Goal: Task Accomplishment & Management: Manage account settings

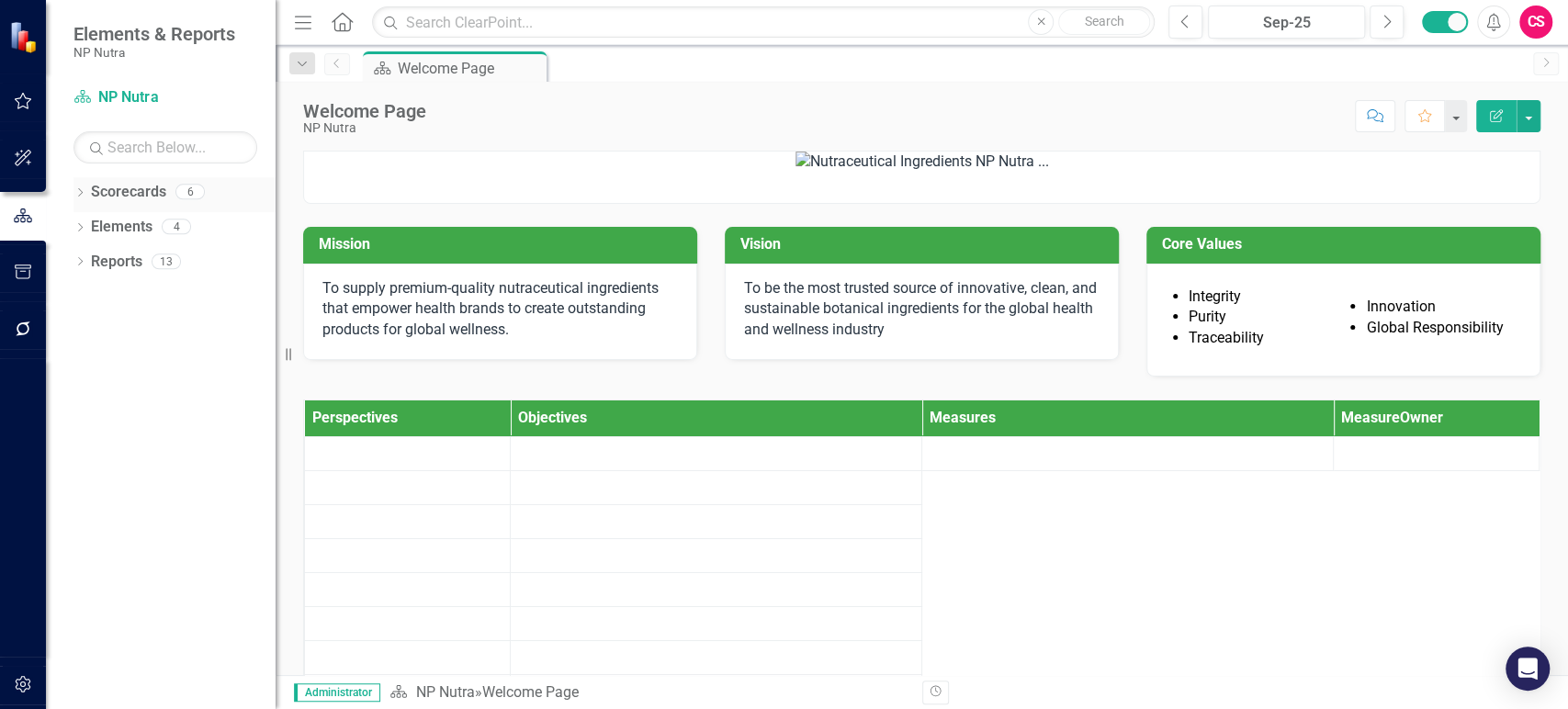
click at [80, 198] on icon "Dropdown" at bounding box center [80, 194] width 13 height 10
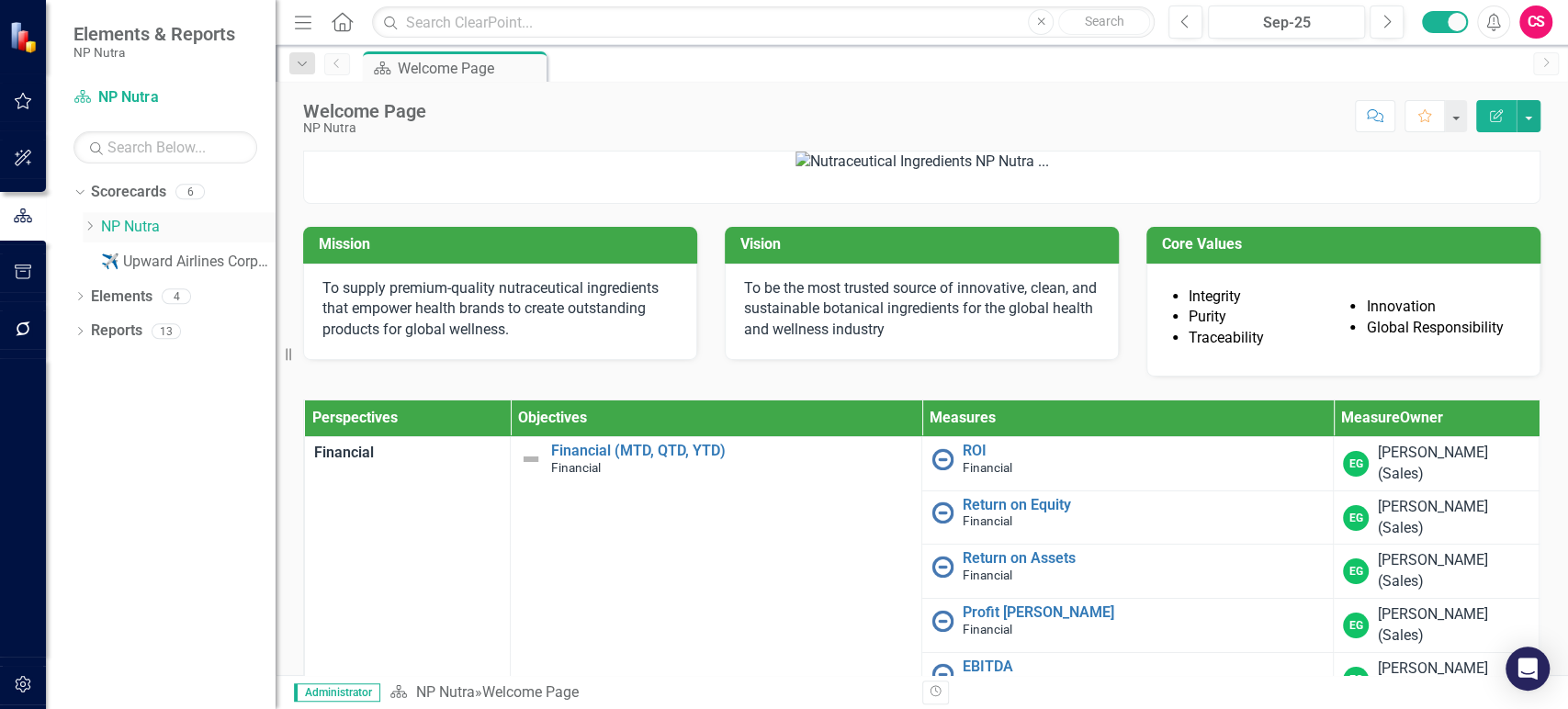
click at [88, 229] on icon "Dropdown" at bounding box center [89, 226] width 14 height 11
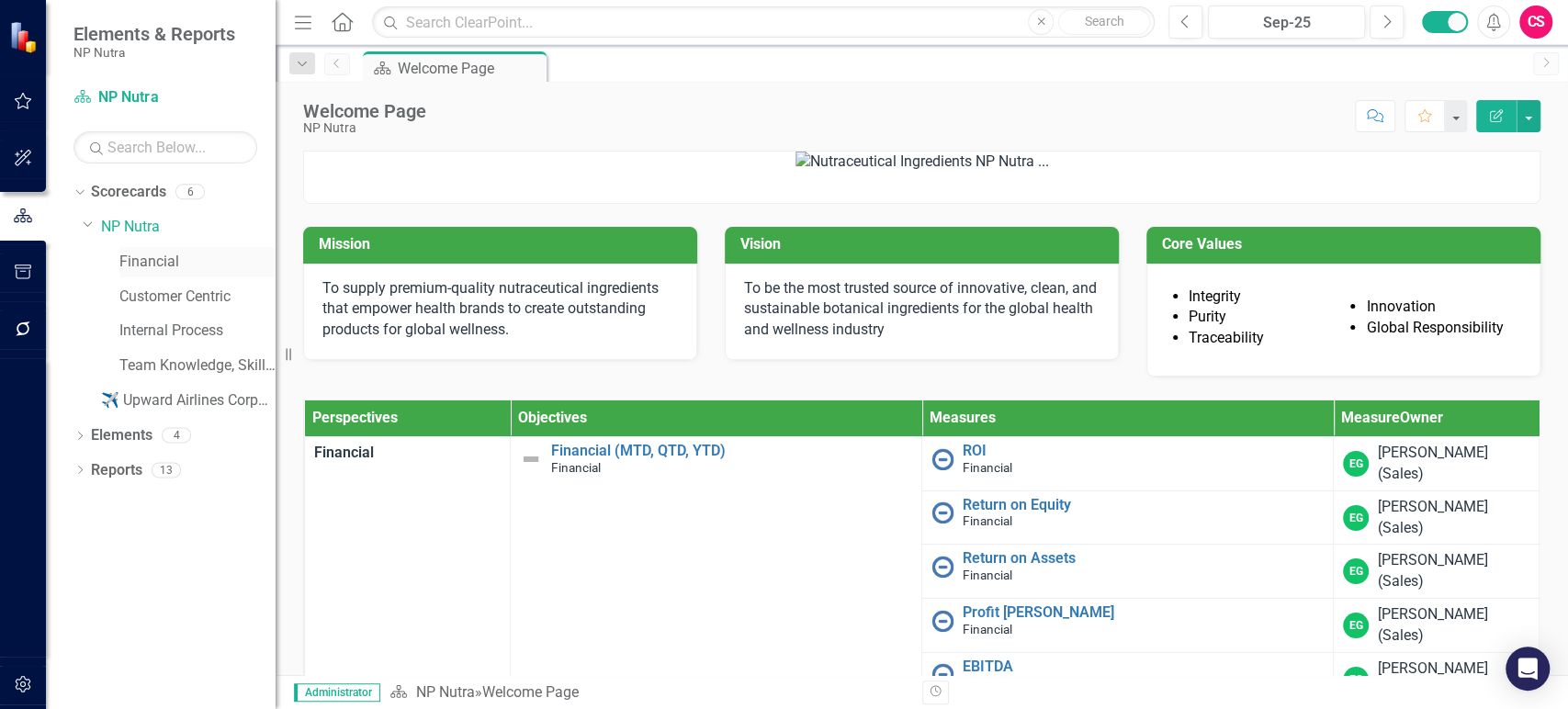
click at [133, 261] on link "Financial" at bounding box center [197, 262] width 157 height 21
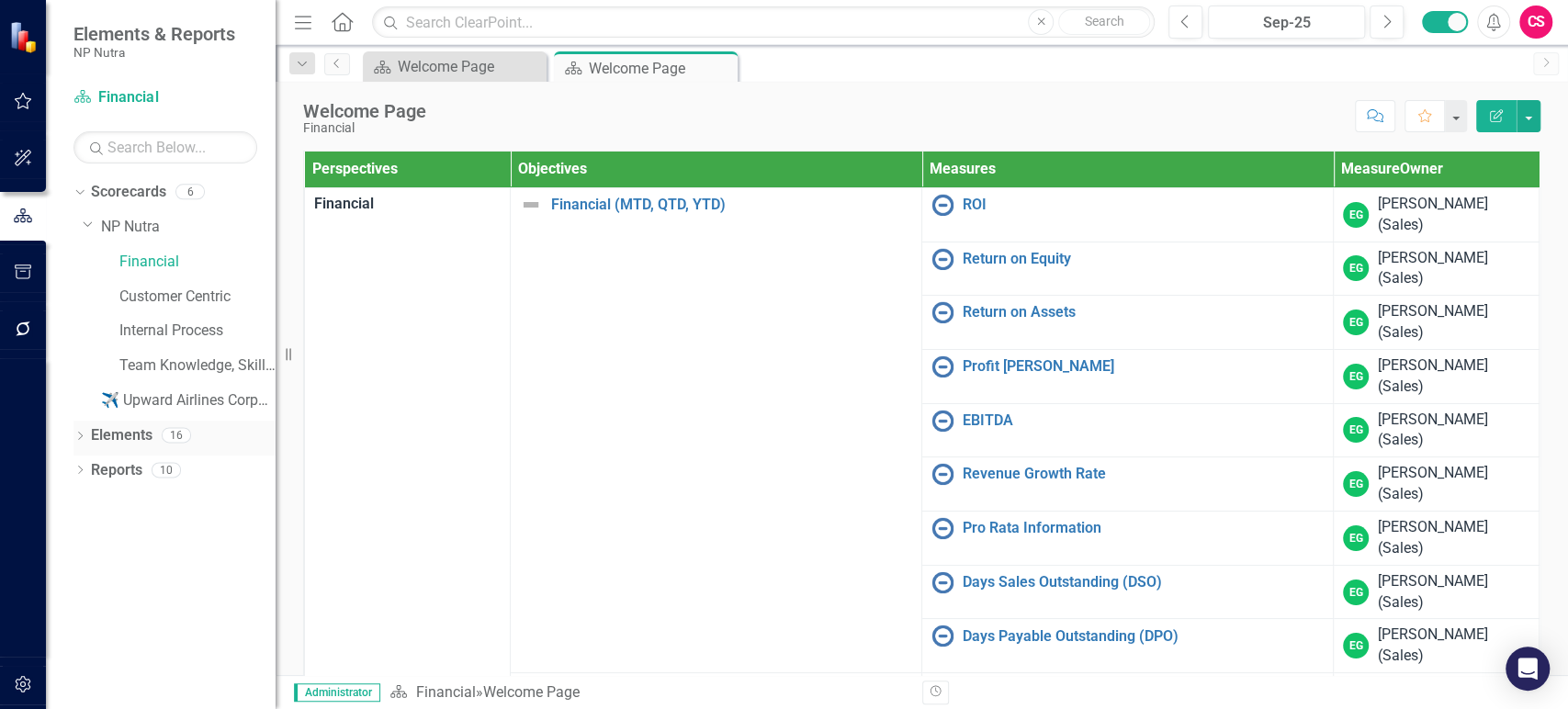
click at [126, 430] on link "Elements" at bounding box center [121, 436] width 62 height 21
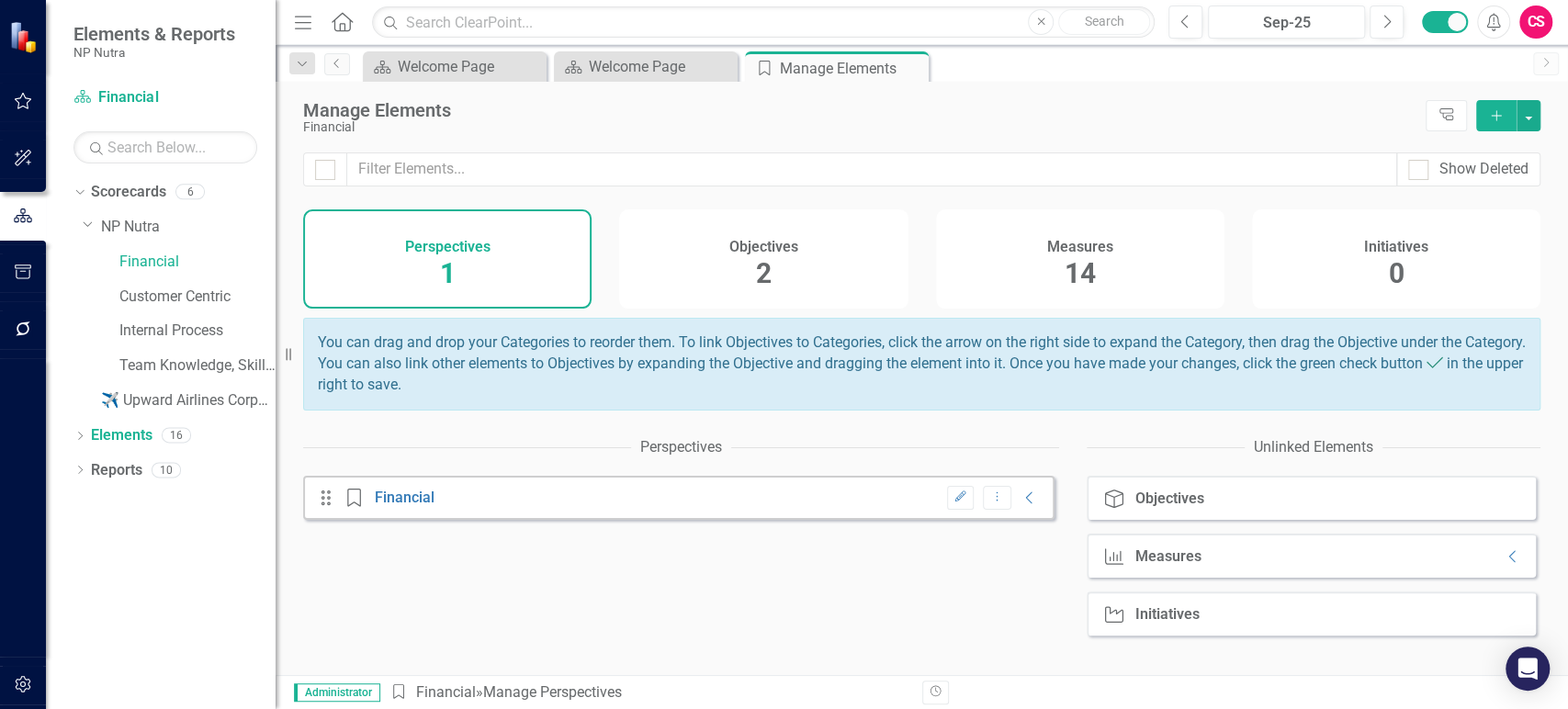
click at [1036, 266] on div "Measures 14" at bounding box center [1080, 259] width 289 height 100
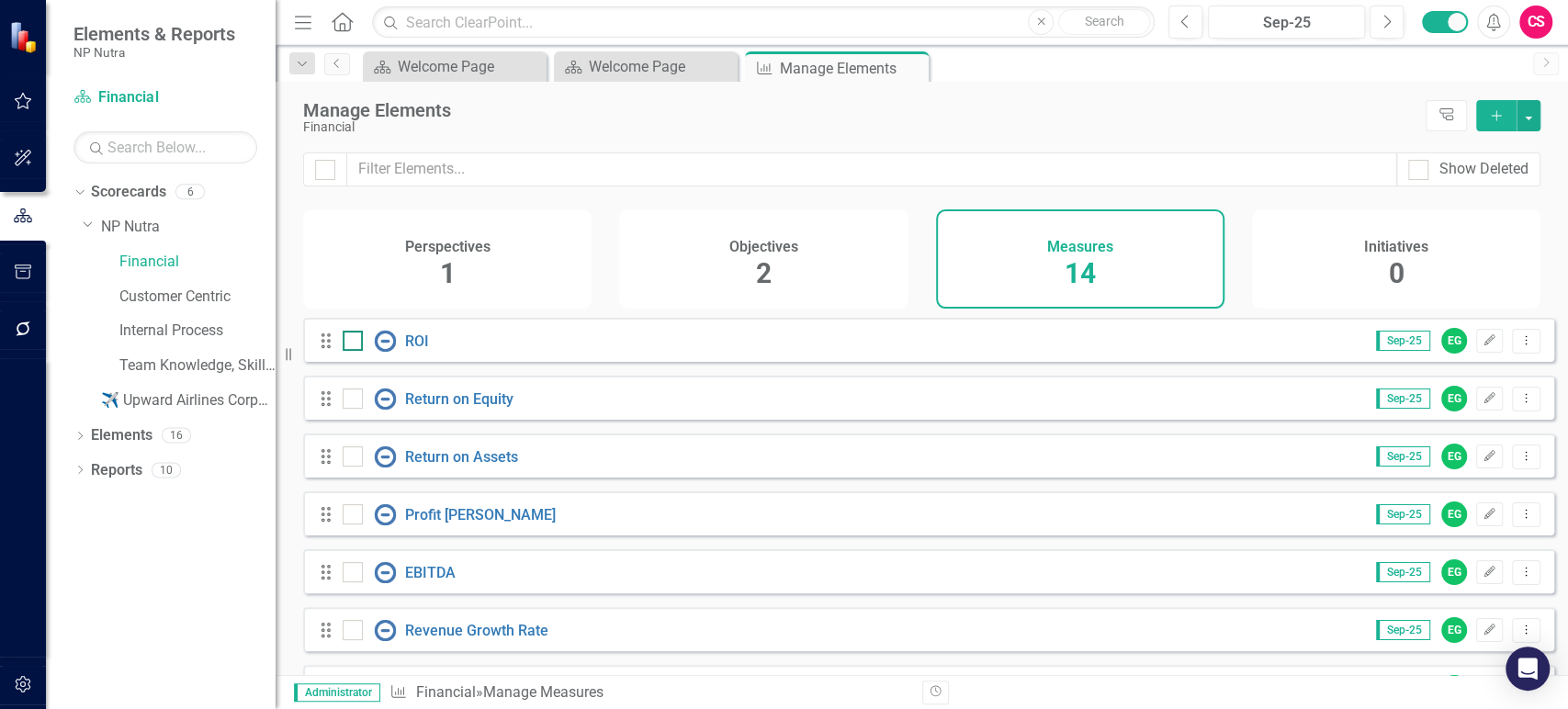
click at [402, 352] on div at bounding box center [389, 340] width 31 height 22
click at [355, 343] on input "checkbox" at bounding box center [348, 336] width 12 height 12
checkbox input "true"
click at [420, 350] on link "ROI" at bounding box center [417, 341] width 24 height 17
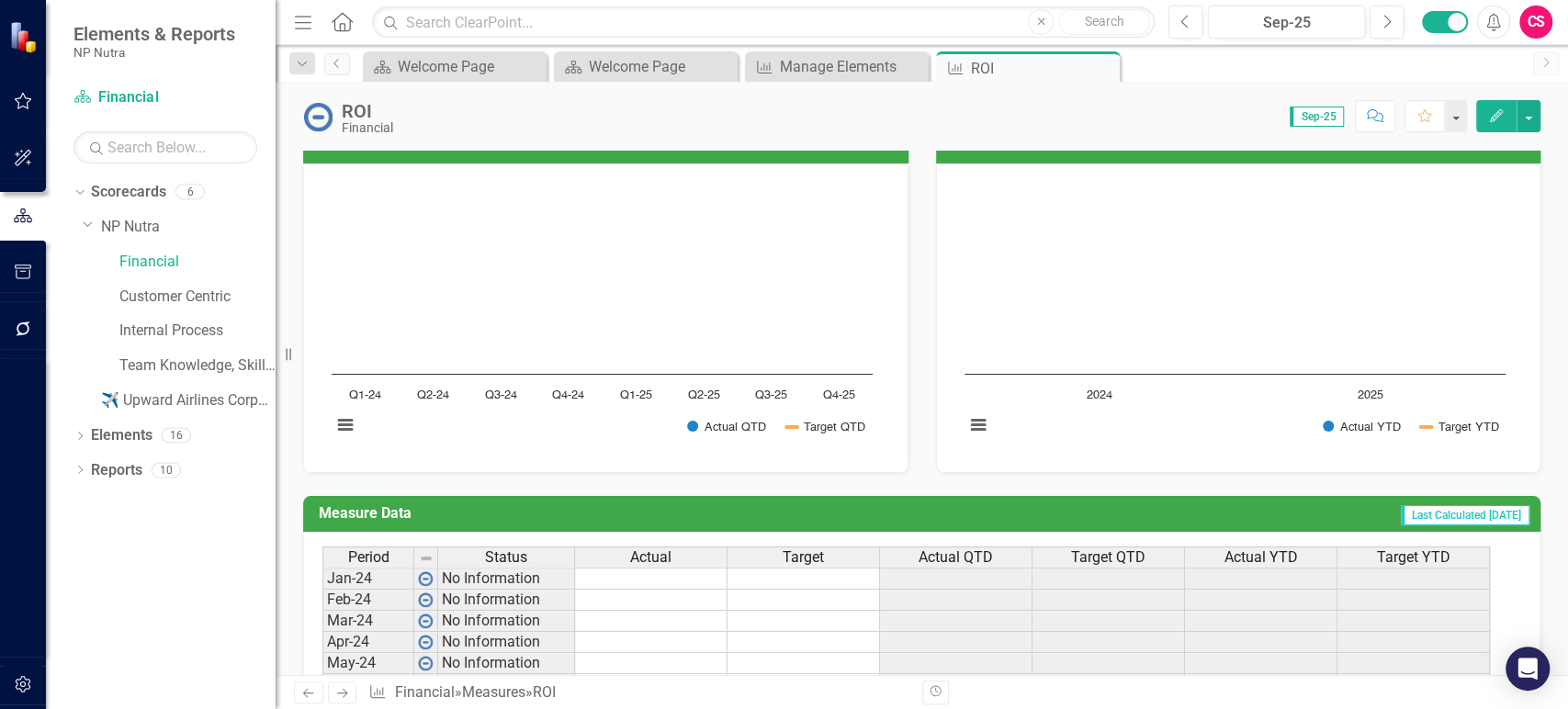
scroll to position [506, 0]
click at [839, 552] on div "Target" at bounding box center [808, 558] width 155 height 20
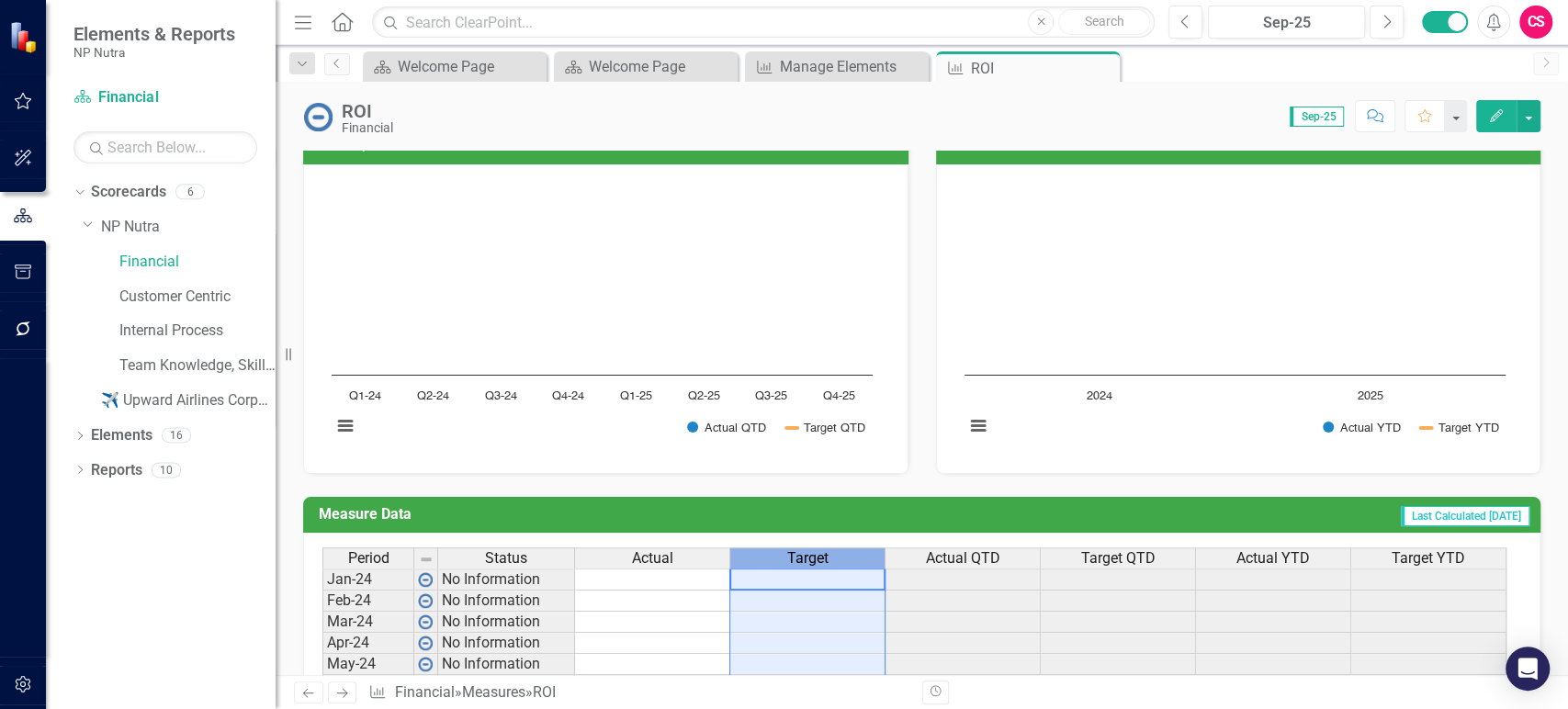
click at [839, 552] on div "Target" at bounding box center [808, 558] width 155 height 20
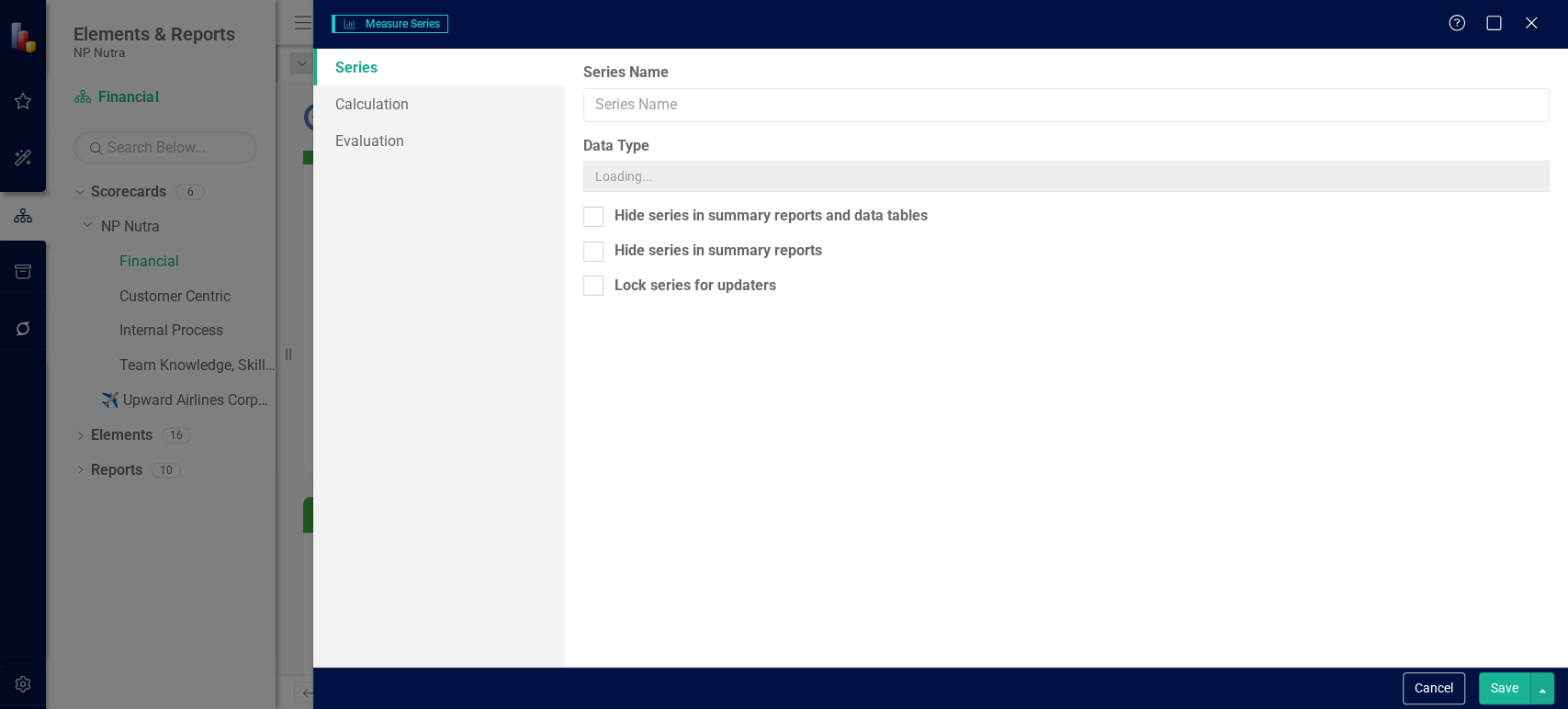
type input "Target"
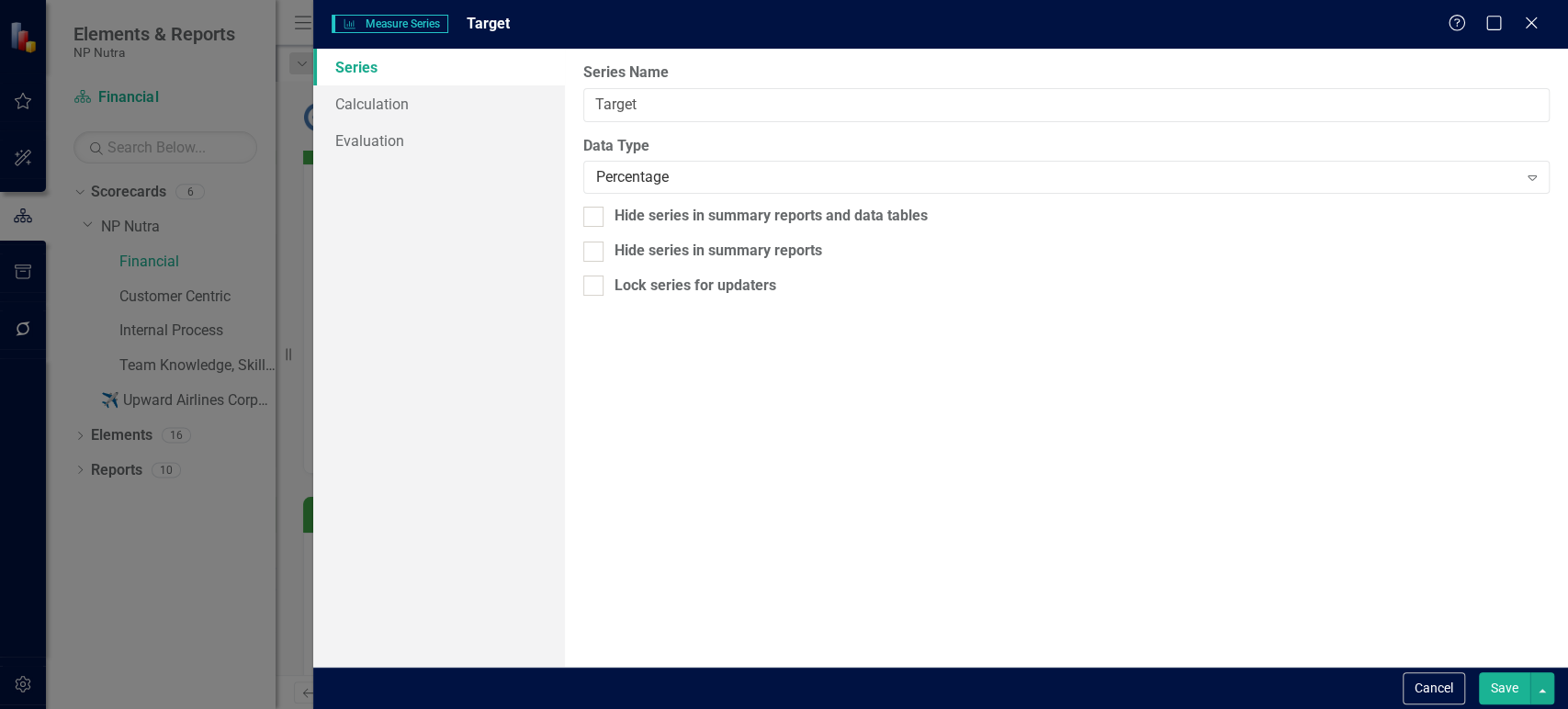
click at [1450, 699] on button "Cancel" at bounding box center [1434, 689] width 63 height 32
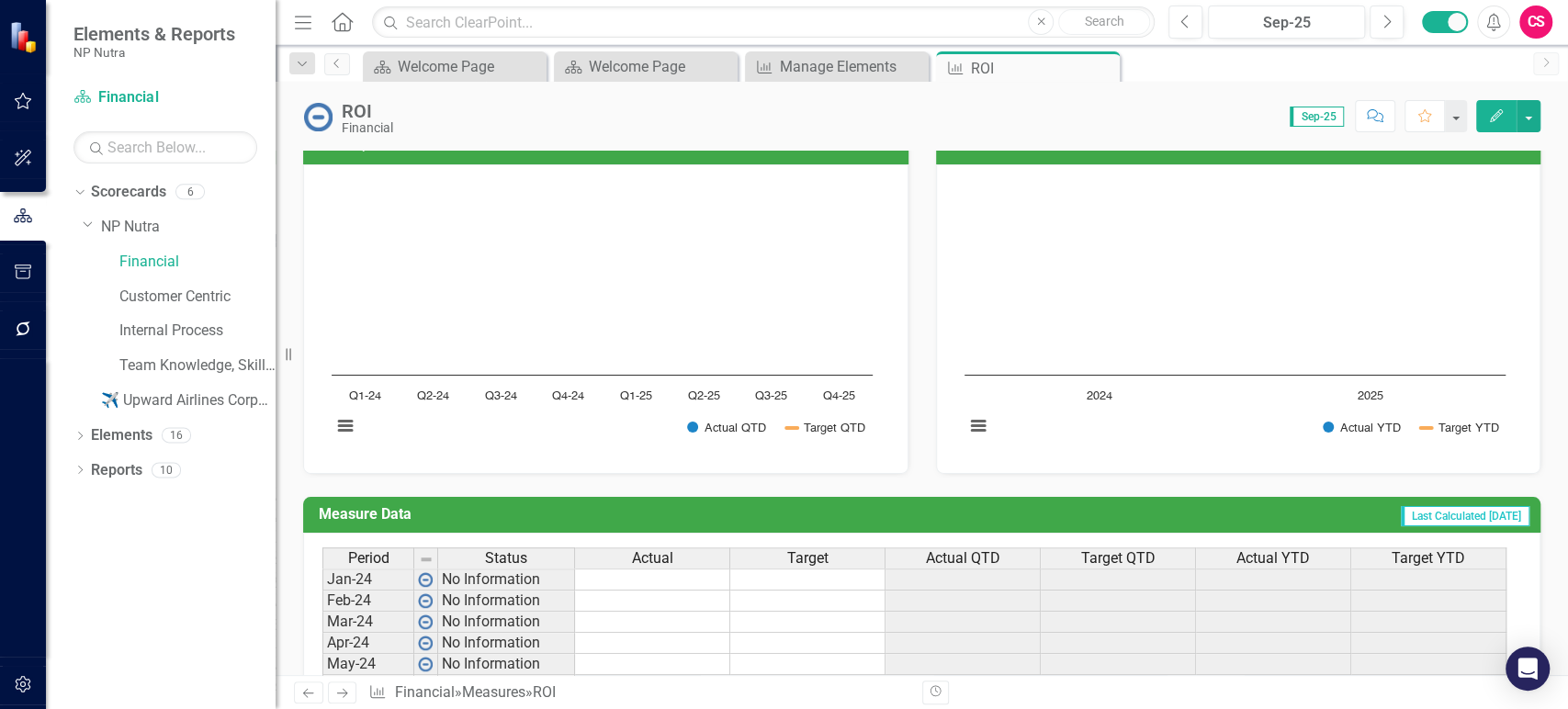
click at [345, 689] on icon "Next" at bounding box center [342, 693] width 15 height 12
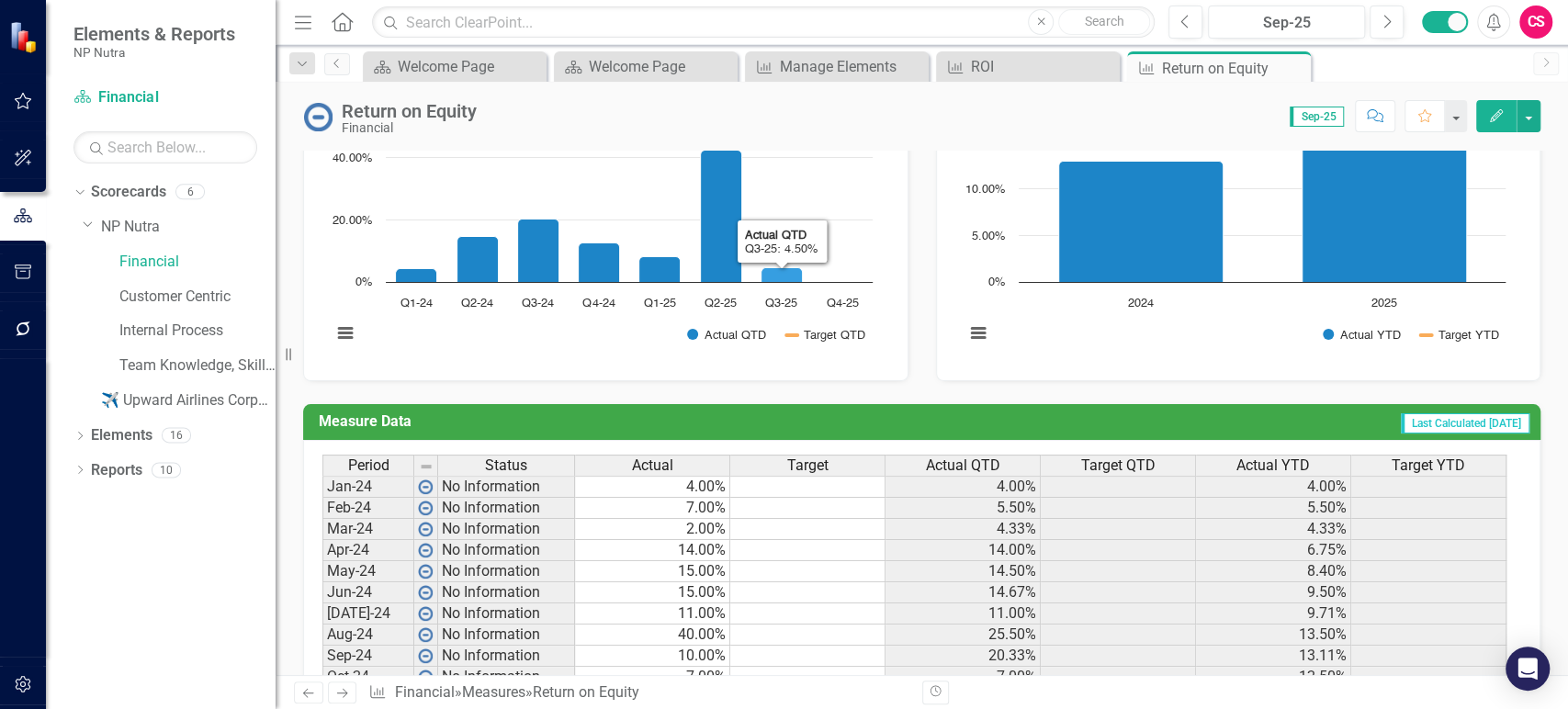
scroll to position [600, 0]
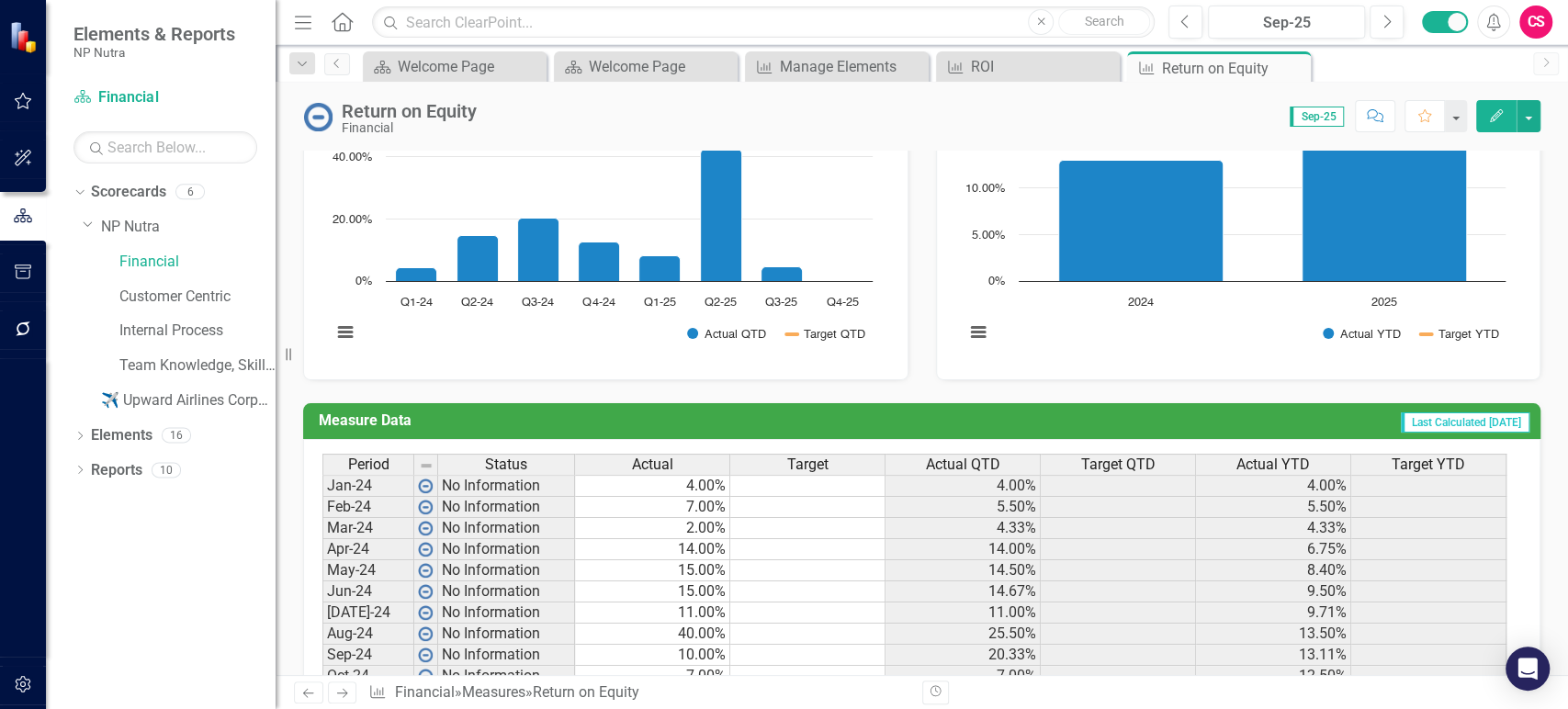
click at [339, 700] on icon "Next" at bounding box center [342, 693] width 15 height 12
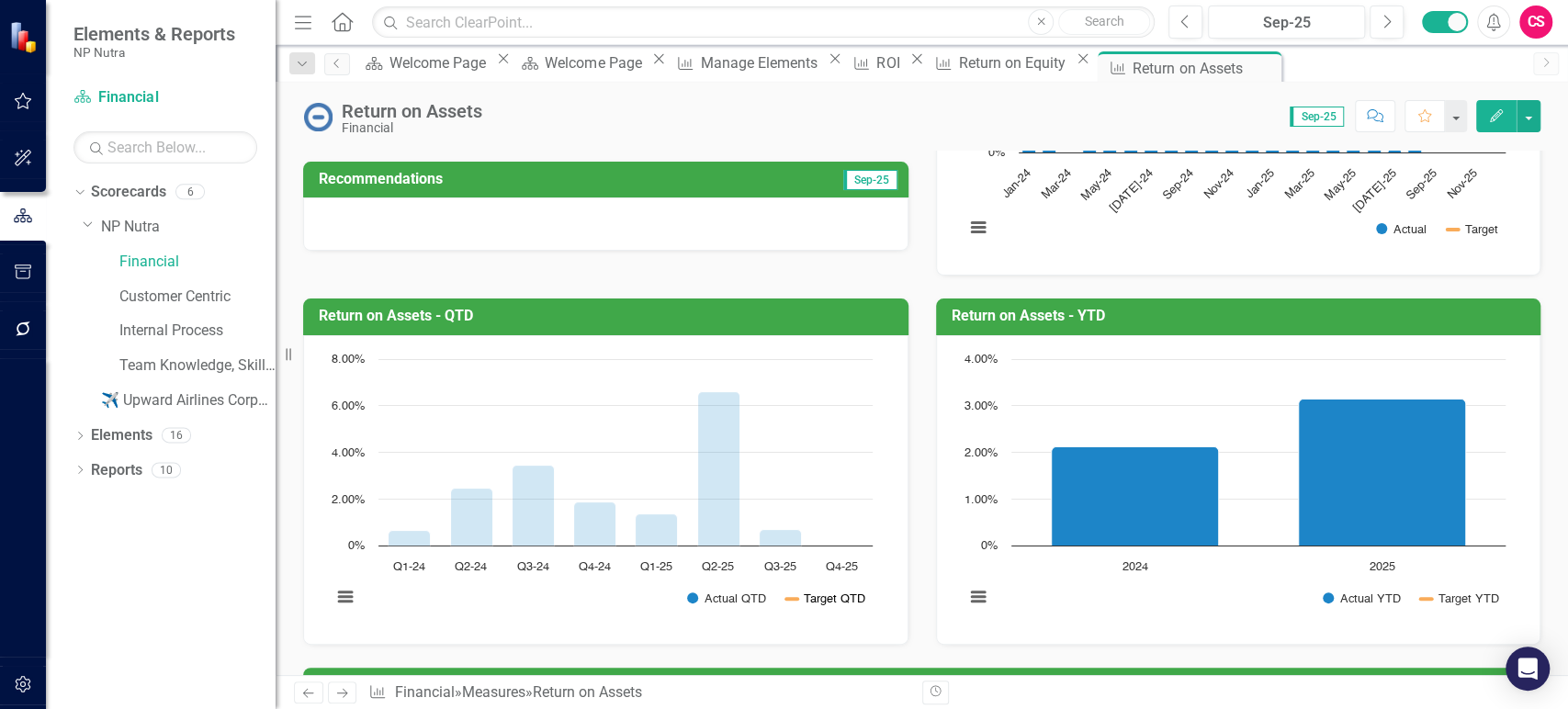
scroll to position [367, 0]
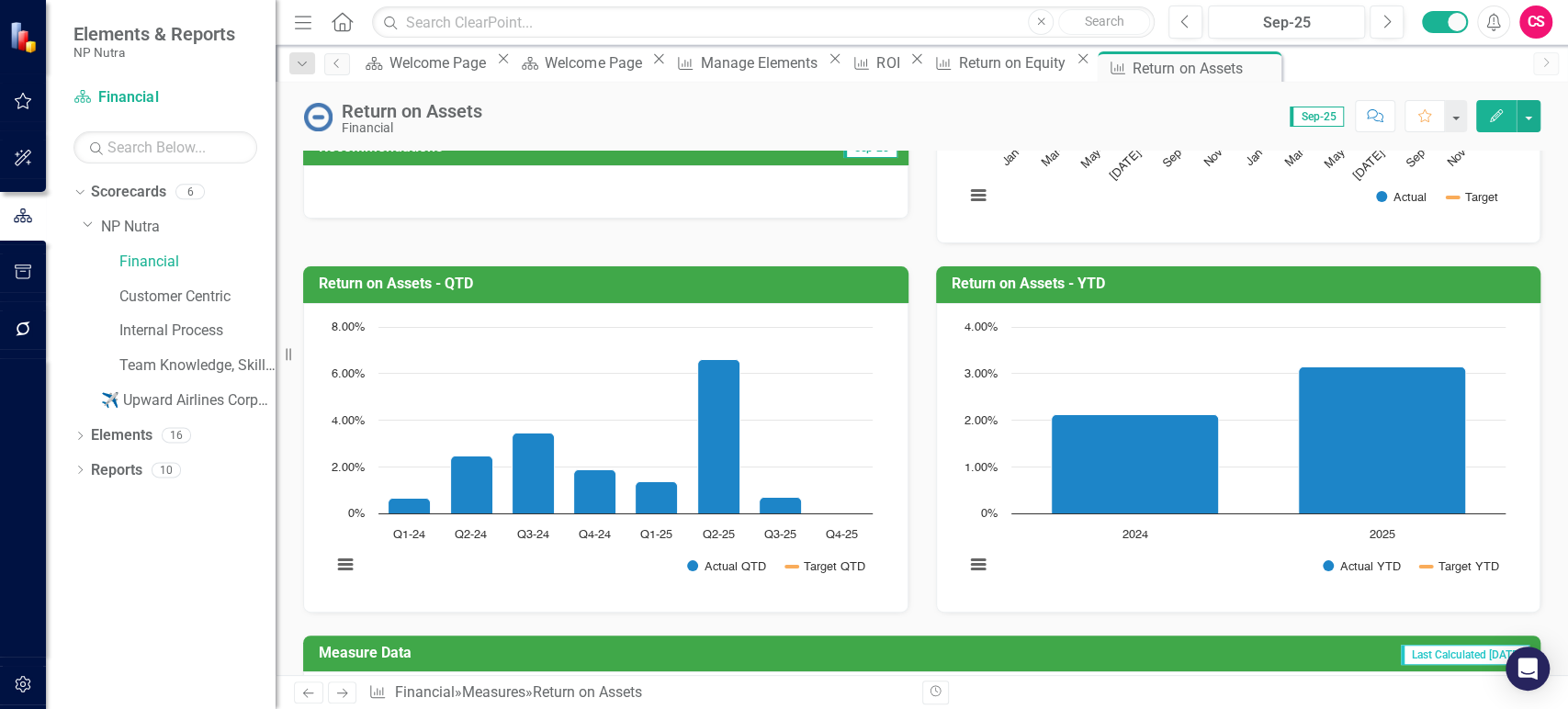
click at [345, 695] on icon "Next" at bounding box center [342, 693] width 15 height 12
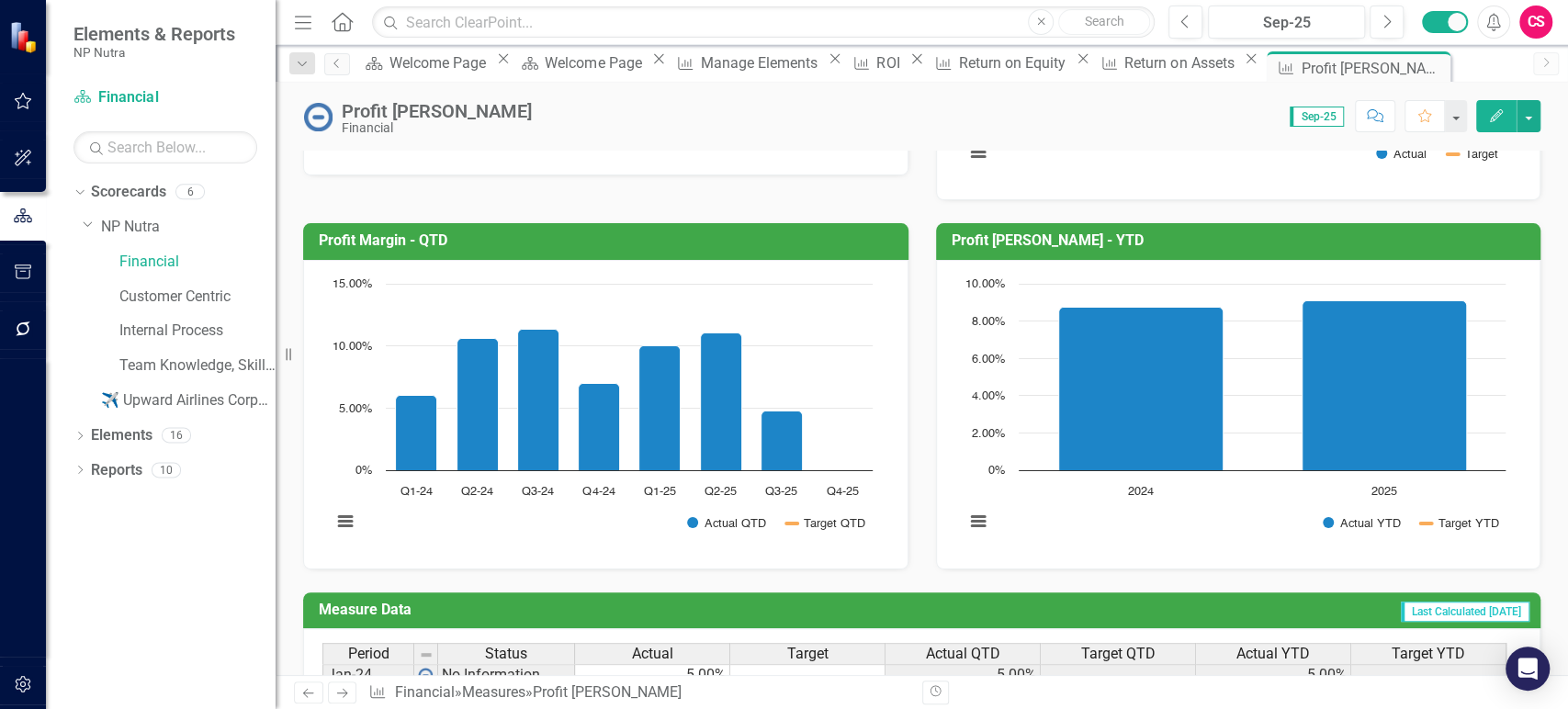
scroll to position [409, 0]
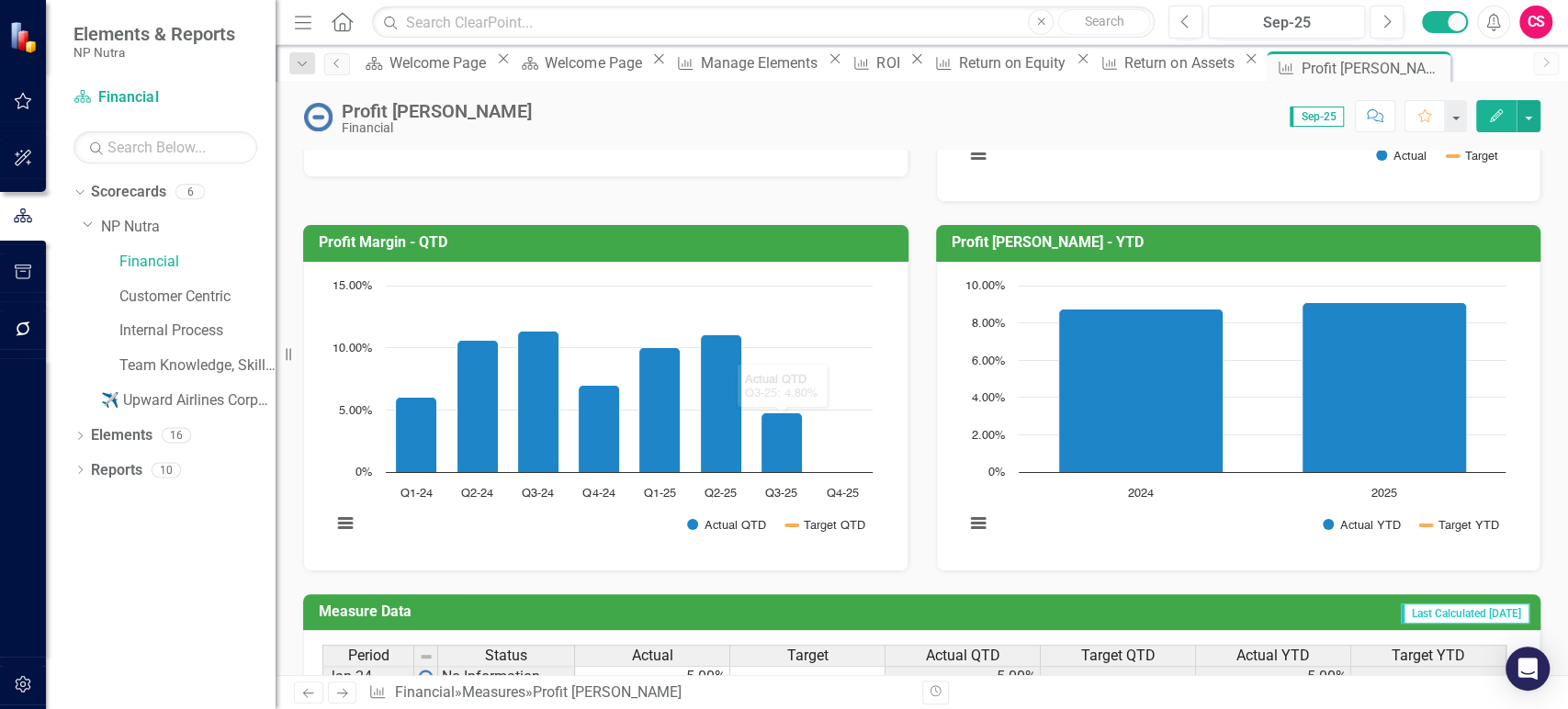
click at [349, 684] on link "Next" at bounding box center [343, 692] width 29 height 22
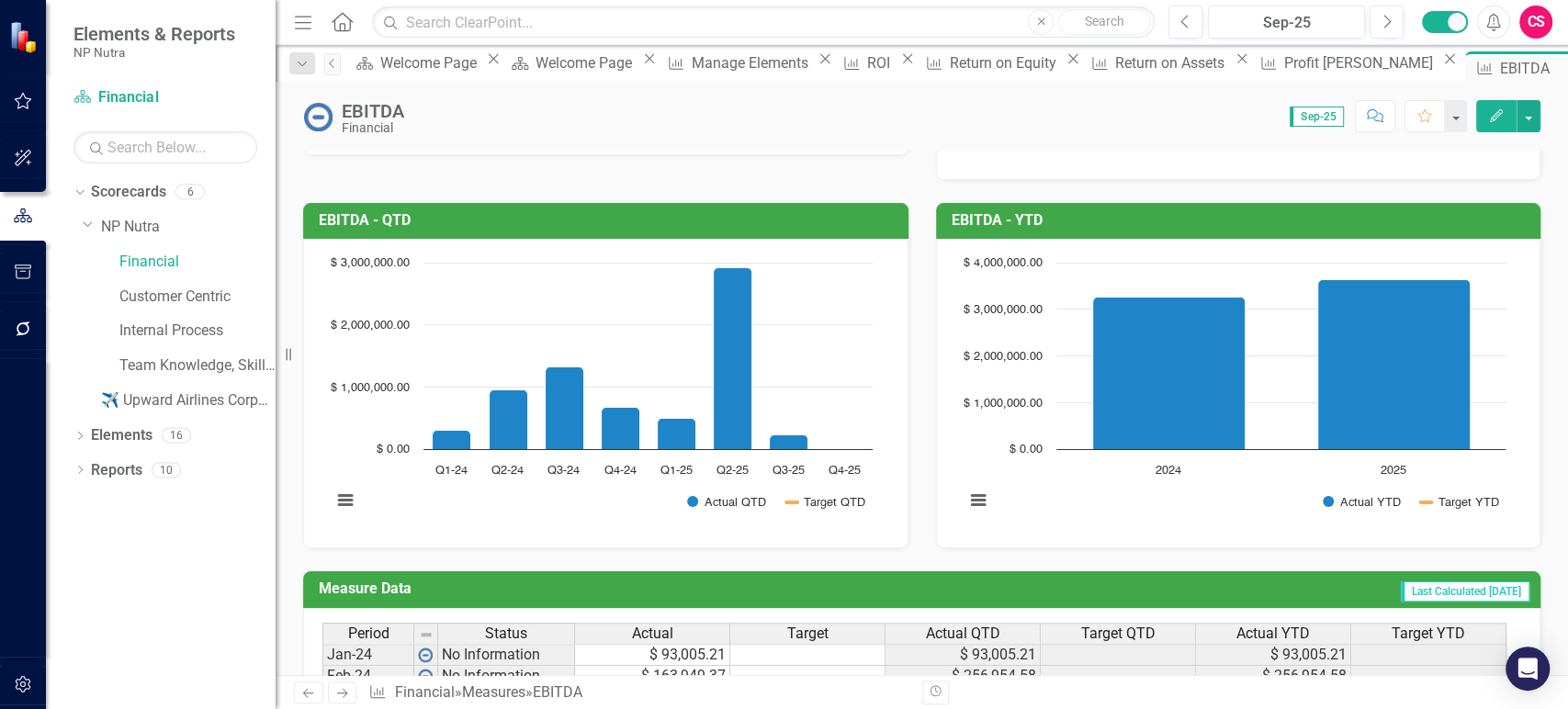
scroll to position [453, 0]
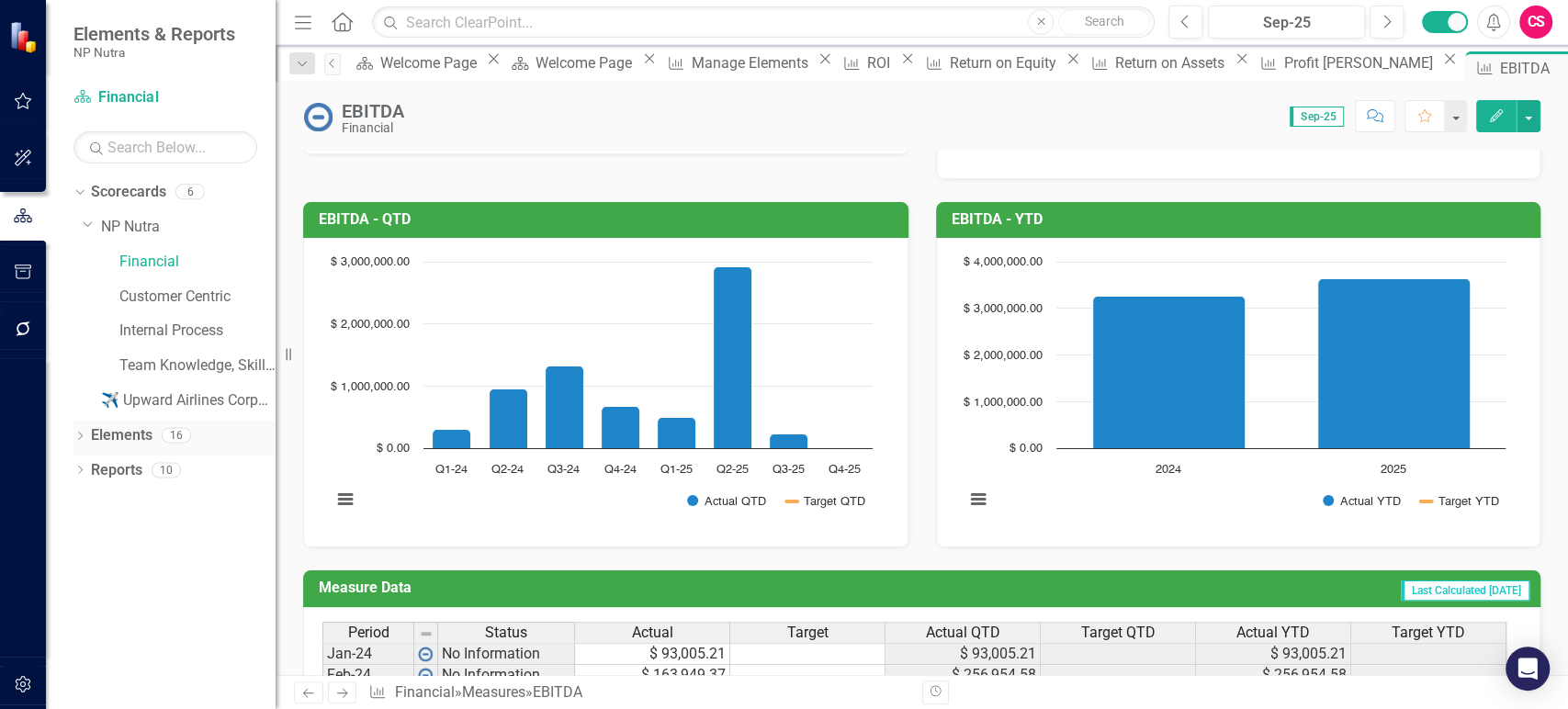
click at [106, 441] on link "Elements" at bounding box center [121, 436] width 62 height 21
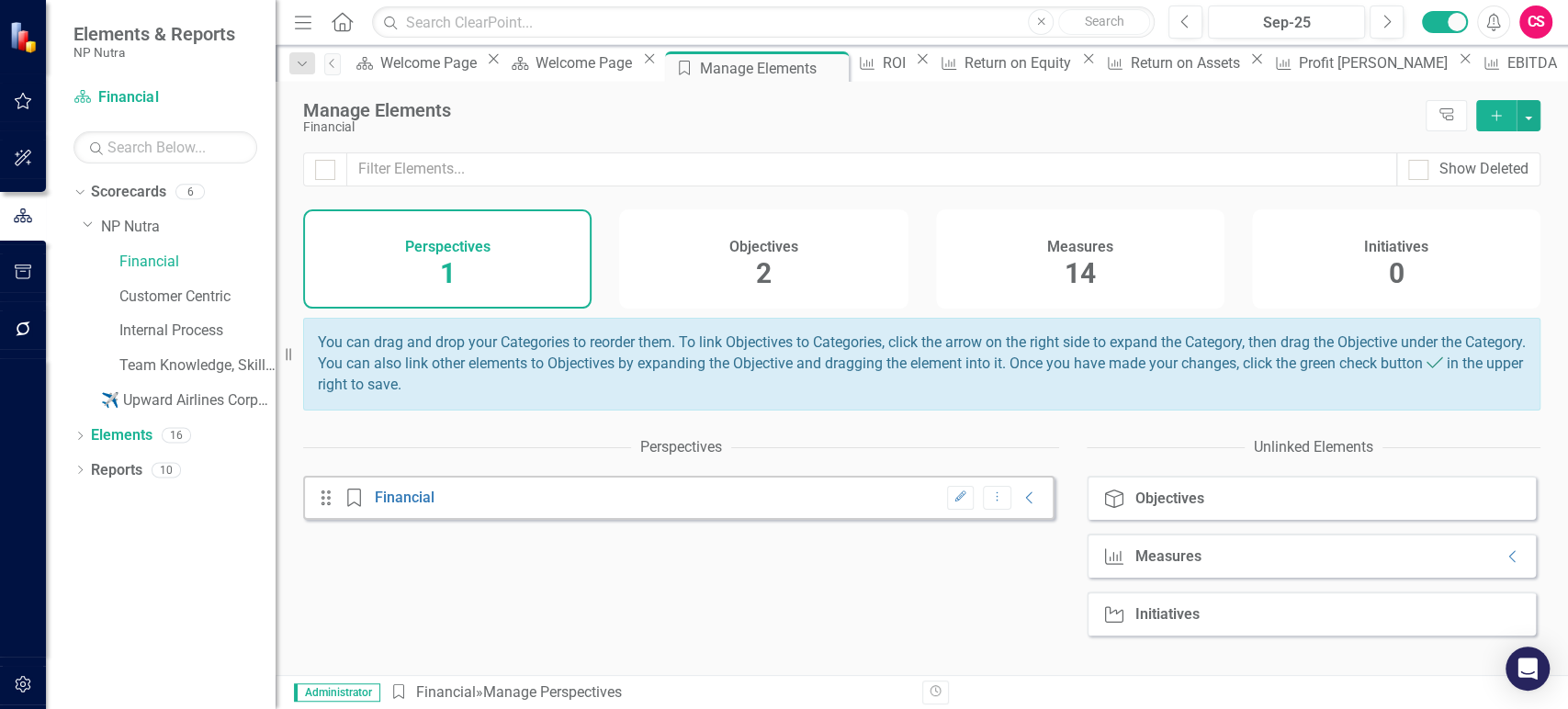
click at [1151, 249] on div "Measures 14" at bounding box center [1080, 259] width 289 height 100
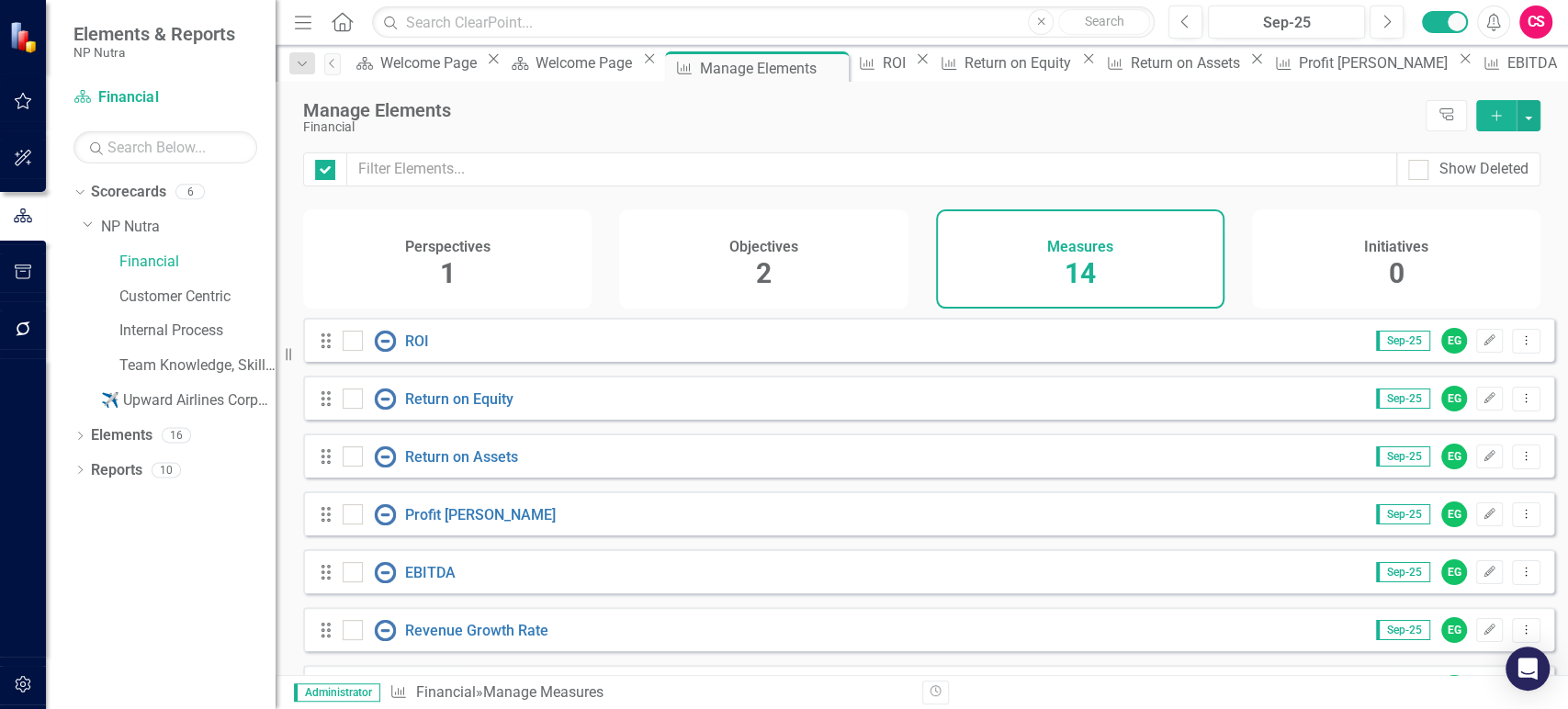
checkbox input "false"
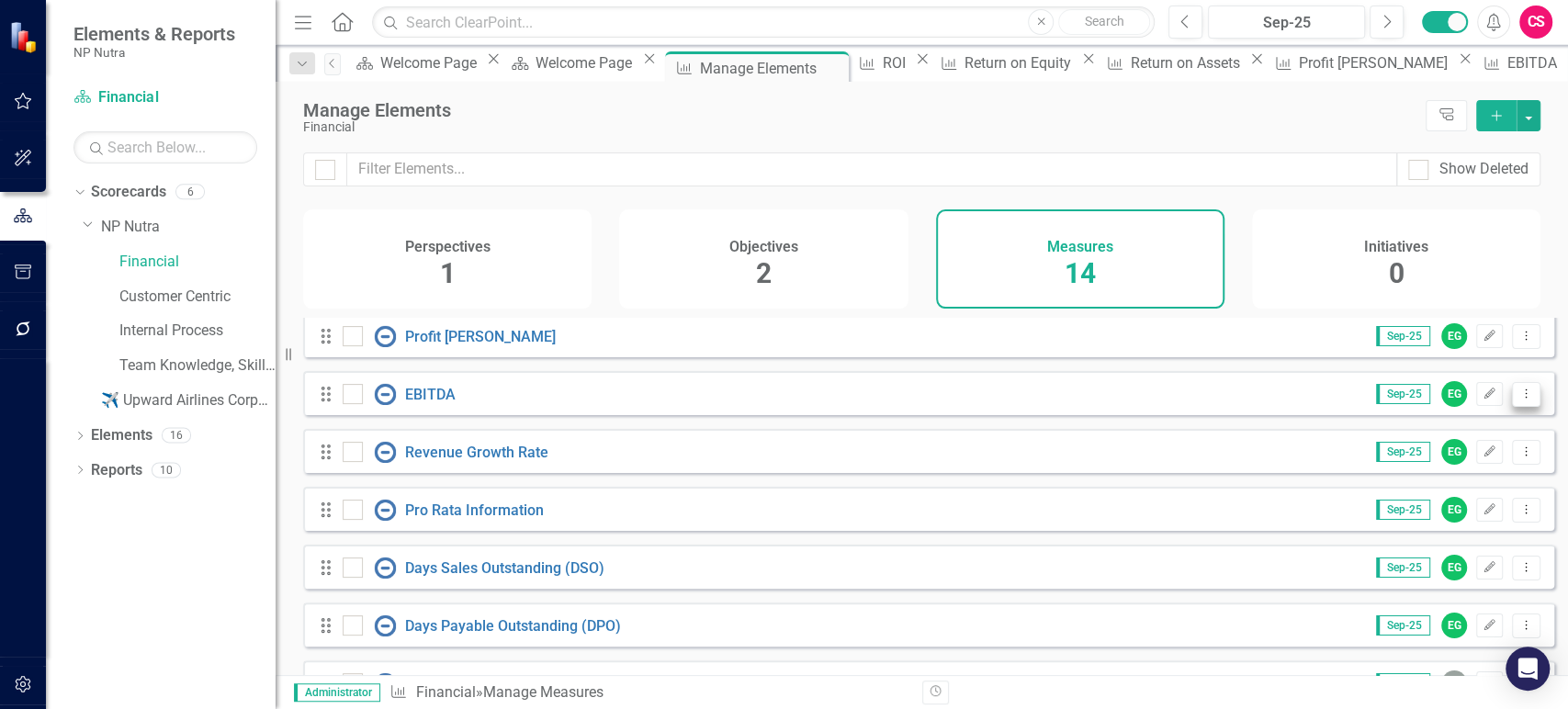
click at [1519, 400] on icon "Dropdown Menu" at bounding box center [1526, 393] width 15 height 12
click at [1391, 498] on link "Copy Duplicate Measure" at bounding box center [1444, 505] width 165 height 34
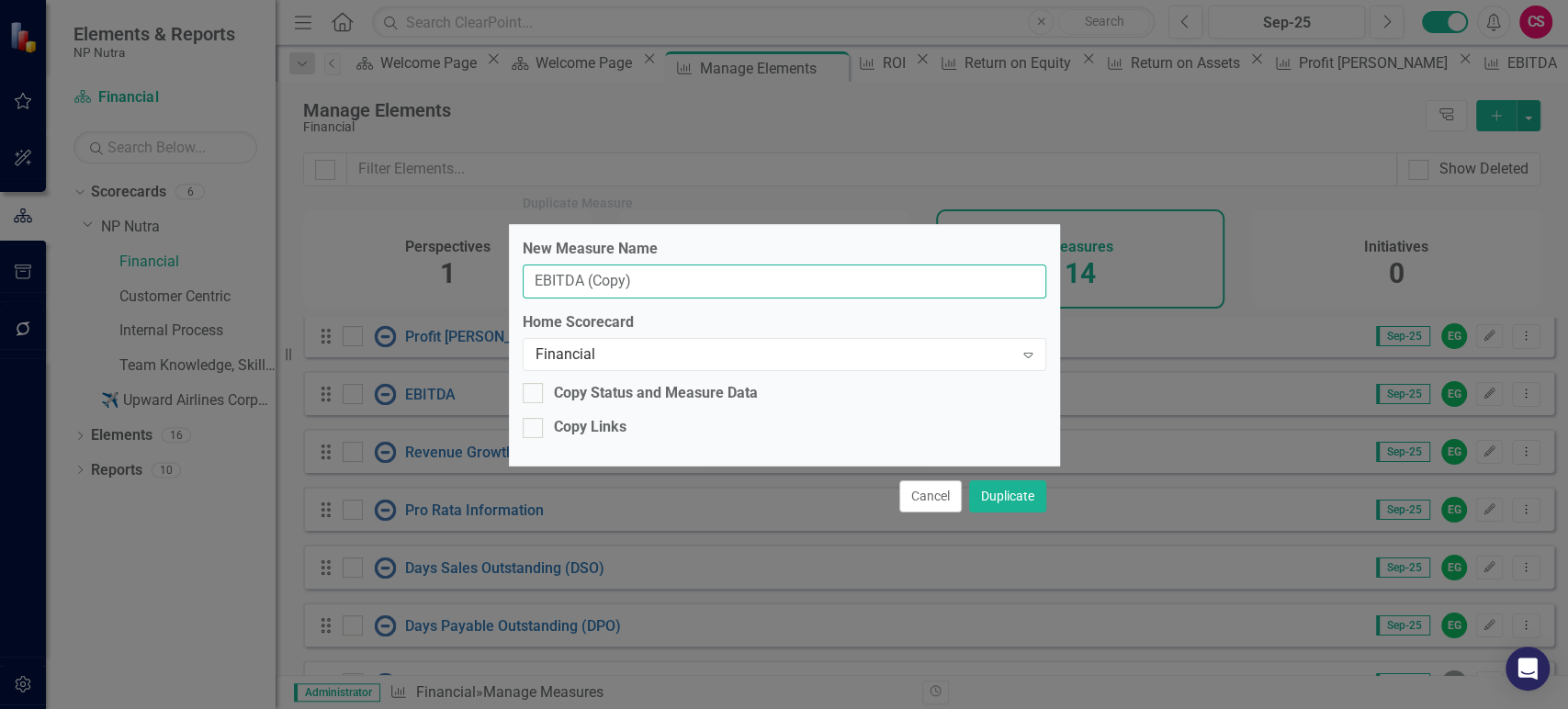
click at [694, 287] on input "EBITDA (Copy)" at bounding box center [785, 282] width 524 height 34
paste input "Open Orders"
type input "Open Orders"
click at [1017, 493] on button "Duplicate" at bounding box center [1007, 496] width 77 height 32
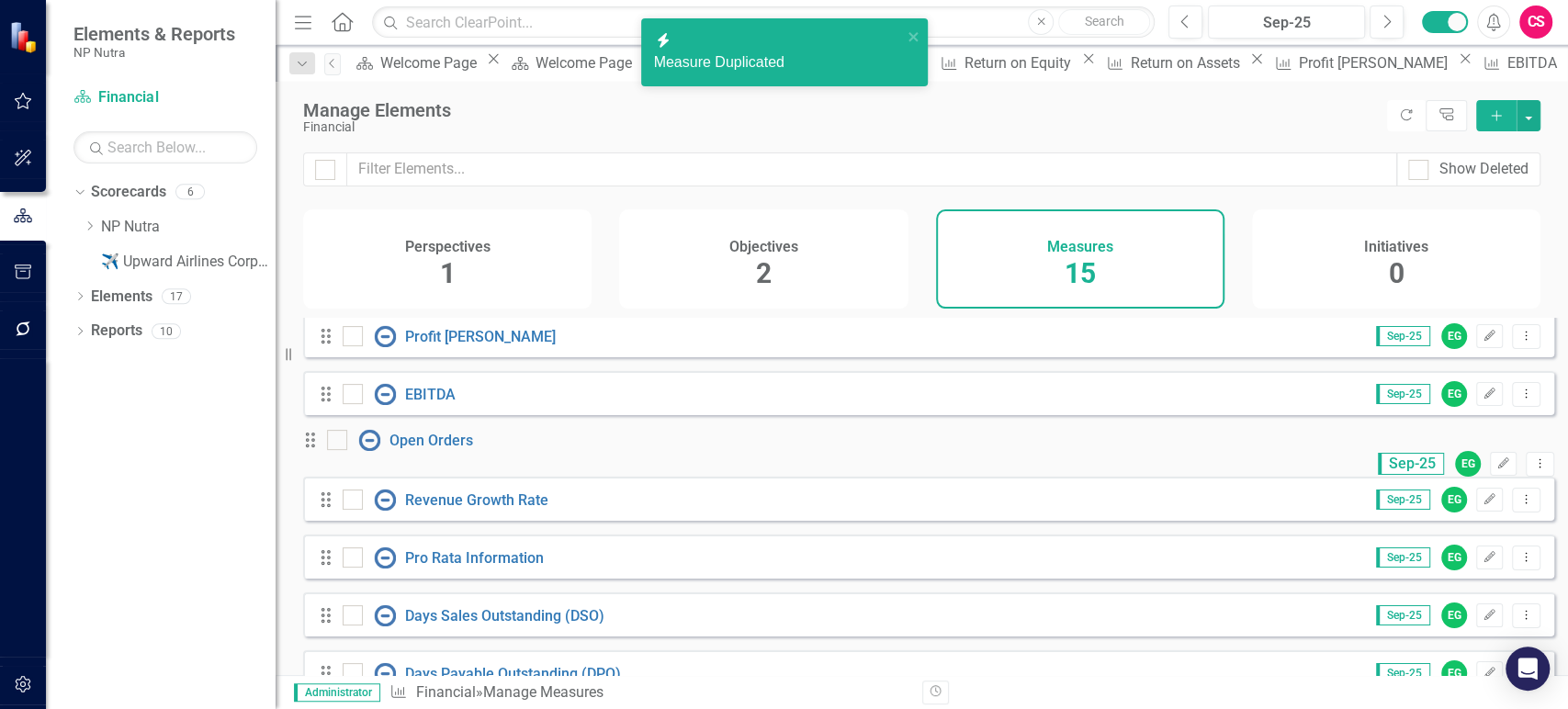
click at [713, 277] on div "Objectives 2" at bounding box center [763, 259] width 289 height 100
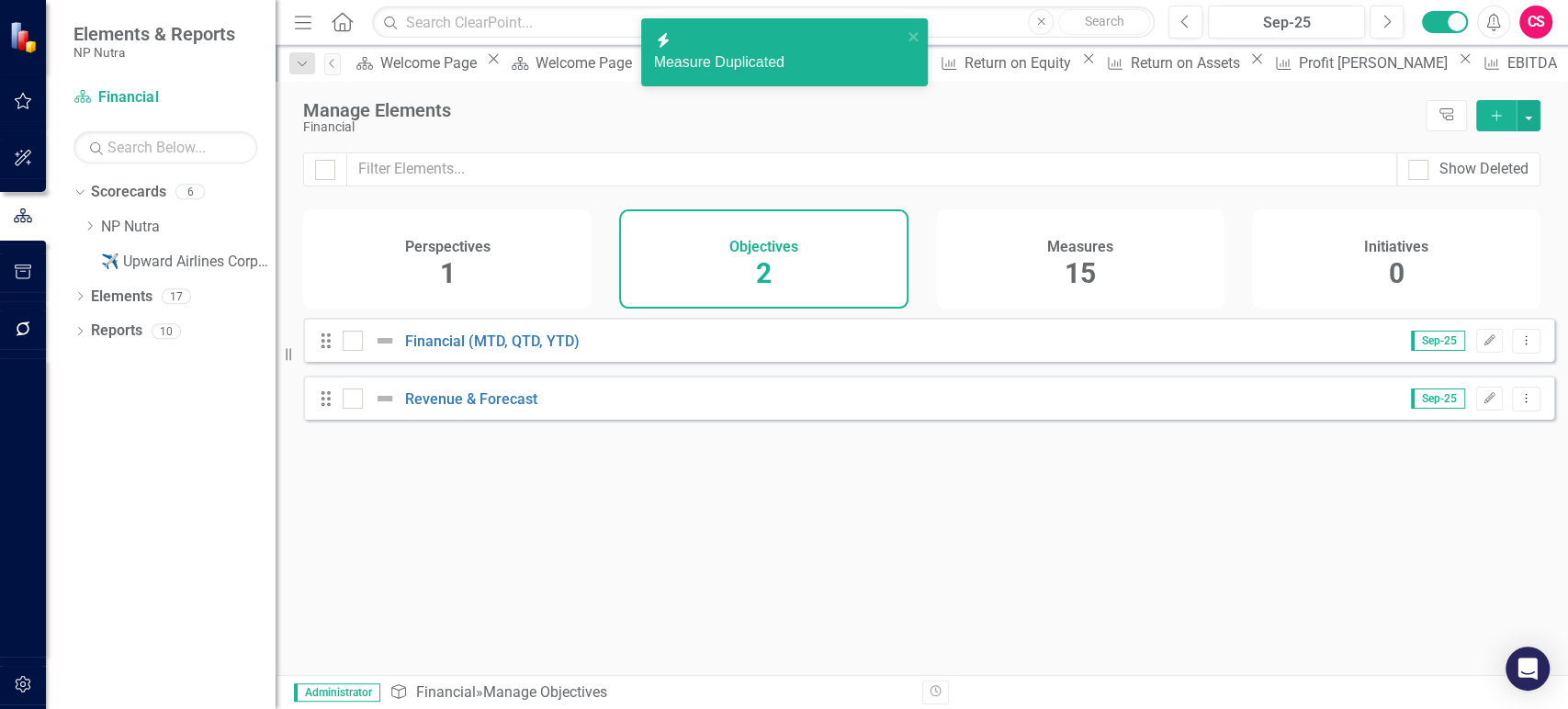
click at [455, 295] on div "Perspectives 1" at bounding box center [447, 259] width 289 height 100
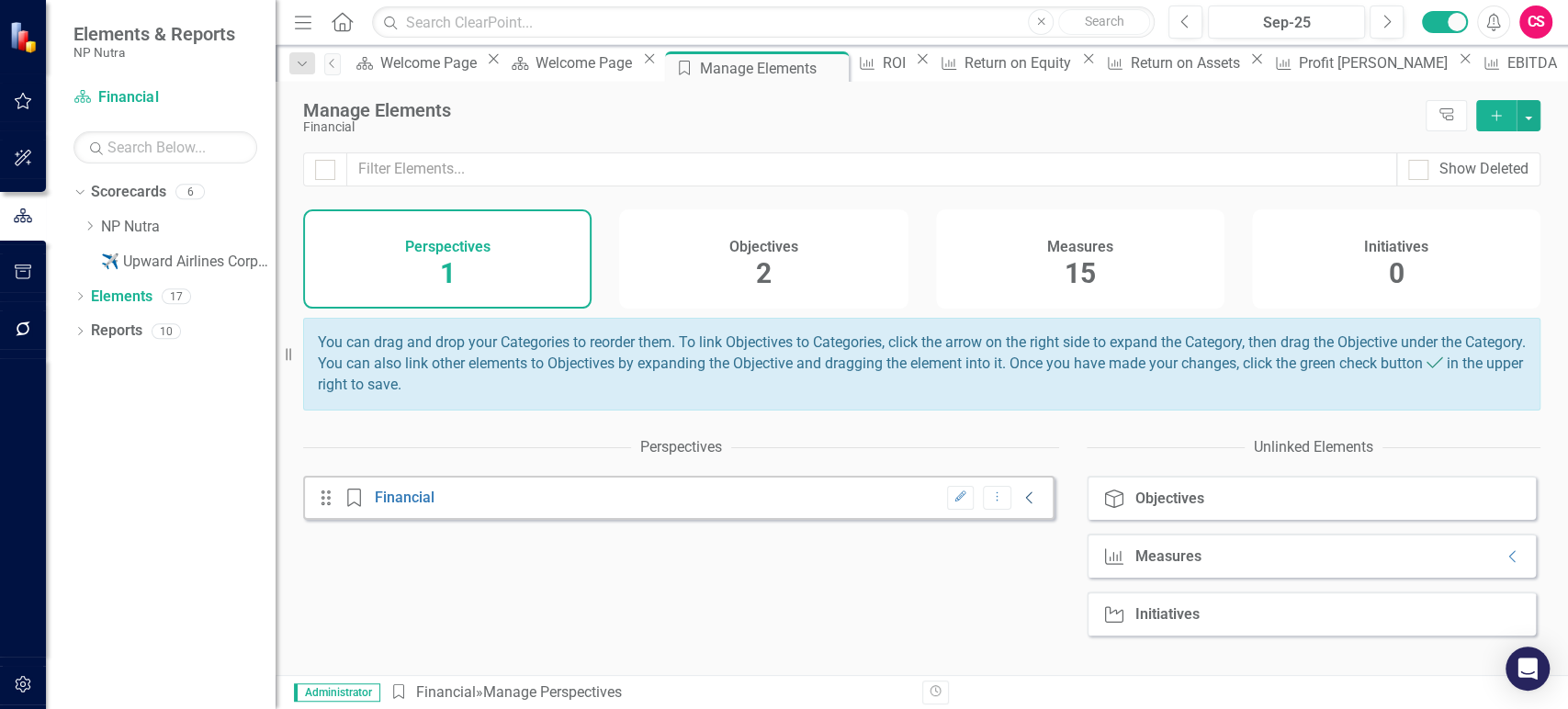
click at [1020, 505] on icon "Collapse" at bounding box center [1029, 497] width 18 height 14
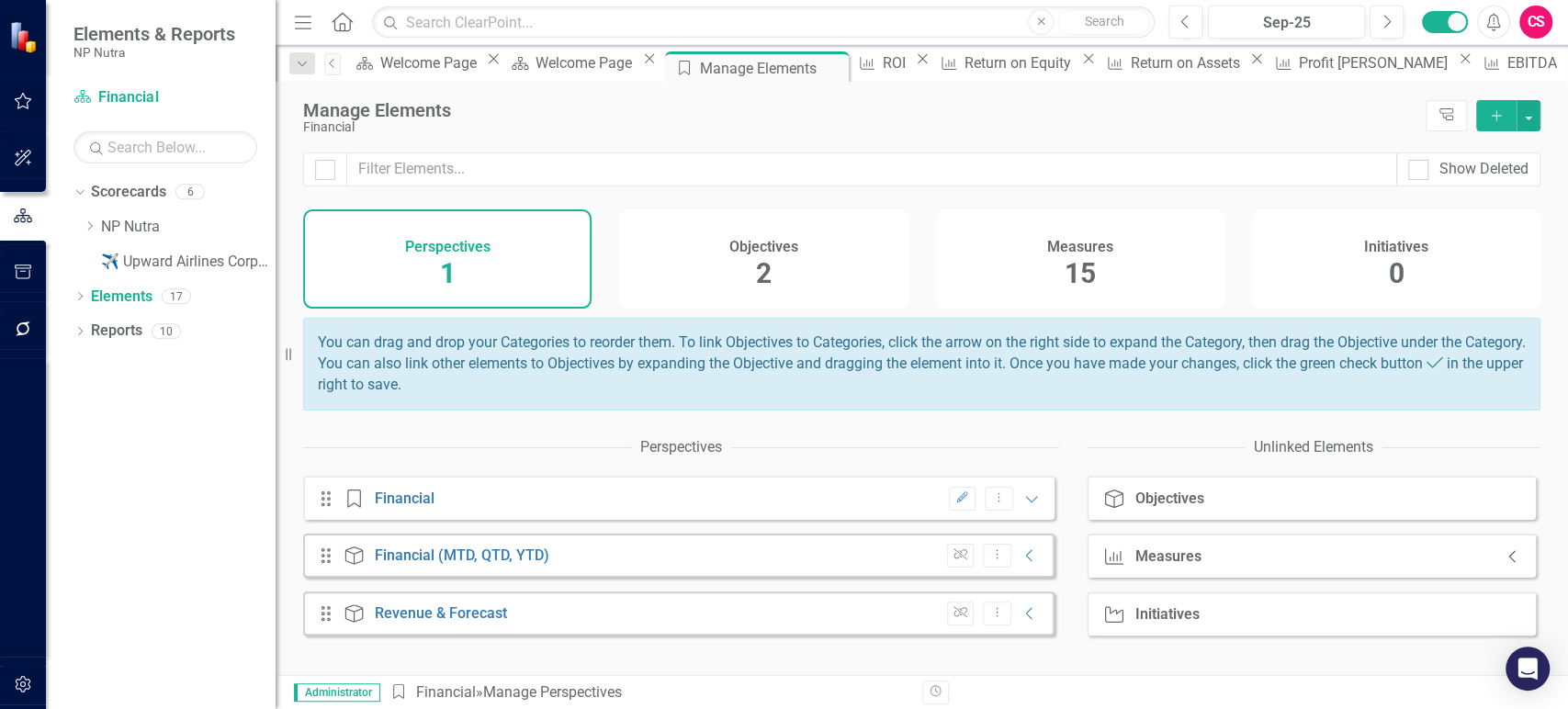
click at [1504, 564] on icon "Collapse" at bounding box center [1513, 556] width 18 height 14
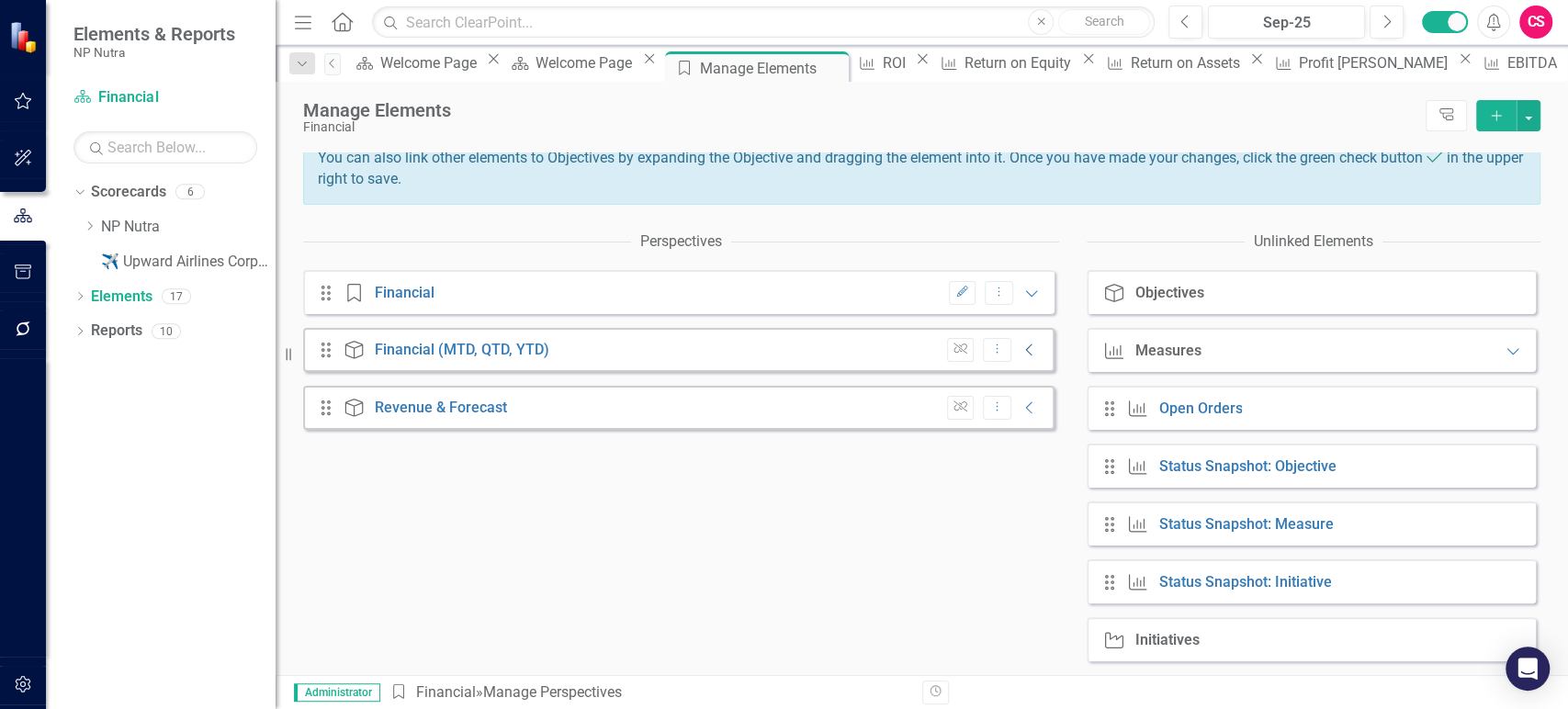
click at [999, 351] on div "Unlink Dropdown Menu Collapse" at bounding box center [988, 350] width 102 height 25
click at [1020, 351] on icon "Collapse" at bounding box center [1029, 349] width 18 height 14
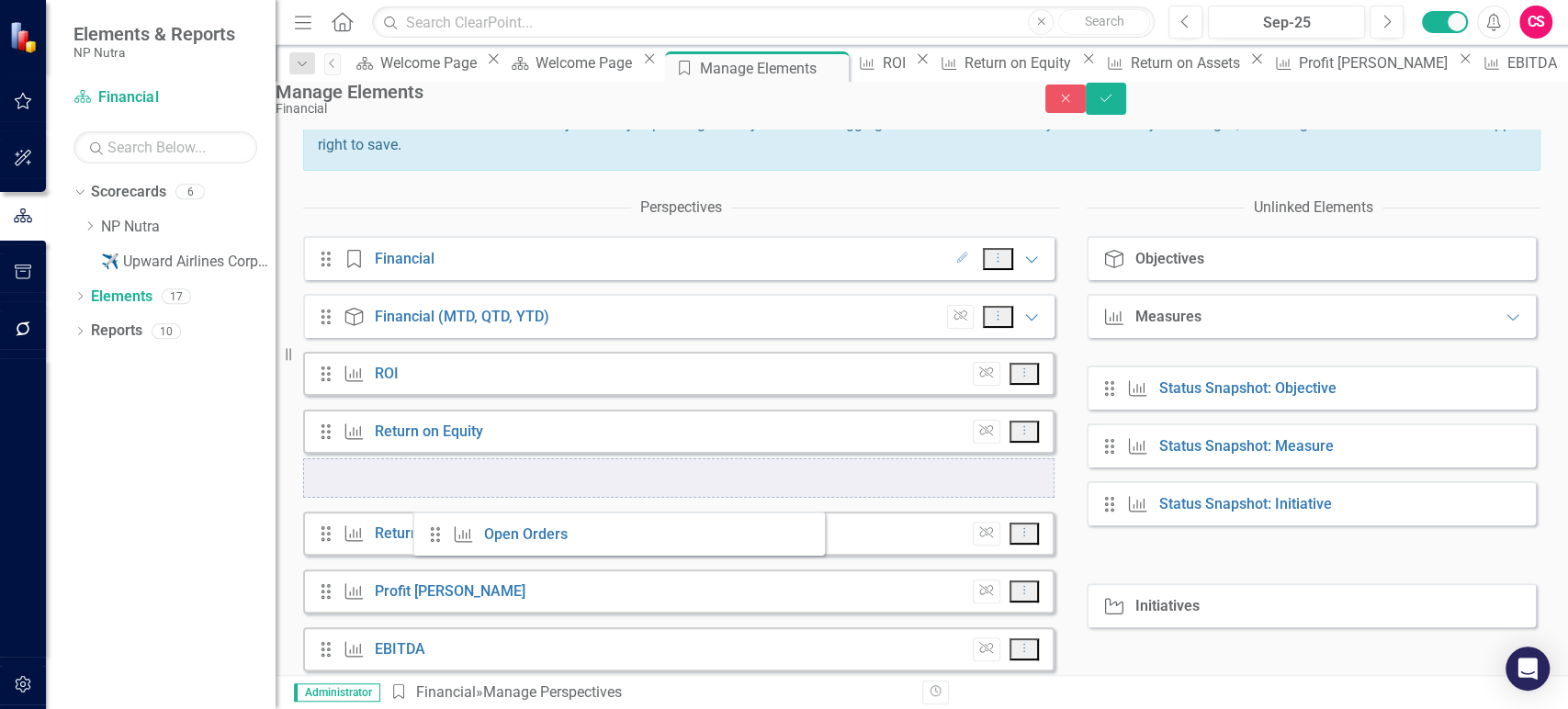
drag, startPoint x: 1113, startPoint y: 412, endPoint x: 428, endPoint y: 532, distance: 695.4
click at [428, 532] on div "Perspectives Drag Perspective Financial Edit Dropdown Menu Expanded Drag Object…" at bounding box center [922, 582] width 1238 height 786
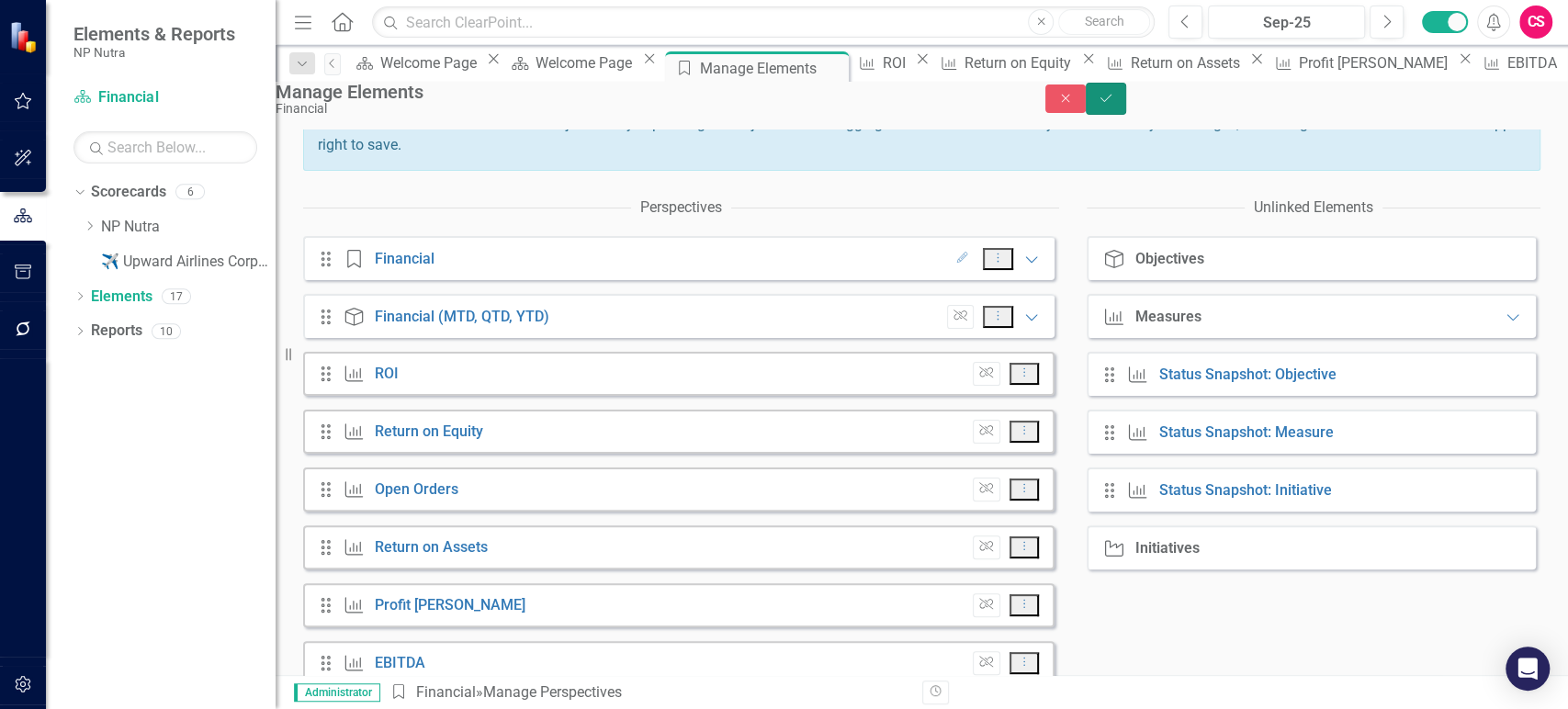
click at [1127, 114] on button "Save" at bounding box center [1106, 99] width 41 height 32
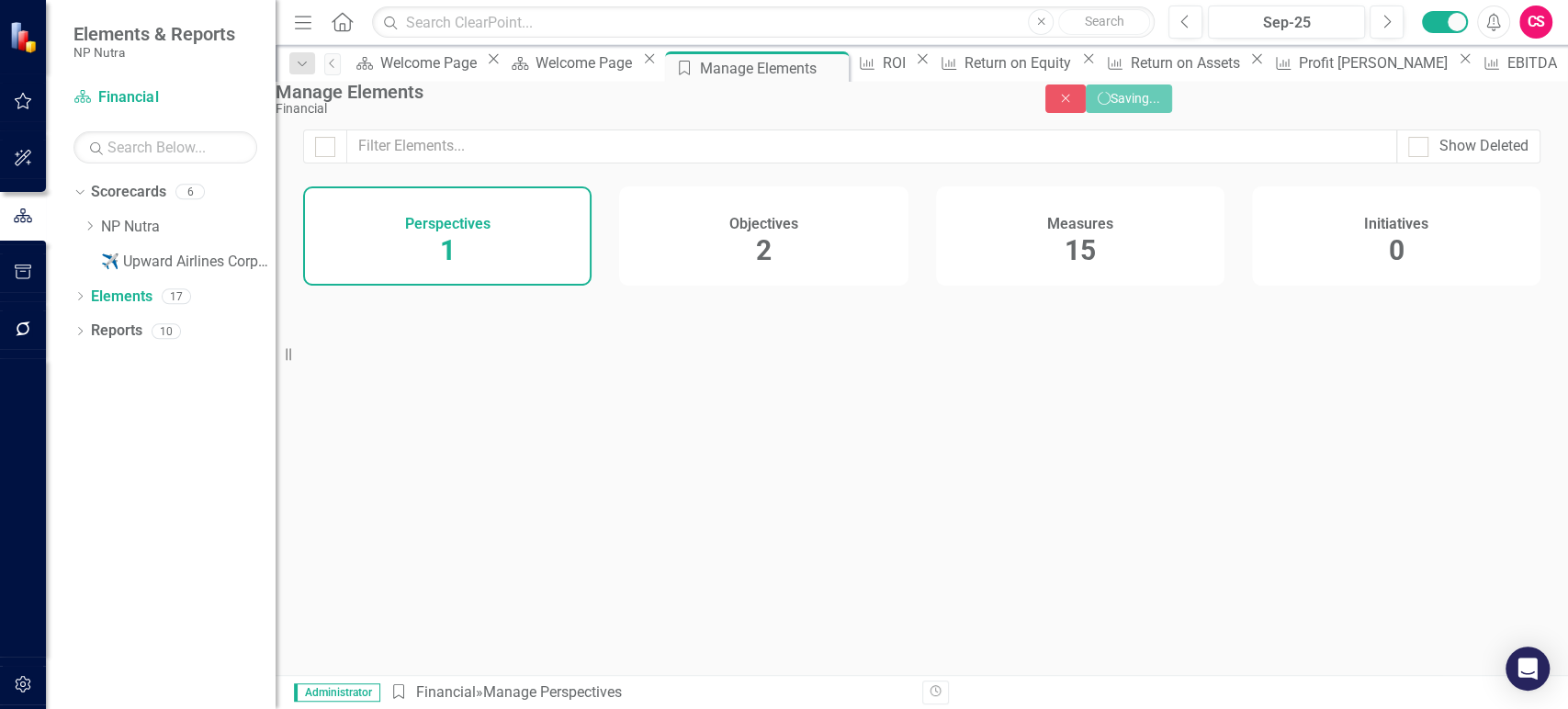
scroll to position [0, 0]
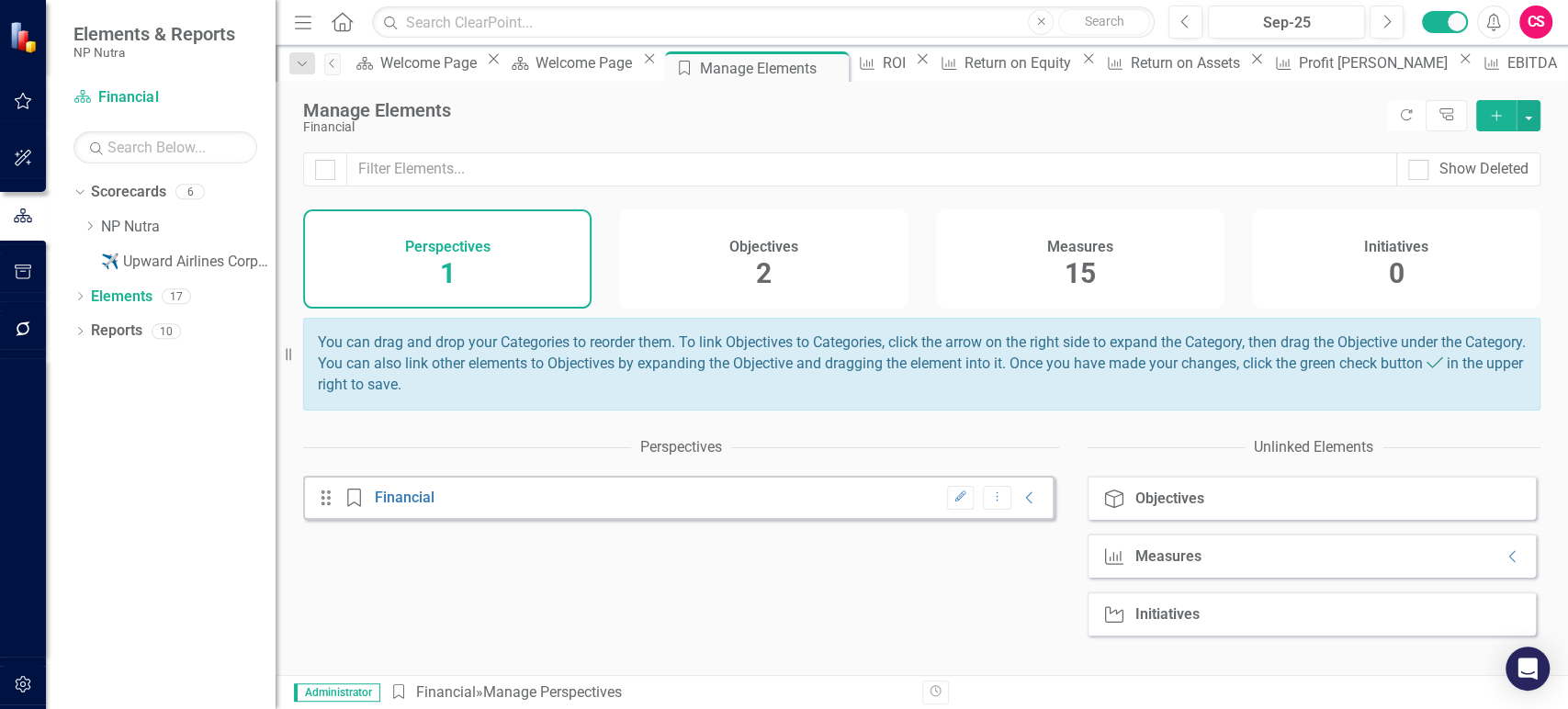
click at [1095, 259] on div "Measures 15" at bounding box center [1080, 259] width 289 height 100
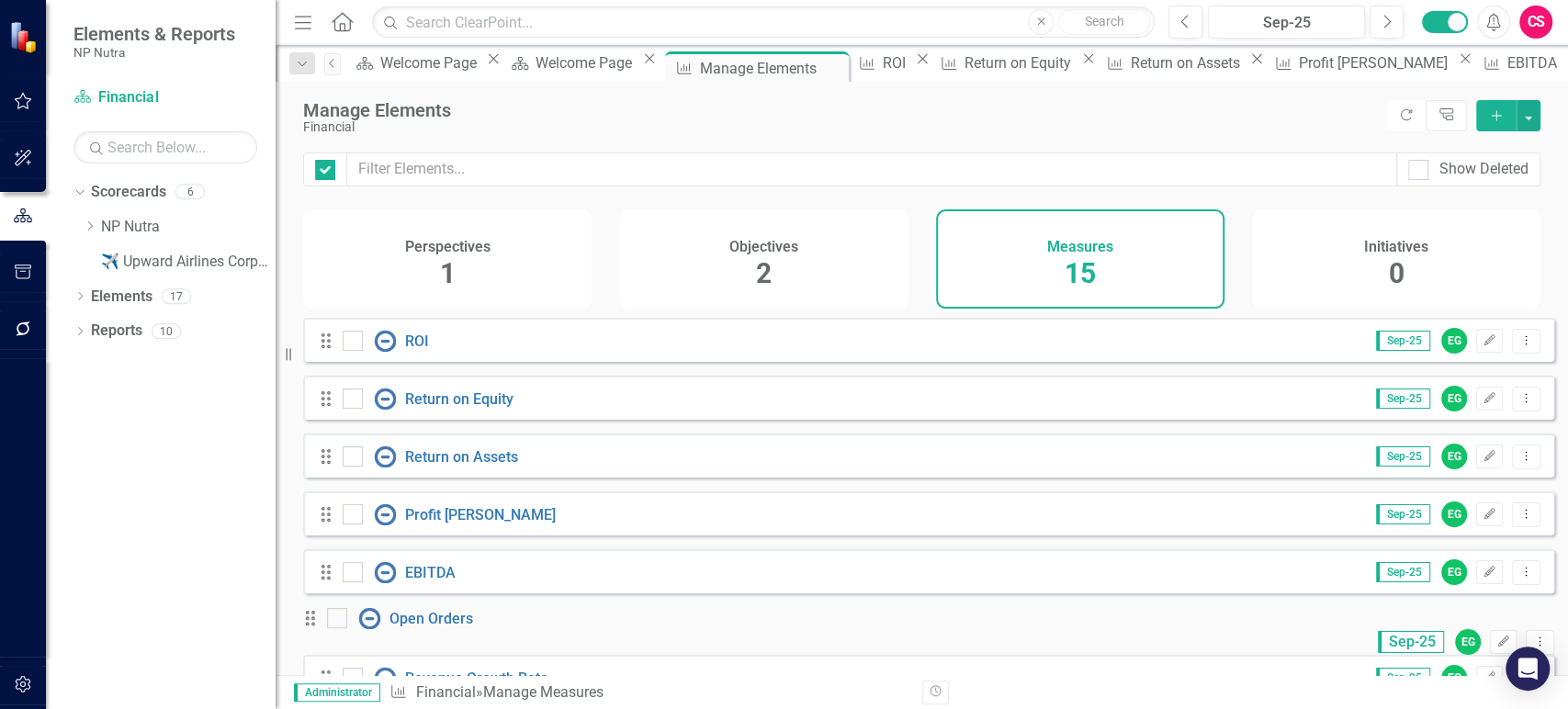
checkbox input "false"
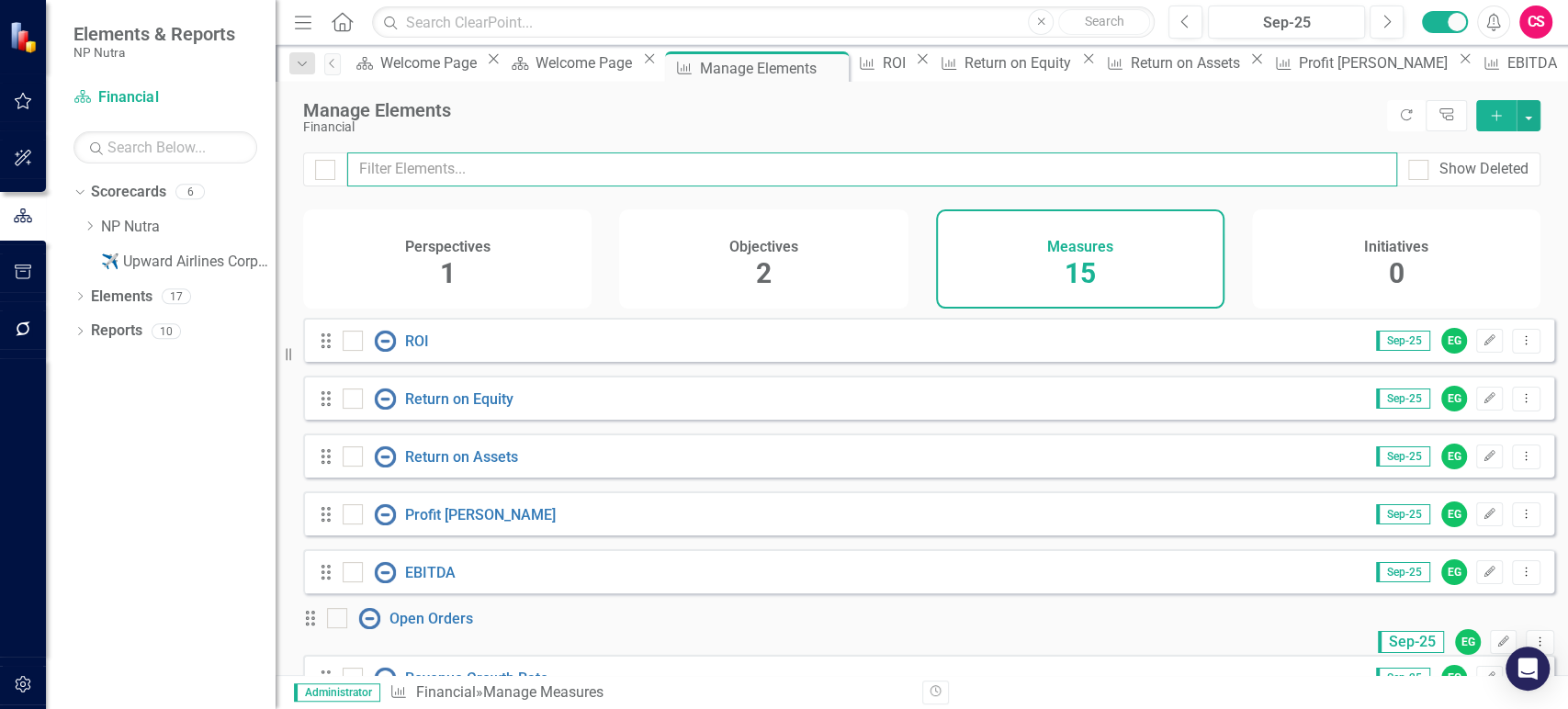
click at [989, 159] on input "text" at bounding box center [872, 170] width 1050 height 34
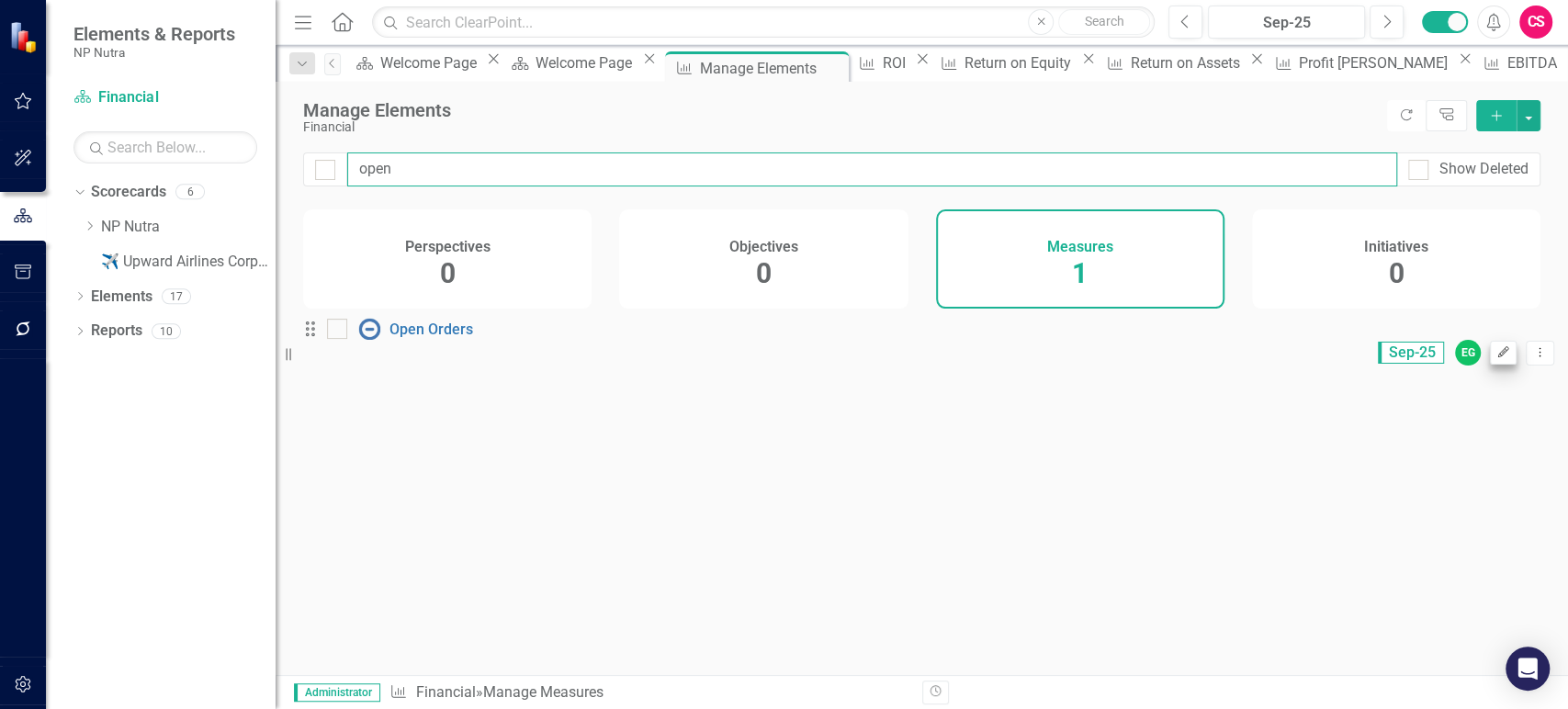
type input "open"
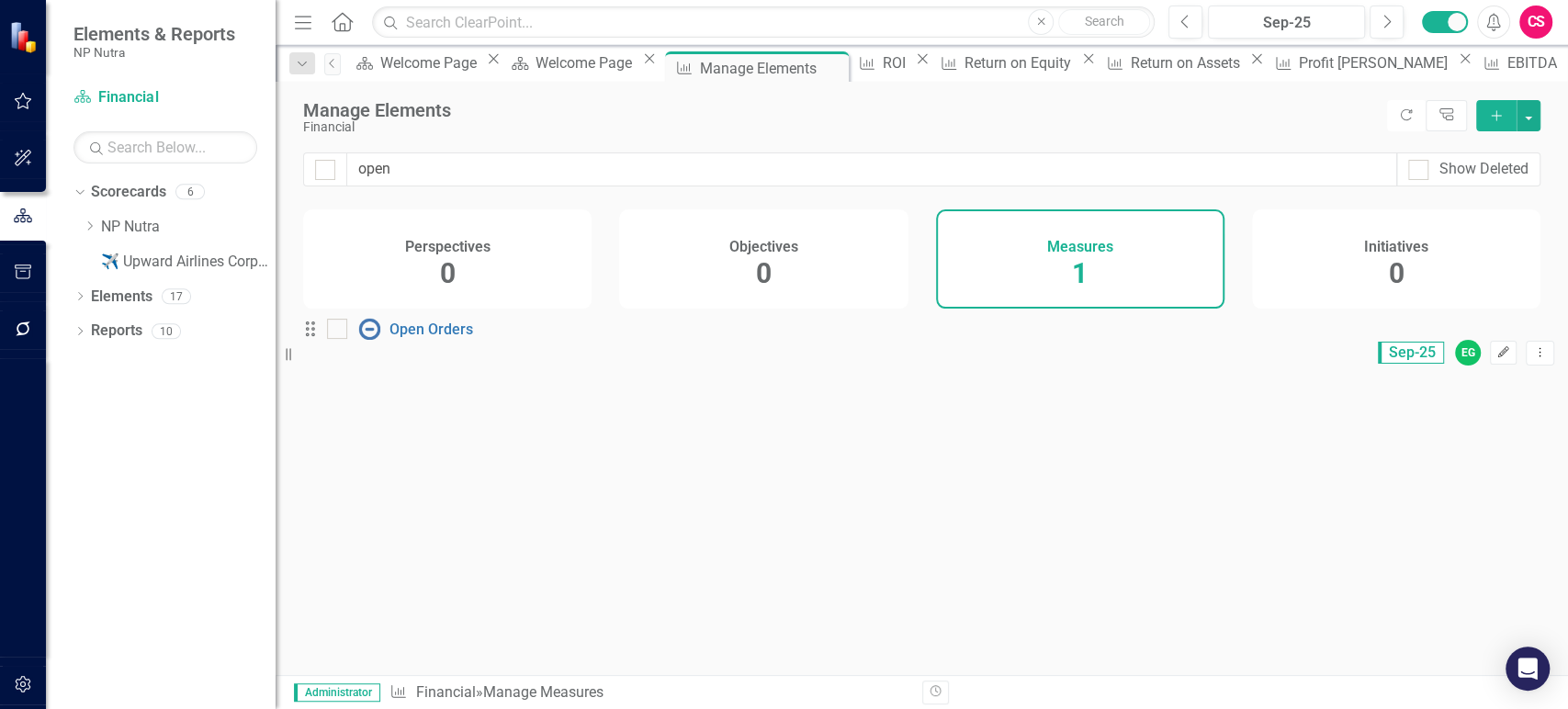
click at [1497, 351] on icon "Edit" at bounding box center [1503, 353] width 14 height 11
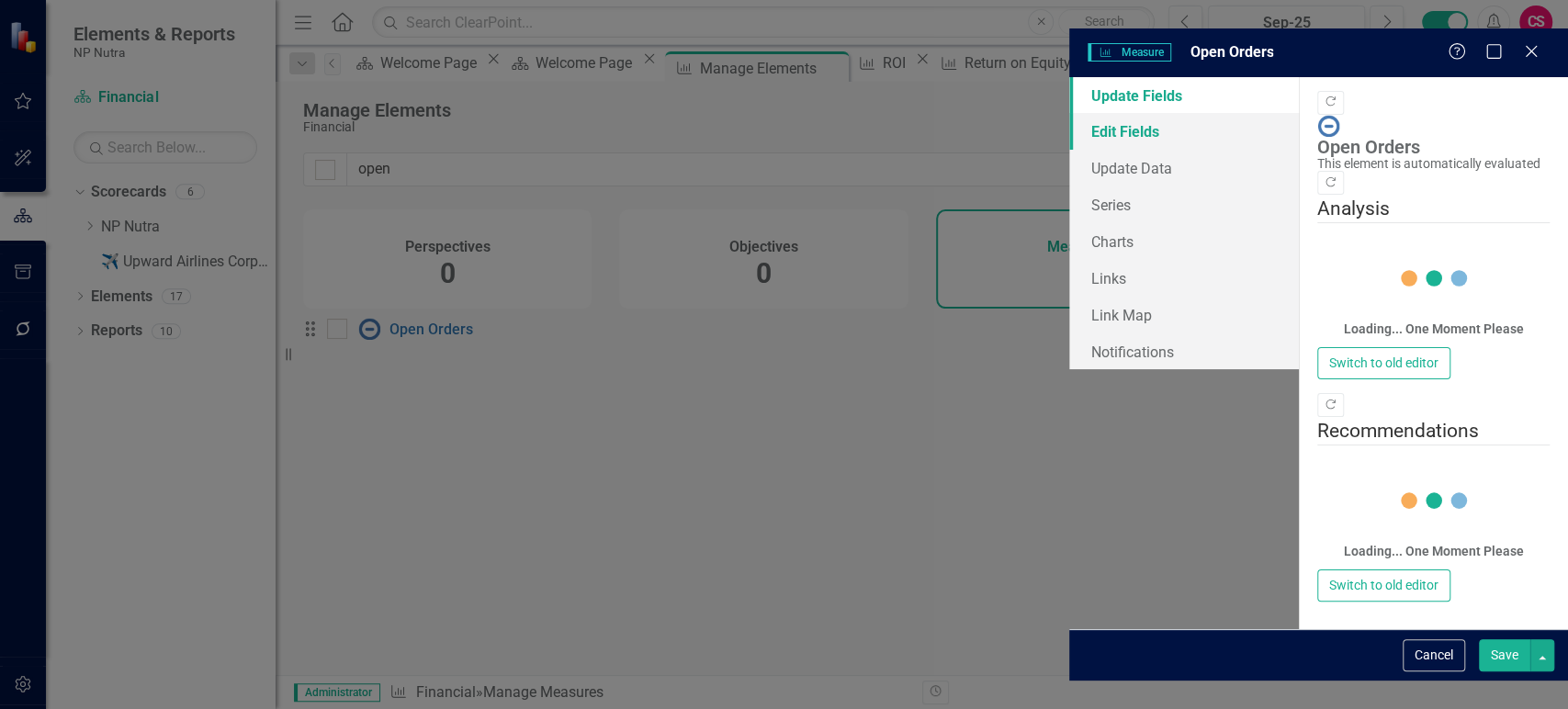
click at [1070, 113] on link "Edit Fields" at bounding box center [1185, 131] width 230 height 37
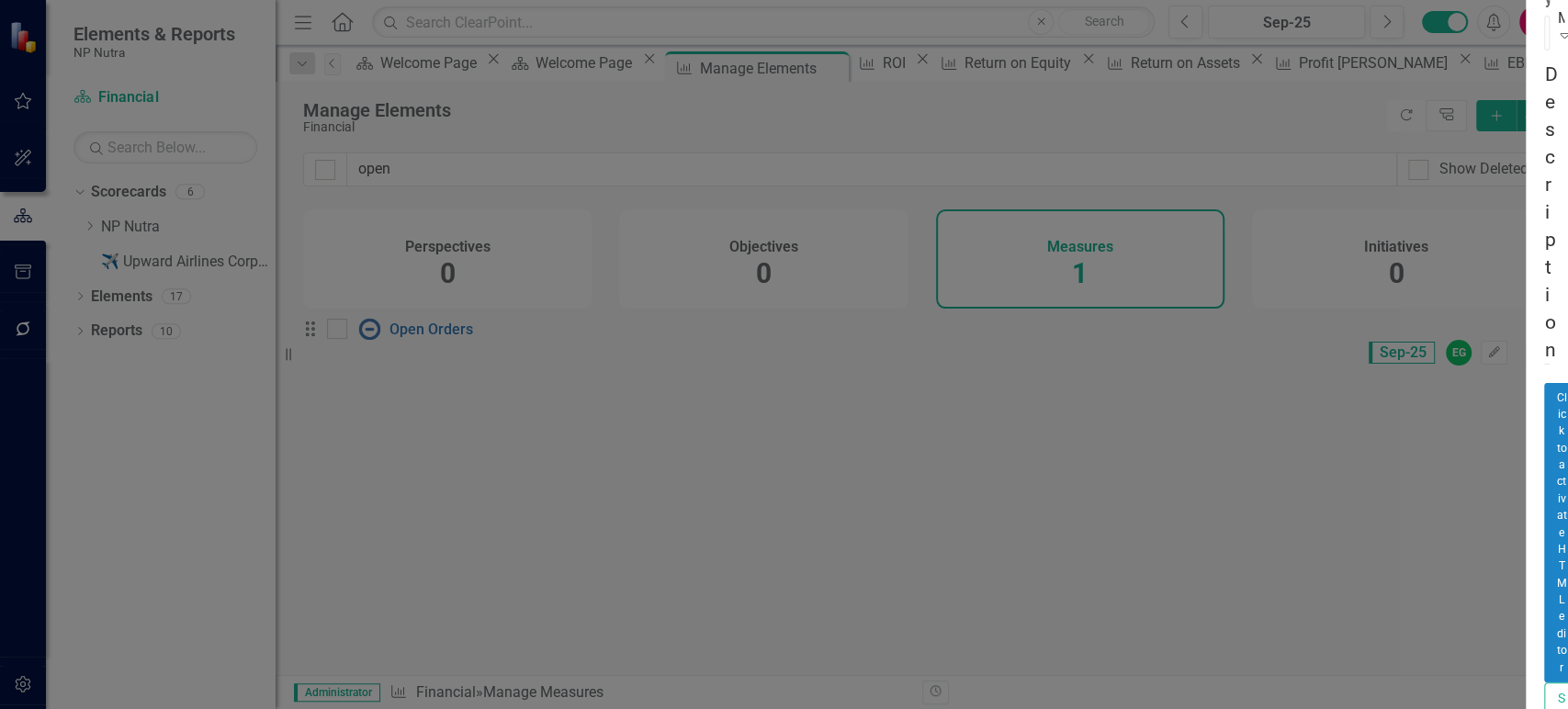
scroll to position [526, 0]
paste input "IBIZ Formulates"
type input "IBIZ Formulates"
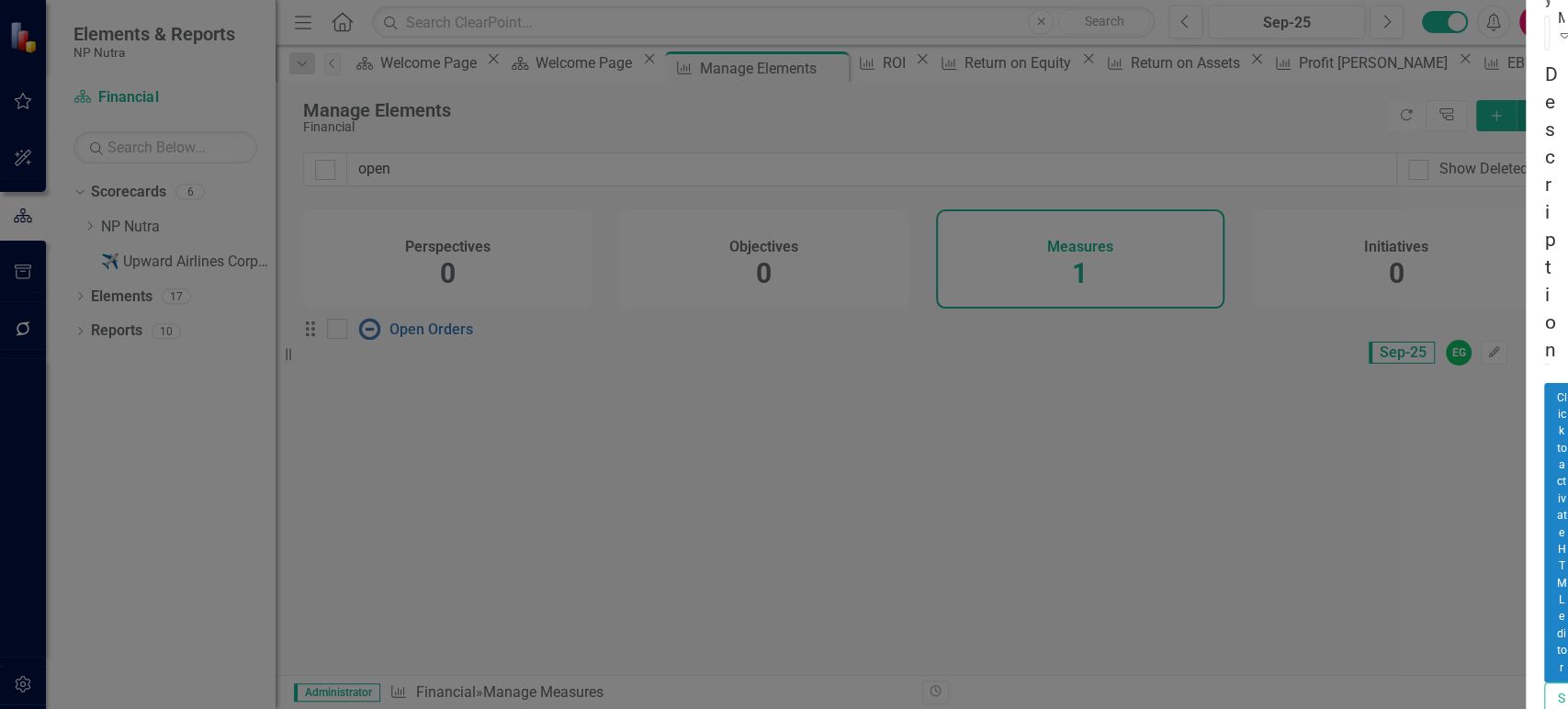
drag, startPoint x: 507, startPoint y: 489, endPoint x: 392, endPoint y: 477, distance: 115.6
click at [392, 477] on div "Update Fields Edit Fields Update Data Series Charts Links Link Map Notification…" at bounding box center [784, 353] width 1568 height 4357
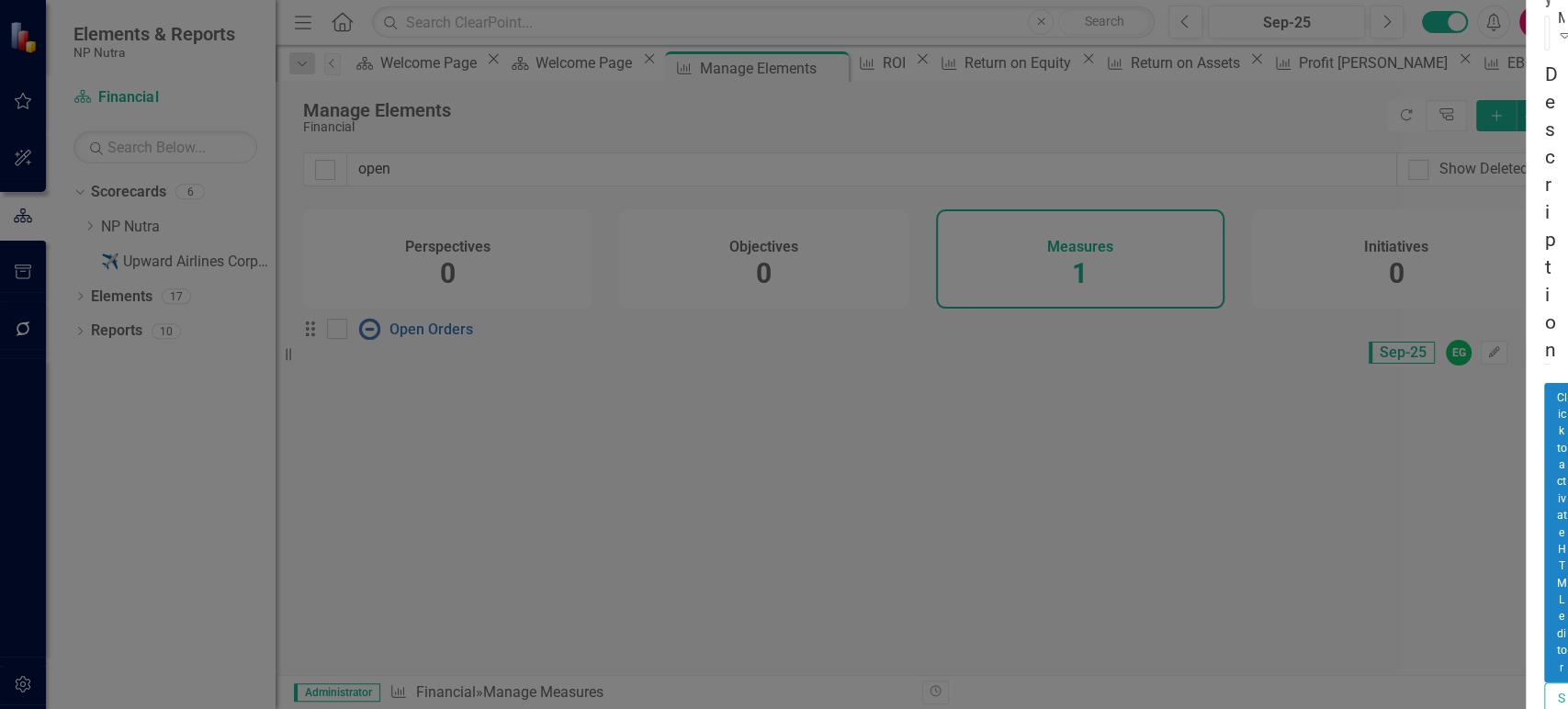
type input "I"
type input "iBiz"
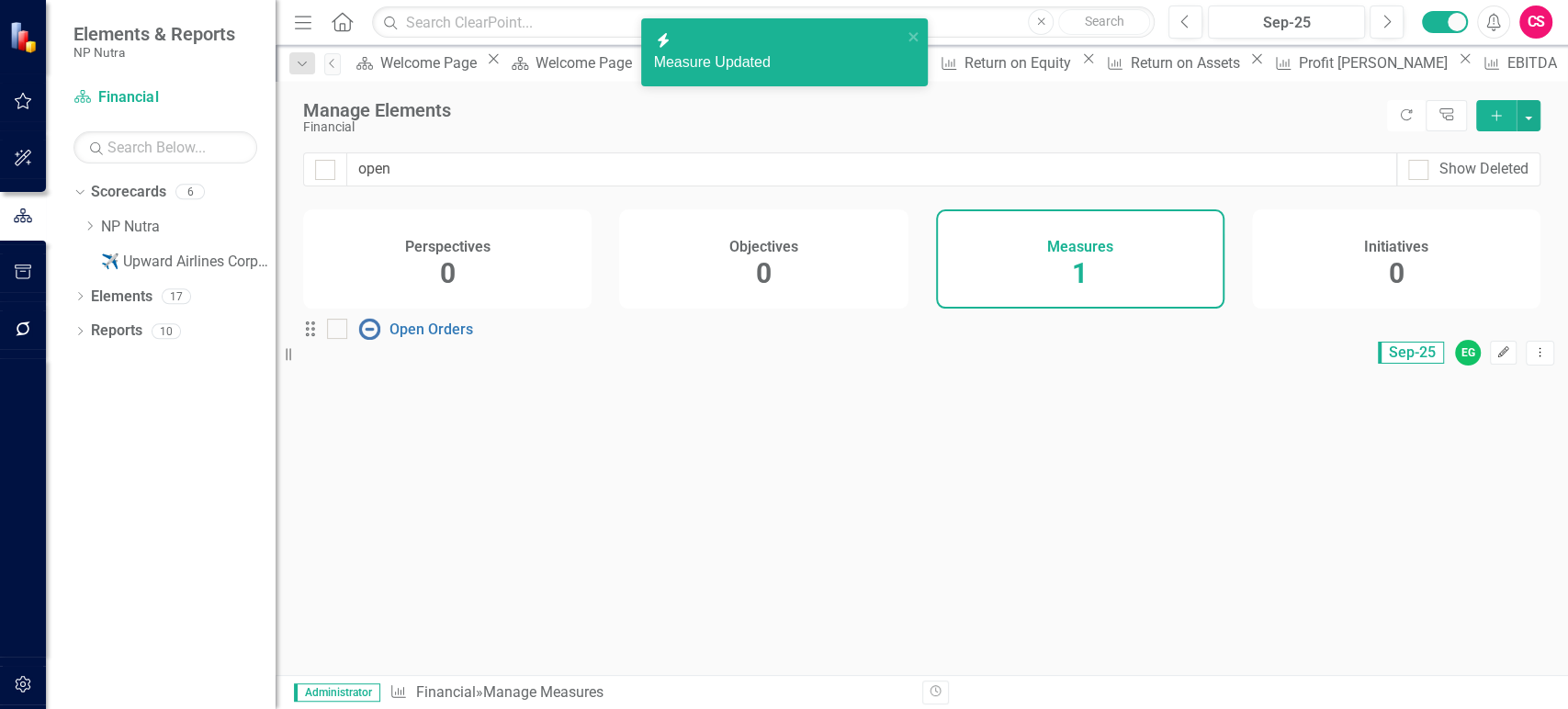
click at [1490, 346] on button "Edit" at bounding box center [1503, 352] width 27 height 24
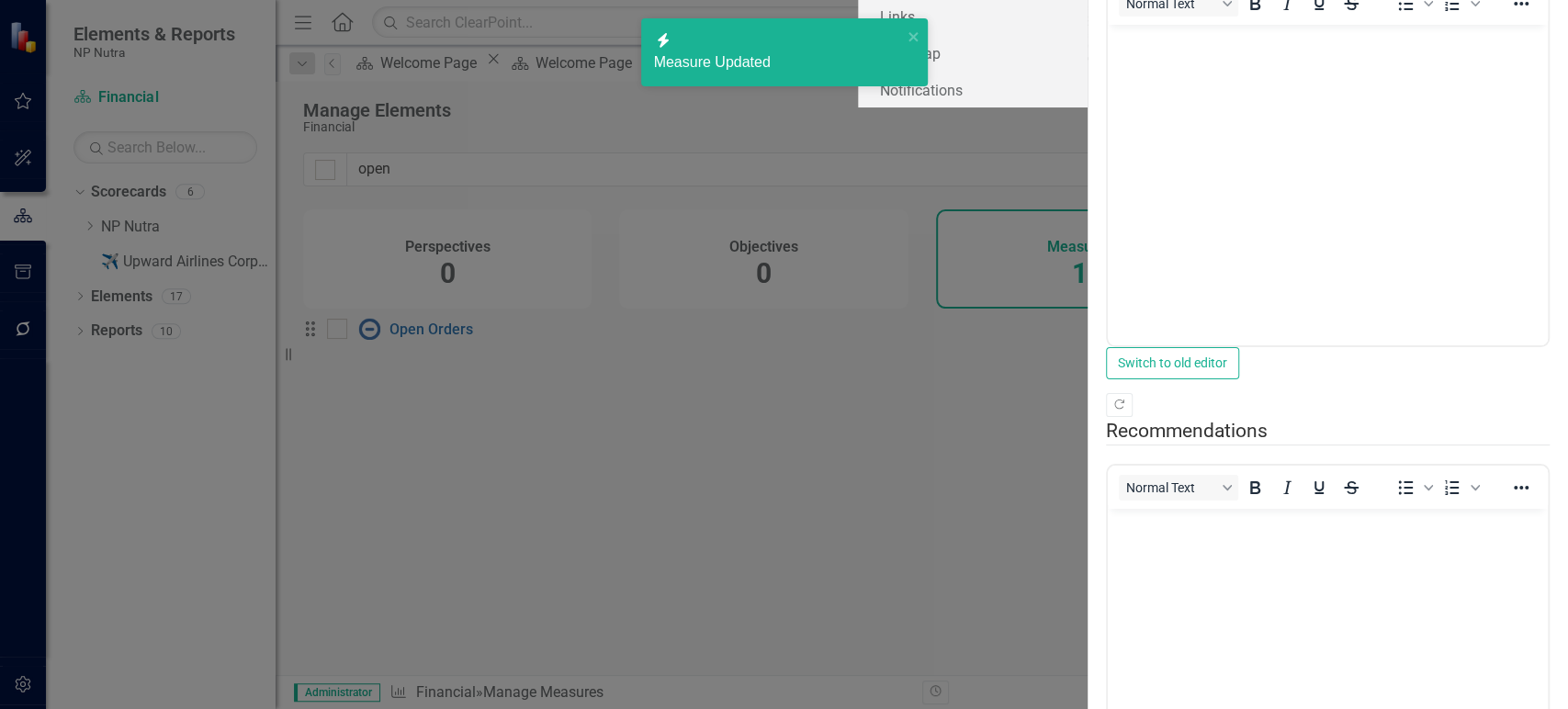
scroll to position [0, 0]
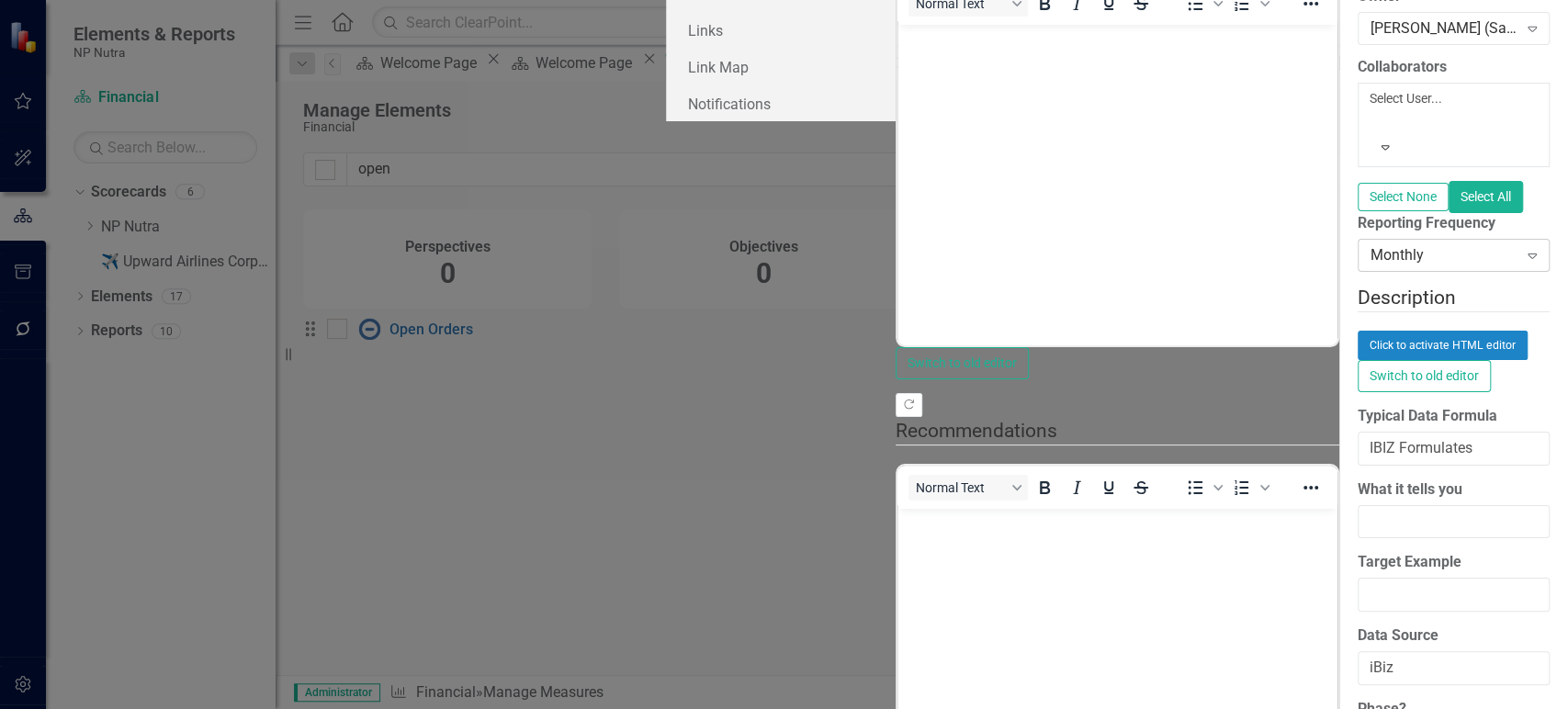
click at [1358, 271] on div "Reporting Frequency Monthly Expand" at bounding box center [1454, 242] width 192 height 57
click at [1371, 40] on div "[PERSON_NAME] (Sales)" at bounding box center [1444, 28] width 147 height 21
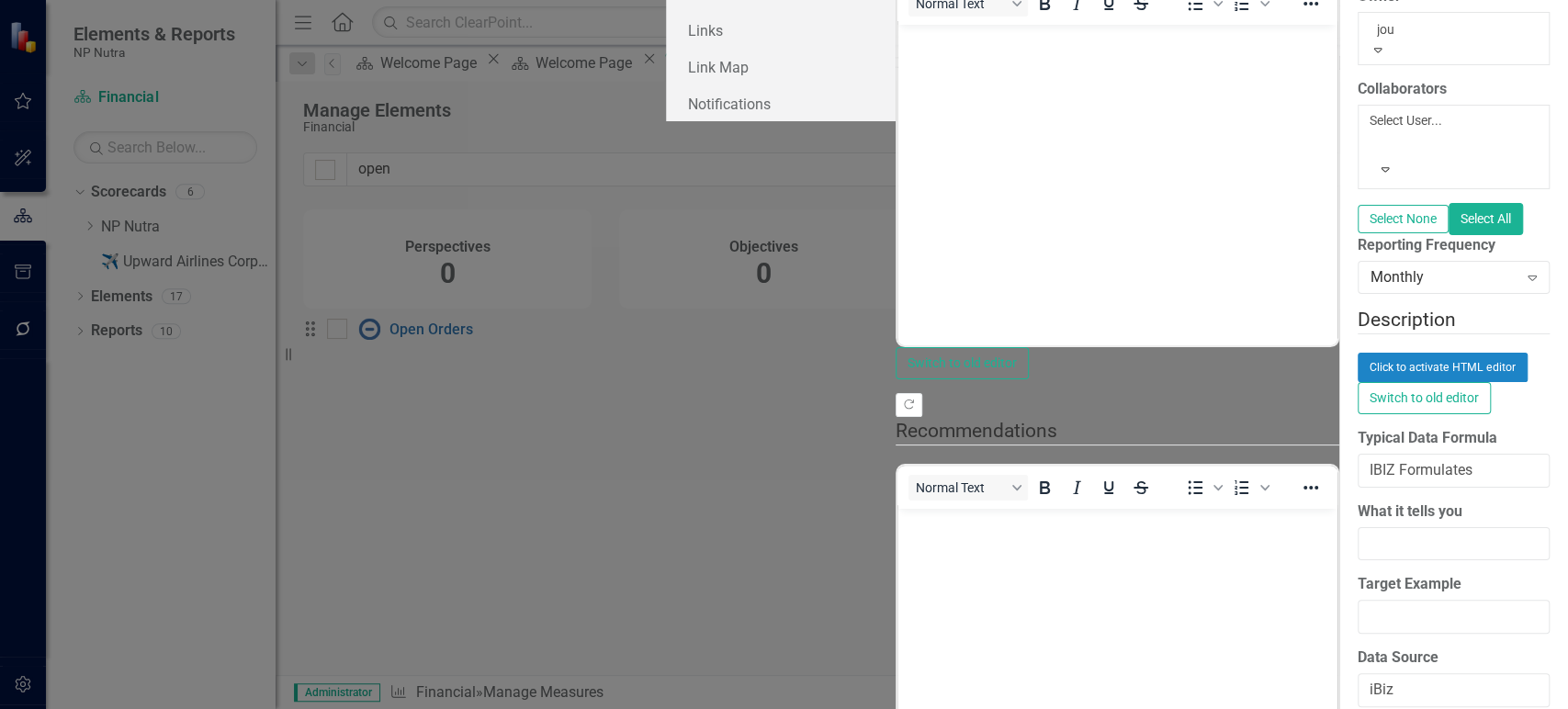
type input "jo"
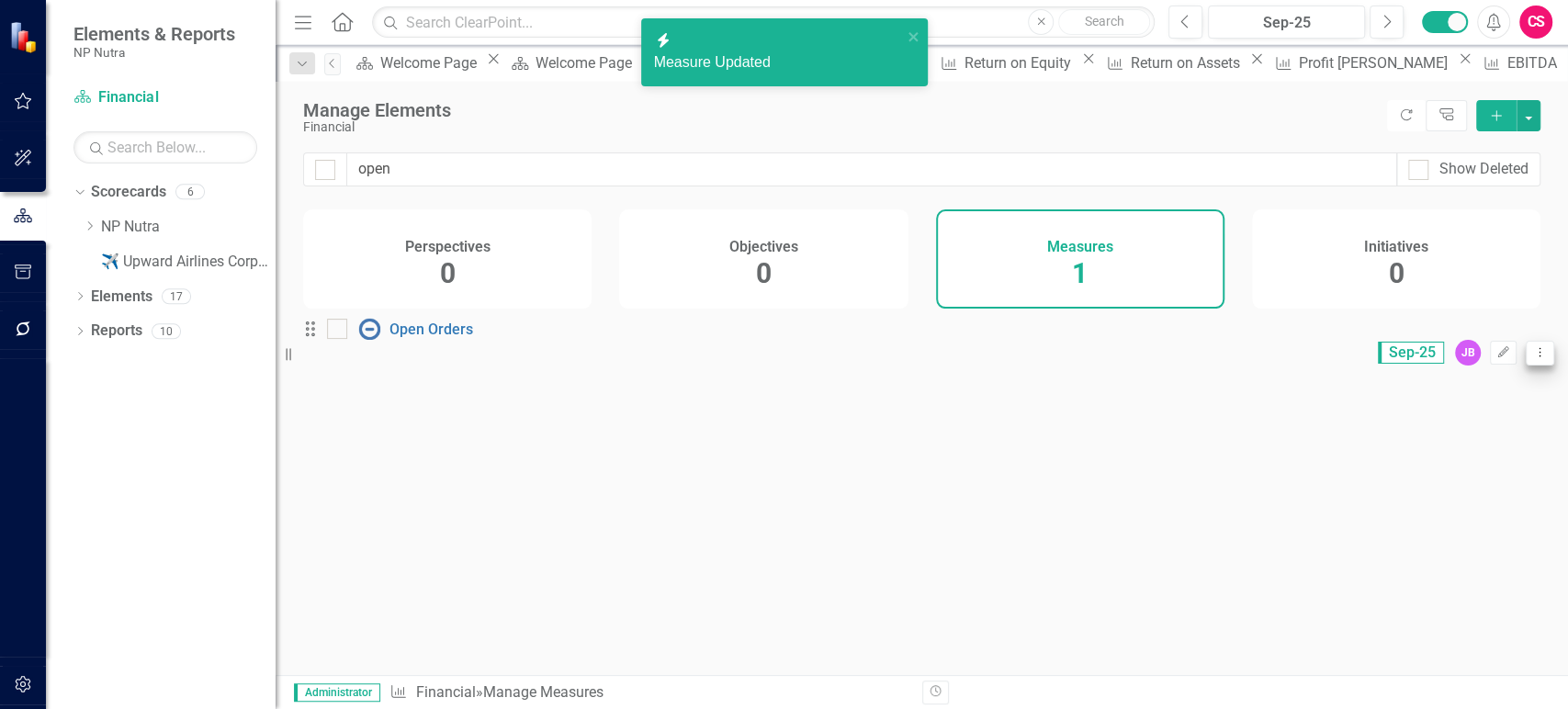
click at [1526, 358] on button "Dropdown Menu" at bounding box center [1540, 353] width 28 height 25
click at [1409, 444] on link "Copy Duplicate Measure" at bounding box center [1444, 452] width 165 height 34
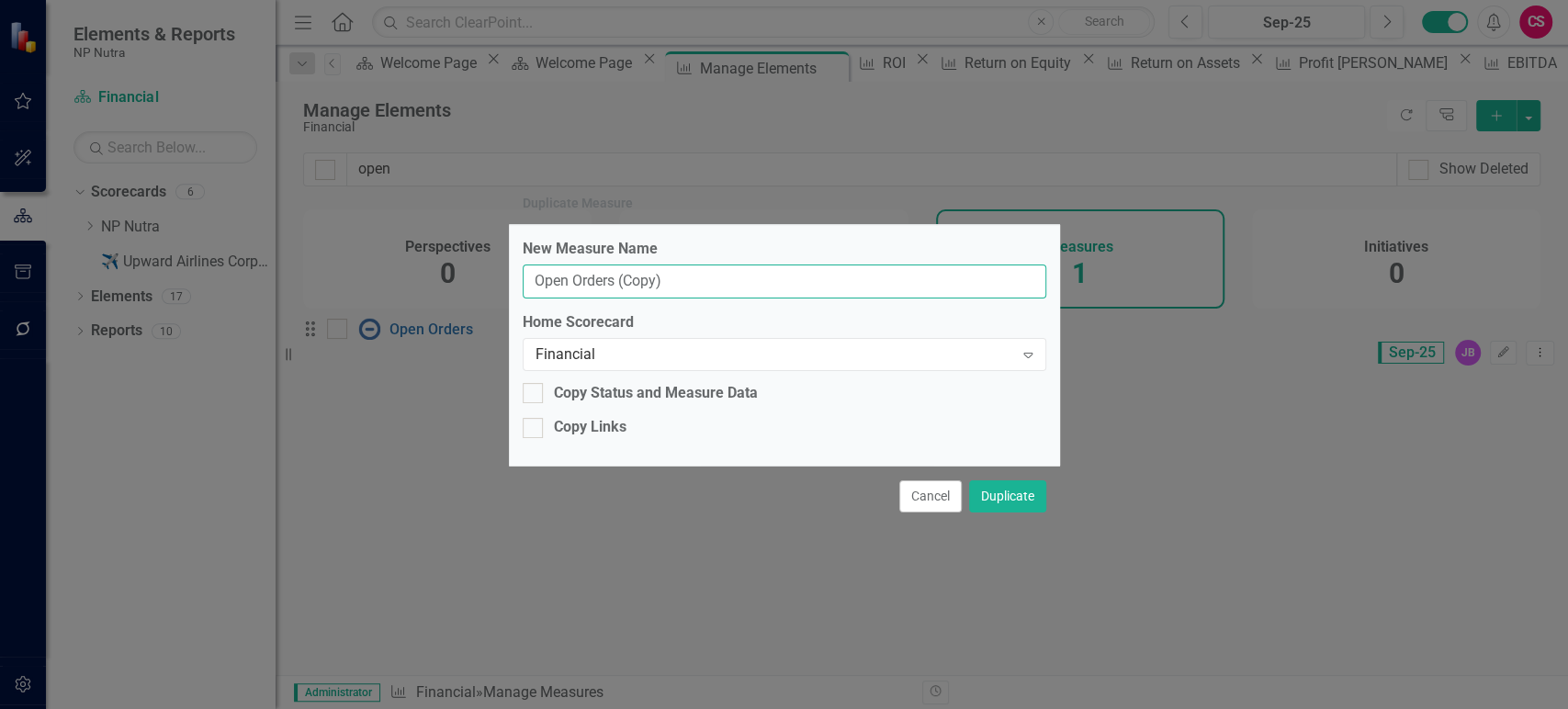
click at [605, 285] on input "Open Orders (Copy)" at bounding box center [785, 282] width 524 height 34
paste input "Monthly Sales"
type input "Monthly Sales"
click at [556, 427] on div "Copy Links" at bounding box center [590, 427] width 72 height 21
click at [534, 427] on input "Copy Links" at bounding box center [529, 423] width 12 height 12
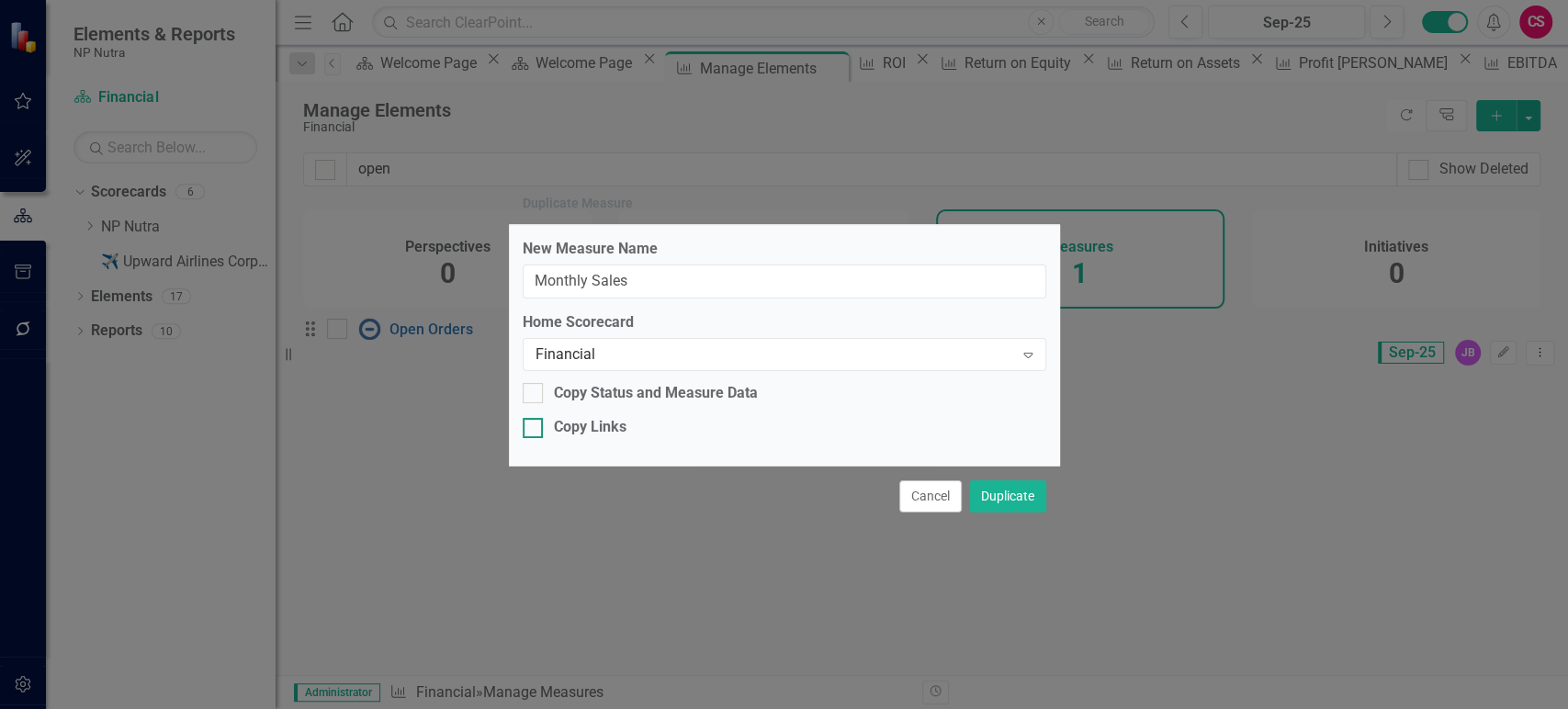
checkbox input "true"
click at [1013, 500] on button "Duplicate" at bounding box center [1007, 496] width 77 height 32
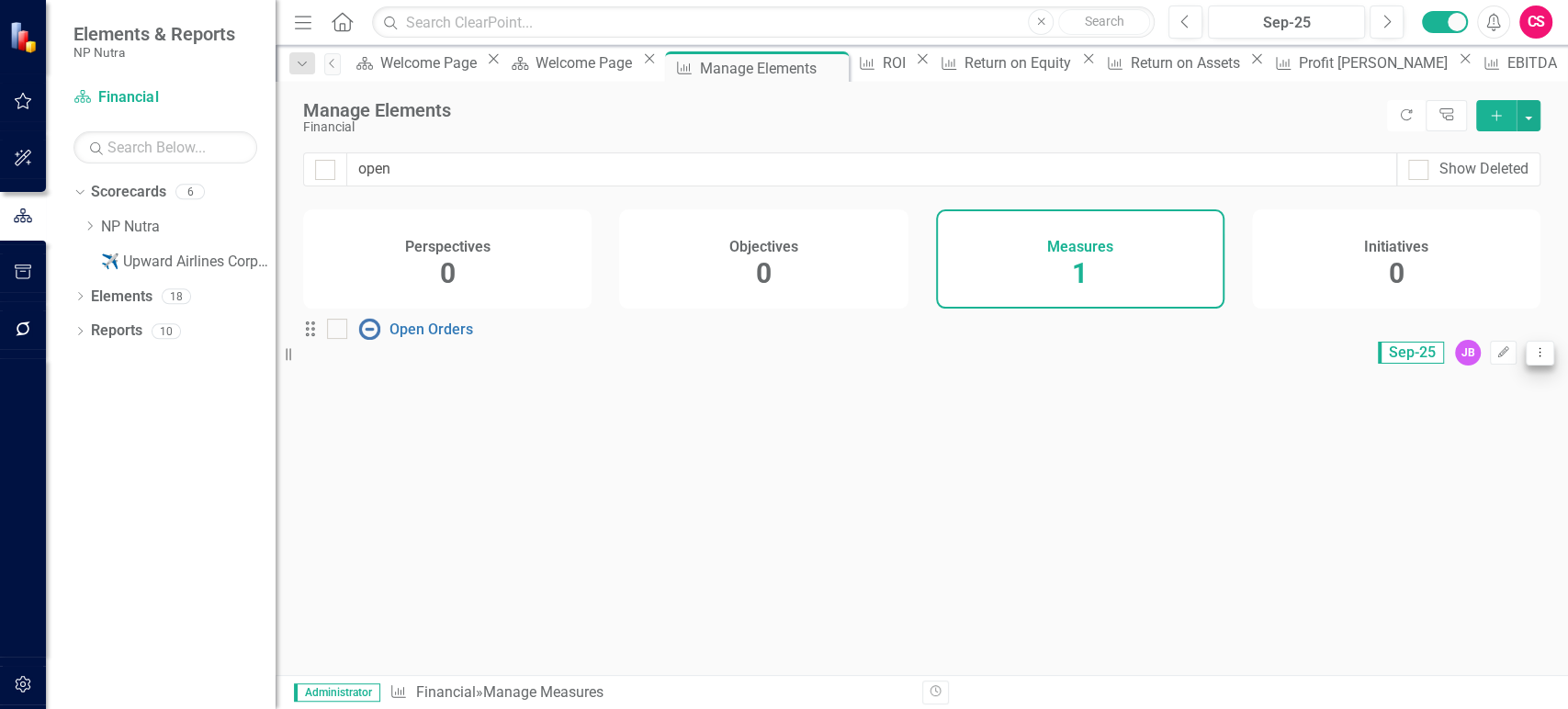
click at [1533, 358] on icon "Dropdown Menu" at bounding box center [1540, 352] width 15 height 12
click at [1433, 451] on link "Copy Duplicate Measure" at bounding box center [1444, 452] width 165 height 34
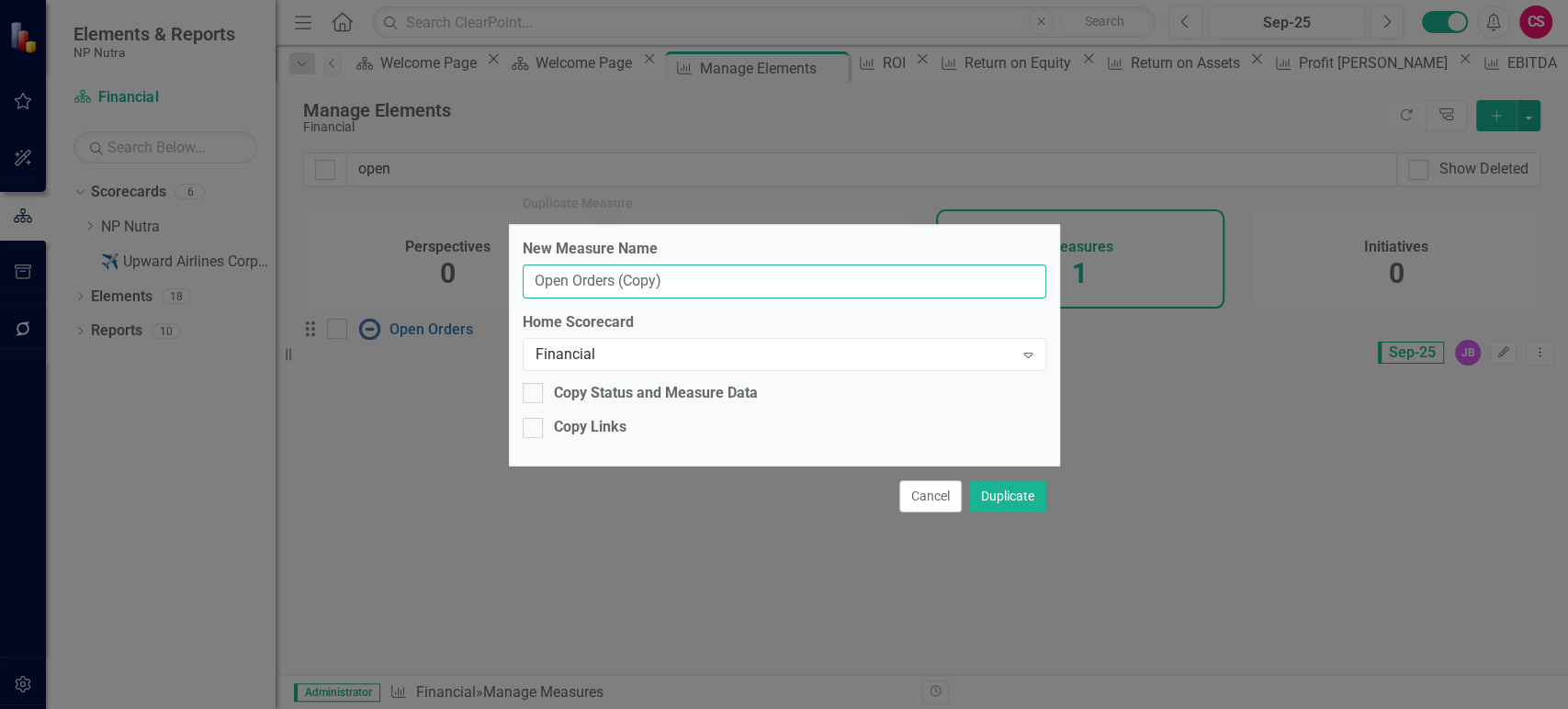
click at [607, 273] on input "Open Orders (Copy)" at bounding box center [785, 282] width 524 height 34
paste input "Total Shipped"
type input "Total Shipped"
click at [591, 427] on div "Copy Links" at bounding box center [590, 427] width 72 height 21
click at [534, 427] on input "Copy Links" at bounding box center [529, 423] width 12 height 12
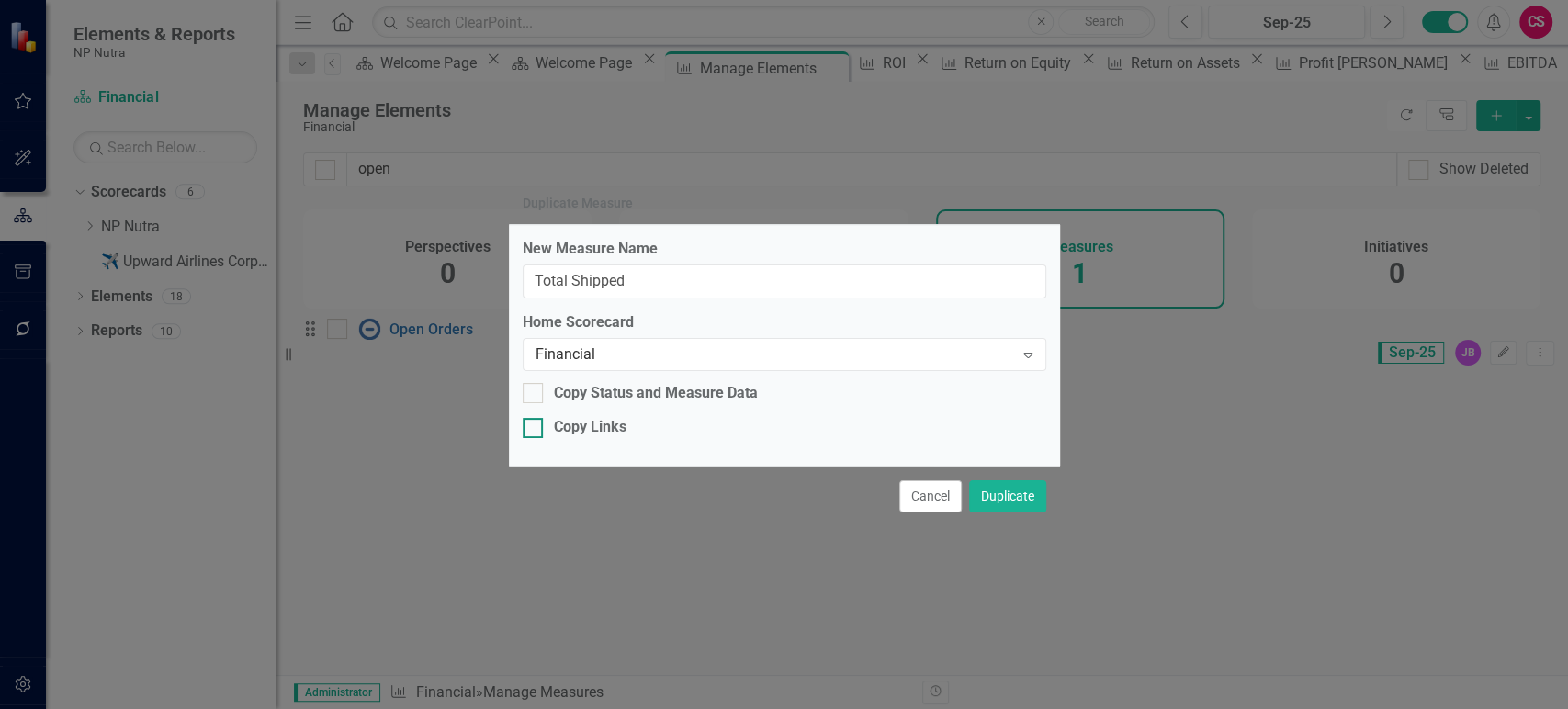
checkbox input "true"
click at [1007, 482] on div "Cancel Duplicate" at bounding box center [784, 496] width 551 height 61
click at [1007, 505] on button "Duplicate" at bounding box center [1007, 496] width 77 height 32
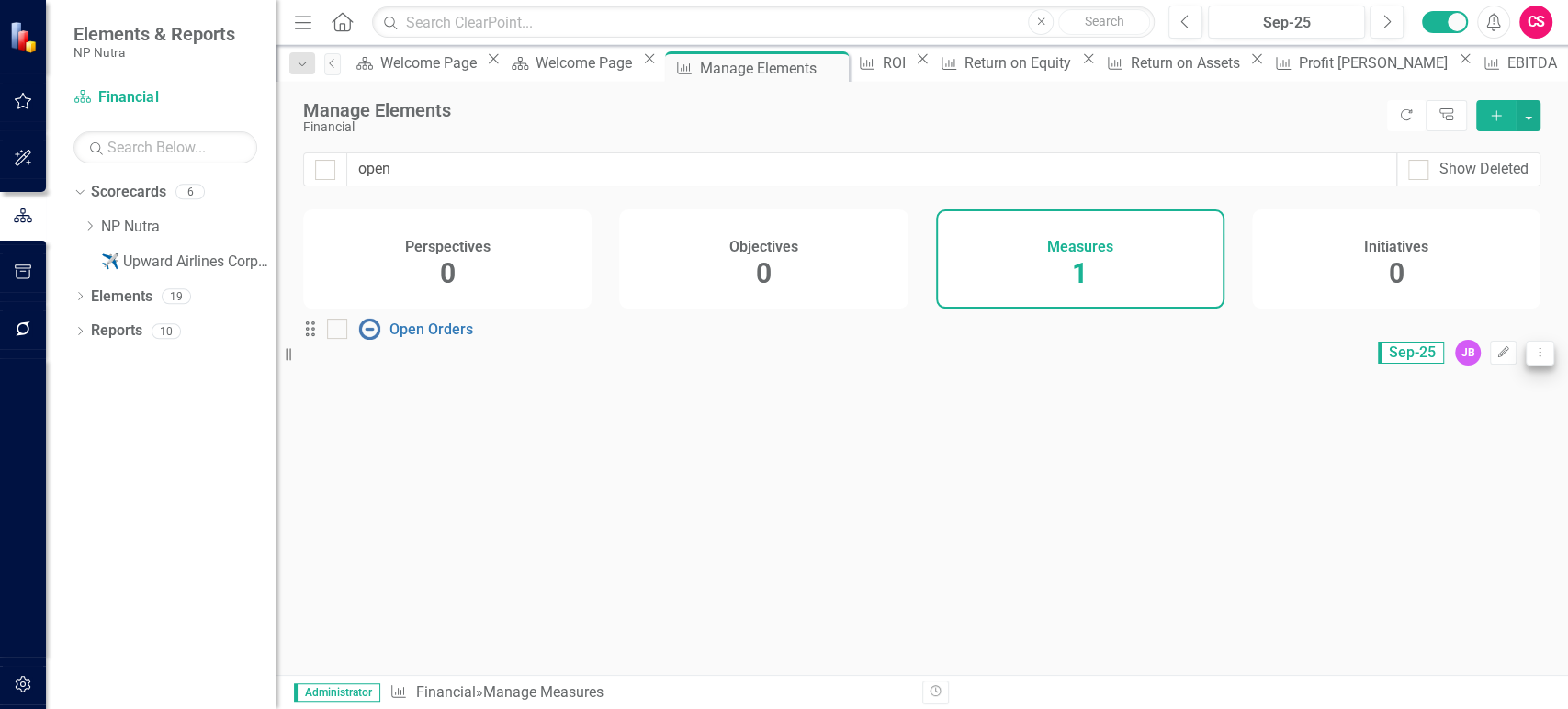
click at [1533, 352] on icon "Dropdown Menu" at bounding box center [1540, 352] width 15 height 12
click at [1426, 455] on link "Copy Duplicate Measure" at bounding box center [1444, 452] width 165 height 34
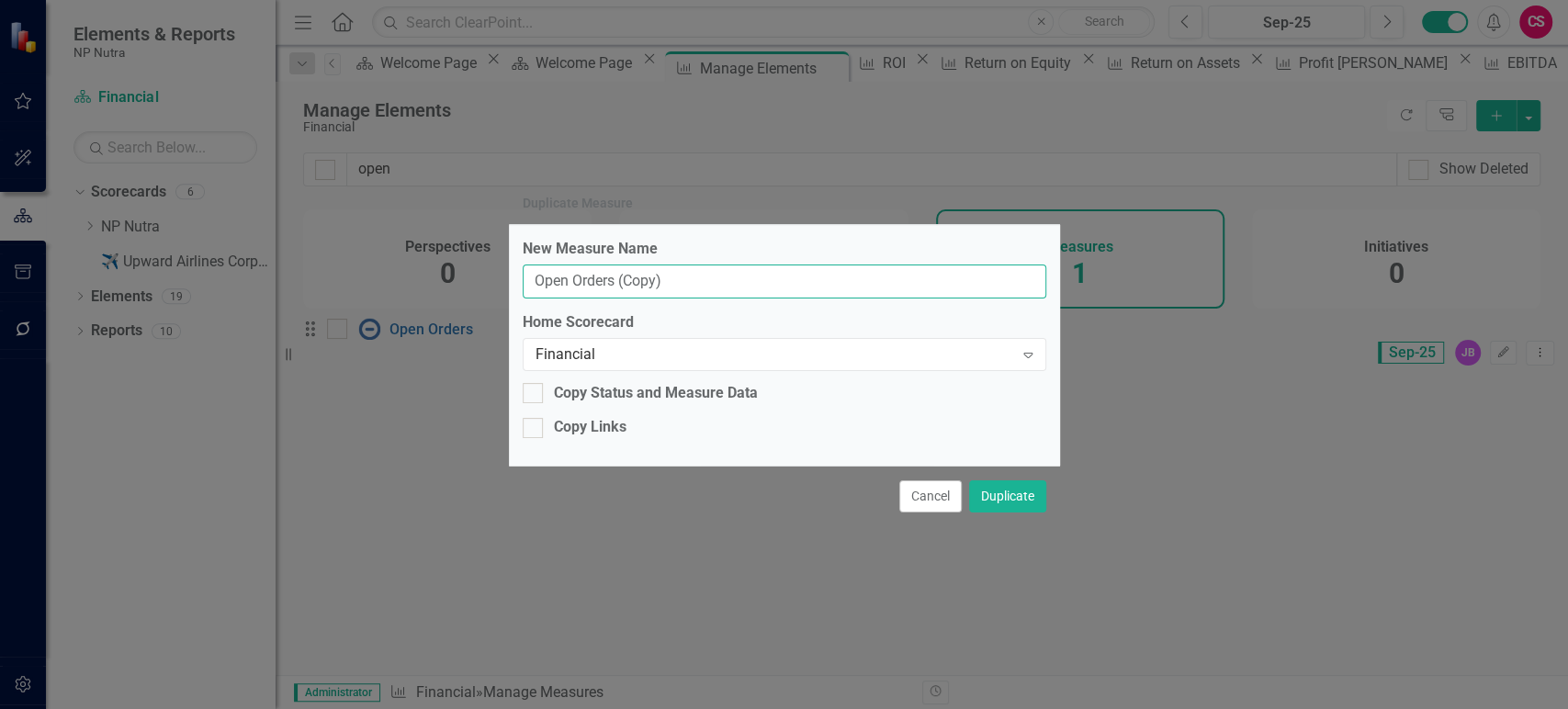
click at [654, 280] on input "Open Orders (Copy)" at bounding box center [785, 282] width 524 height 34
paste input "Avg. Shipped per Day"
type input "Avg. Shipped per Day"
click at [588, 417] on div "New Measure Name Avg. Shipped per Day Home Scorecard Financial Expand Copy Stat…" at bounding box center [784, 345] width 551 height 241
click at [581, 434] on div "Copy Links" at bounding box center [590, 427] width 72 height 21
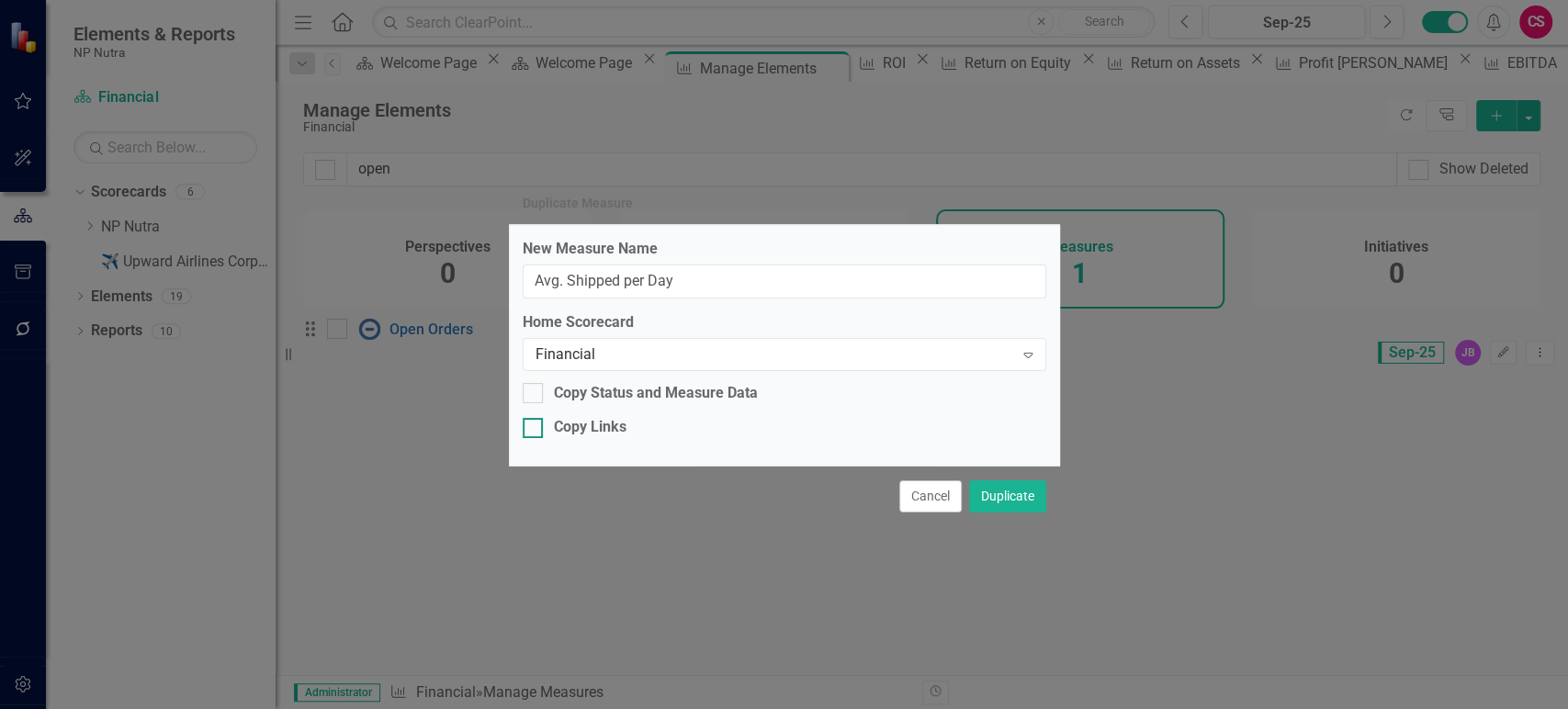
click at [534, 430] on input "Copy Links" at bounding box center [529, 423] width 12 height 12
checkbox input "true"
click at [1011, 498] on button "Duplicate" at bounding box center [1007, 496] width 77 height 32
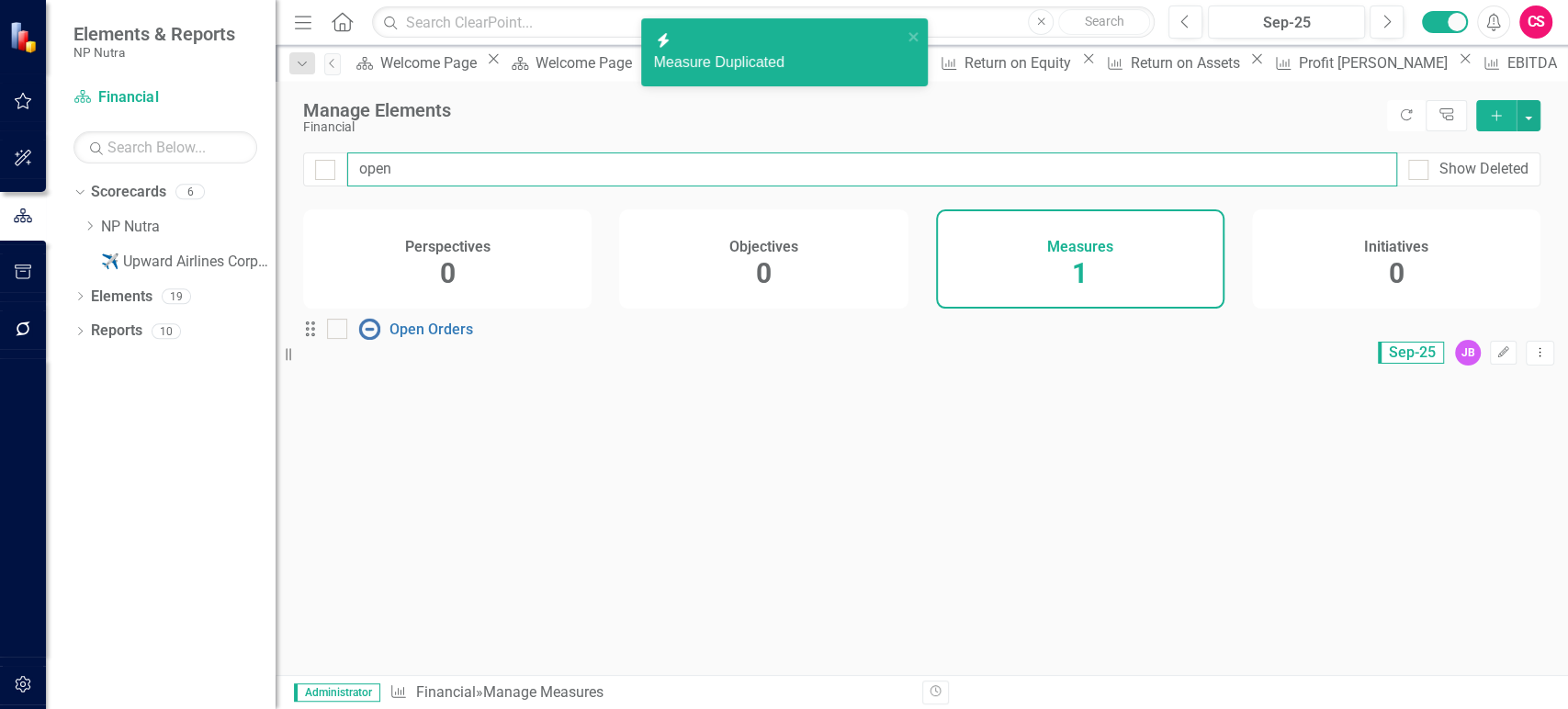
click at [393, 171] on input "open" at bounding box center [872, 170] width 1050 height 34
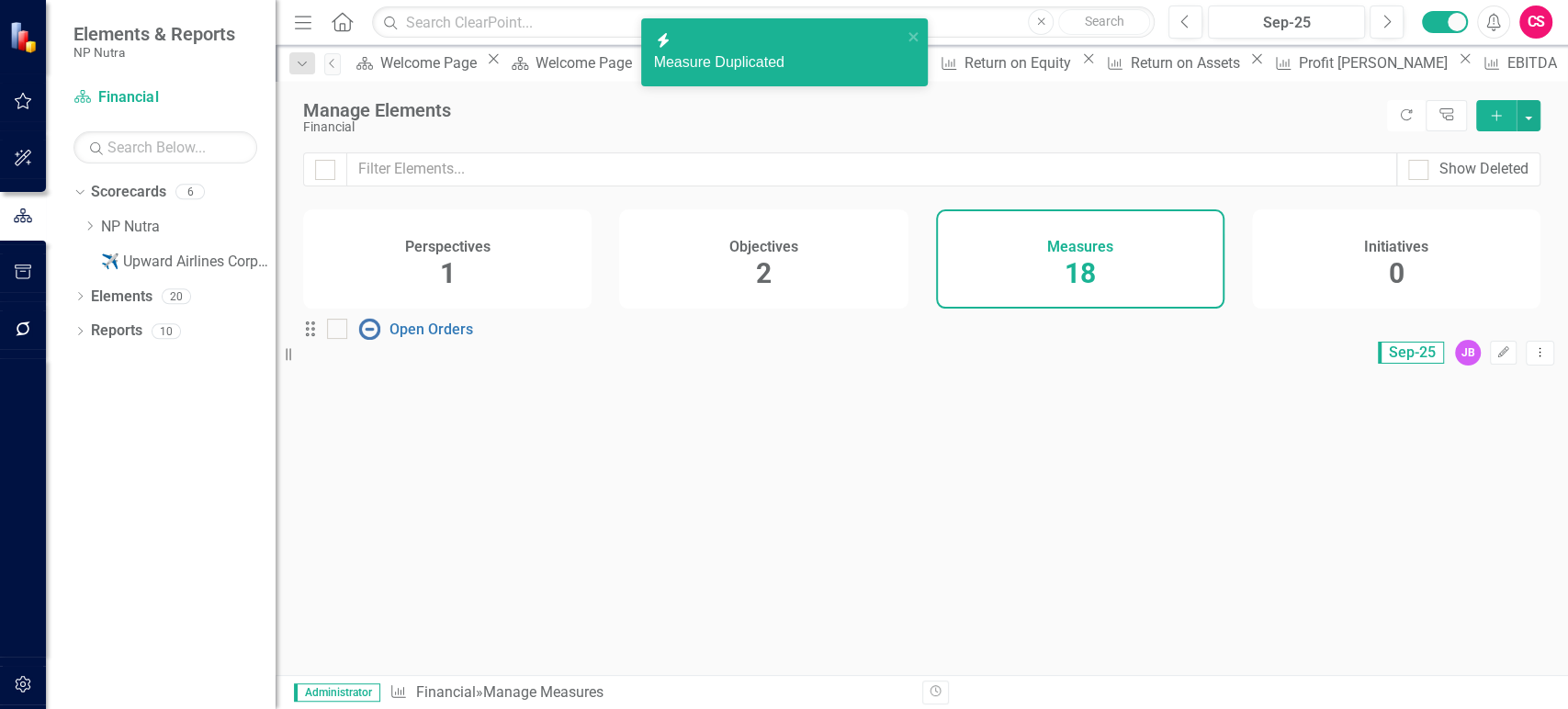
click at [425, 241] on h4 "Perspectives" at bounding box center [448, 247] width 85 height 16
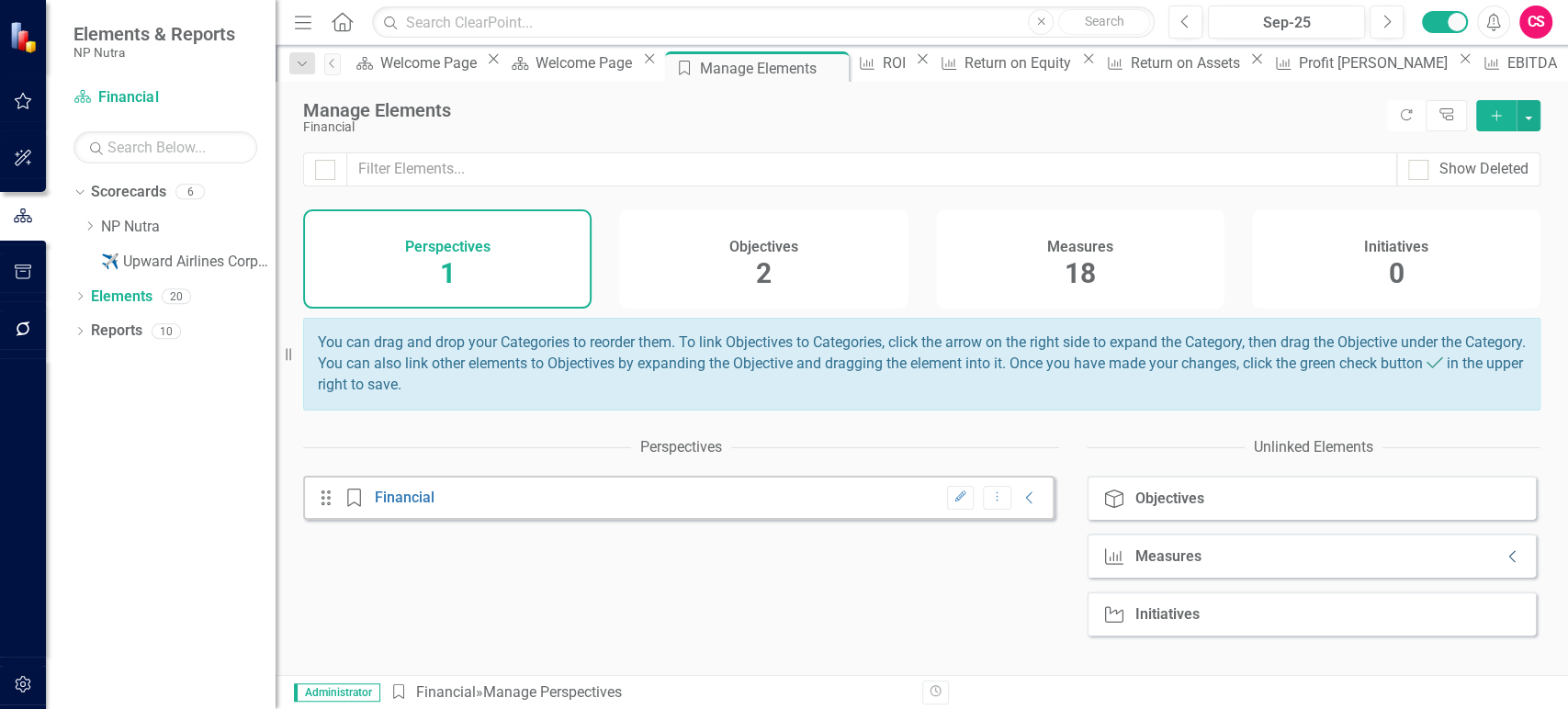
click at [1504, 564] on icon "Collapse" at bounding box center [1513, 556] width 18 height 14
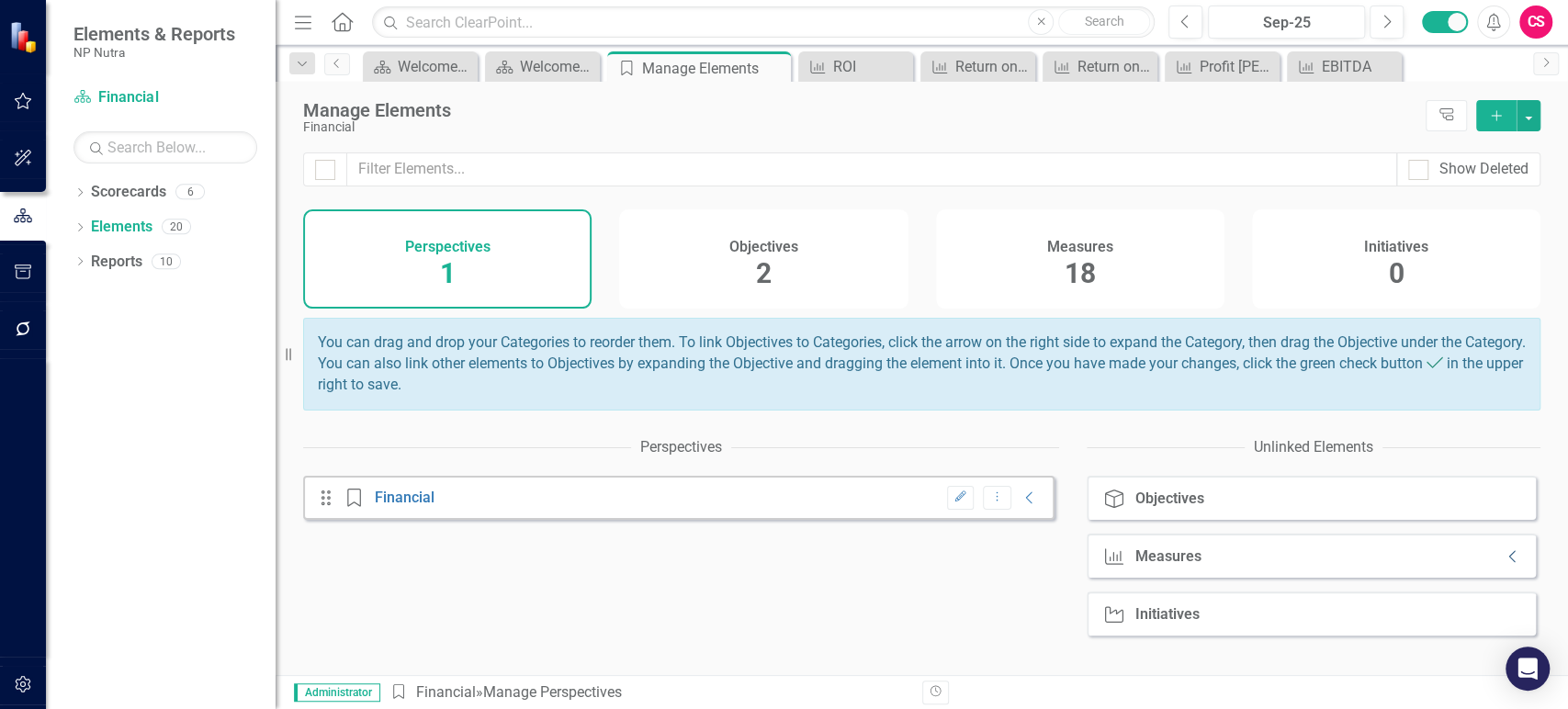
click at [1504, 564] on icon "Collapse" at bounding box center [1513, 556] width 18 height 14
click at [112, 252] on link "Reports" at bounding box center [117, 262] width 51 height 21
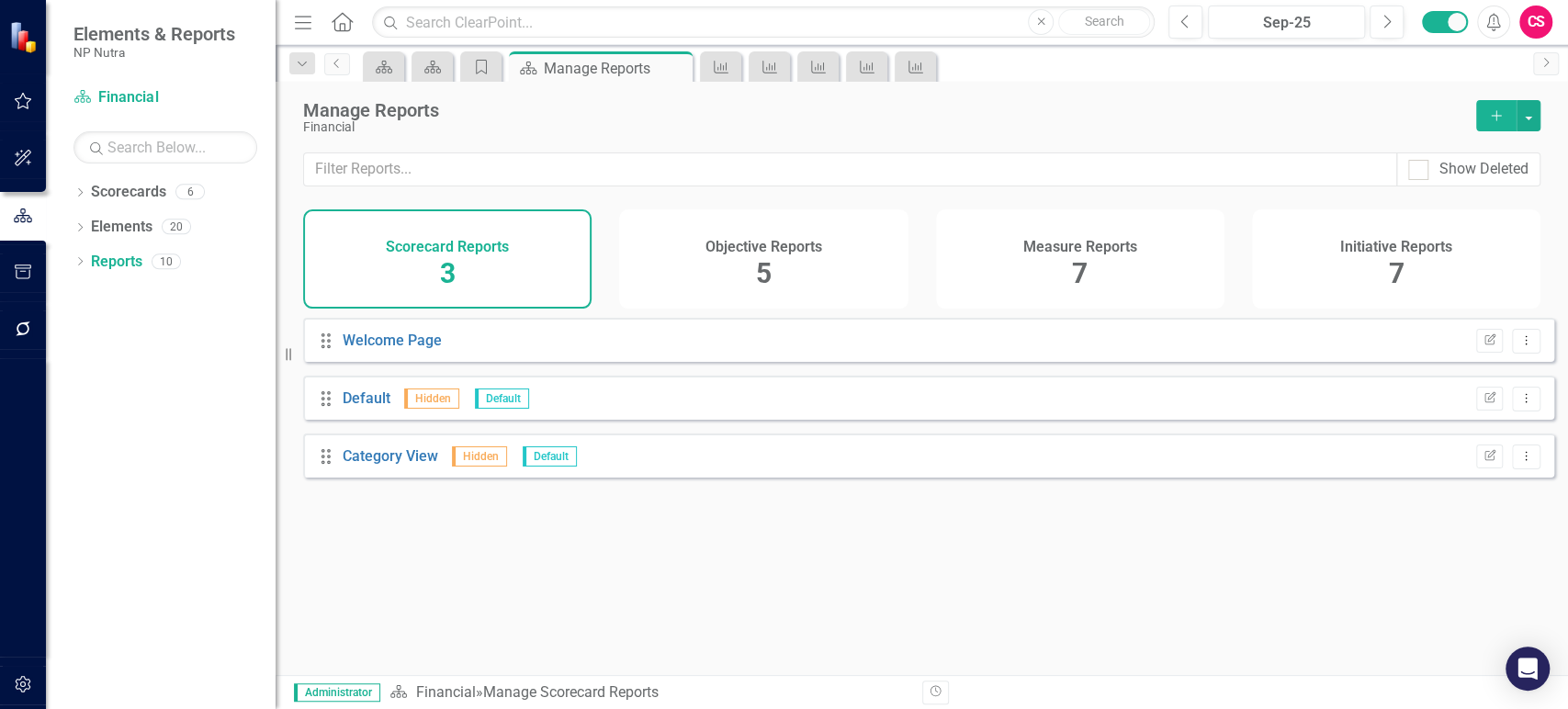
click at [1080, 277] on span "7" at bounding box center [1080, 273] width 15 height 32
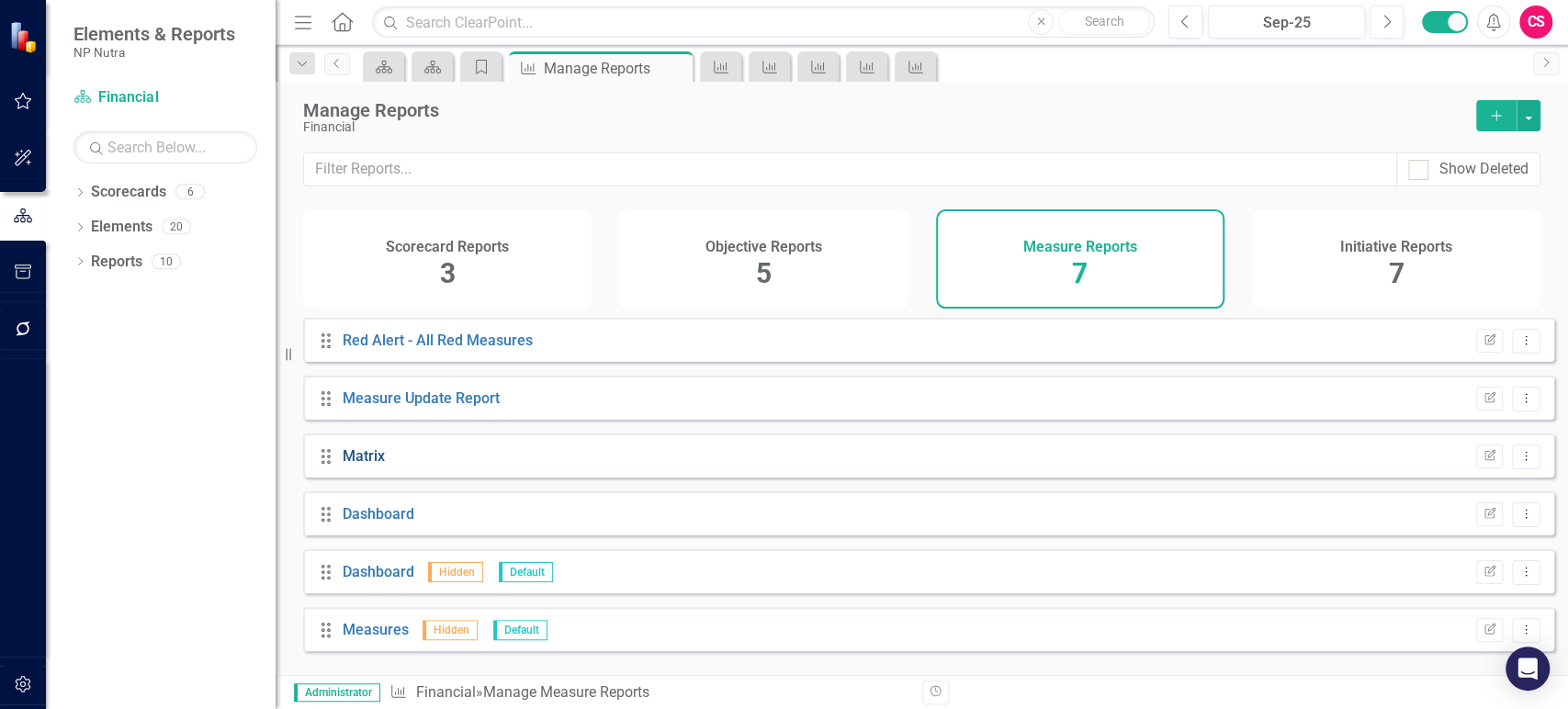
click at [363, 465] on link "Matrix" at bounding box center [364, 456] width 43 height 17
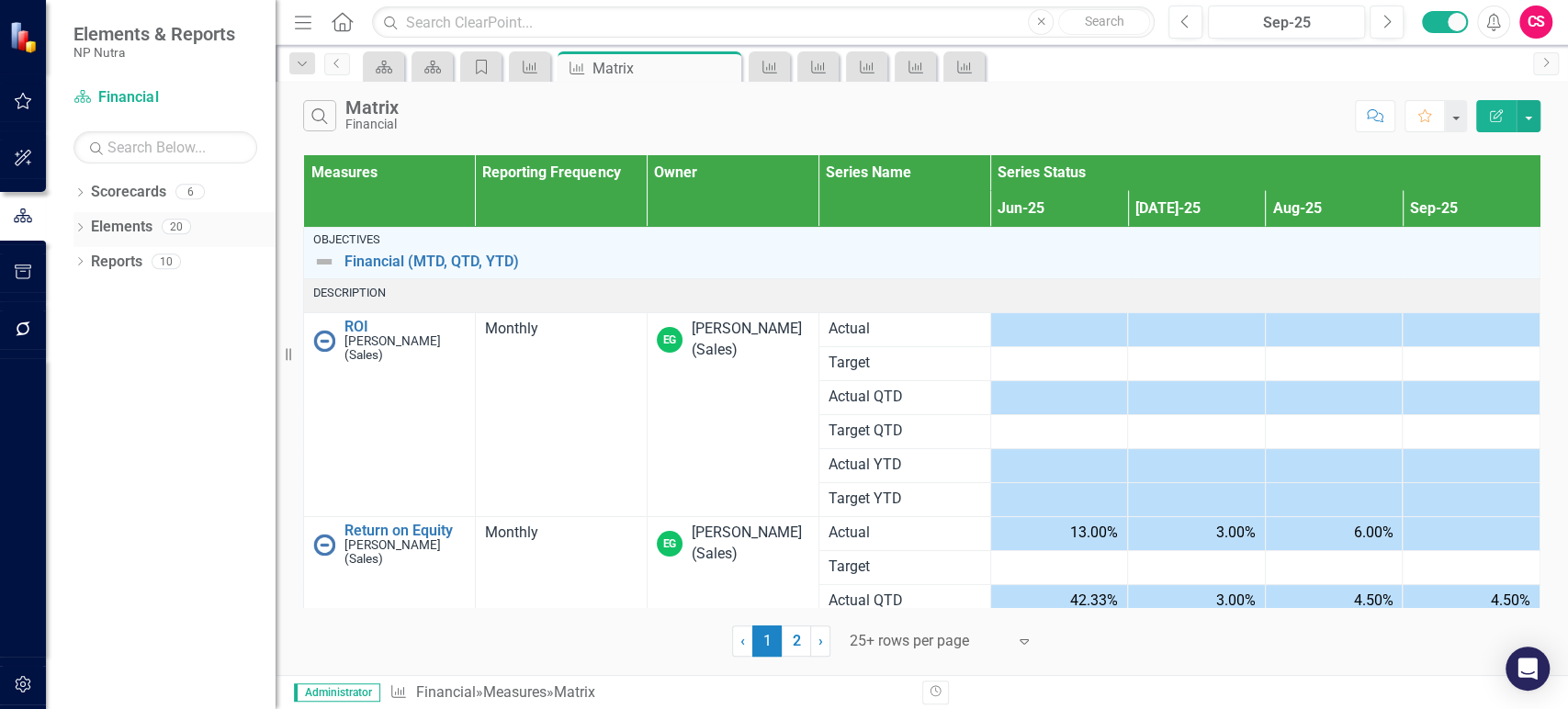
click at [112, 226] on link "Elements" at bounding box center [121, 227] width 62 height 21
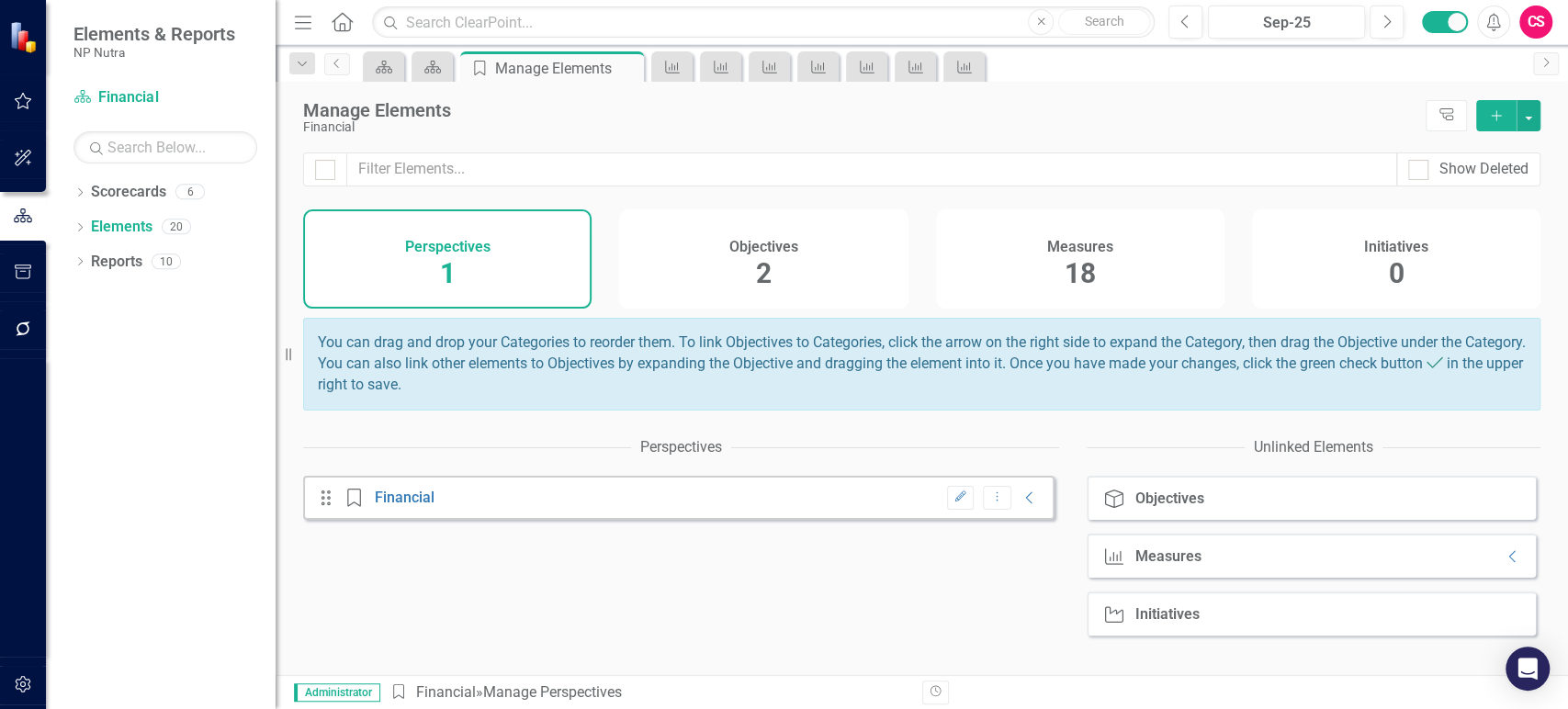
click at [1143, 276] on div "Measures 18" at bounding box center [1080, 259] width 289 height 100
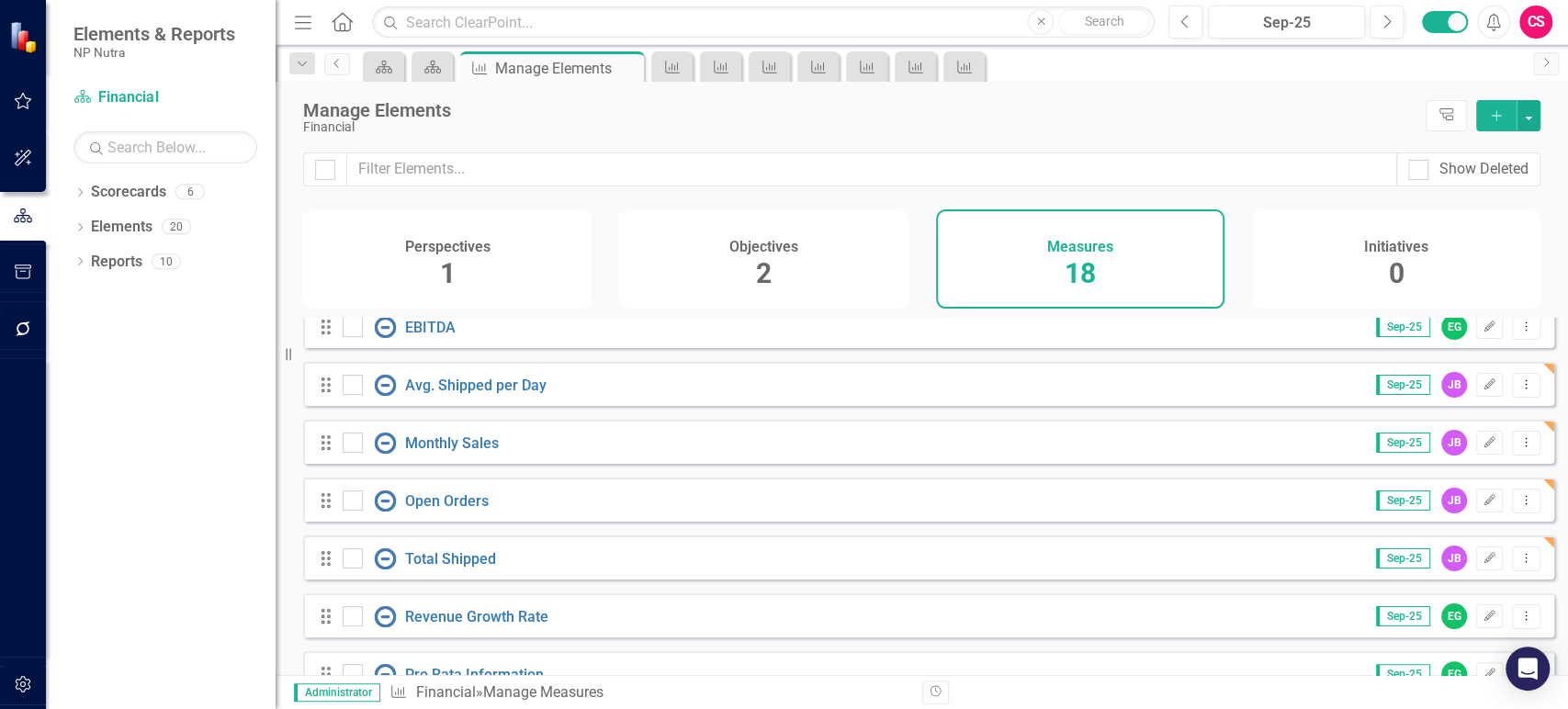
scroll to position [271, 0]
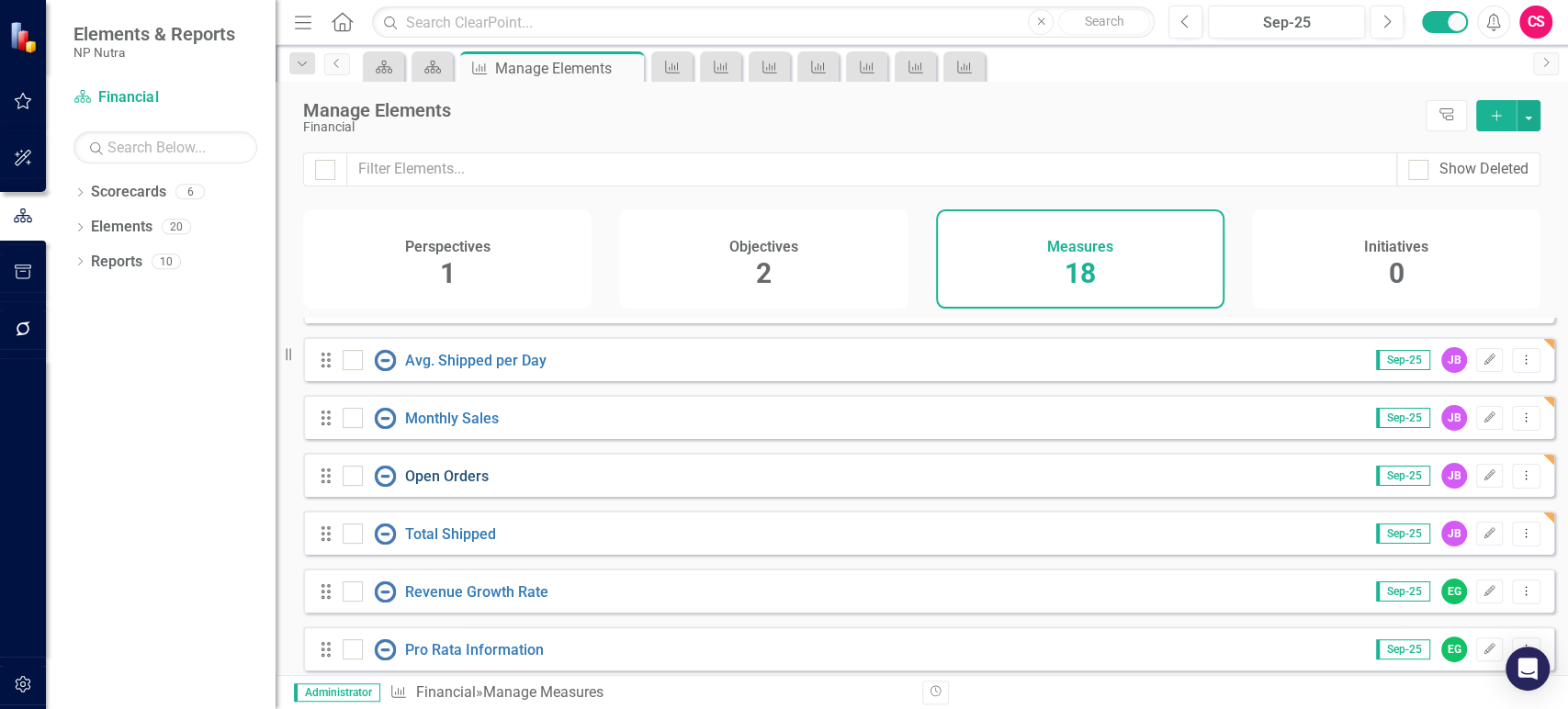
click at [480, 485] on link "Open Orders" at bounding box center [447, 476] width 84 height 17
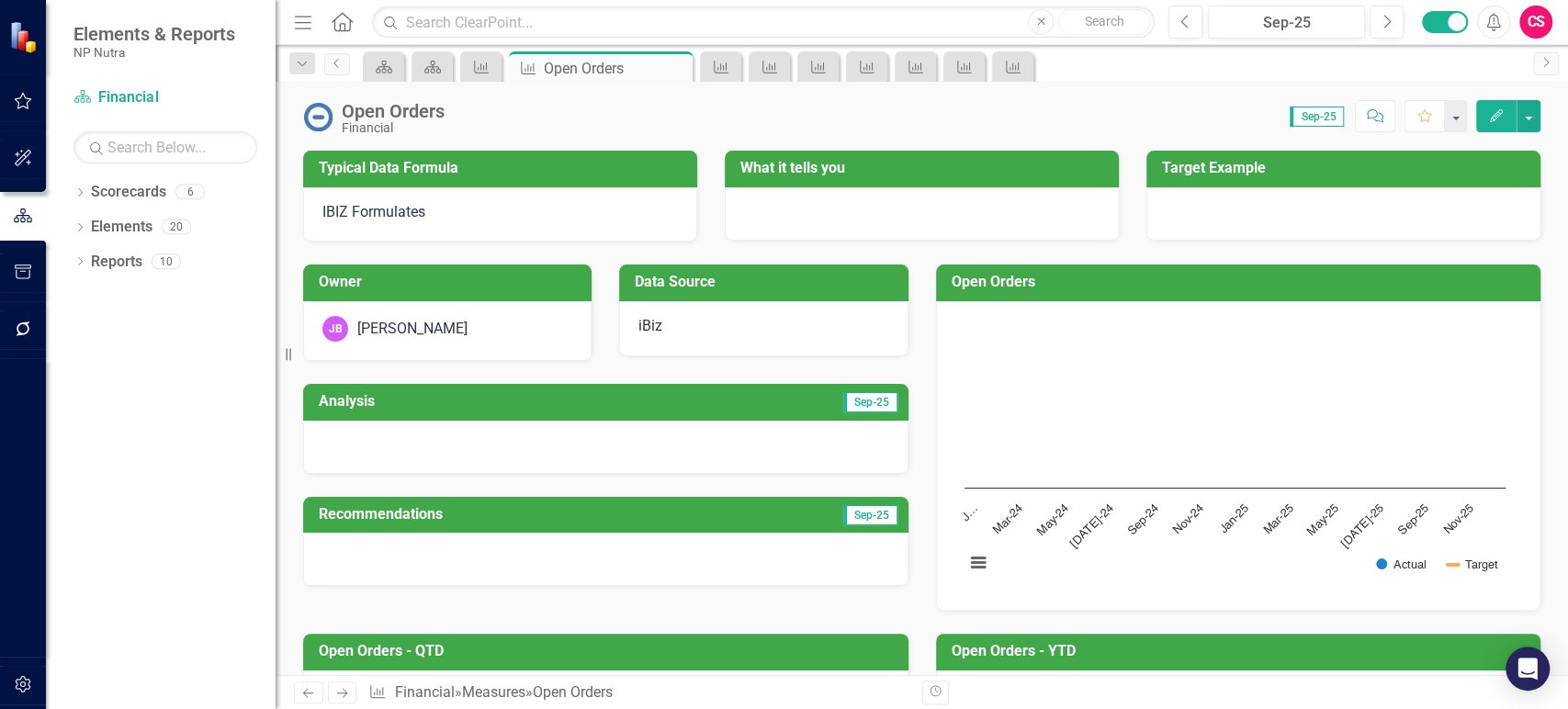
click at [980, 195] on div at bounding box center [922, 214] width 394 height 53
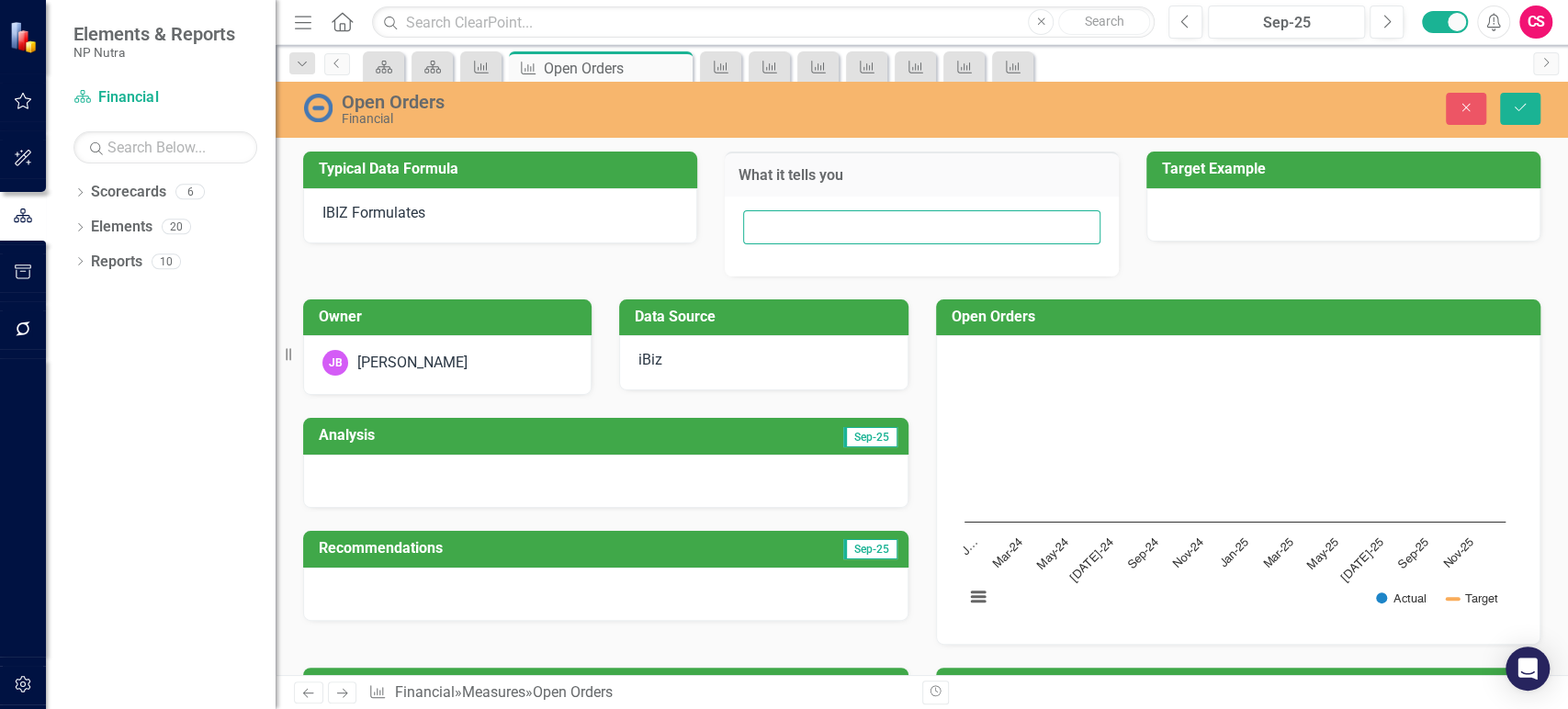
click at [856, 239] on input "text" at bounding box center [922, 228] width 358 height 34
paste input "Value of POs that are not yet in fullfiling"
click at [958, 212] on input "Value of POs that are not yet in fullfiling" at bounding box center [922, 228] width 358 height 34
type input "Value of POs that are not yet in fulfilling"
click at [1514, 101] on button "Save" at bounding box center [1521, 109] width 41 height 32
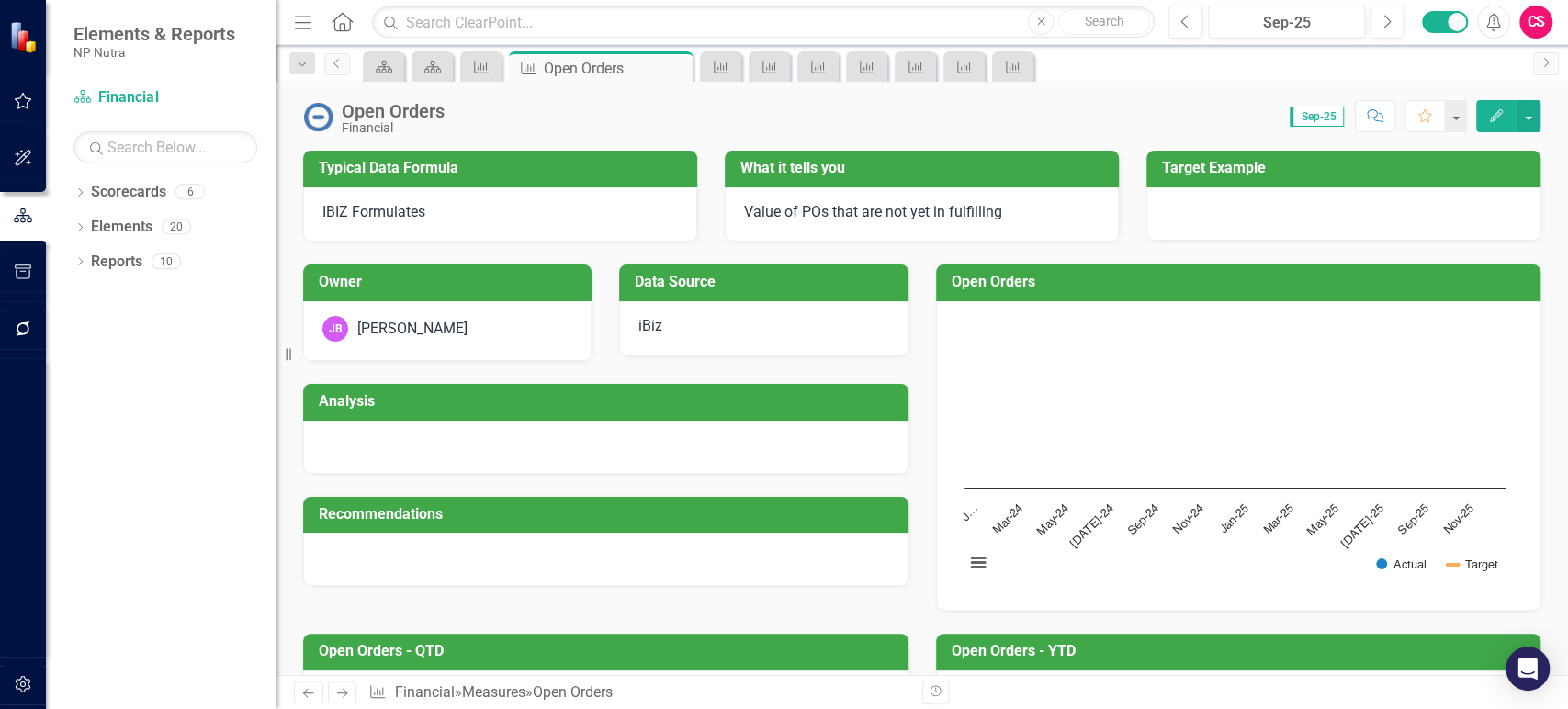
click at [345, 696] on icon "Next" at bounding box center [342, 693] width 15 height 12
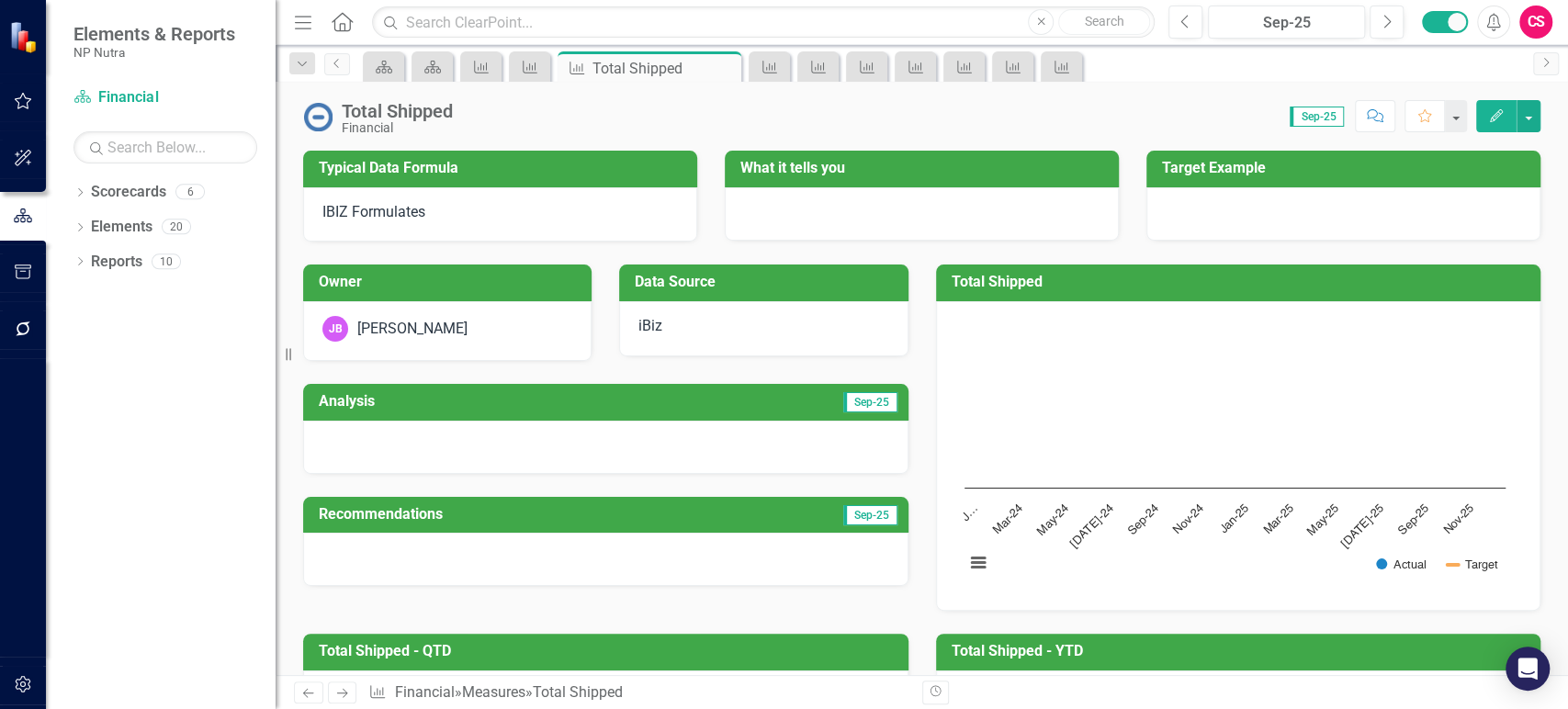
click at [825, 204] on div at bounding box center [922, 214] width 394 height 53
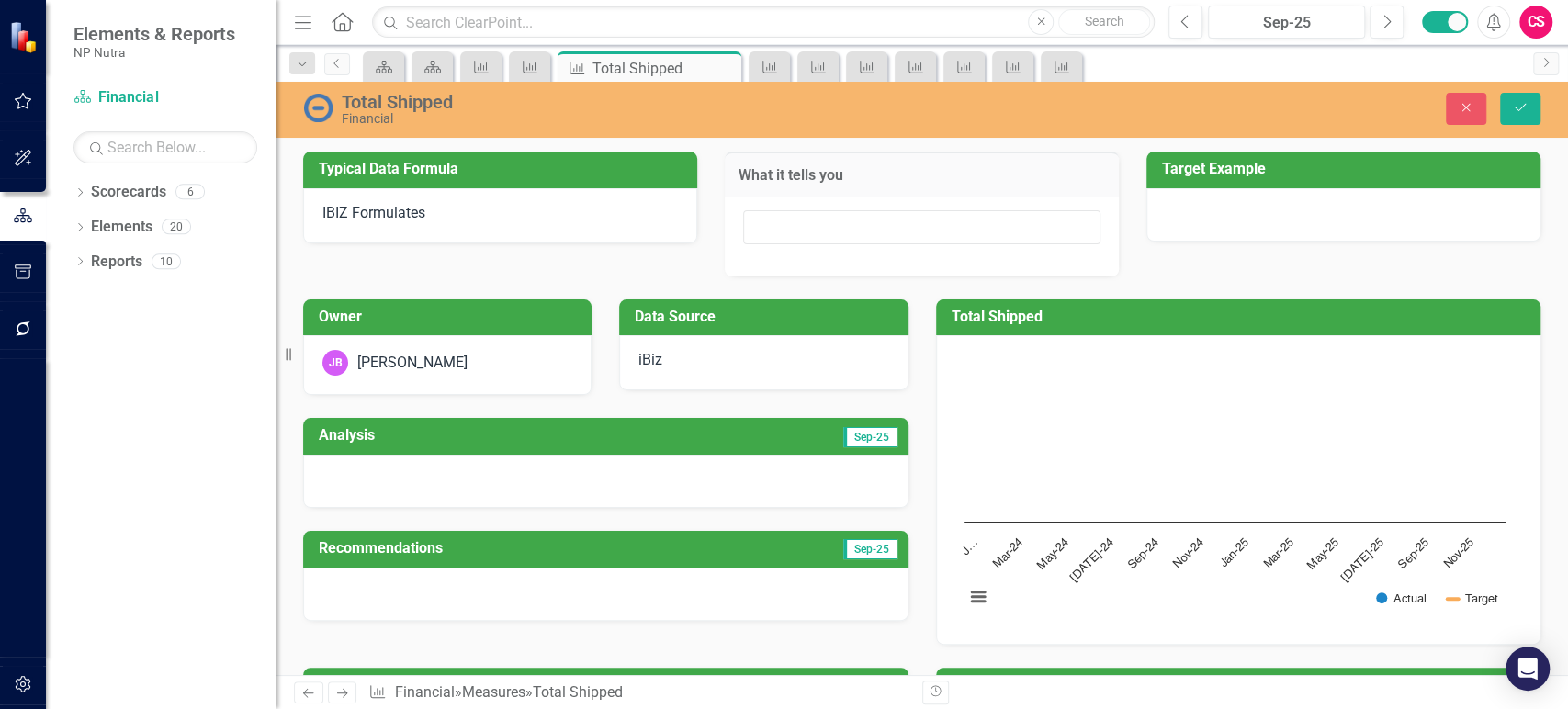
click at [816, 248] on div at bounding box center [922, 236] width 394 height 80
click at [816, 247] on div at bounding box center [922, 236] width 394 height 80
click at [780, 225] on input "text" at bounding box center [922, 228] width 358 height 34
paste input "Total value of product fullfilled during calendar month"
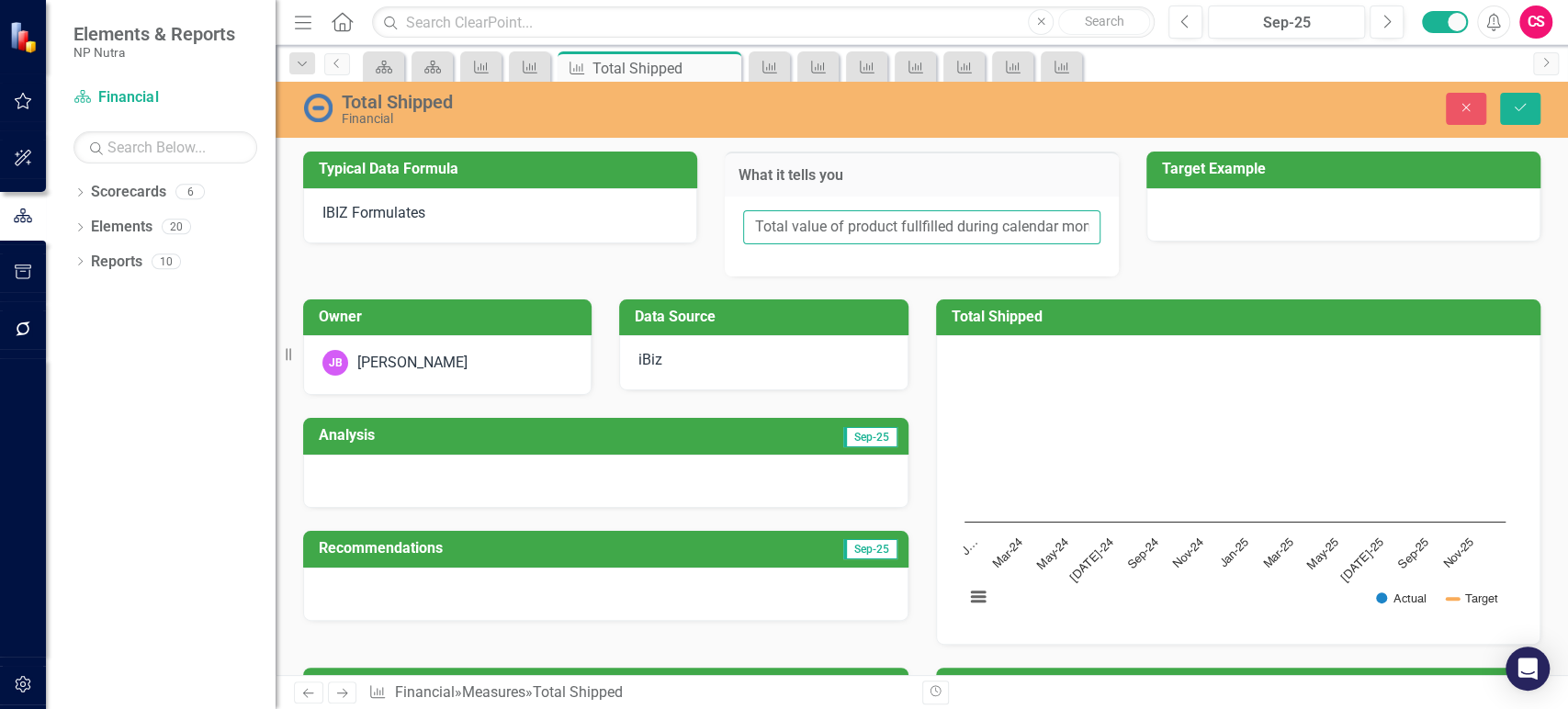
scroll to position [0, 19]
click at [907, 233] on input "Total value of product fullfilled during calendar month" at bounding box center [922, 228] width 358 height 34
type input "Total value of product fulfilled during calendar month"
click at [1534, 106] on button "Save" at bounding box center [1521, 109] width 41 height 32
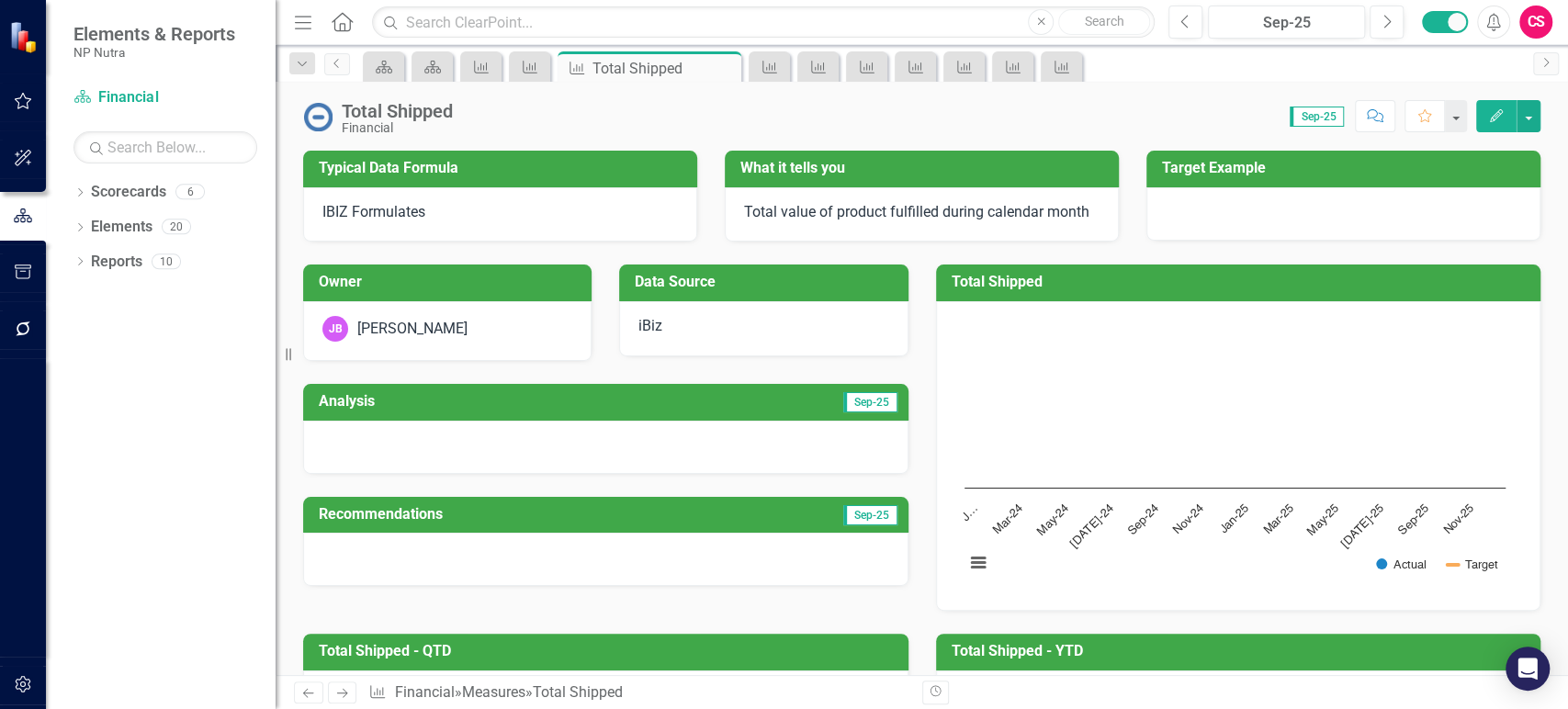
click at [336, 695] on icon "Next" at bounding box center [342, 693] width 15 height 12
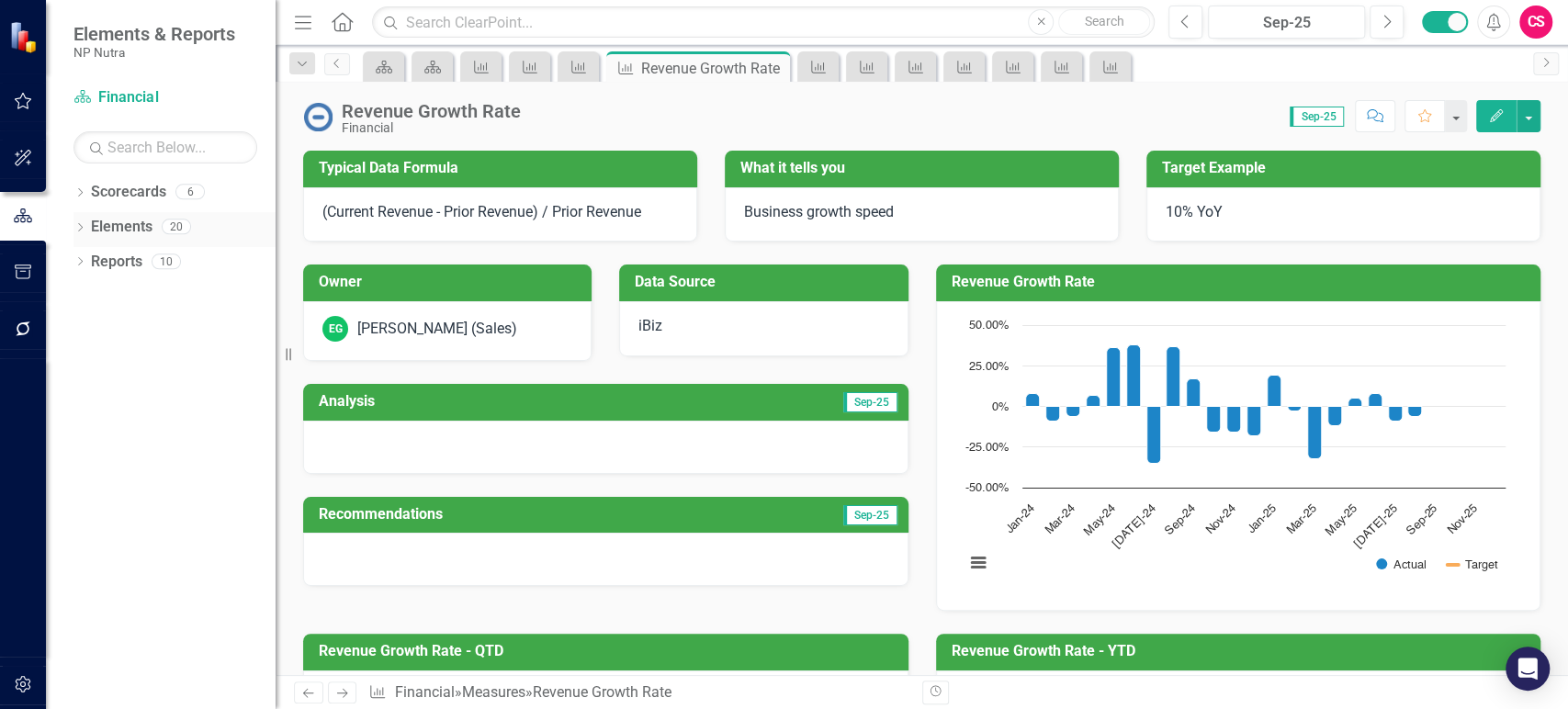
click at [119, 236] on div "Elements" at bounding box center [121, 228] width 62 height 30
click at [119, 226] on link "Elements" at bounding box center [121, 227] width 62 height 21
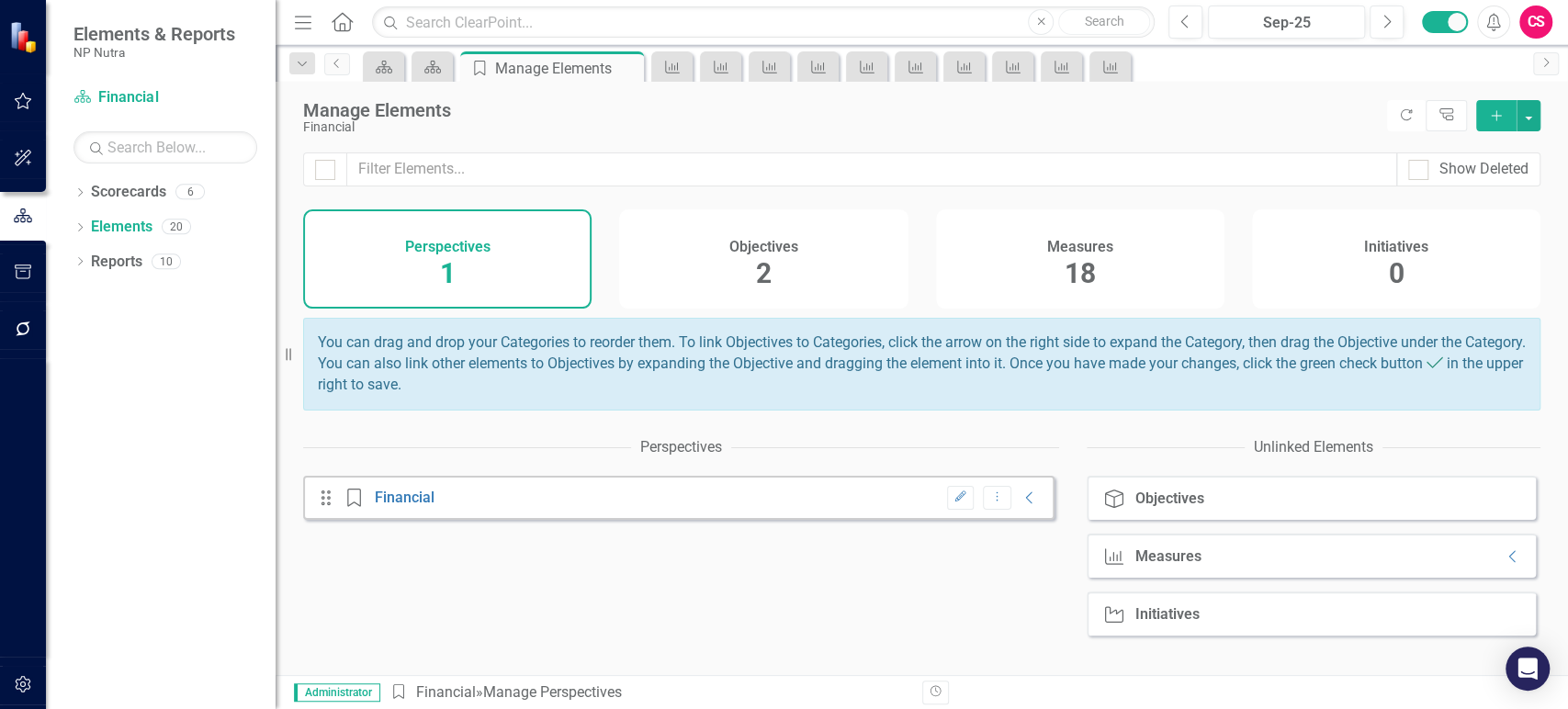
click at [1065, 257] on span "18" at bounding box center [1080, 273] width 31 height 32
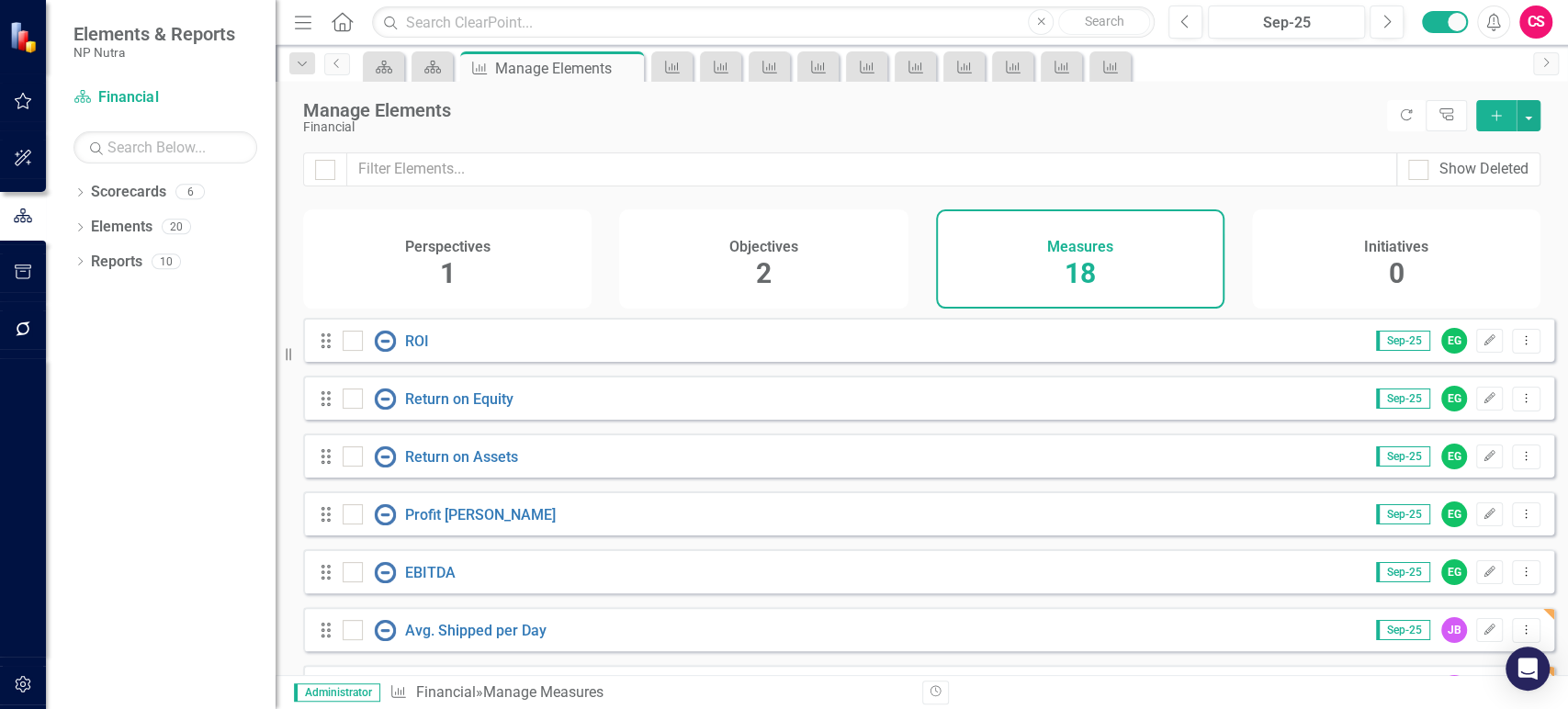
checkbox input "false"
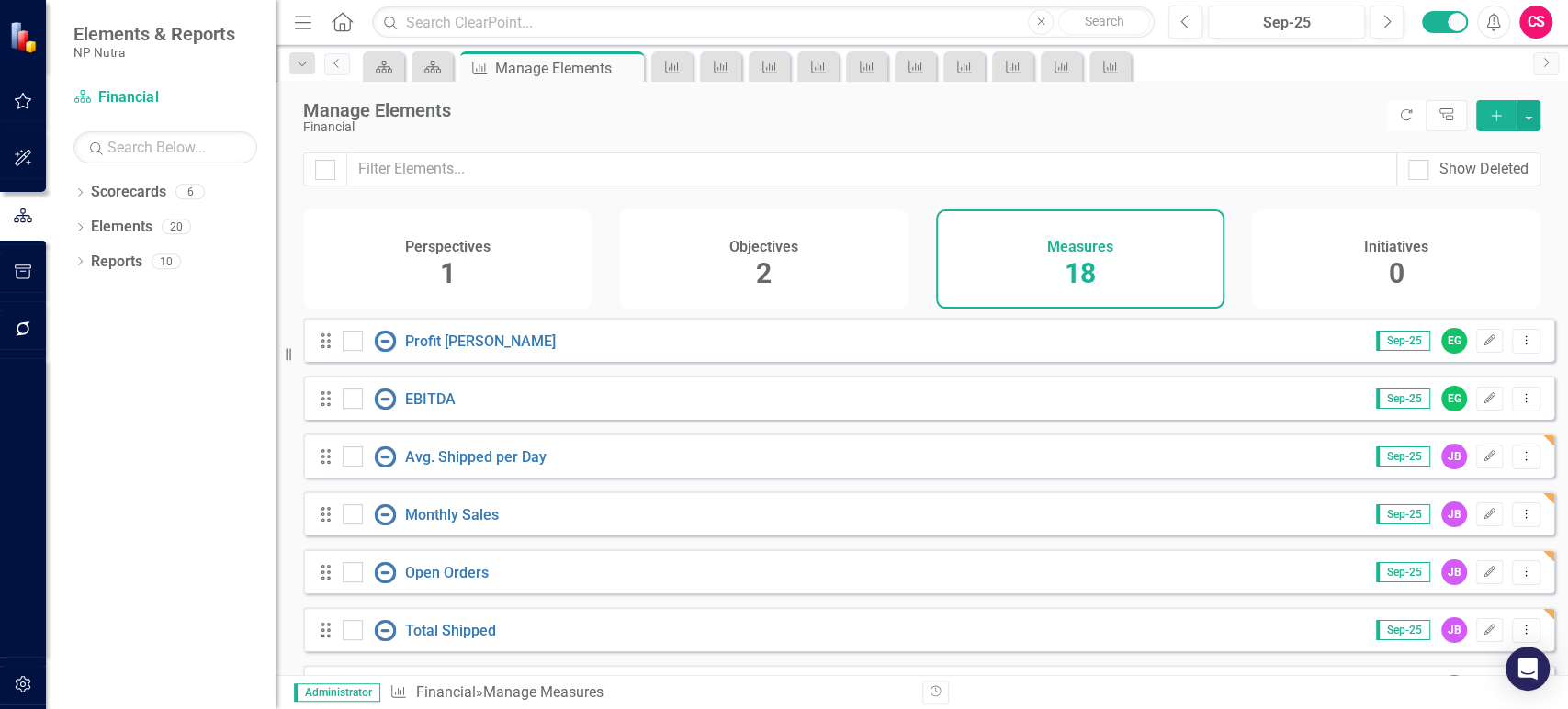
scroll to position [175, 0]
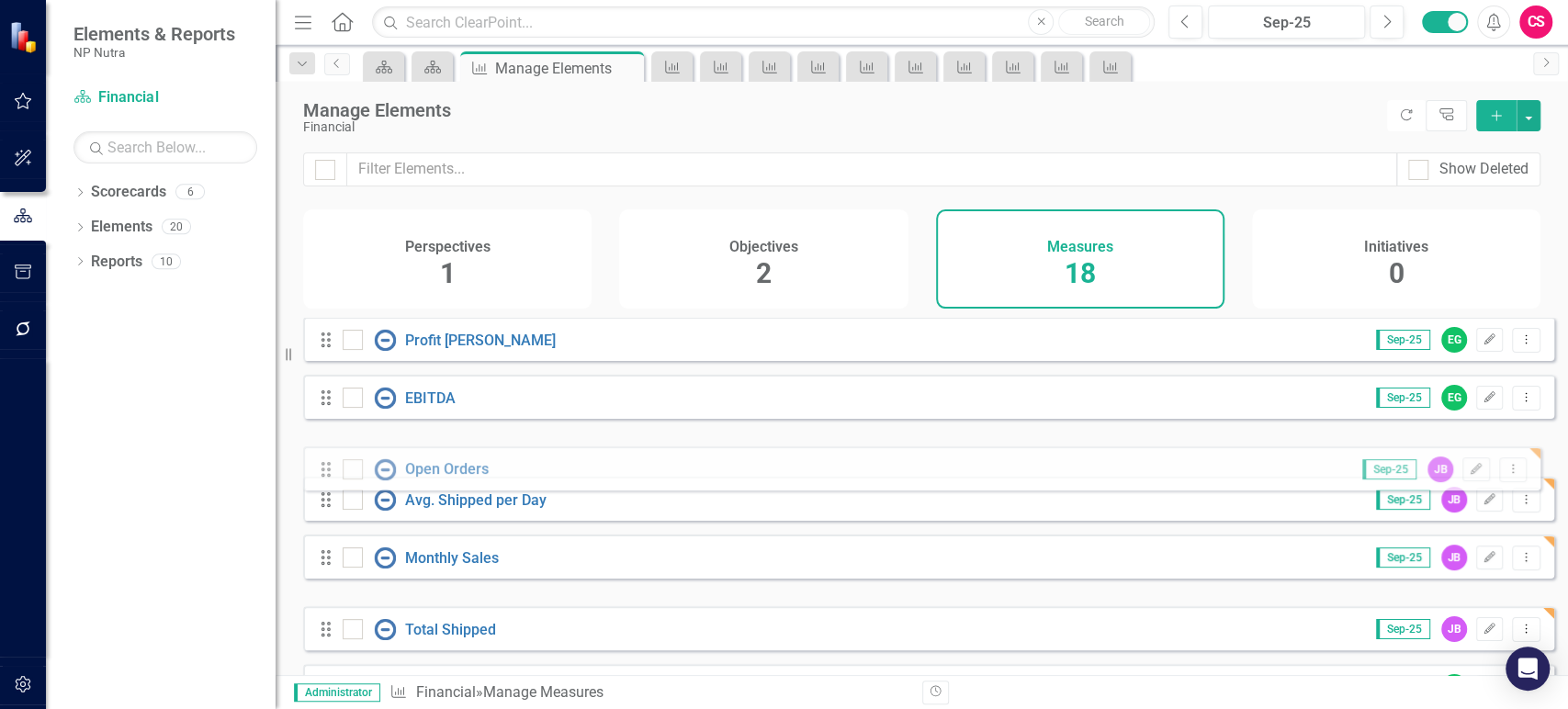
drag, startPoint x: 324, startPoint y: 585, endPoint x: 324, endPoint y: 470, distance: 115.0
click at [324, 470] on div "Drag ROI Sep-25 EG Edit Dropdown Menu Drag Return on Equity Sep-25 EG Edit Drop…" at bounding box center [928, 657] width 1251 height 1028
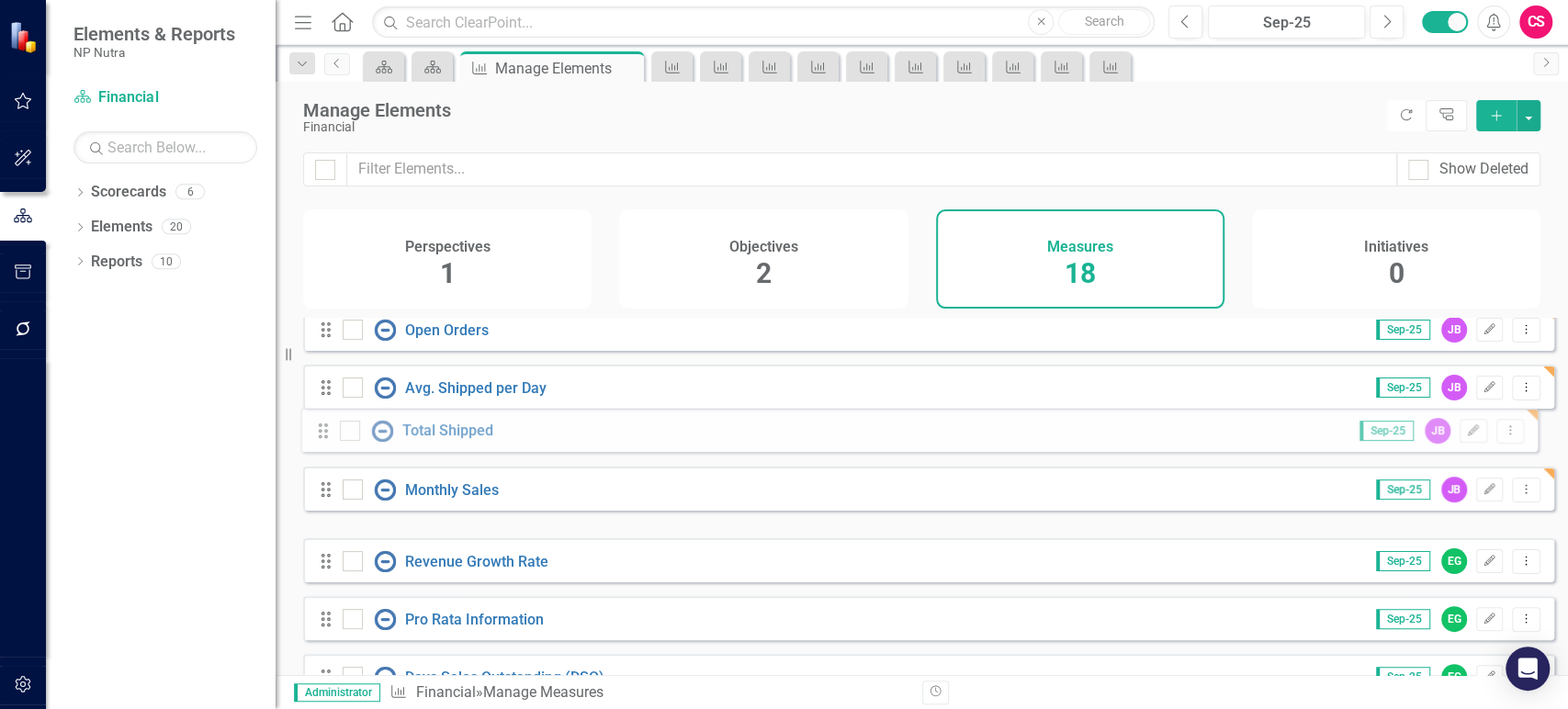
scroll to position [297, 0]
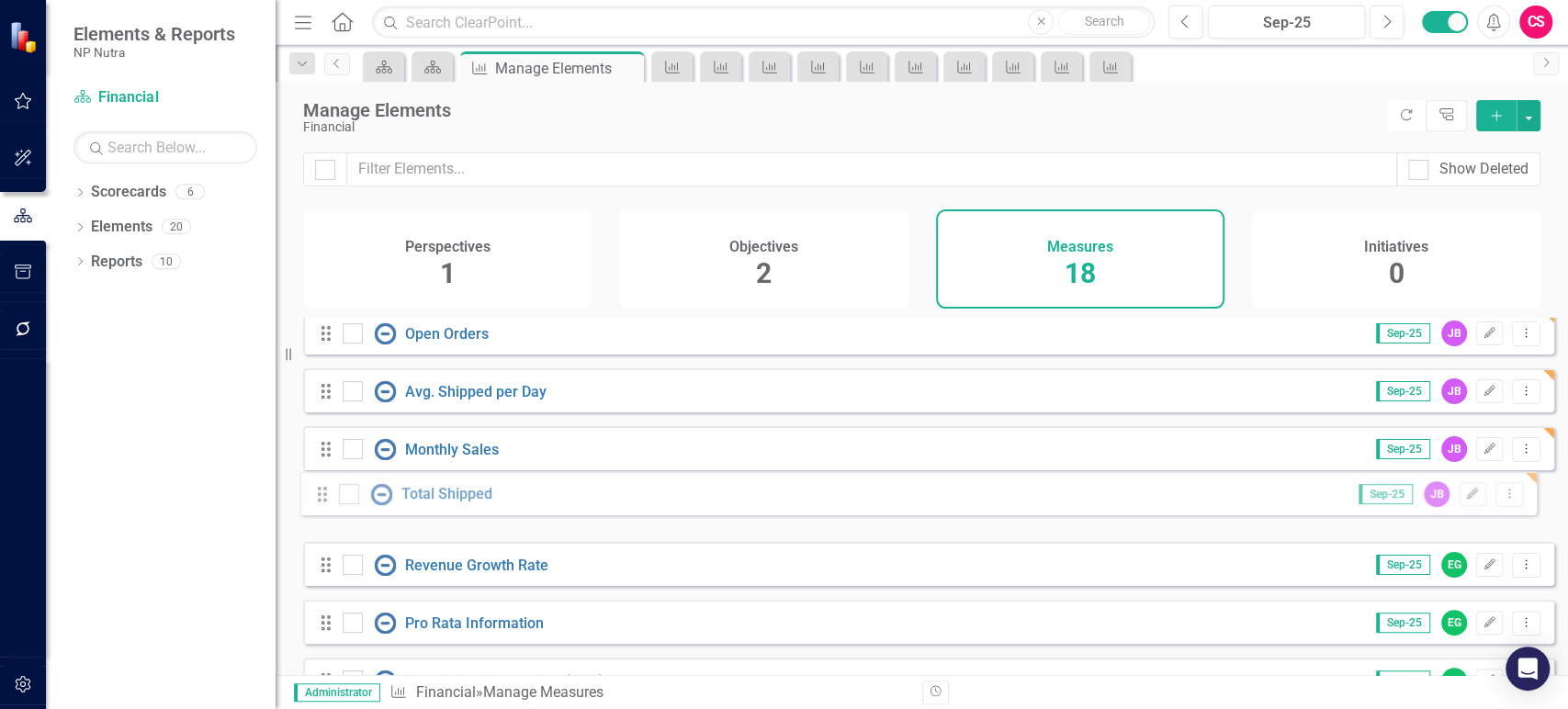
drag, startPoint x: 330, startPoint y: 647, endPoint x: 327, endPoint y: 502, distance: 145.0
click at [327, 502] on div "Drag ROI Sep-25 EG Edit Dropdown Menu Drag Return on Equity Sep-25 EG Edit Drop…" at bounding box center [928, 534] width 1251 height 1028
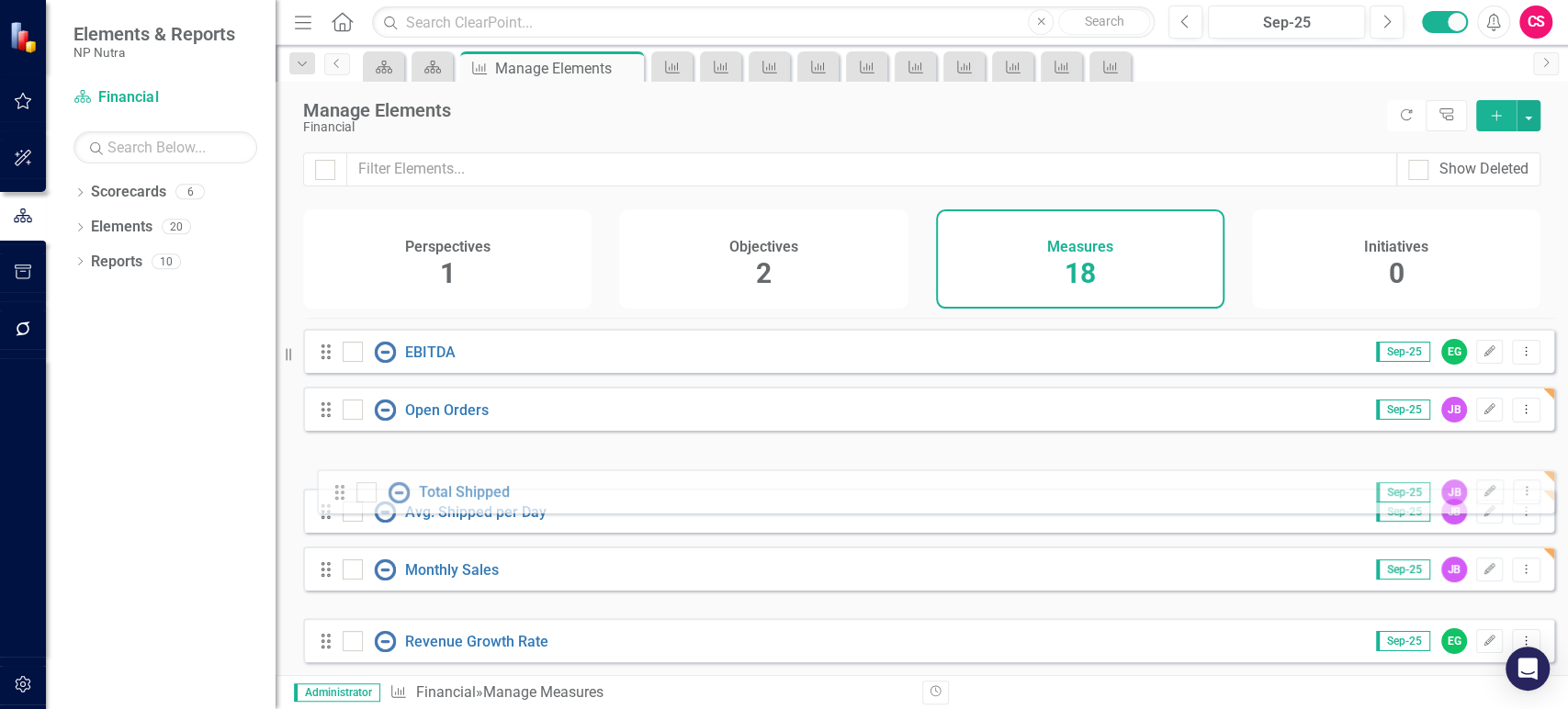
drag, startPoint x: 324, startPoint y: 589, endPoint x: 333, endPoint y: 471, distance: 118.3
click at [333, 471] on div "Drag ROI Sep-25 EG Edit Dropdown Menu Drag Return on Equity Sep-25 EG Edit Drop…" at bounding box center [928, 611] width 1251 height 1028
drag, startPoint x: 326, startPoint y: 598, endPoint x: 324, endPoint y: 469, distance: 129.0
click at [324, 469] on div "Drag ROI Sep-25 EG Edit Dropdown Menu Drag Return on Equity Sep-25 EG Edit Drop…" at bounding box center [928, 611] width 1251 height 1028
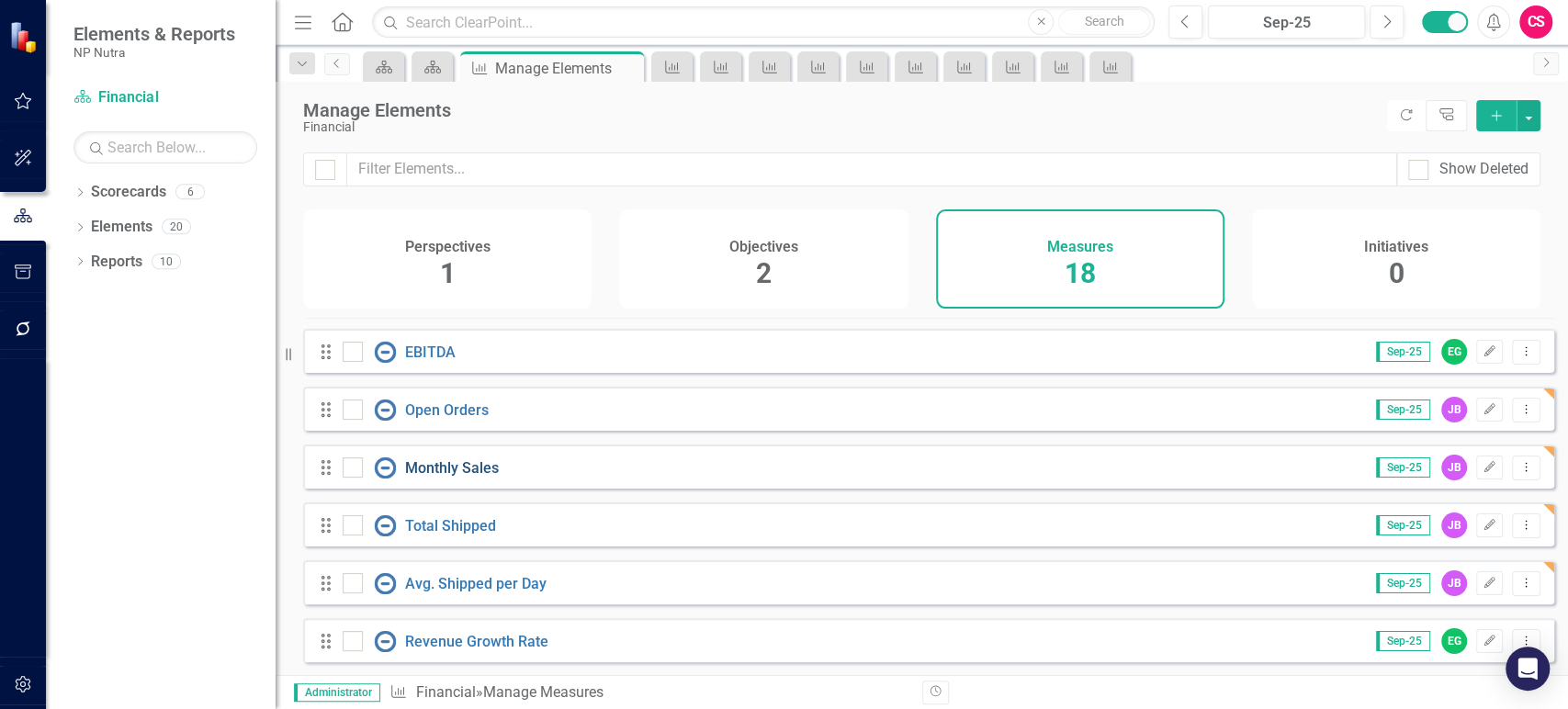
click at [459, 473] on link "Monthly Sales" at bounding box center [452, 468] width 94 height 17
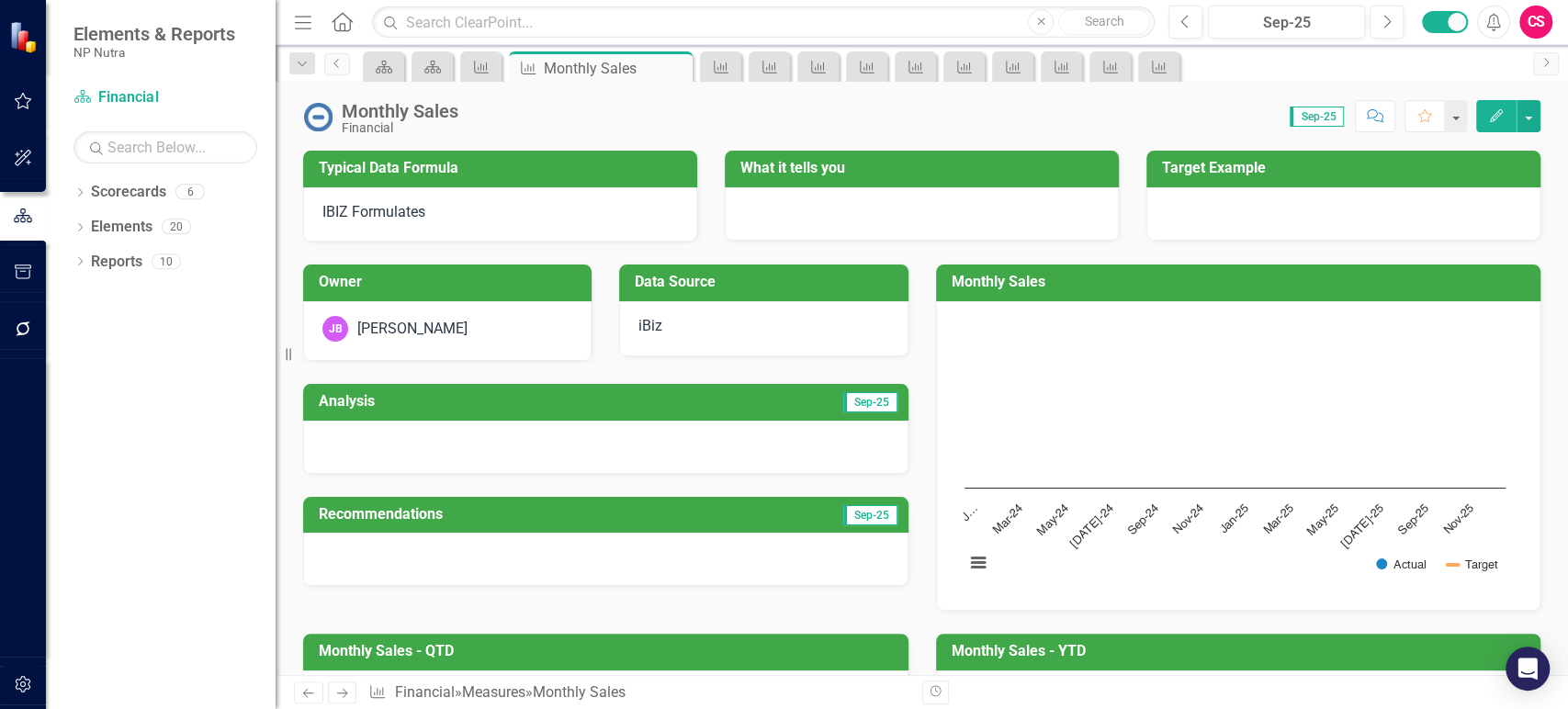
click at [758, 212] on div at bounding box center [922, 214] width 394 height 53
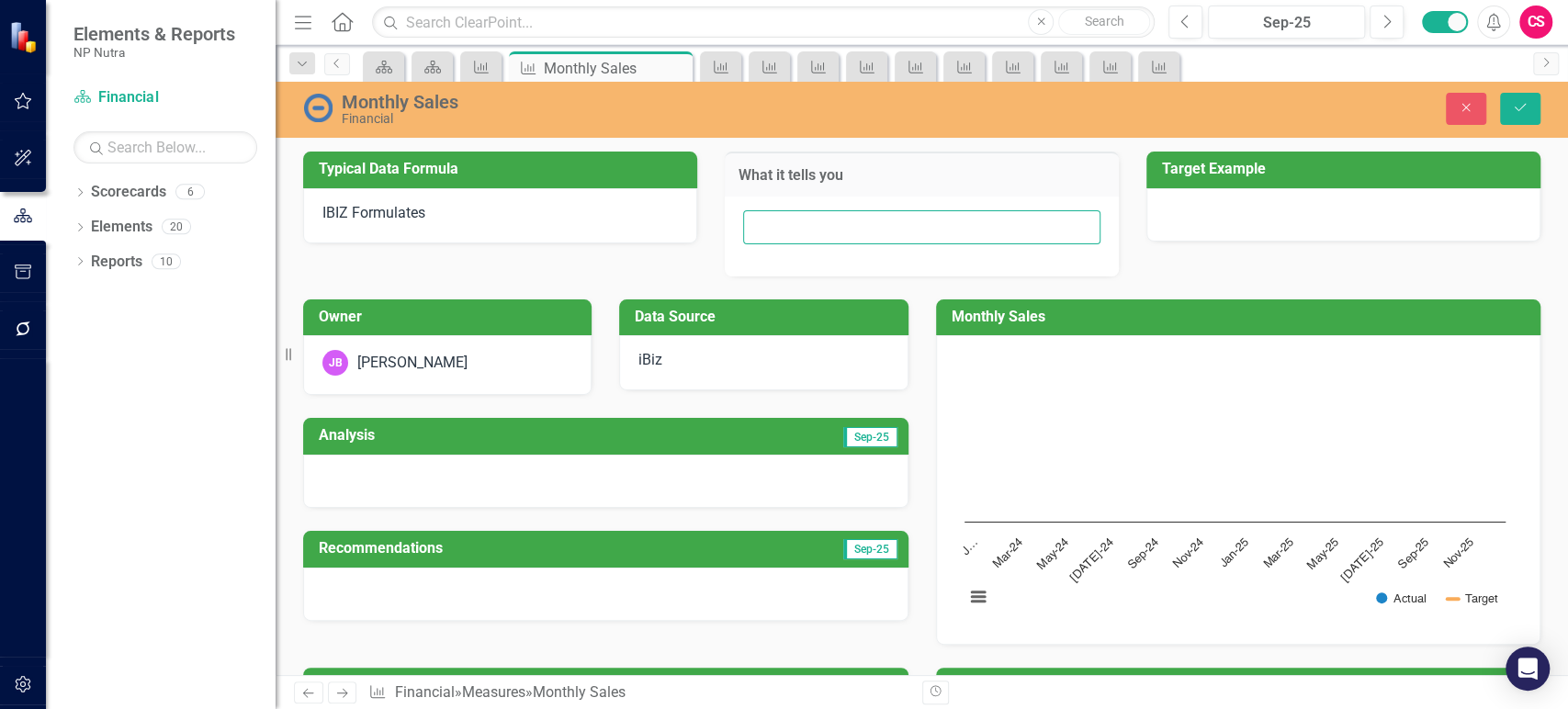
click at [801, 217] on input "text" at bounding box center [922, 228] width 358 height 34
paste input "Total revenue generated during calendar month"
type input "Total revenue generated during calendar month"
click at [1513, 112] on icon "Save" at bounding box center [1520, 107] width 16 height 13
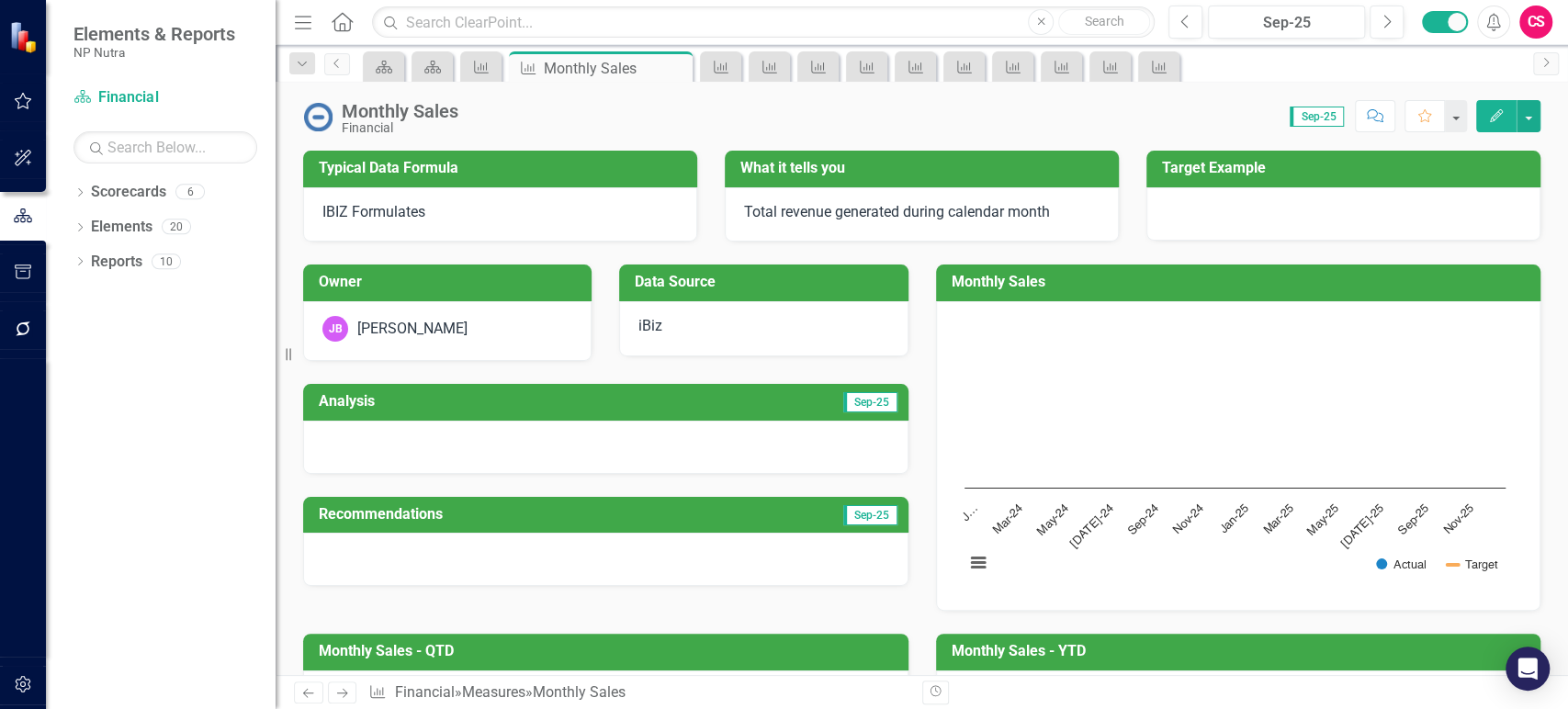
click at [338, 691] on icon "Next" at bounding box center [342, 693] width 15 height 12
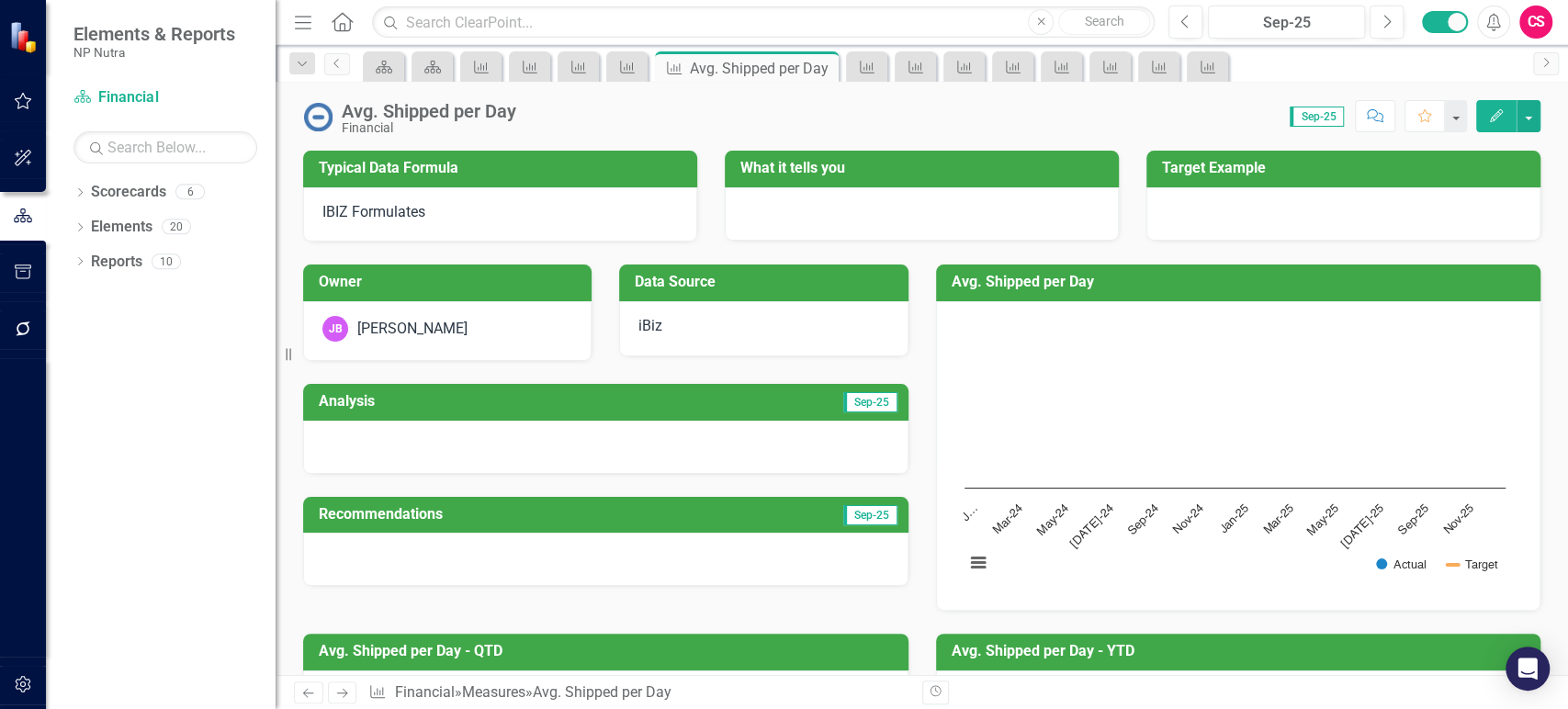
click at [863, 190] on div at bounding box center [922, 214] width 394 height 53
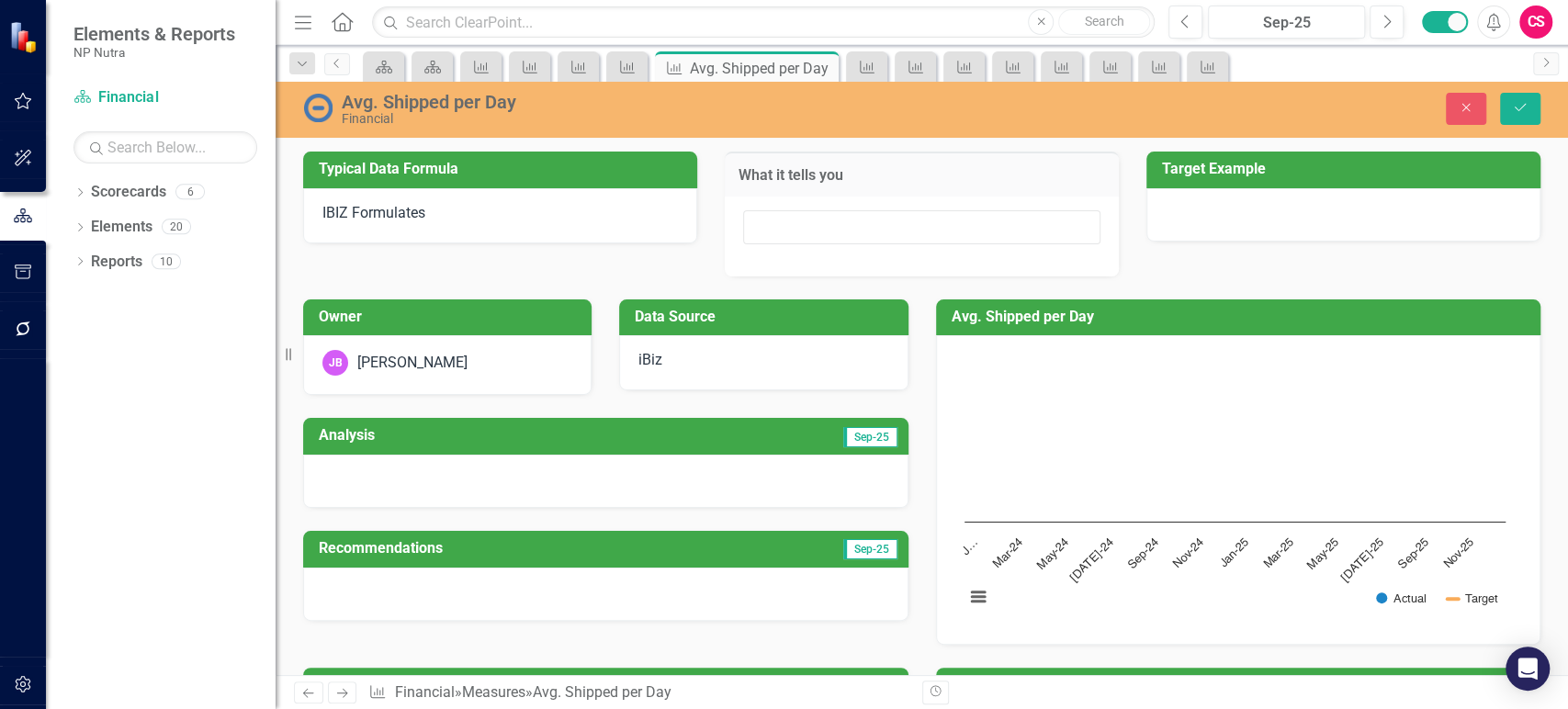
click at [852, 209] on div at bounding box center [922, 236] width 394 height 80
click at [848, 219] on input "text" at bounding box center [922, 228] width 358 height 34
paste input "Avg. Total of product shipped daily during a calendar month"
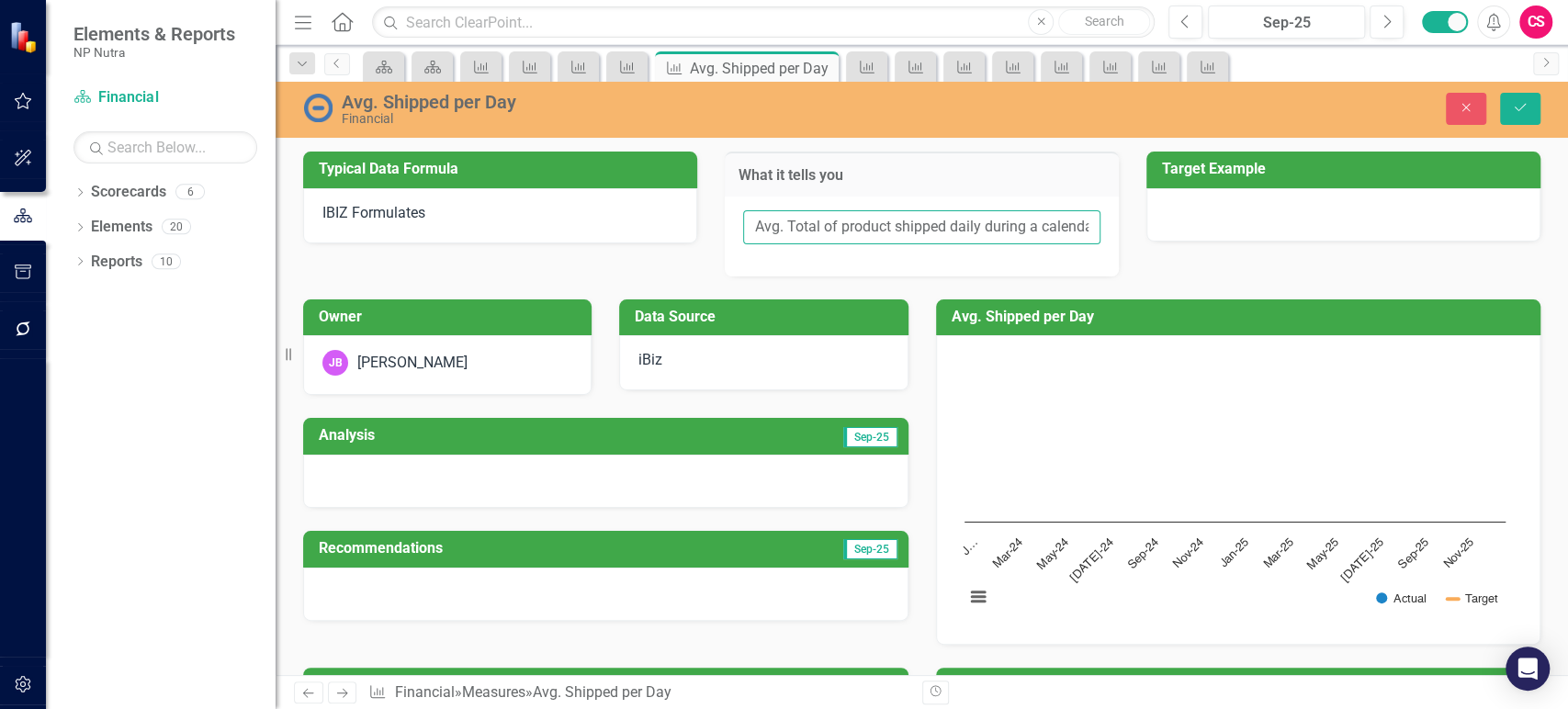
scroll to position [0, 59]
type input "Avg. Total of product shipped daily during a calendar month"
click at [1527, 108] on icon "Save" at bounding box center [1520, 107] width 16 height 13
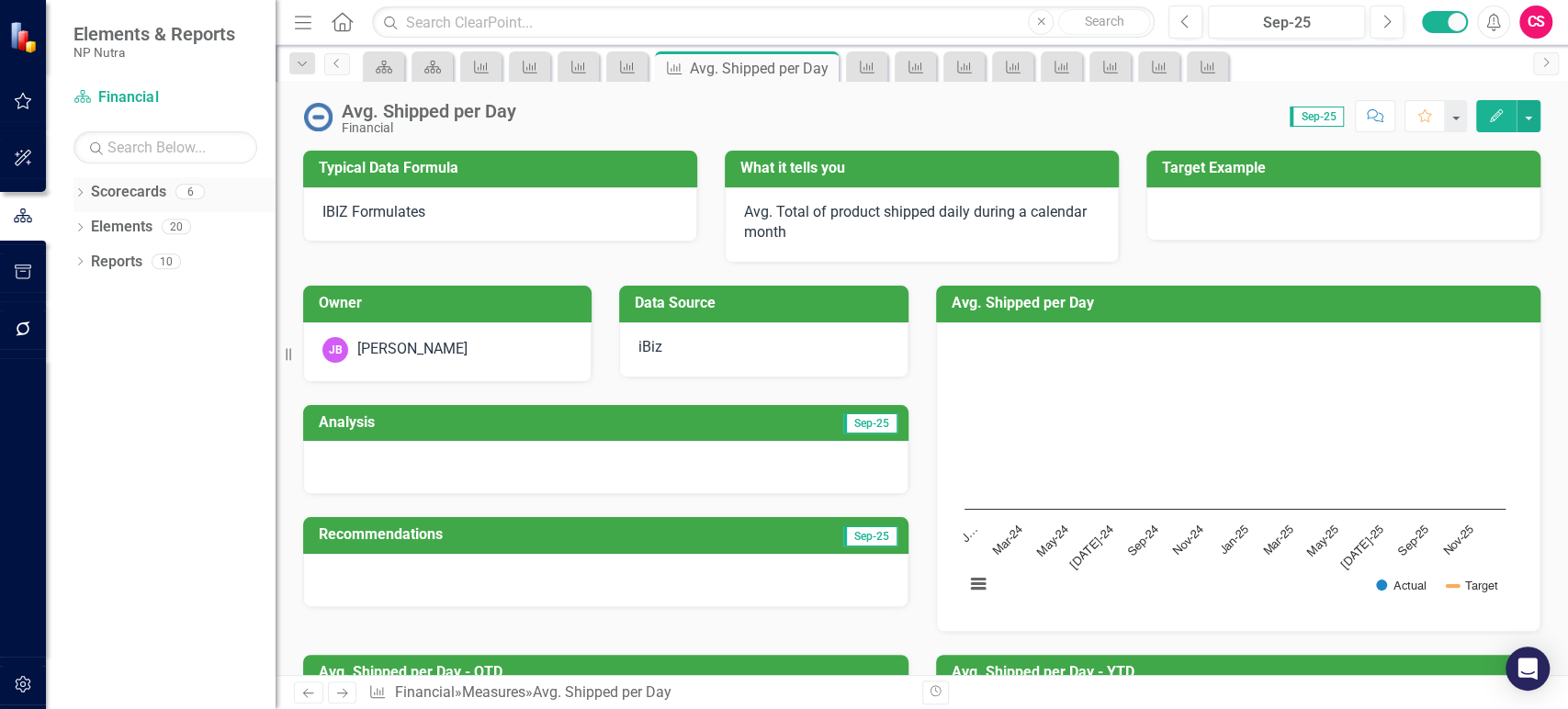
click at [77, 202] on div "Dropdown" at bounding box center [80, 194] width 13 height 15
click at [88, 235] on div "Dropdown NP Nutra" at bounding box center [165, 228] width 220 height 30
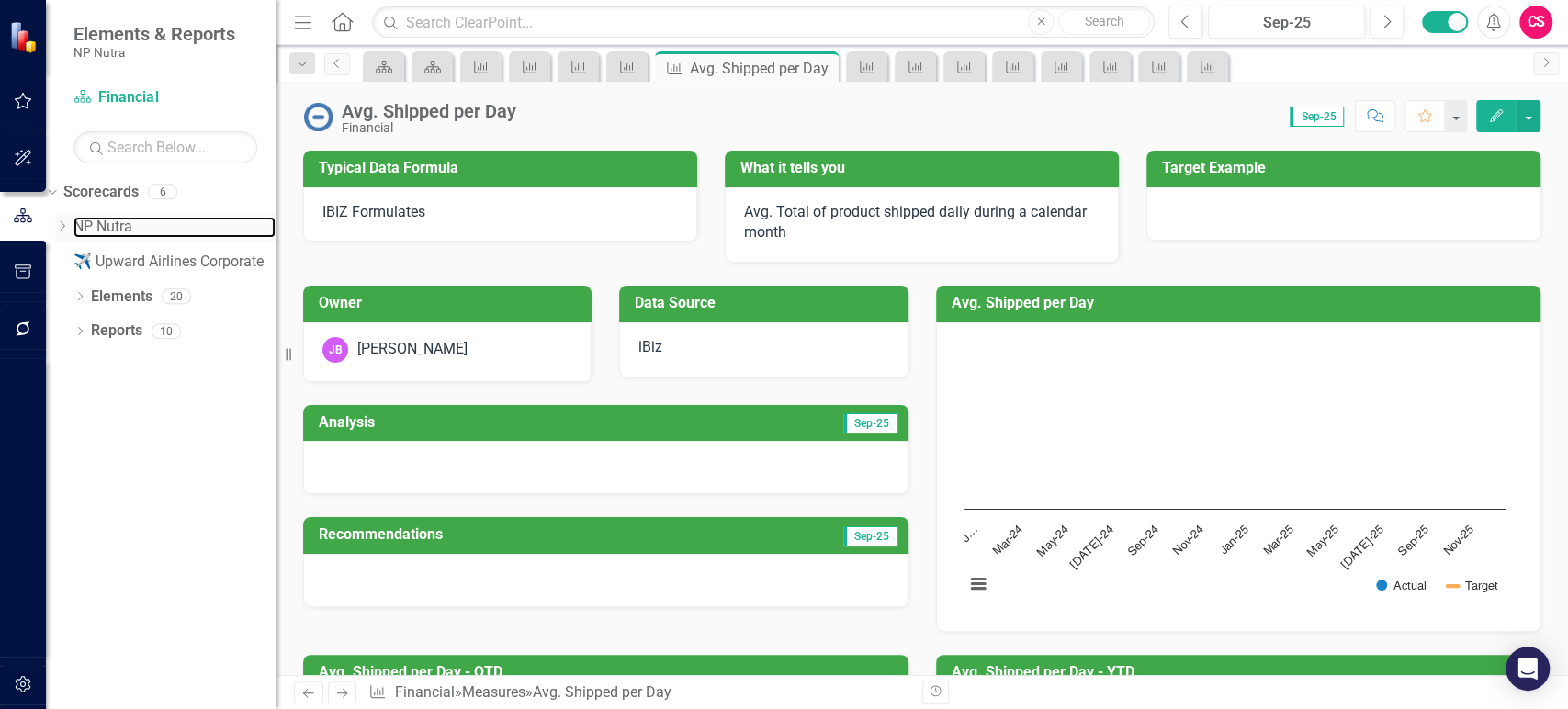
click at [101, 233] on div "Dropdown NP Nutra" at bounding box center [165, 228] width 220 height 30
click at [69, 222] on icon "Dropdown" at bounding box center [62, 226] width 14 height 11
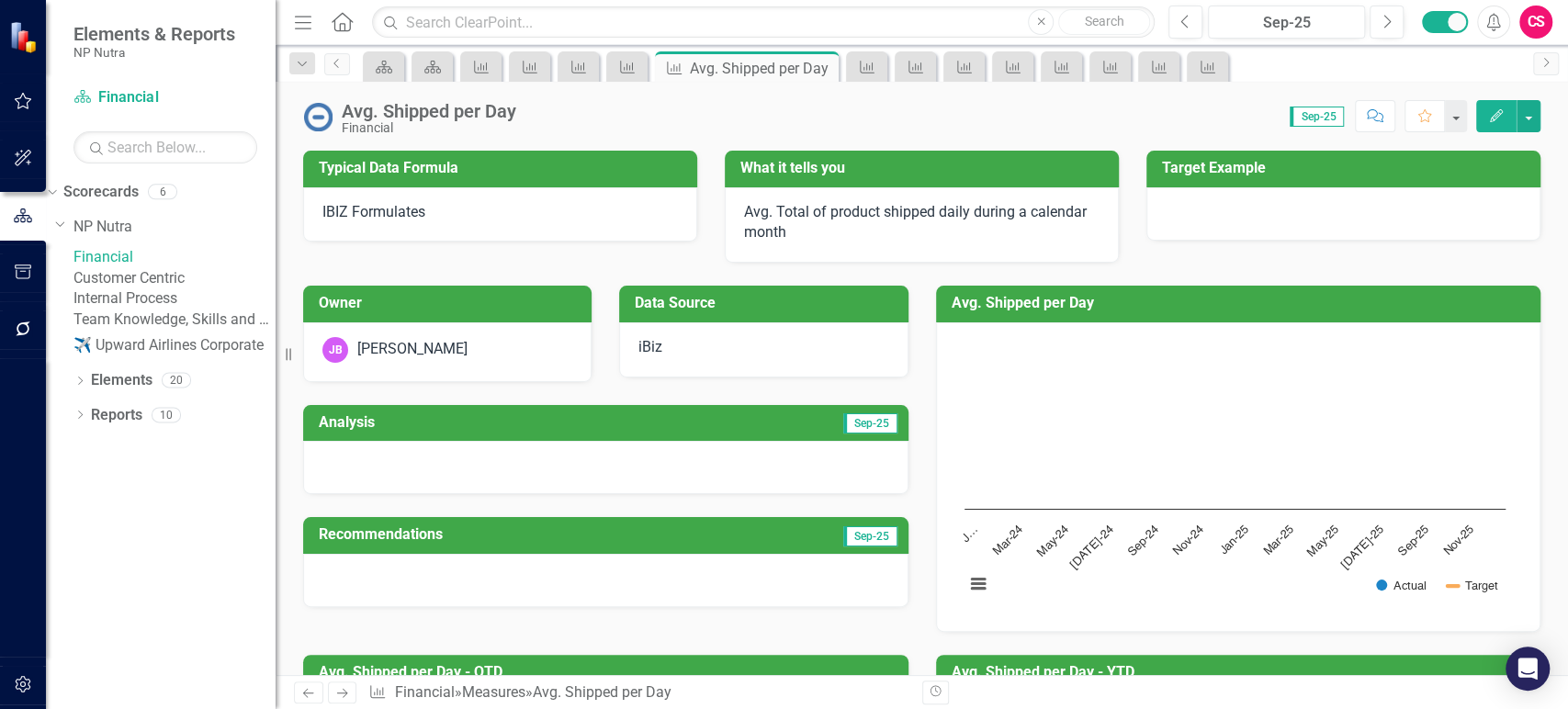
click at [170, 309] on link "Internal Process" at bounding box center [174, 299] width 202 height 21
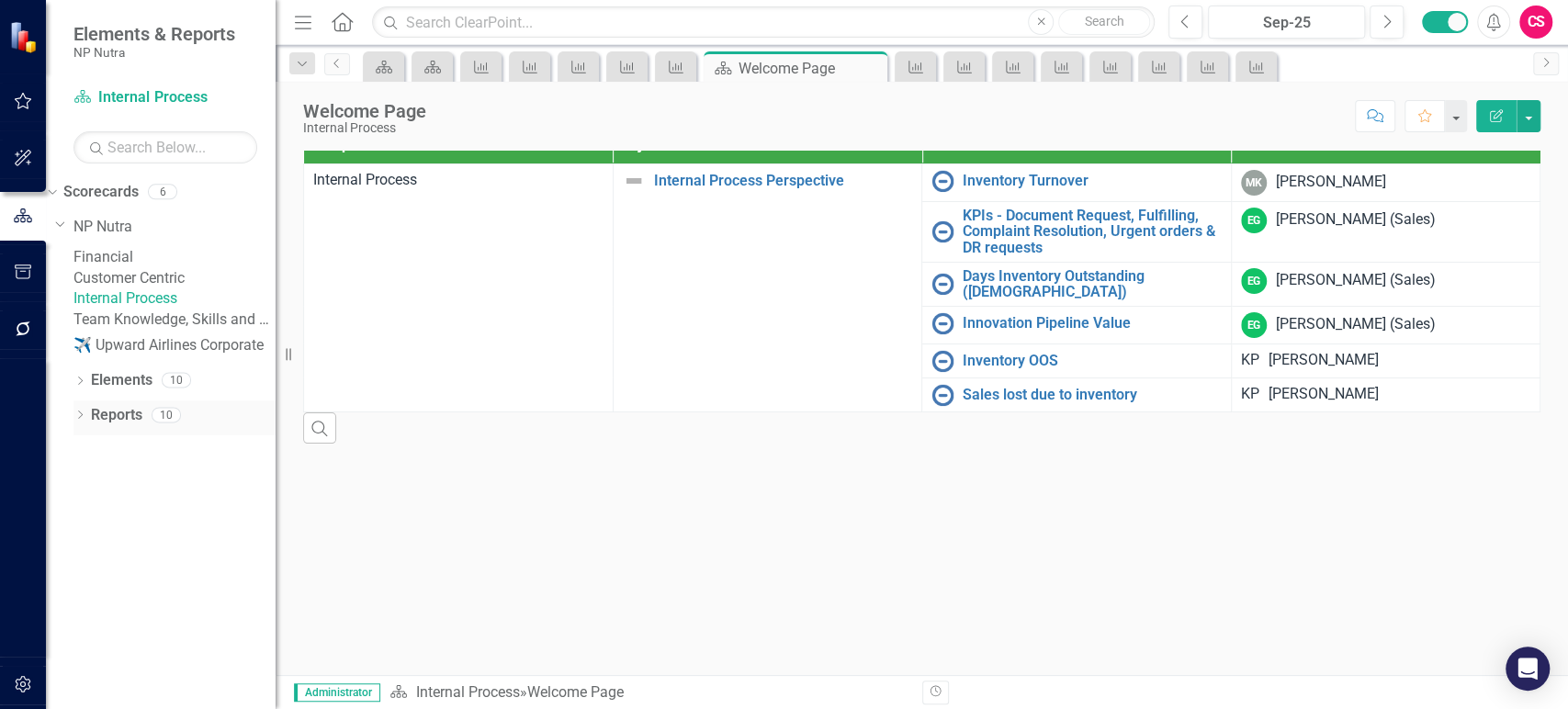
click at [125, 426] on link "Reports" at bounding box center [117, 416] width 51 height 21
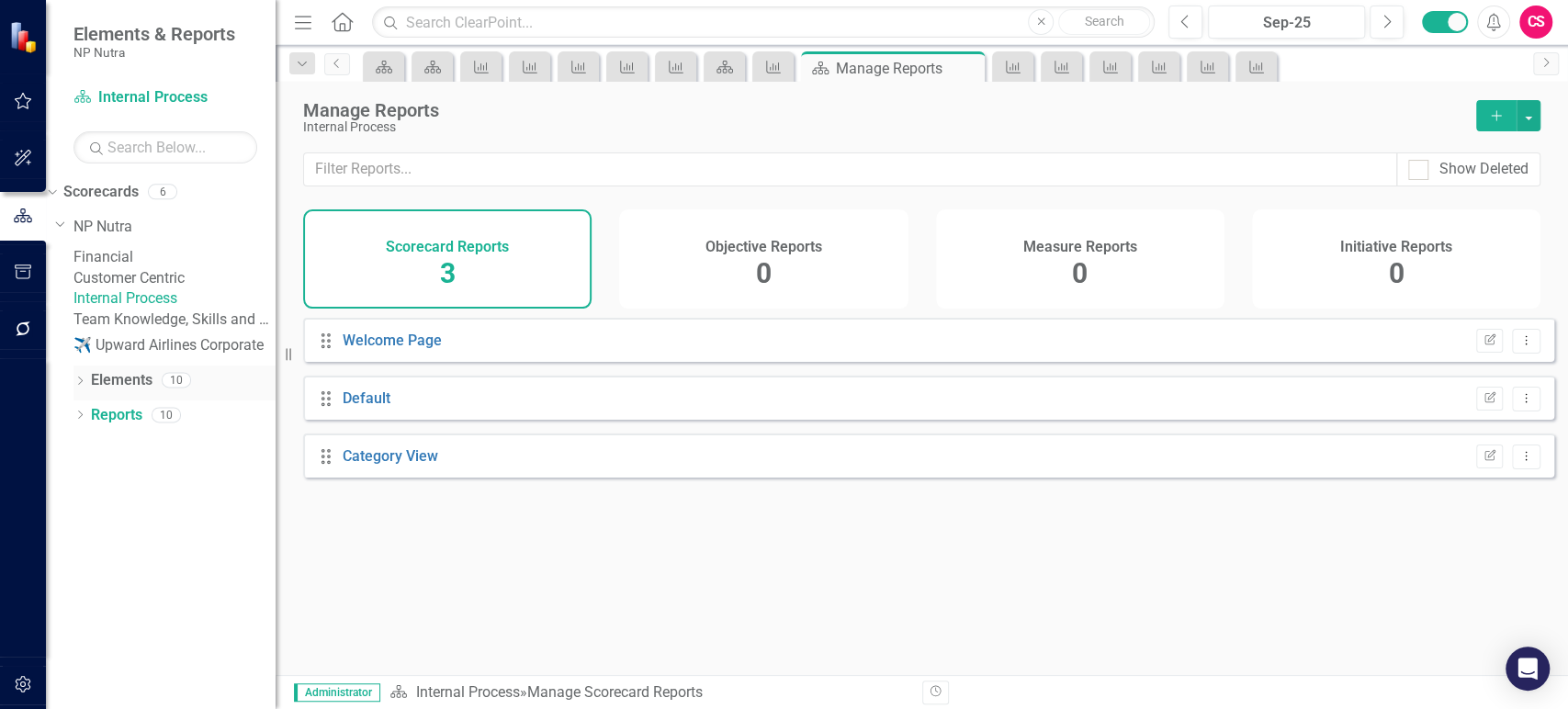
click at [124, 391] on link "Elements" at bounding box center [121, 381] width 62 height 21
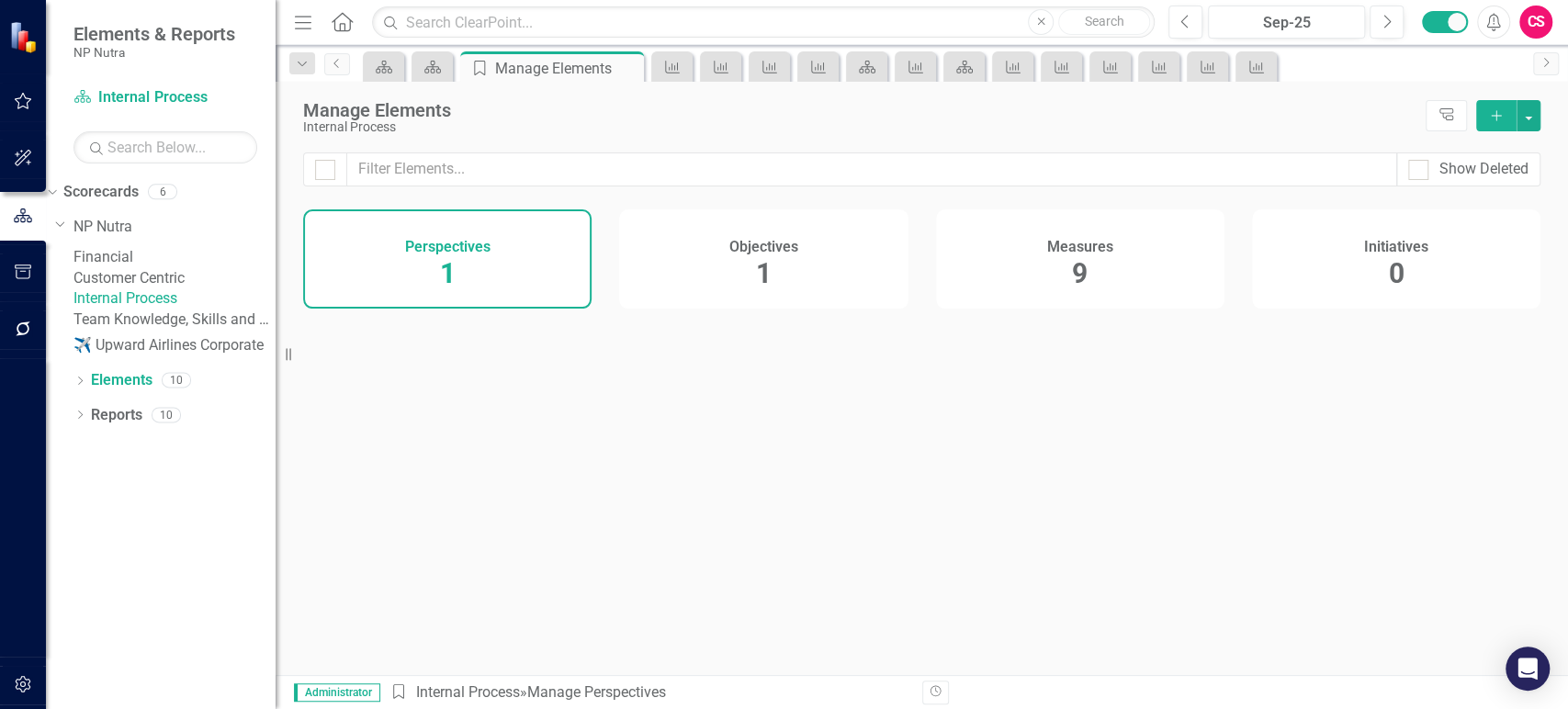
click at [1109, 220] on div "Measures 9" at bounding box center [1080, 259] width 289 height 100
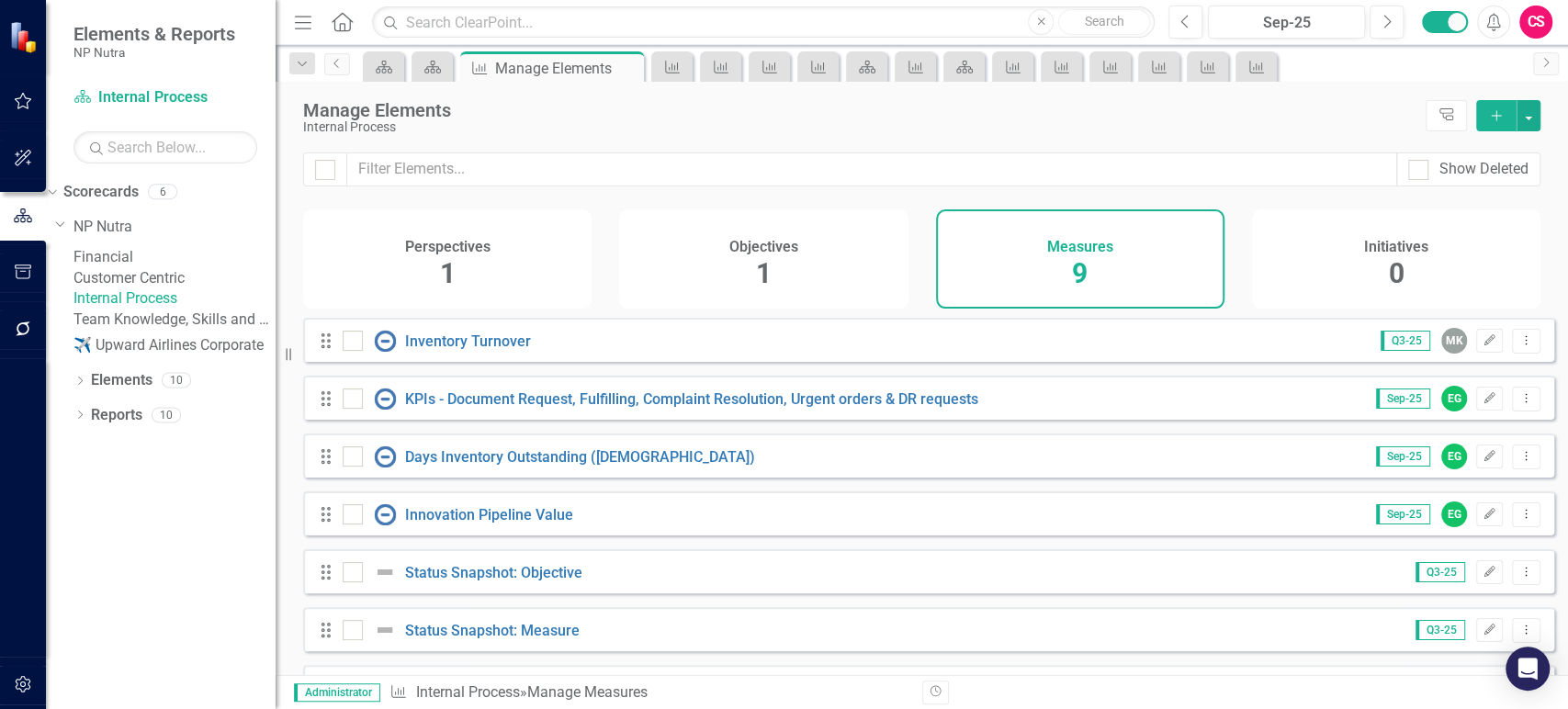
drag, startPoint x: 800, startPoint y: 391, endPoint x: 787, endPoint y: 431, distance: 42.1
click at [801, 391] on div "Drag KPIs - Document Request, Fulfilling, Complaint Resolution, Urgent orders &…" at bounding box center [928, 398] width 1251 height 44
click at [787, 420] on div "Drag KPIs - Document Request, Fulfilling, Complaint Resolution, Urgent orders &…" at bounding box center [928, 398] width 1251 height 44
click at [789, 408] on link "KPIs - Document Request, Fulfilling, Complaint Resolution, Urgent orders & DR r…" at bounding box center [692, 399] width 573 height 17
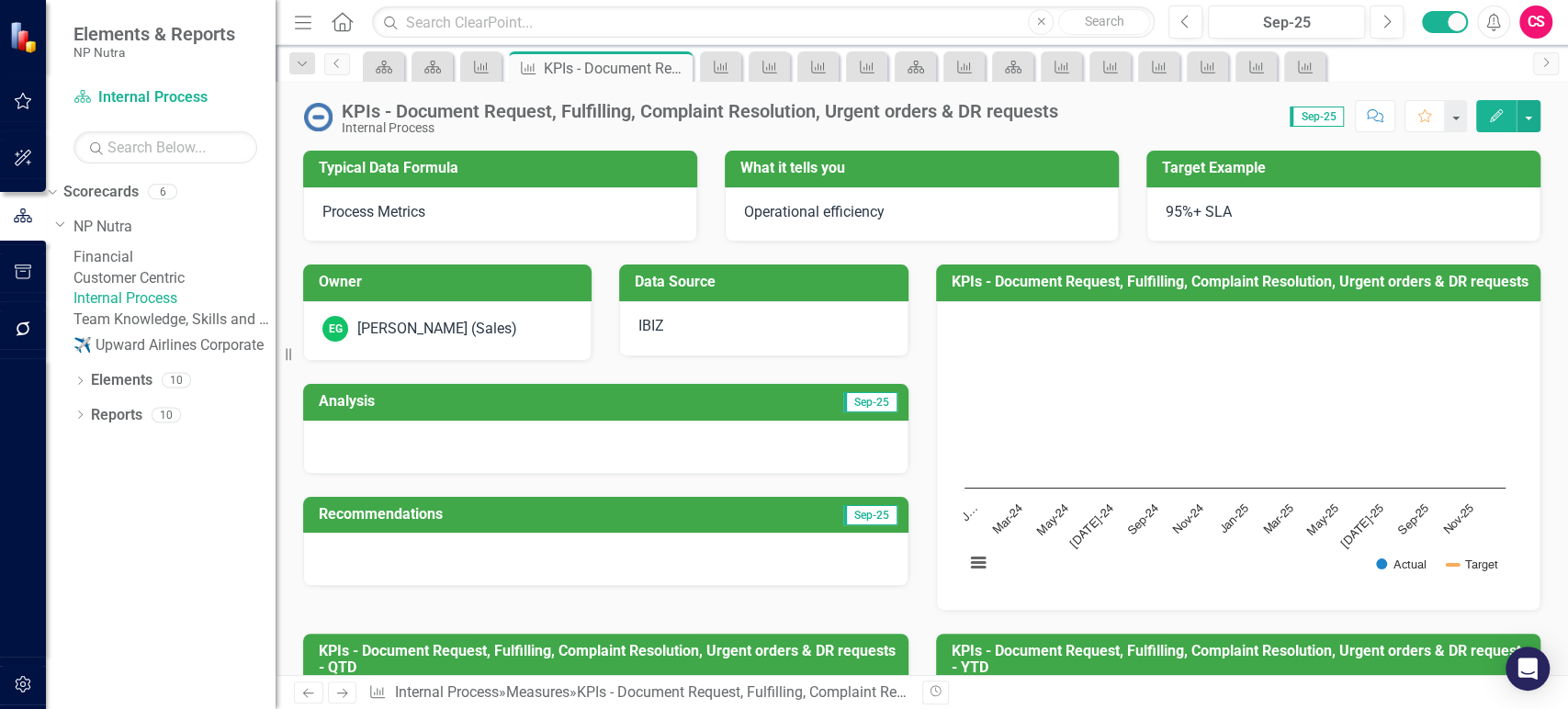
scroll to position [617, 0]
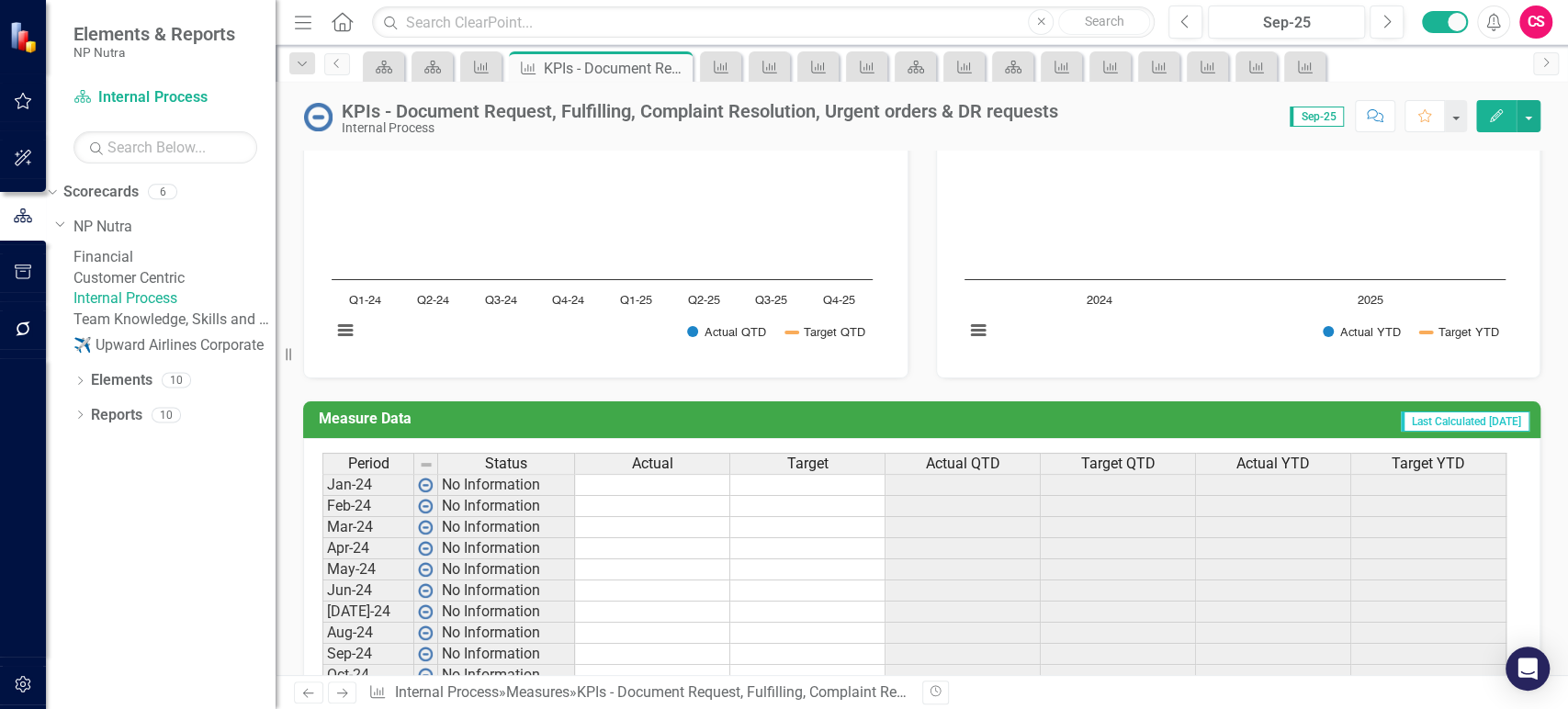
click at [1492, 119] on icon "button" at bounding box center [1497, 116] width 13 height 13
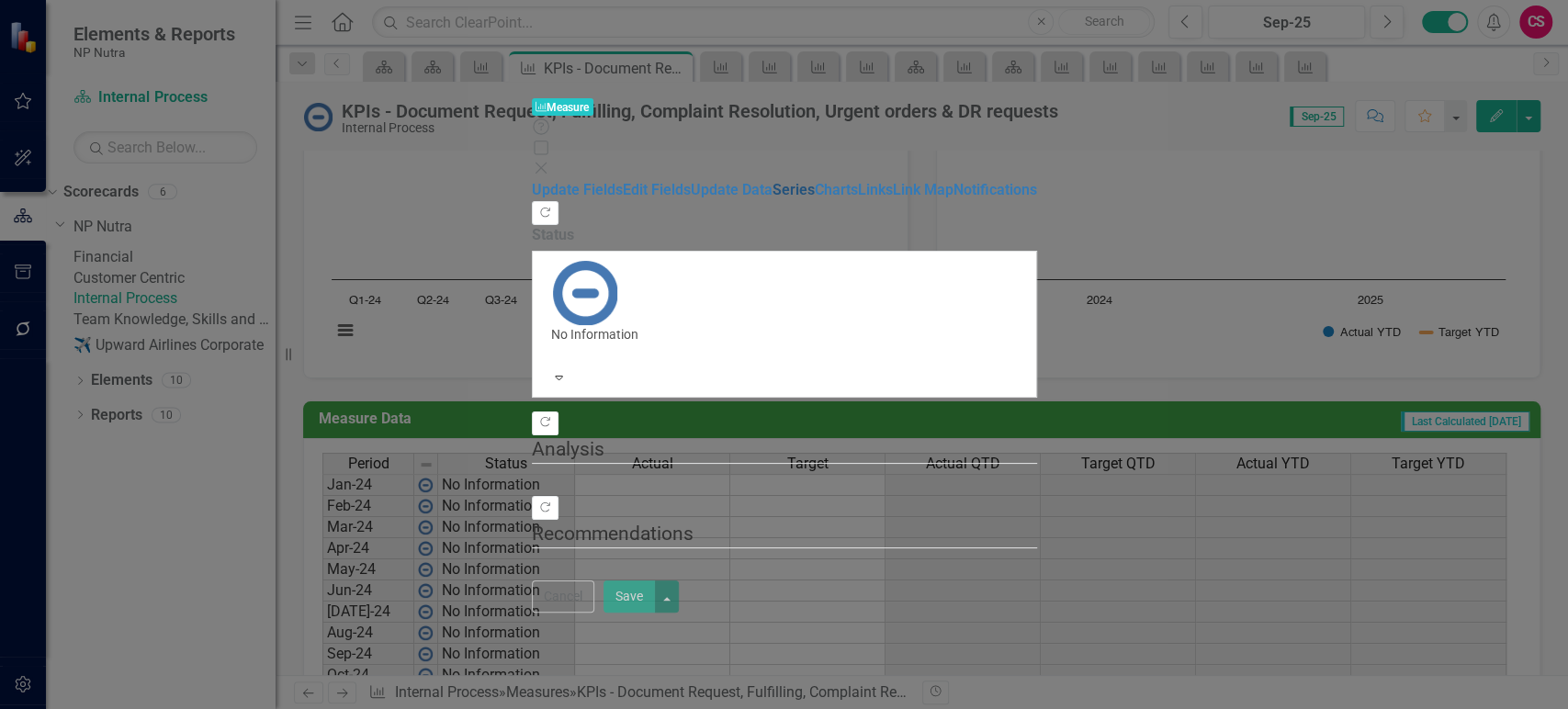
click at [773, 191] on link "Series" at bounding box center [793, 190] width 43 height 17
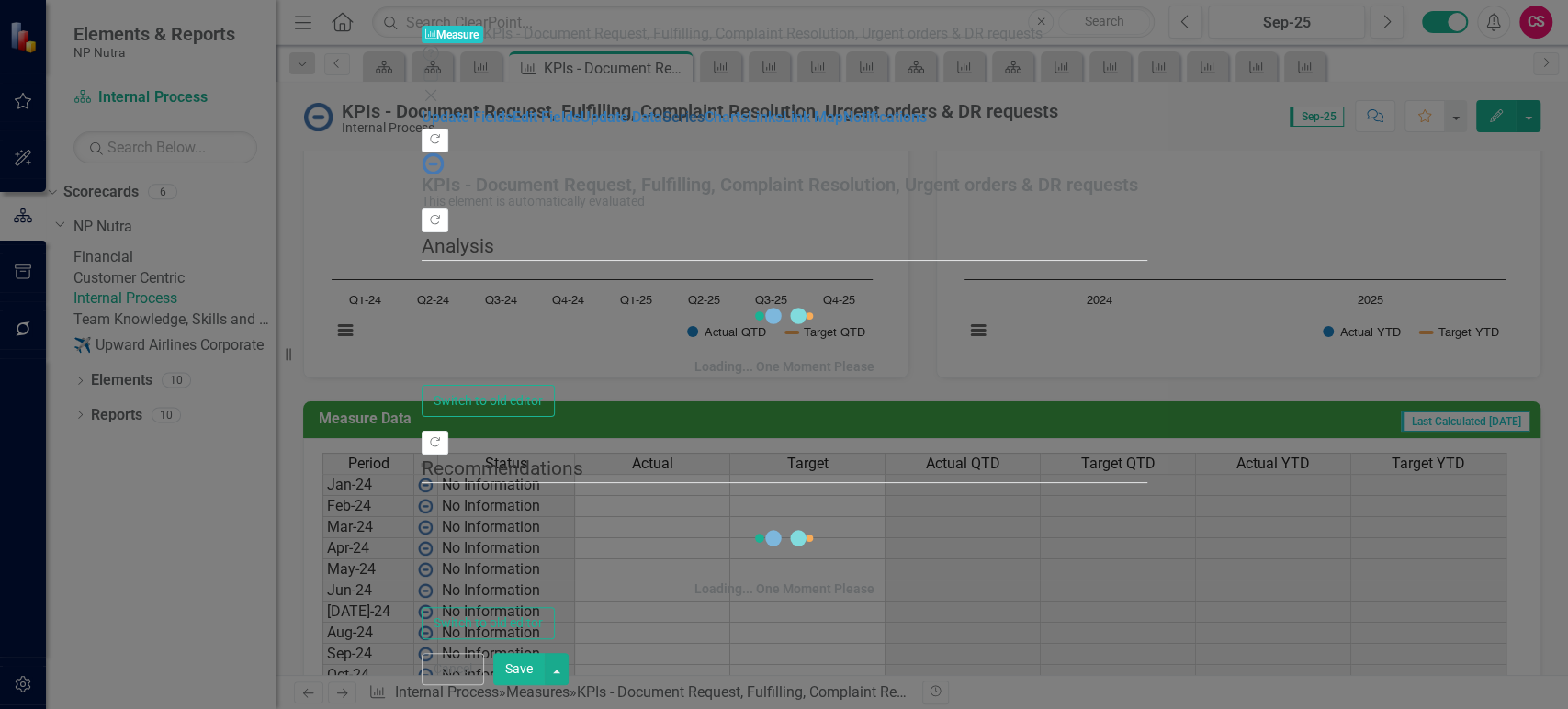
click at [663, 126] on link "Series" at bounding box center [683, 117] width 43 height 17
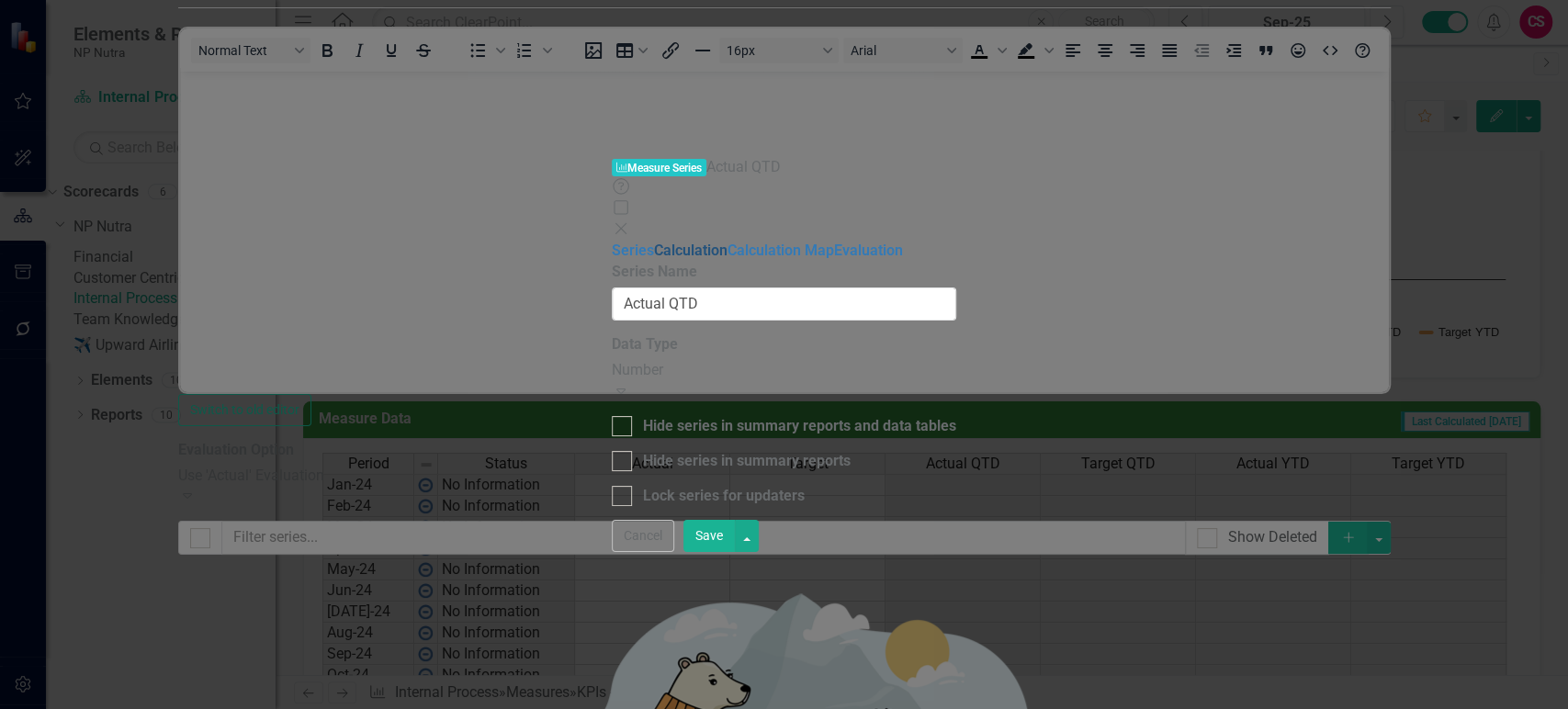
click at [654, 242] on link "Calculation" at bounding box center [690, 251] width 73 height 17
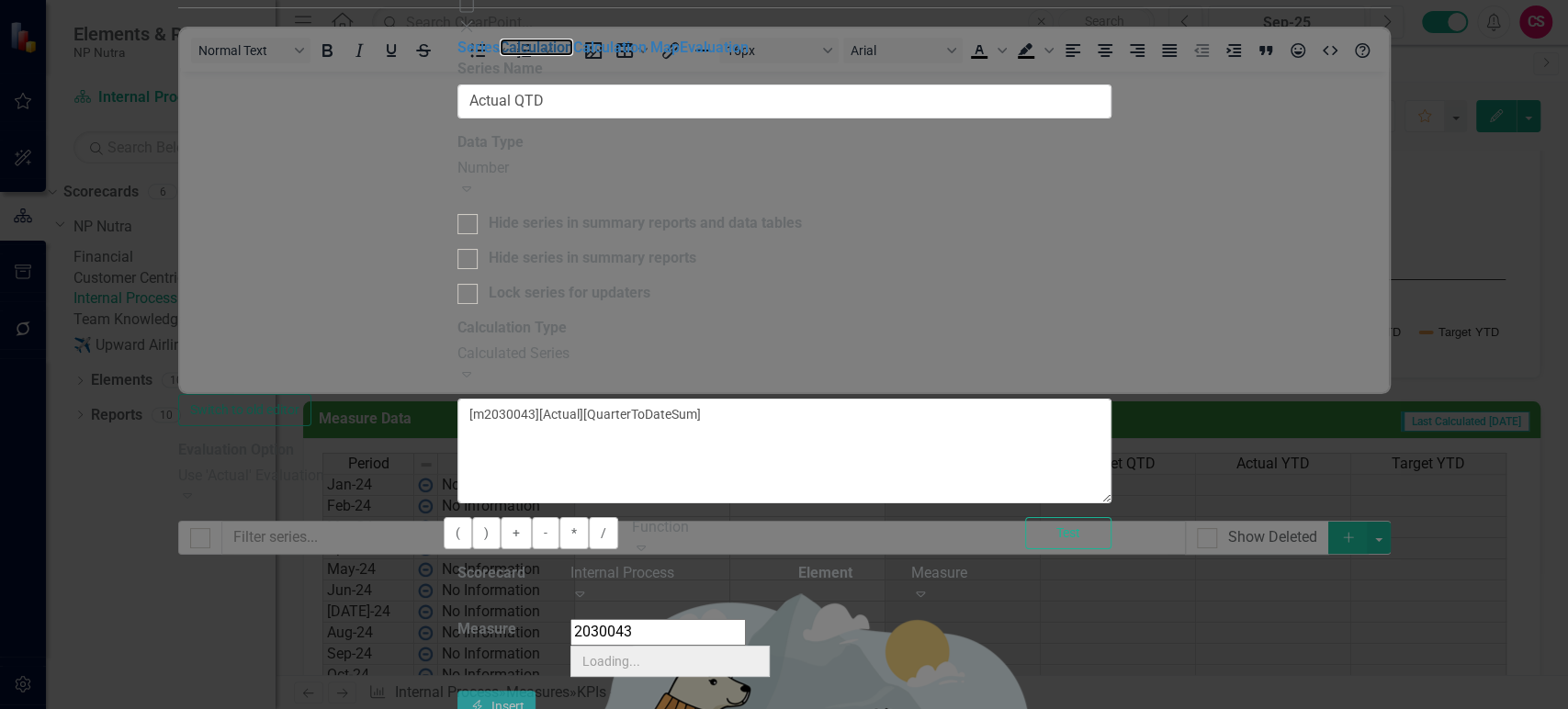
scroll to position [0, 0]
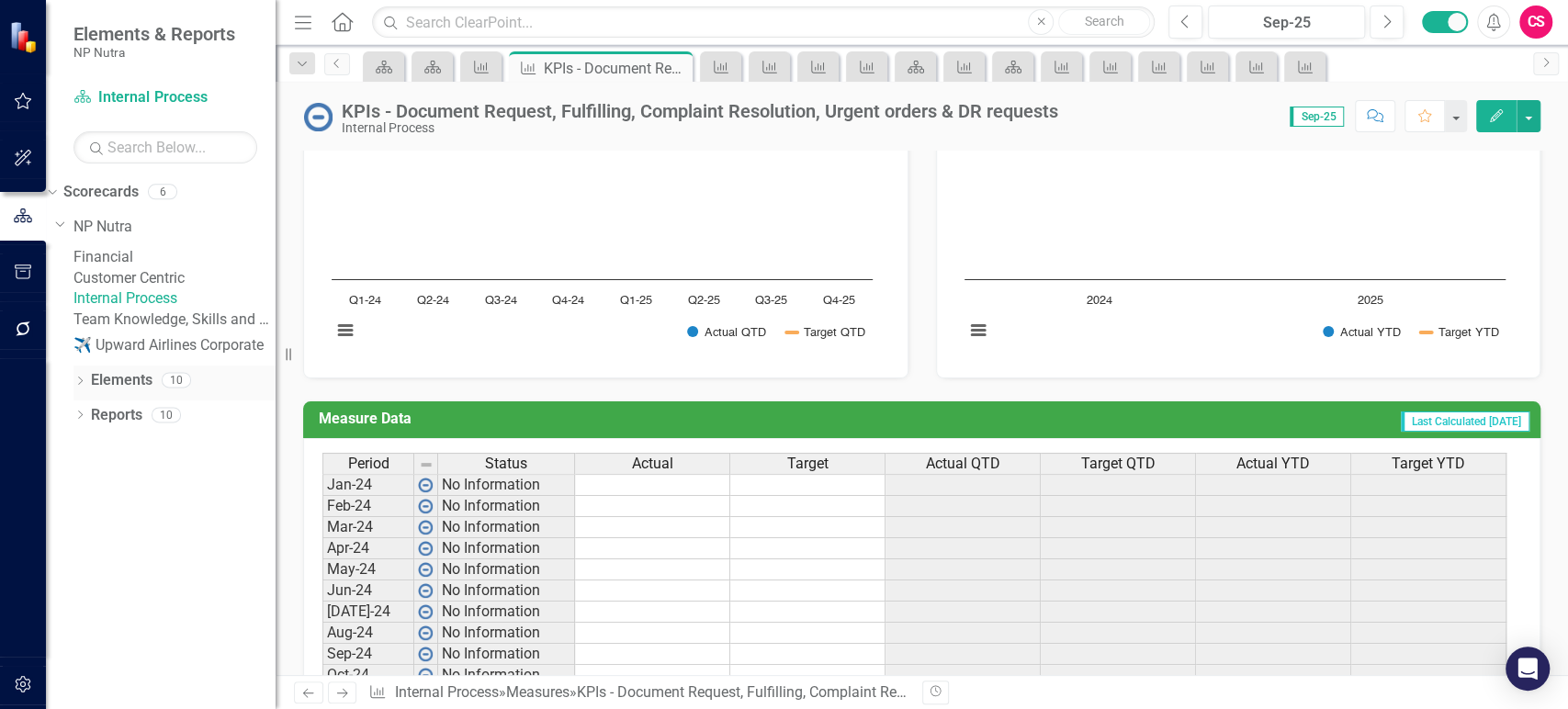
click at [109, 391] on link "Elements" at bounding box center [121, 381] width 62 height 21
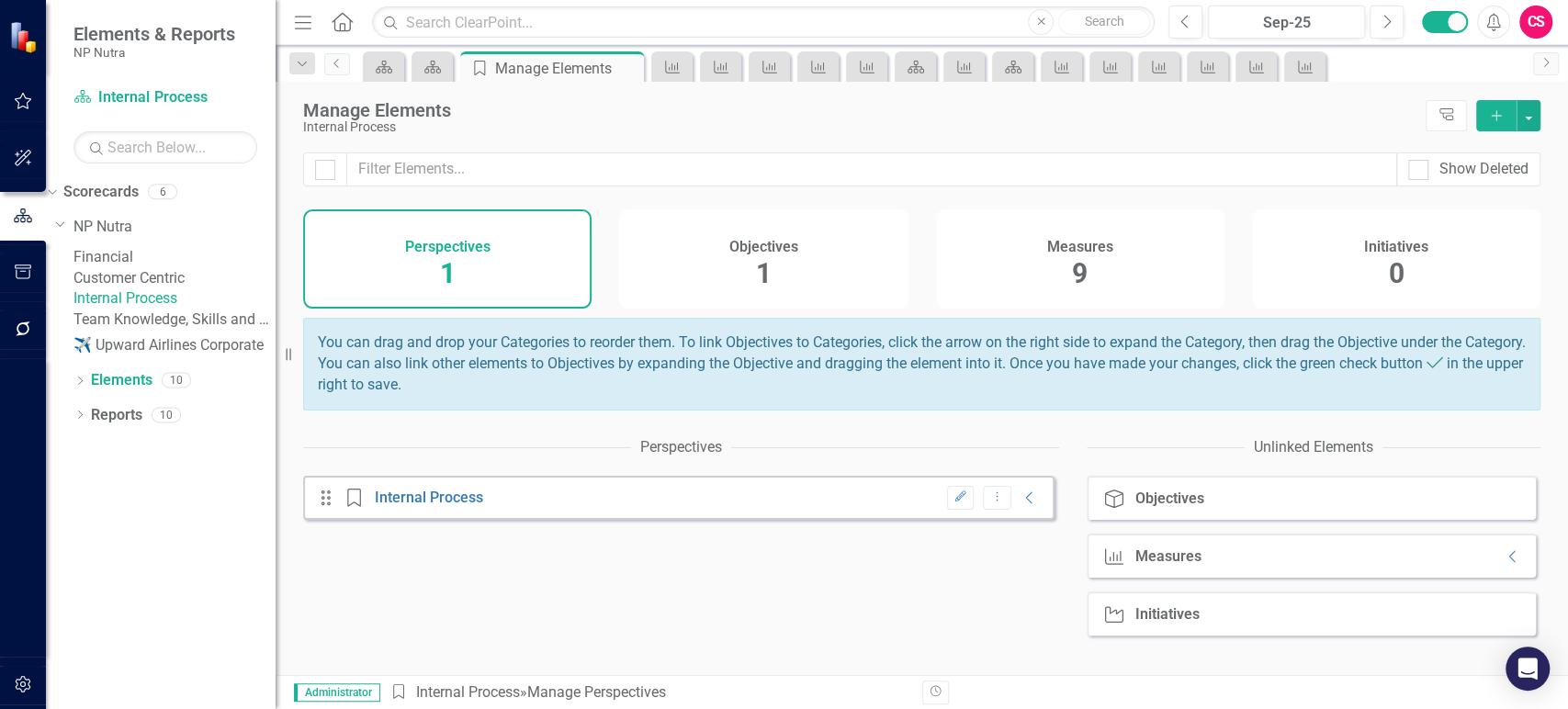
click at [1138, 288] on div "Measures 9" at bounding box center [1080, 259] width 289 height 100
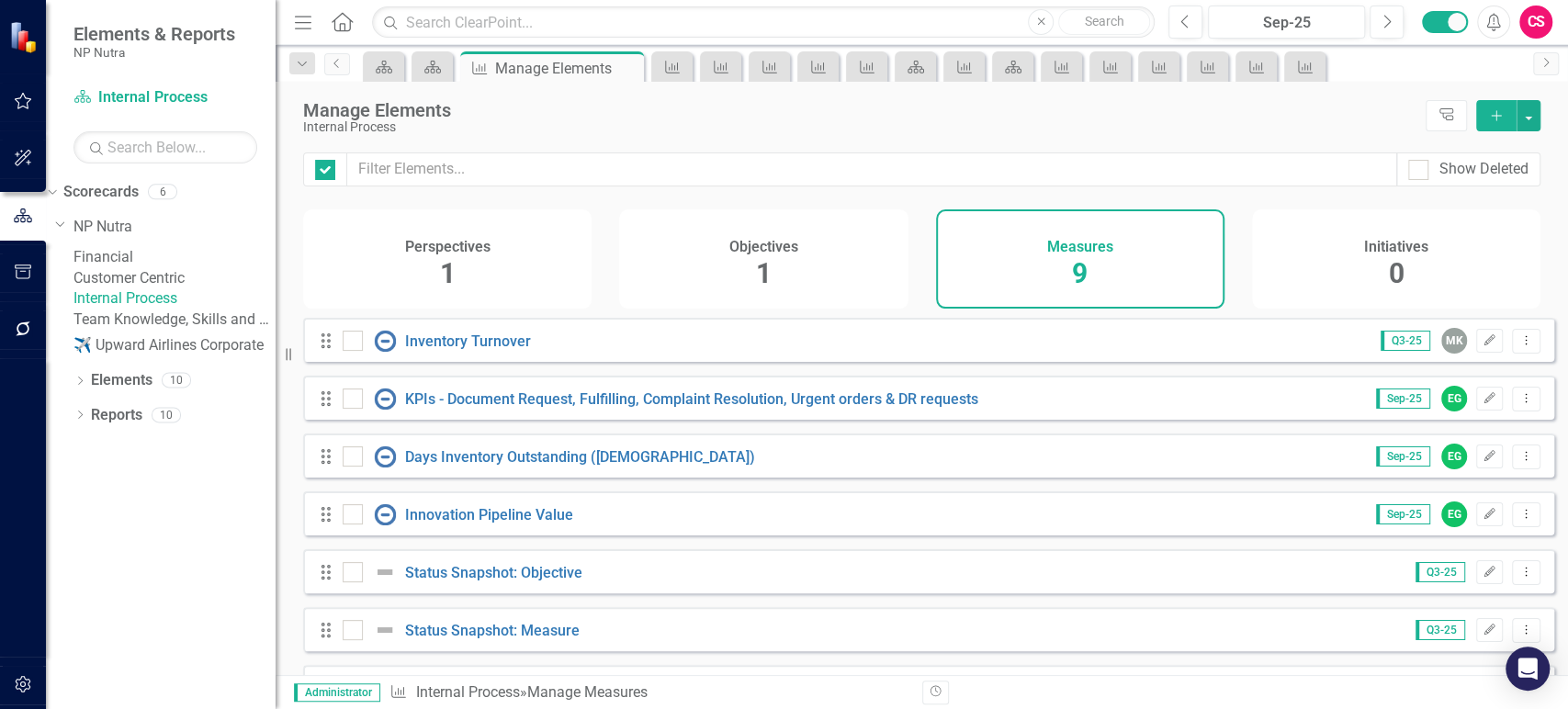
checkbox input "false"
click at [1519, 404] on icon "Dropdown Menu" at bounding box center [1526, 398] width 15 height 12
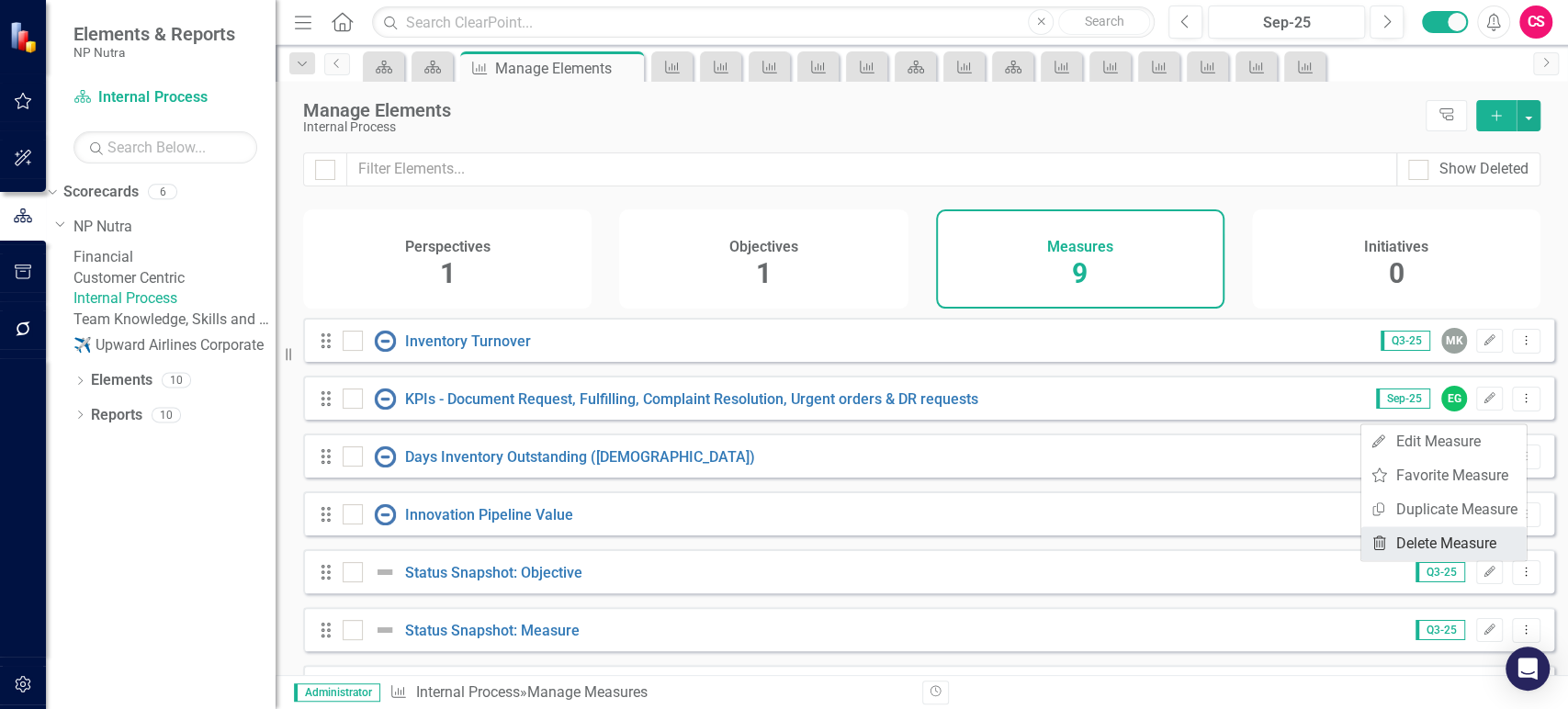
click at [1398, 534] on link "Trash Delete Measure" at bounding box center [1444, 544] width 165 height 34
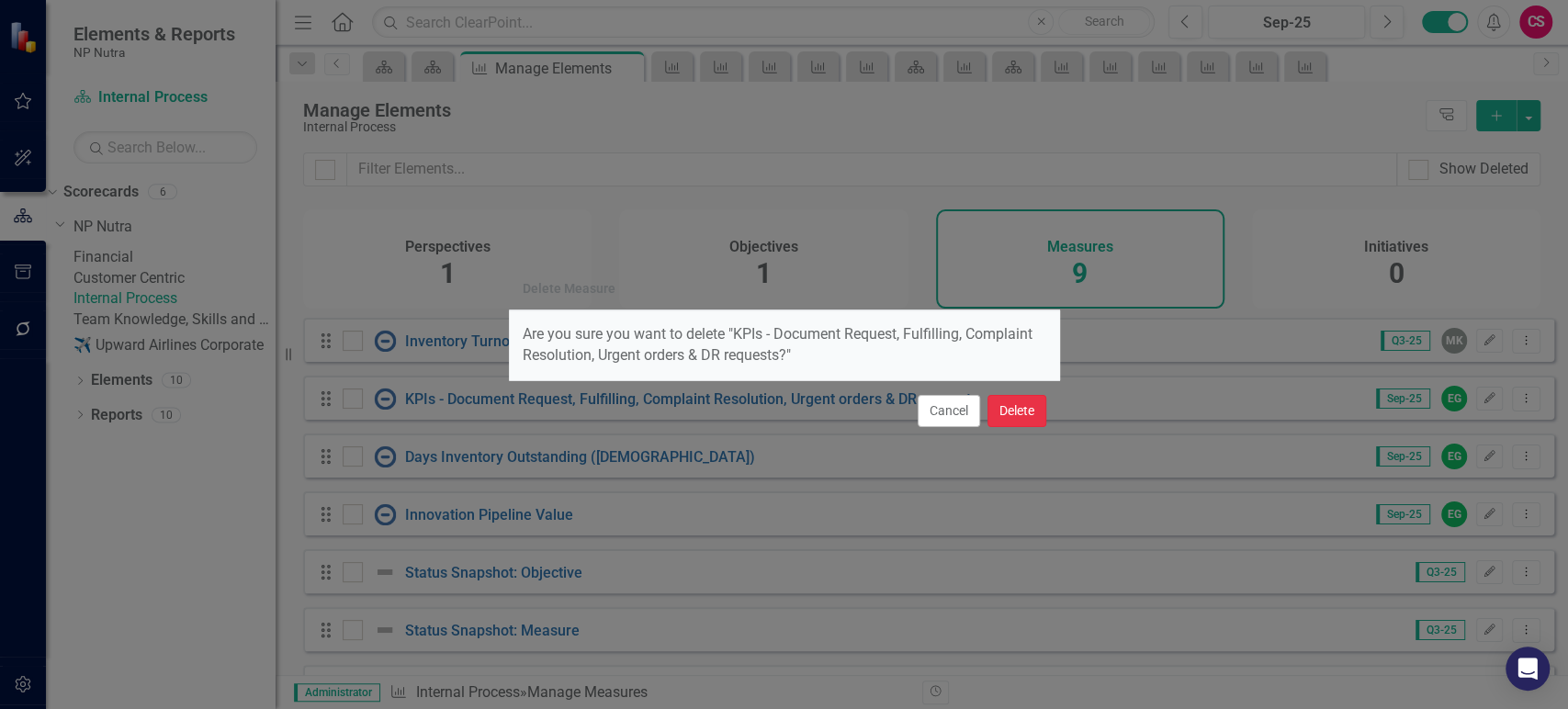
click at [1021, 412] on button "Delete" at bounding box center [1017, 411] width 59 height 32
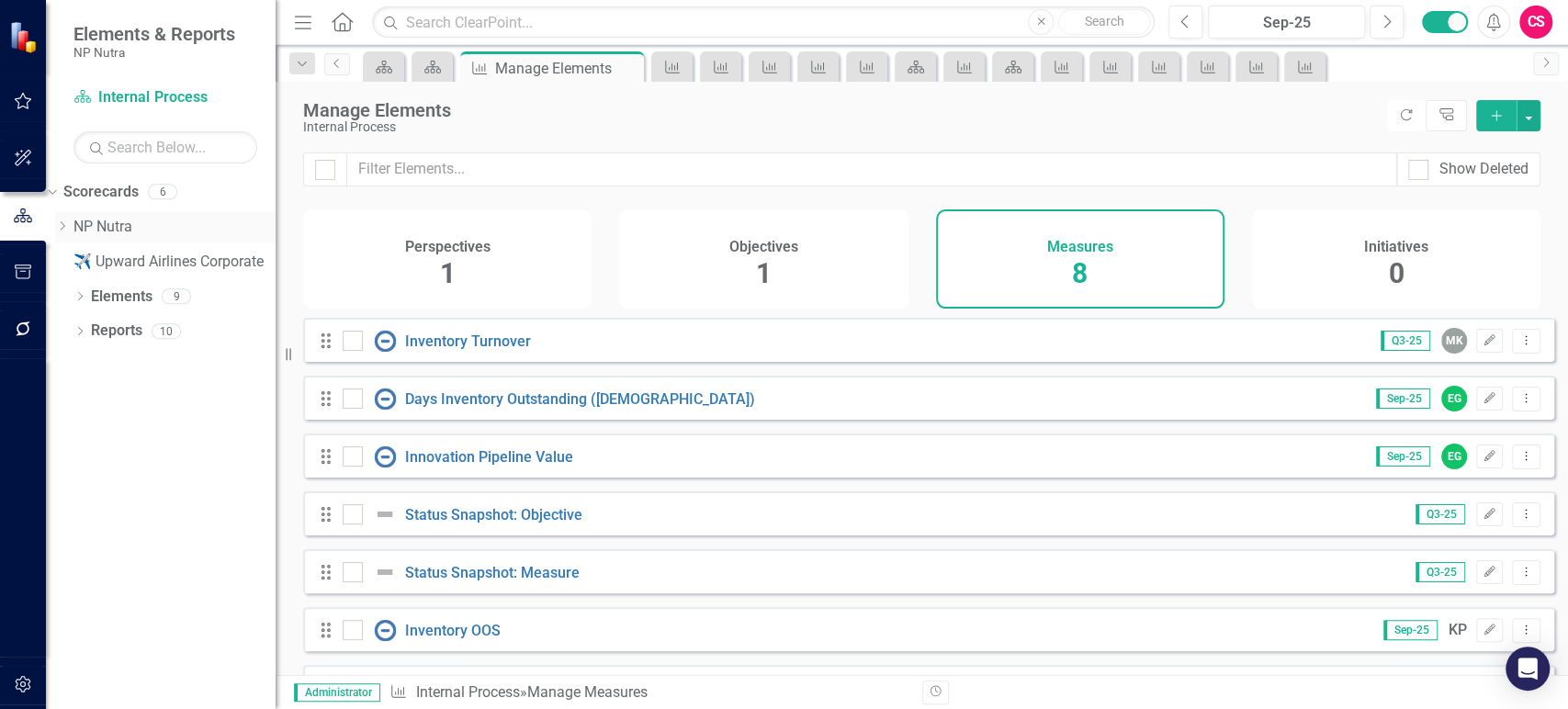
click at [69, 228] on icon "Dropdown" at bounding box center [62, 226] width 14 height 11
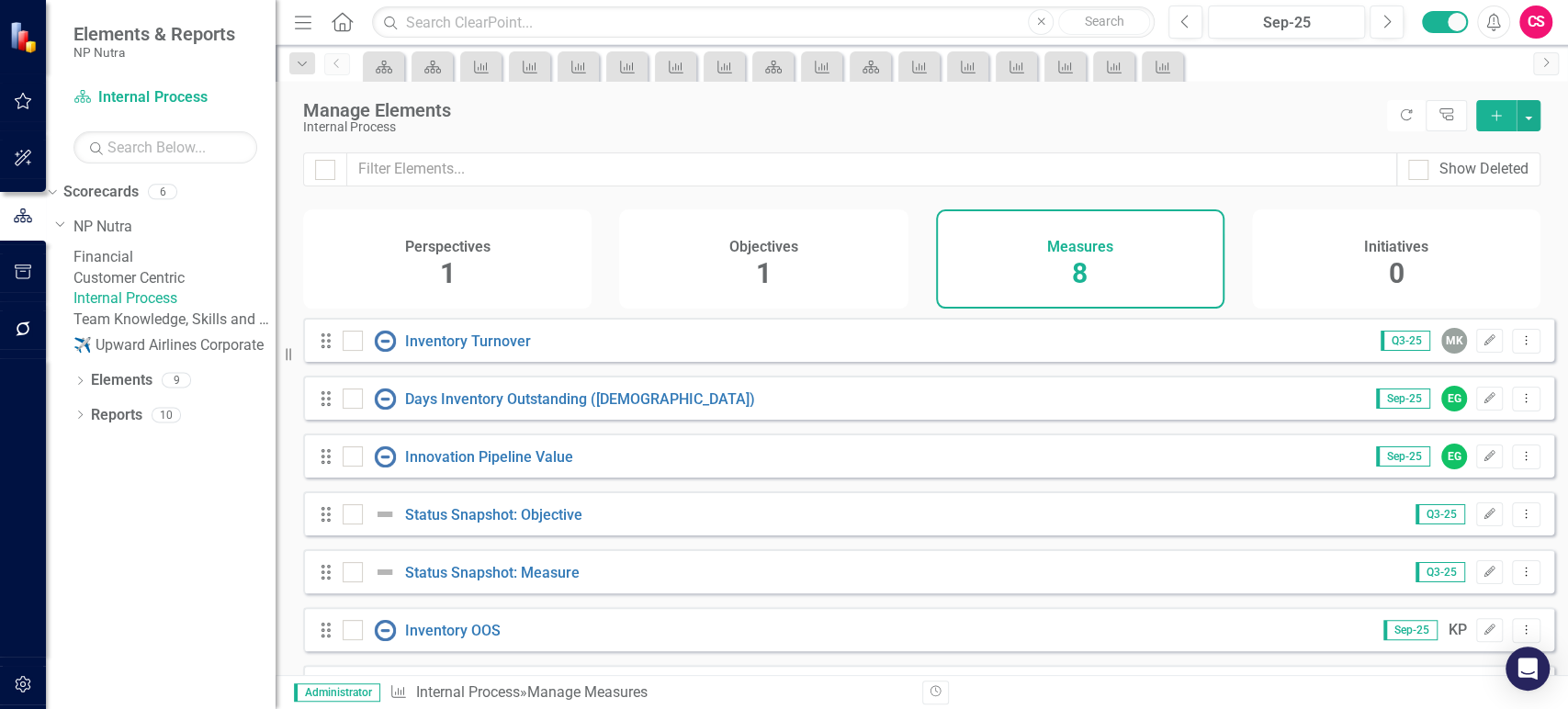
click at [146, 267] on link "Financial" at bounding box center [174, 257] width 202 height 21
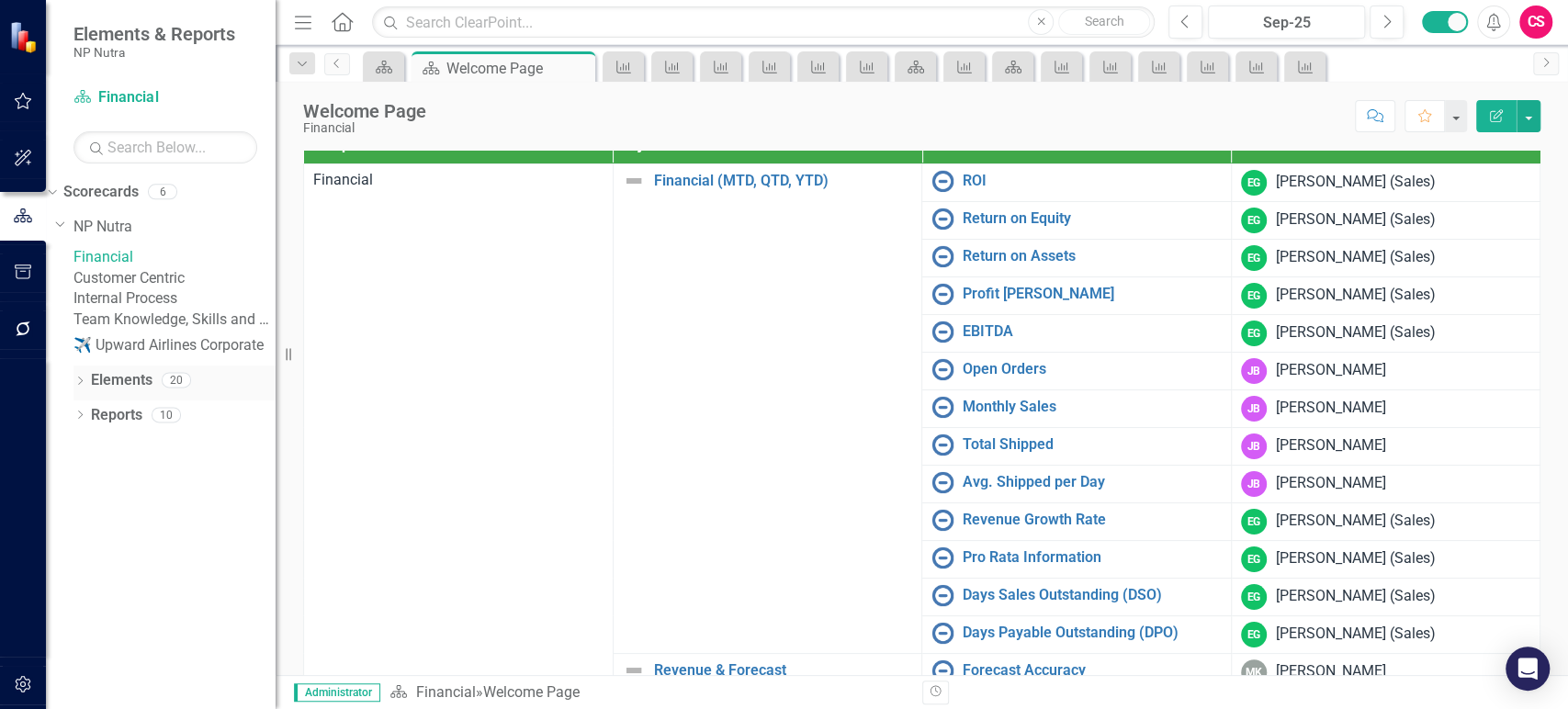
click at [145, 391] on link "Elements" at bounding box center [121, 381] width 62 height 21
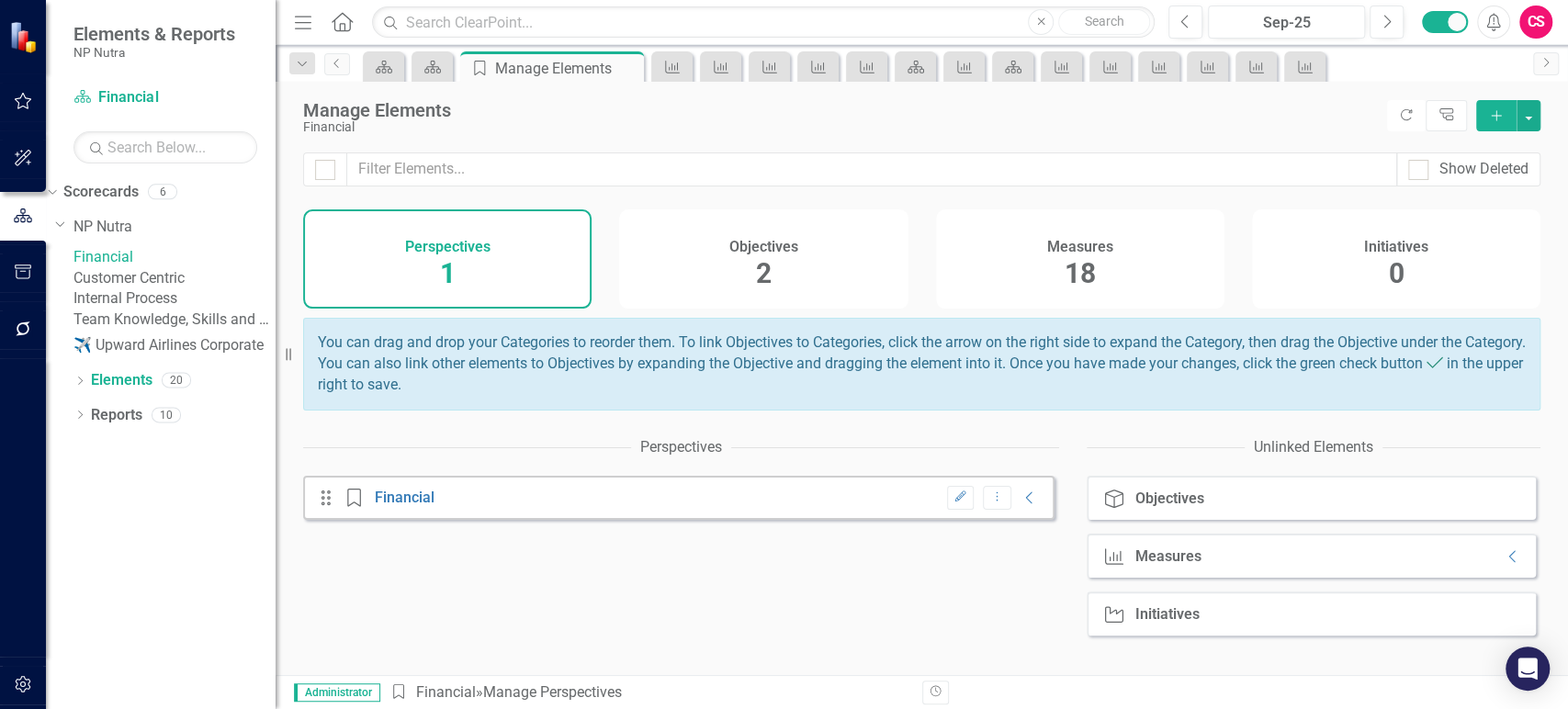
click at [1122, 248] on div "Measures 18" at bounding box center [1080, 259] width 289 height 100
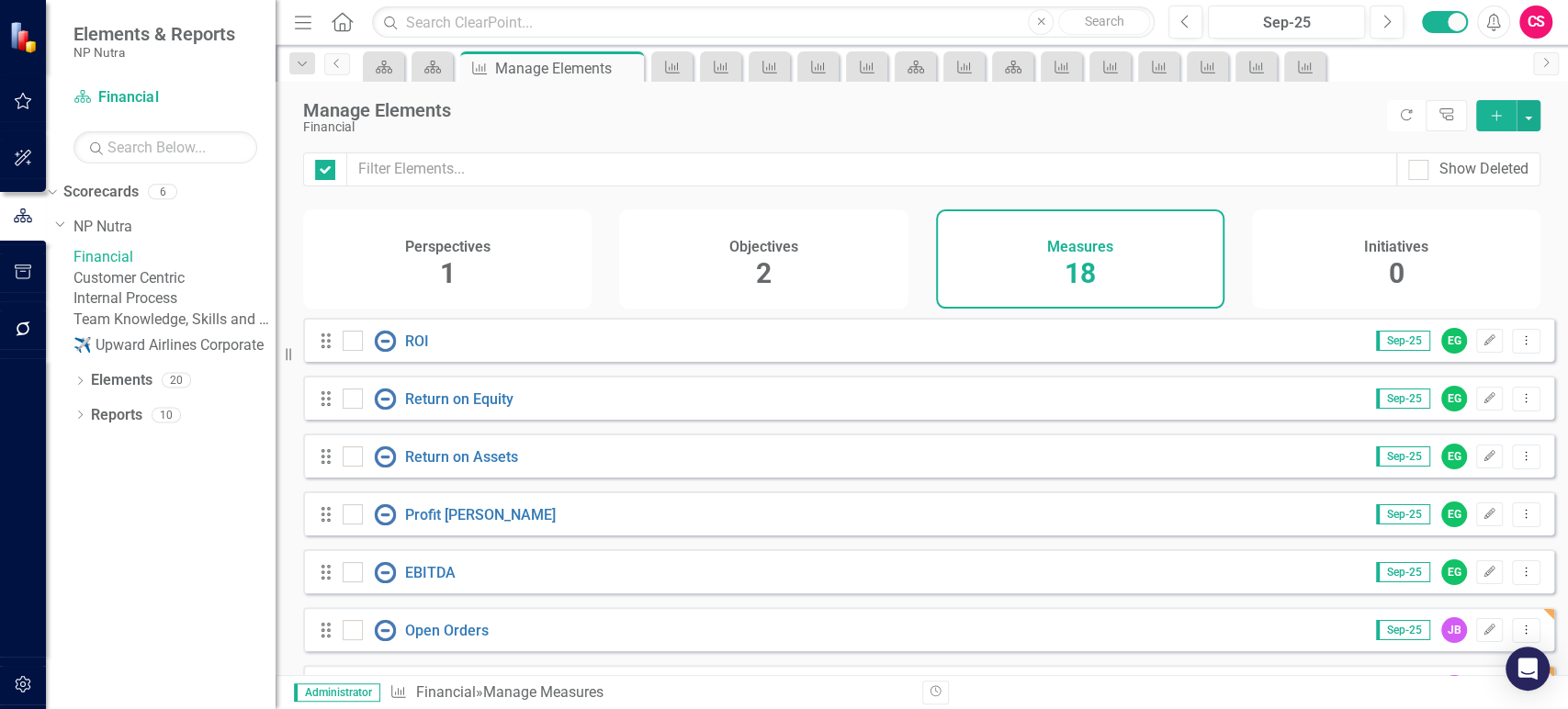
checkbox input "false"
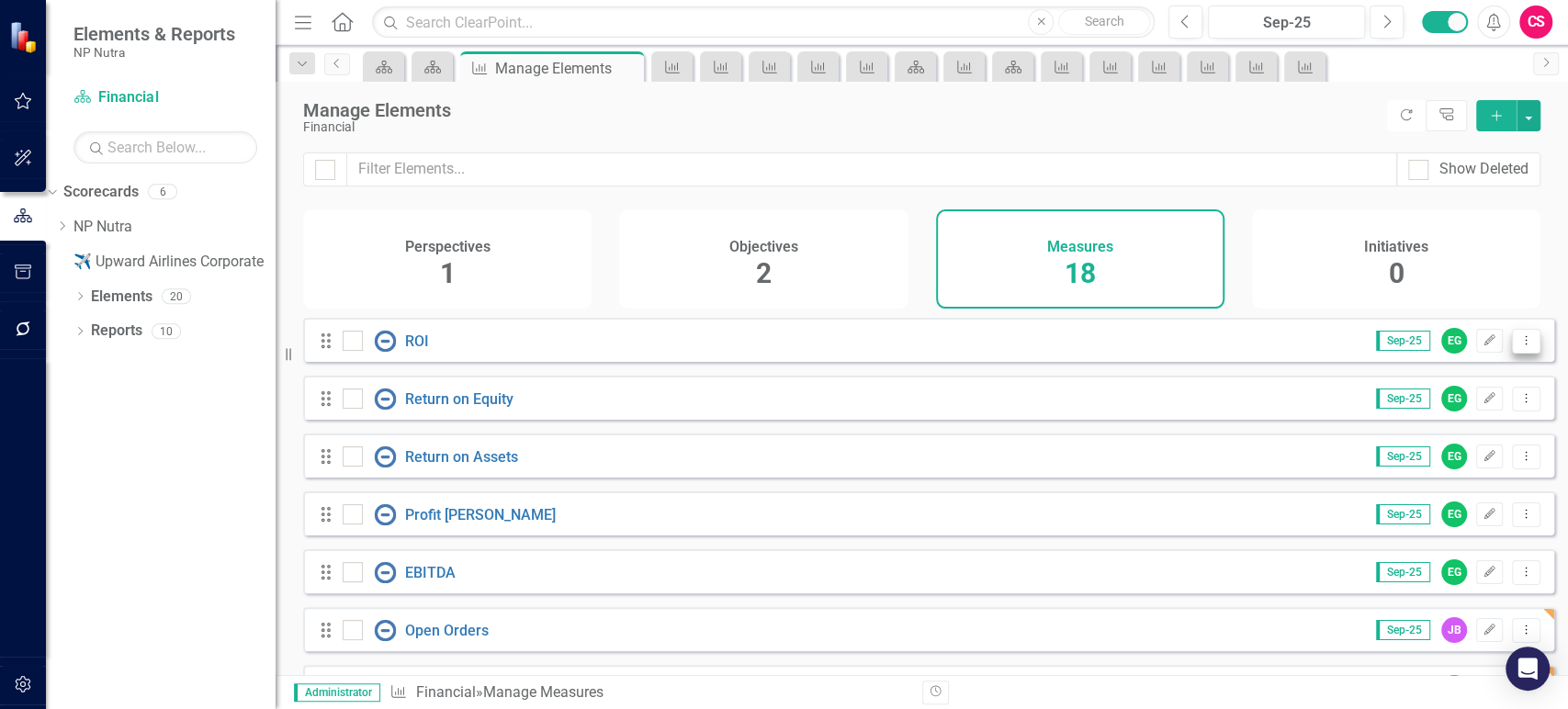
click at [1523, 354] on button "Dropdown Menu" at bounding box center [1526, 342] width 28 height 25
click at [1415, 454] on link "Copy Duplicate Measure" at bounding box center [1444, 452] width 165 height 34
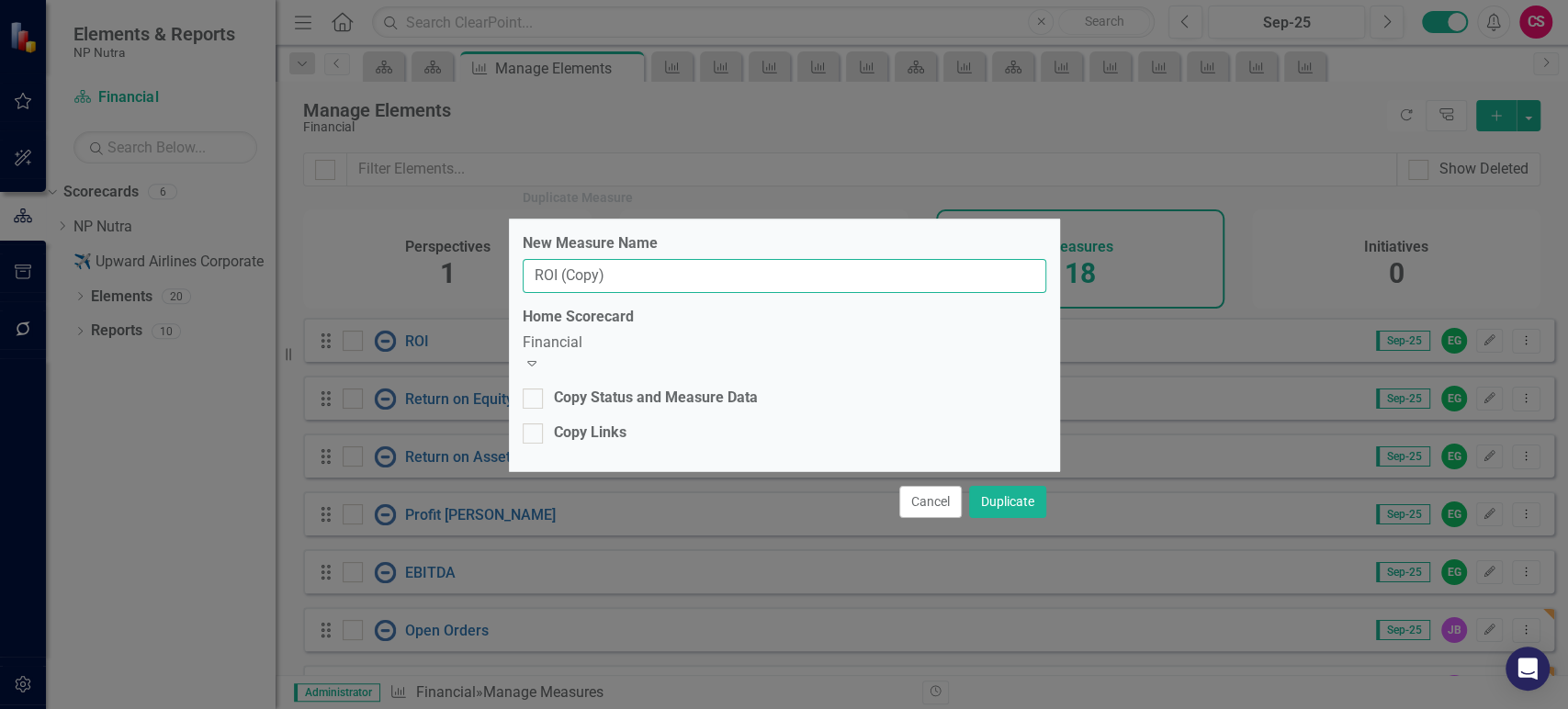
click at [596, 281] on input "ROI (Copy)" at bounding box center [785, 276] width 524 height 34
paste input "KPI DR - Avg. Time to In Progress"
type input "KPI DR - Avg. Time to In Progress"
click at [648, 354] on div "Financial" at bounding box center [785, 343] width 524 height 21
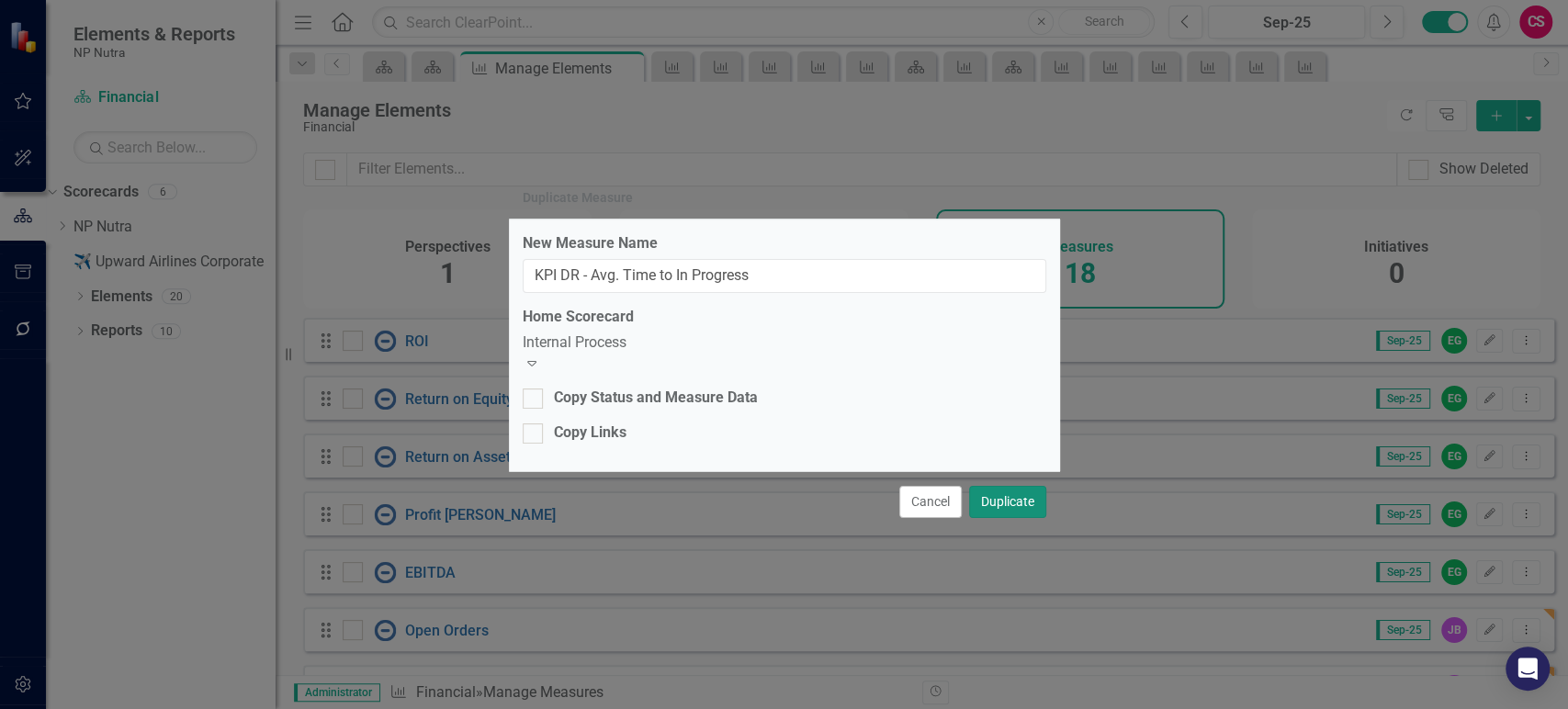
click at [1007, 498] on button "Duplicate" at bounding box center [1007, 502] width 77 height 32
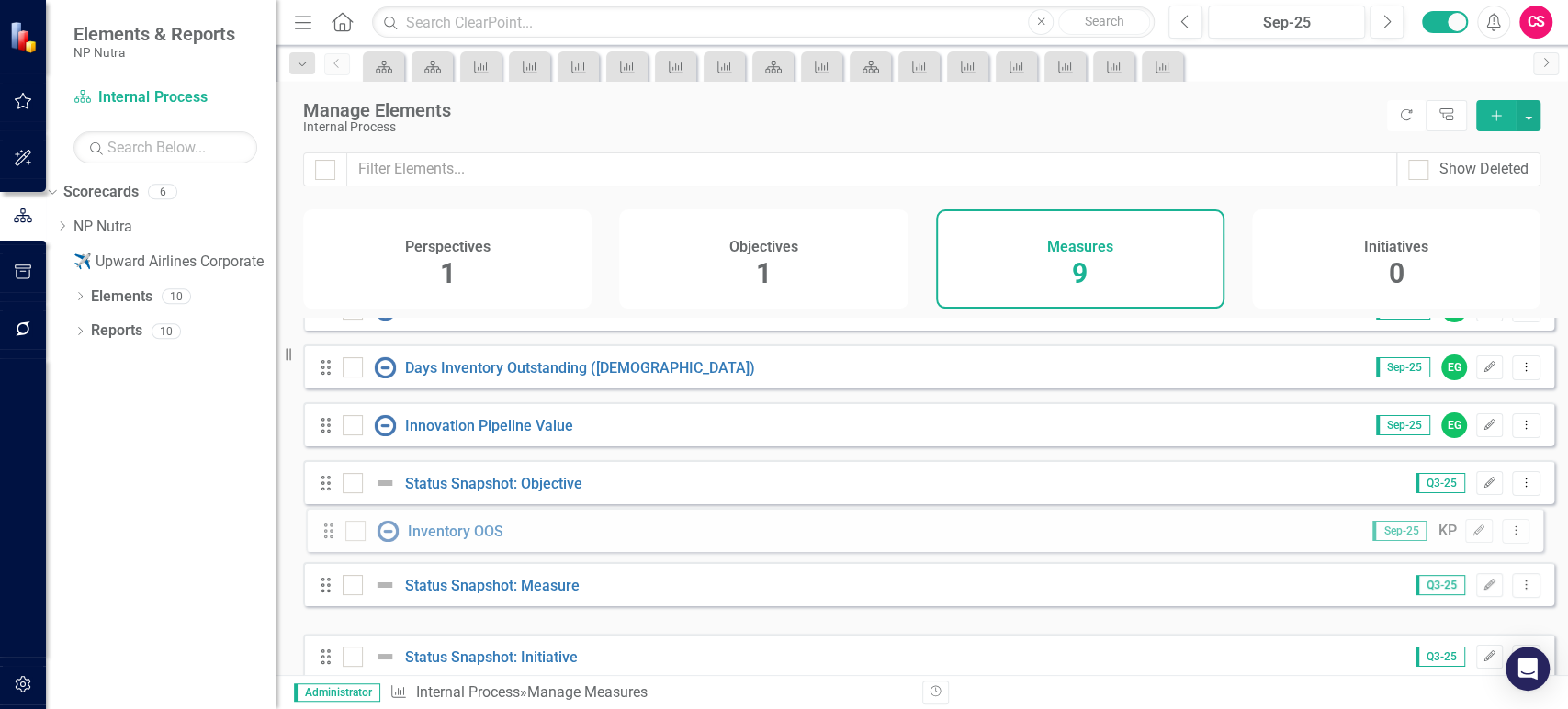
scroll to position [89, 0]
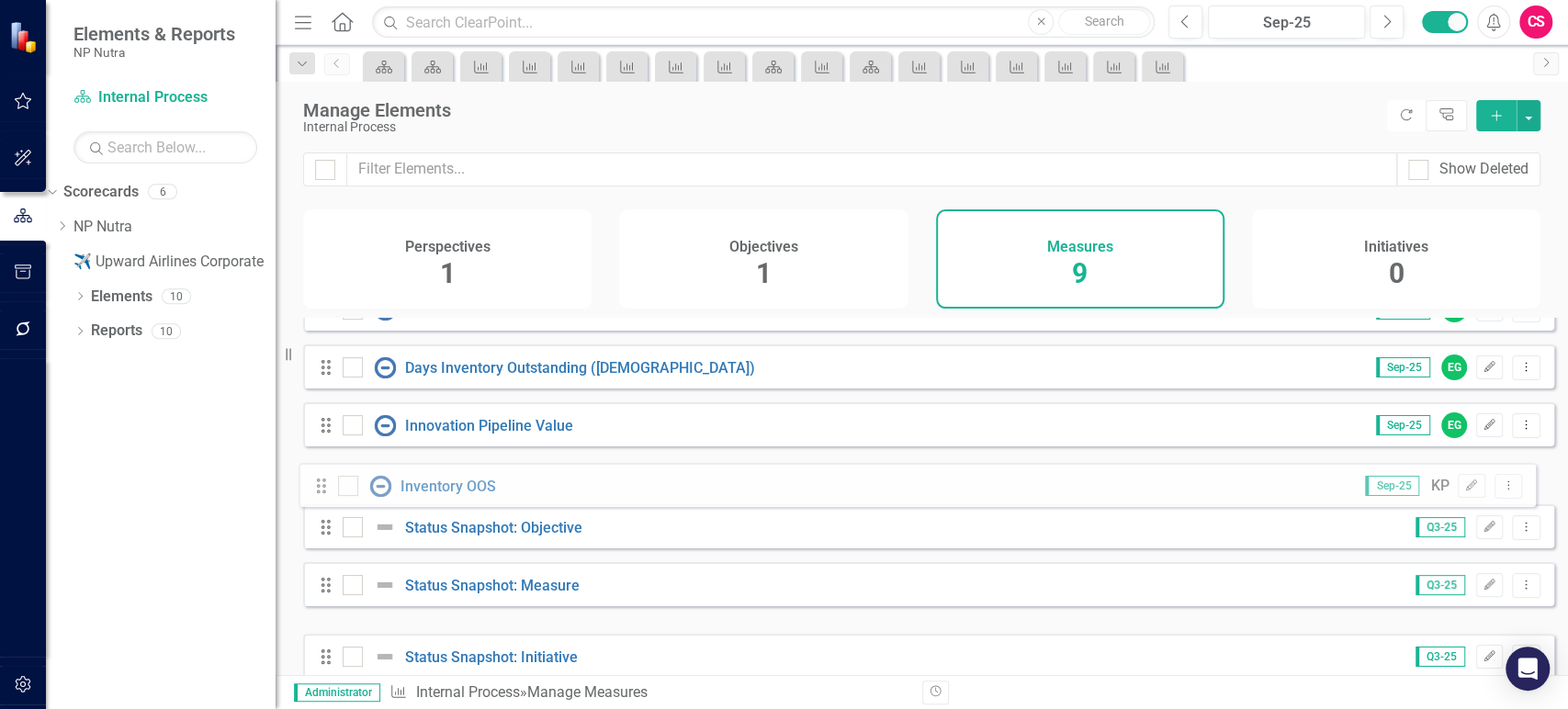
drag, startPoint x: 321, startPoint y: 516, endPoint x: 316, endPoint y: 479, distance: 37.3
click at [316, 478] on div "Drag Inventory Turnover Q3-25 MK Edit Dropdown Menu Drag KPI DR - Avg. Time to …" at bounding box center [928, 482] width 1251 height 507
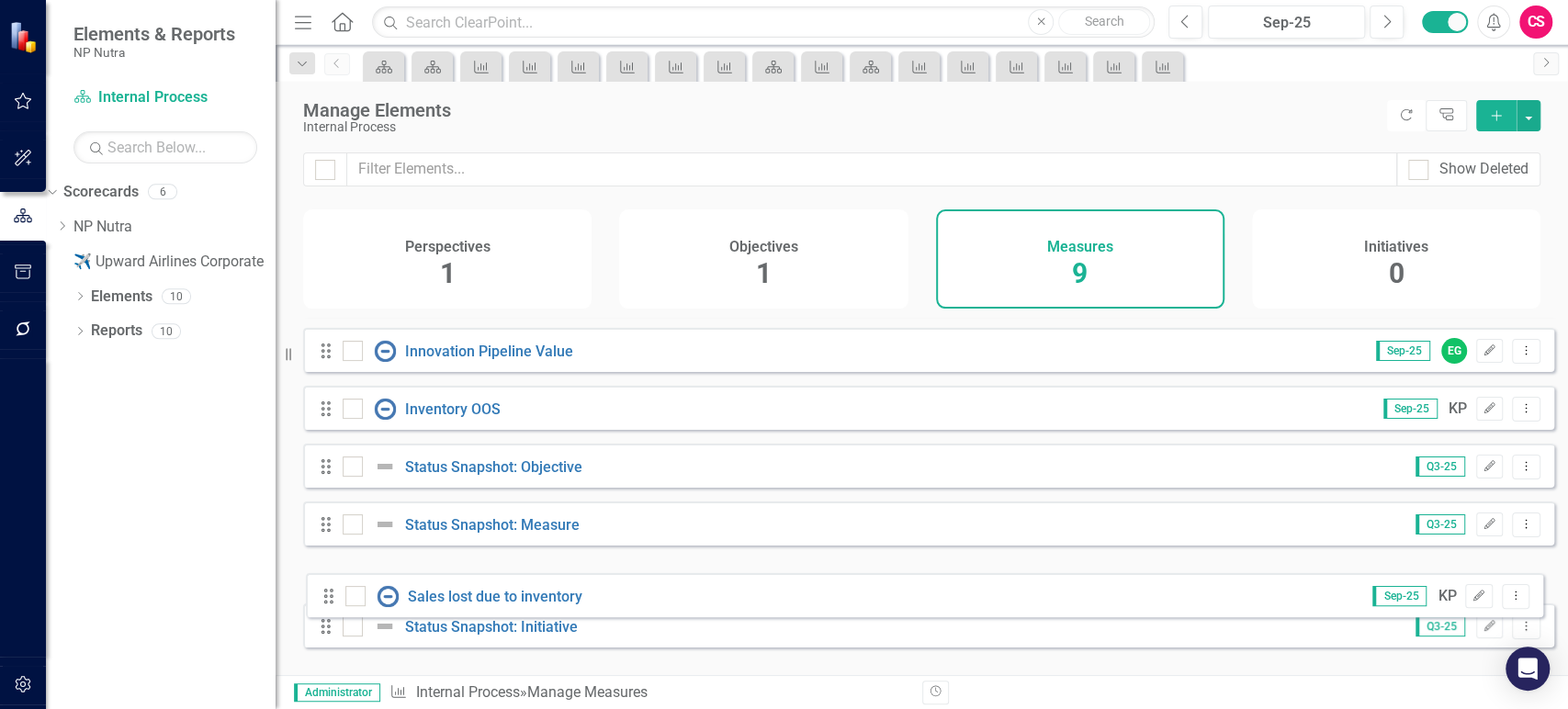
scroll to position [177, 0]
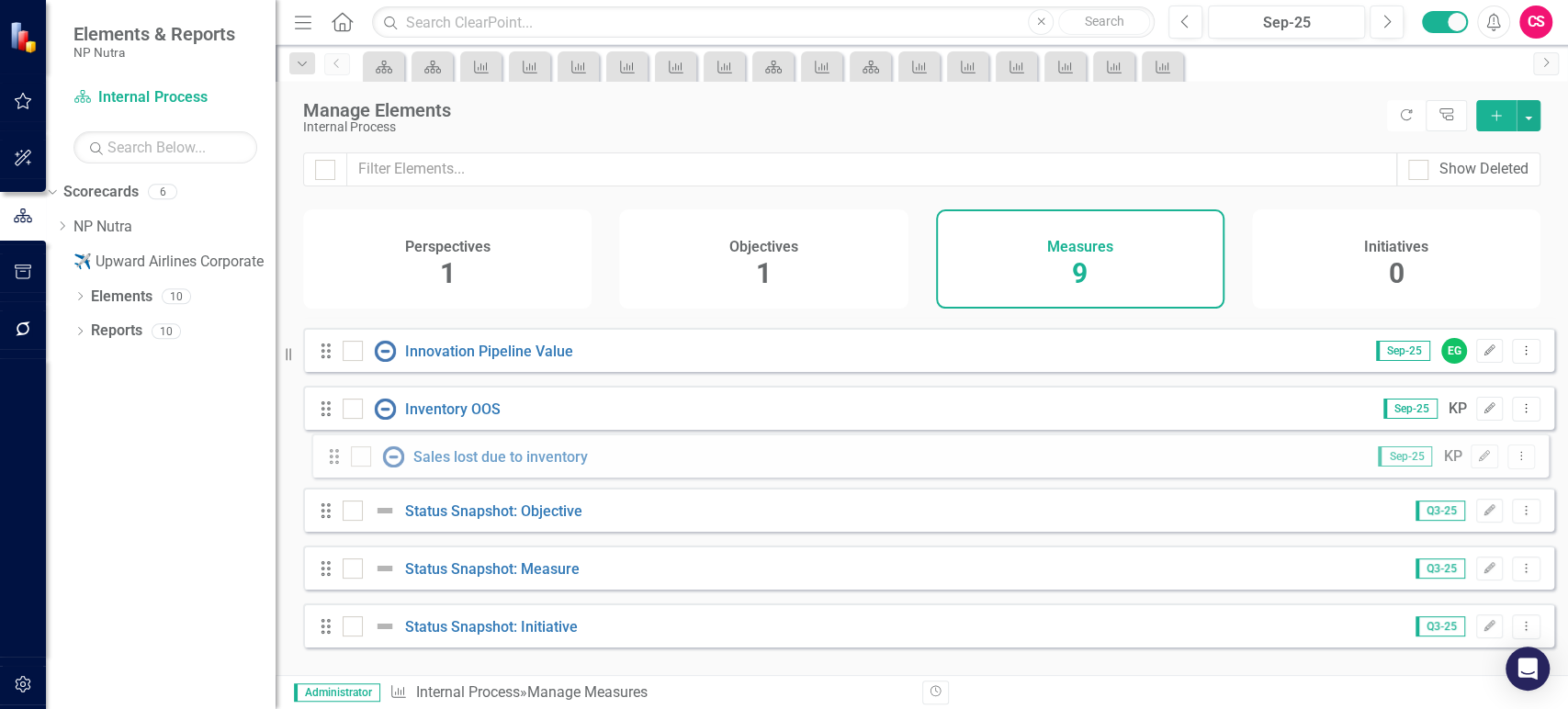
drag, startPoint x: 328, startPoint y: 600, endPoint x: 333, endPoint y: 456, distance: 144.1
click at [333, 456] on div "Drag Inventory Turnover Q3-25 MK Edit Dropdown Menu Drag KPI DR - Avg. Time to …" at bounding box center [928, 408] width 1251 height 507
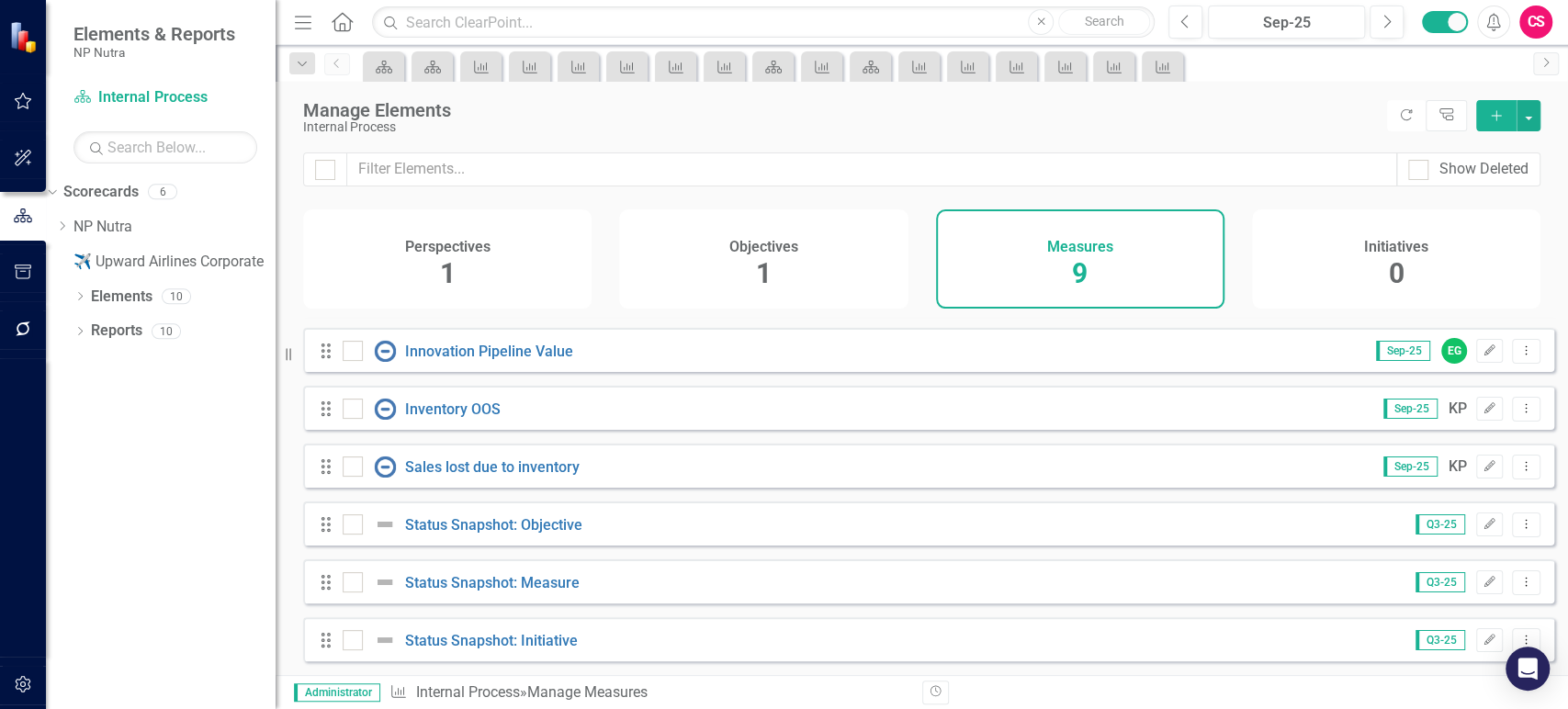
scroll to position [0, 0]
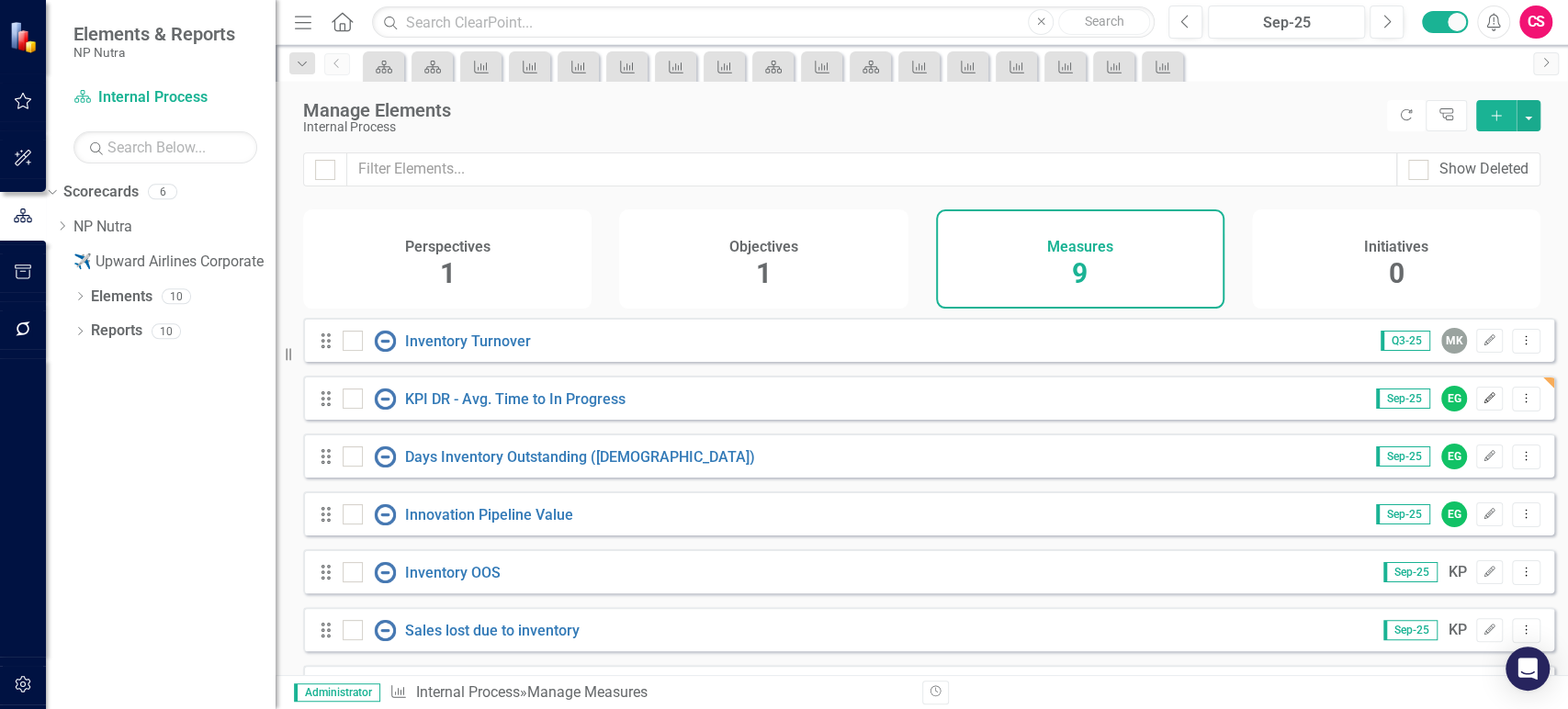
click at [1484, 404] on icon "Edit" at bounding box center [1489, 399] width 14 height 11
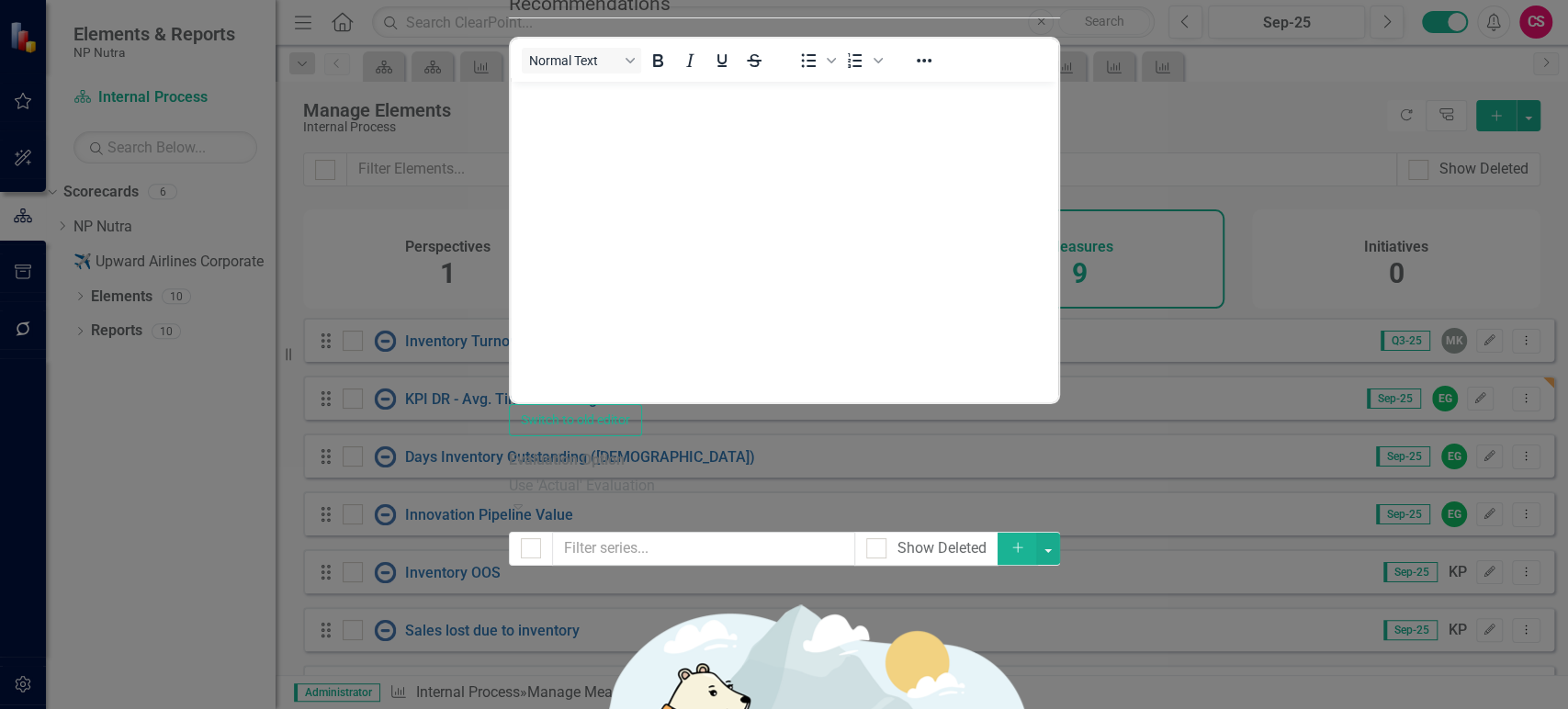
click at [509, 532] on div at bounding box center [531, 549] width 44 height 34
click at [521, 538] on input "checkbox" at bounding box center [527, 544] width 12 height 12
checkbox input "true"
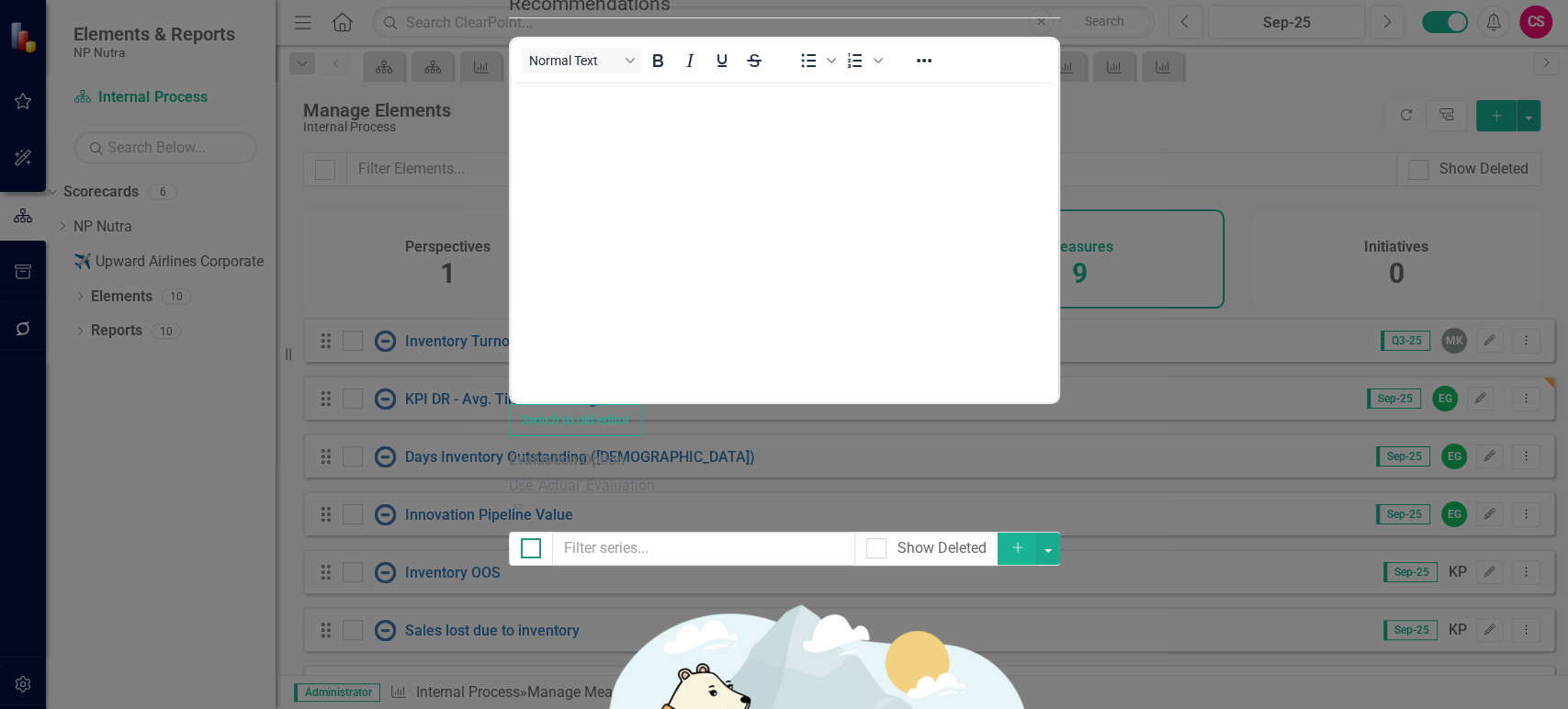
checkbox input "true"
click at [1060, 532] on button "button" at bounding box center [1048, 549] width 24 height 32
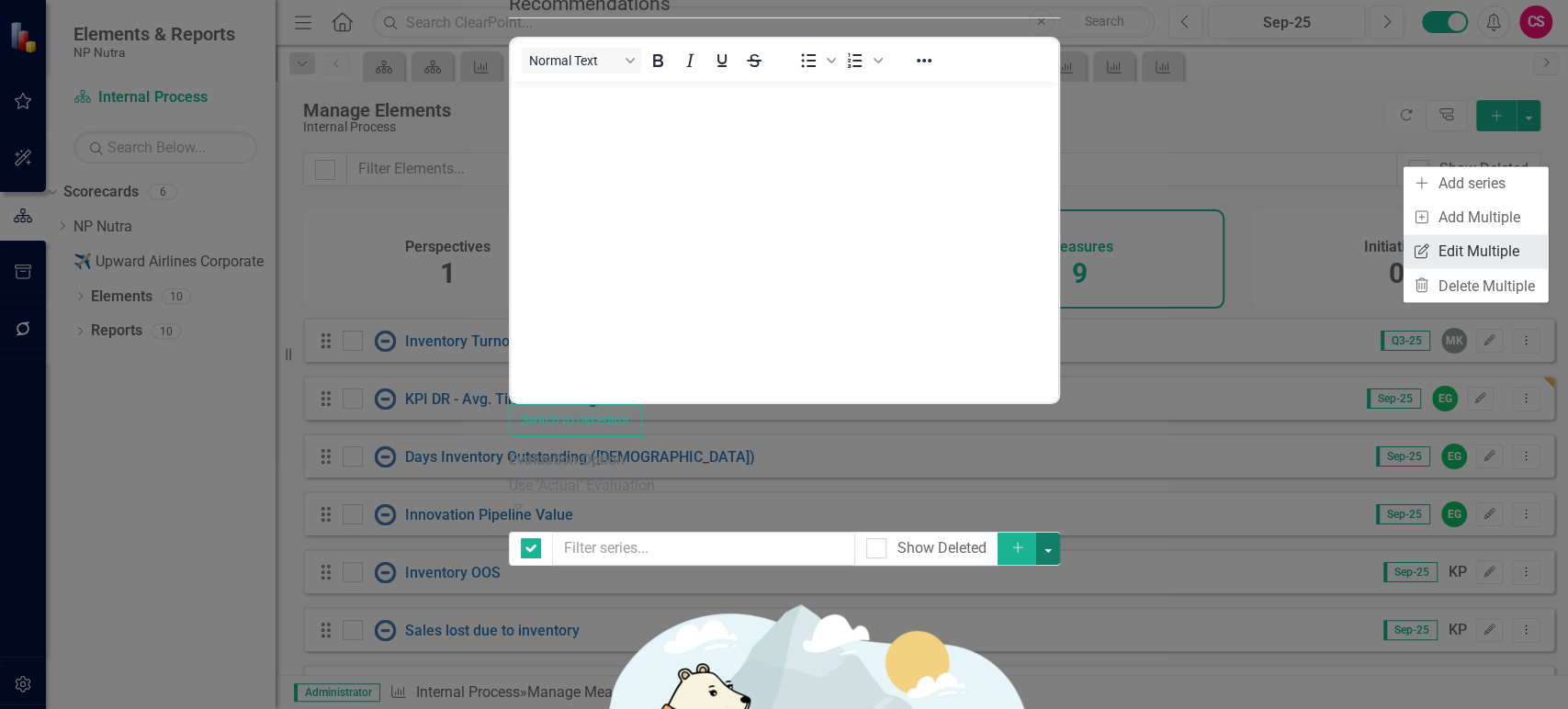
click at [1459, 242] on link "Edit Multiple Edit Multiple" at bounding box center [1476, 252] width 145 height 34
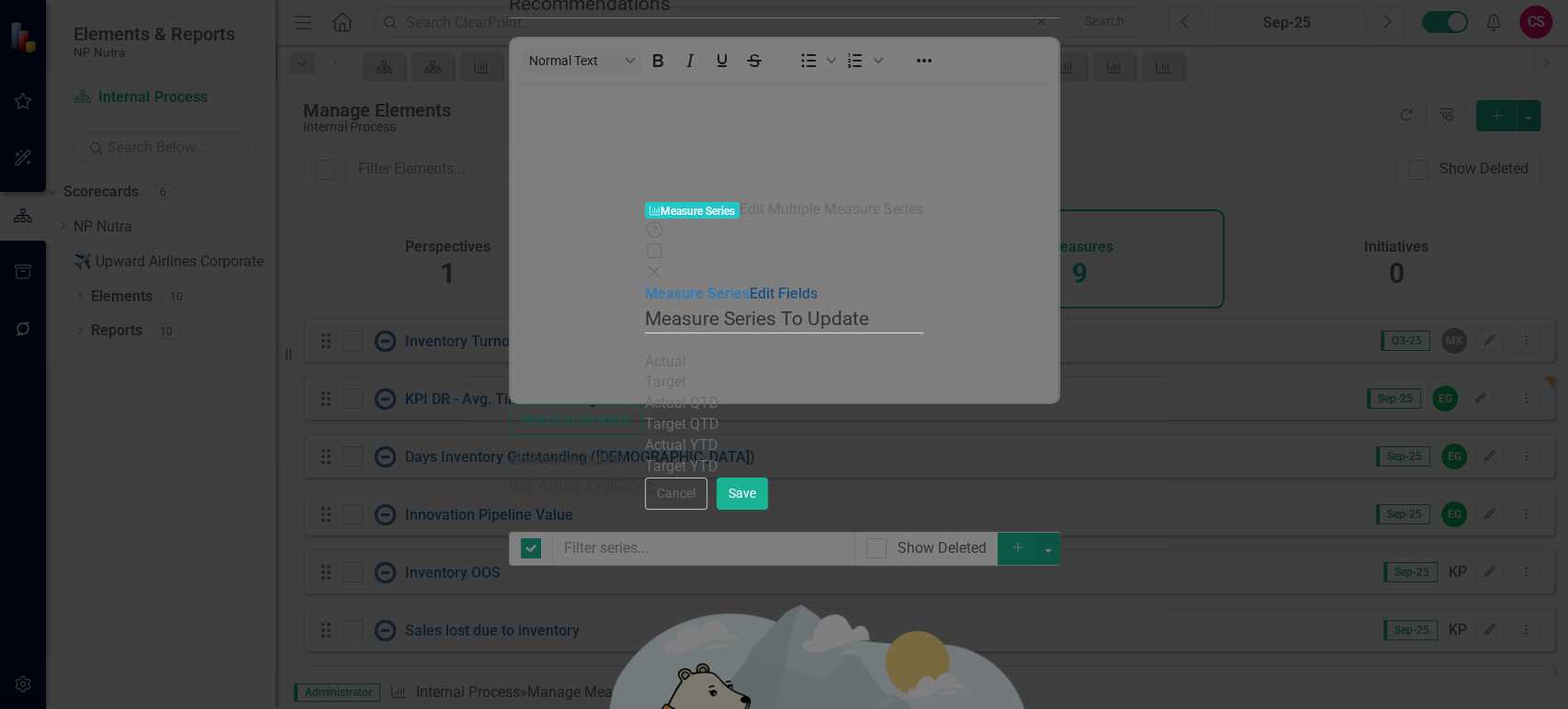
drag, startPoint x: 497, startPoint y: 121, endPoint x: 522, endPoint y: 112, distance: 26.6
click at [644, 284] on div "Measure Series Edit Fields" at bounding box center [783, 294] width 278 height 21
click at [644, 352] on div "Actual" at bounding box center [783, 363] width 278 height 21
click at [678, 352] on div "Actual" at bounding box center [783, 363] width 278 height 21
click at [750, 285] on link "Edit Fields" at bounding box center [784, 293] width 68 height 17
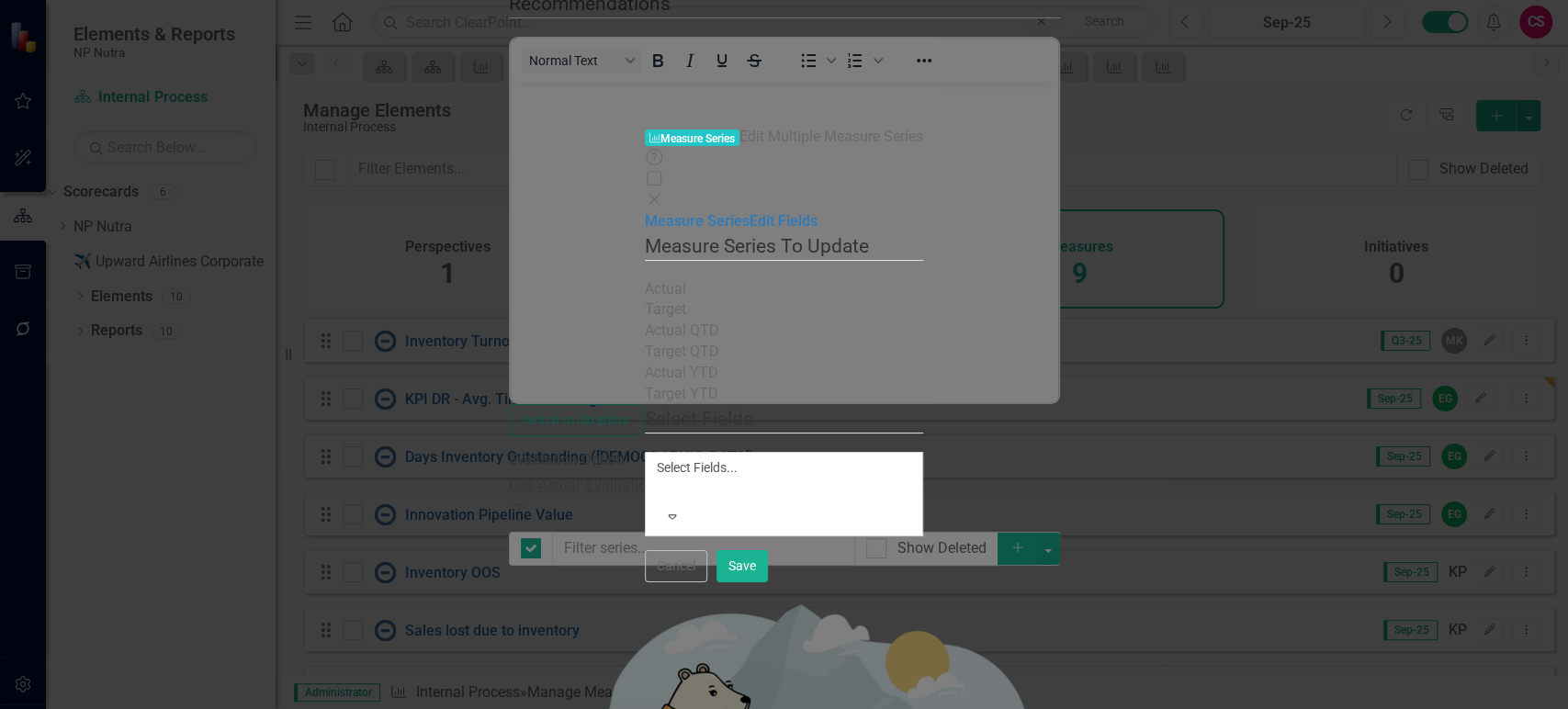
click at [659, 478] on div at bounding box center [660, 489] width 3 height 22
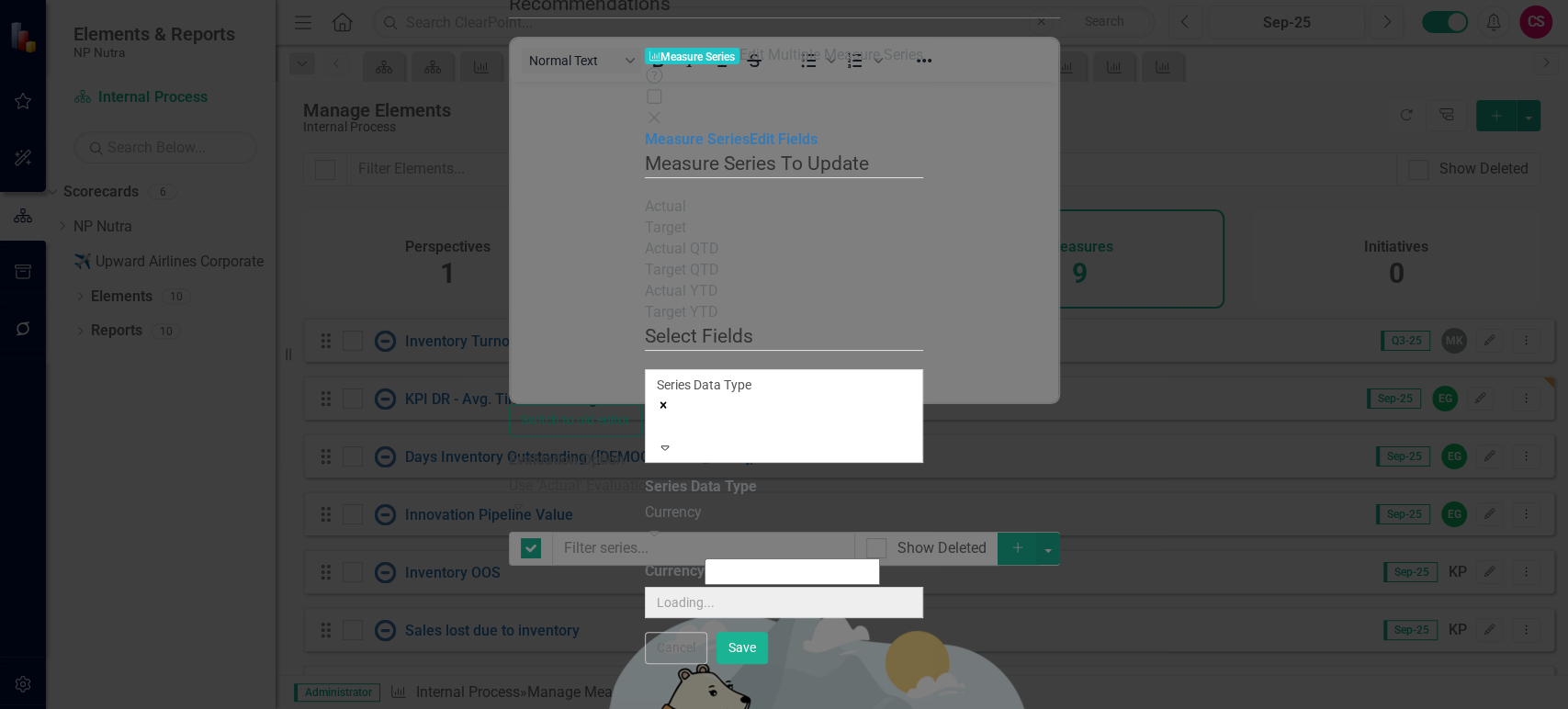
click at [668, 502] on div "Currency" at bounding box center [783, 513] width 278 height 21
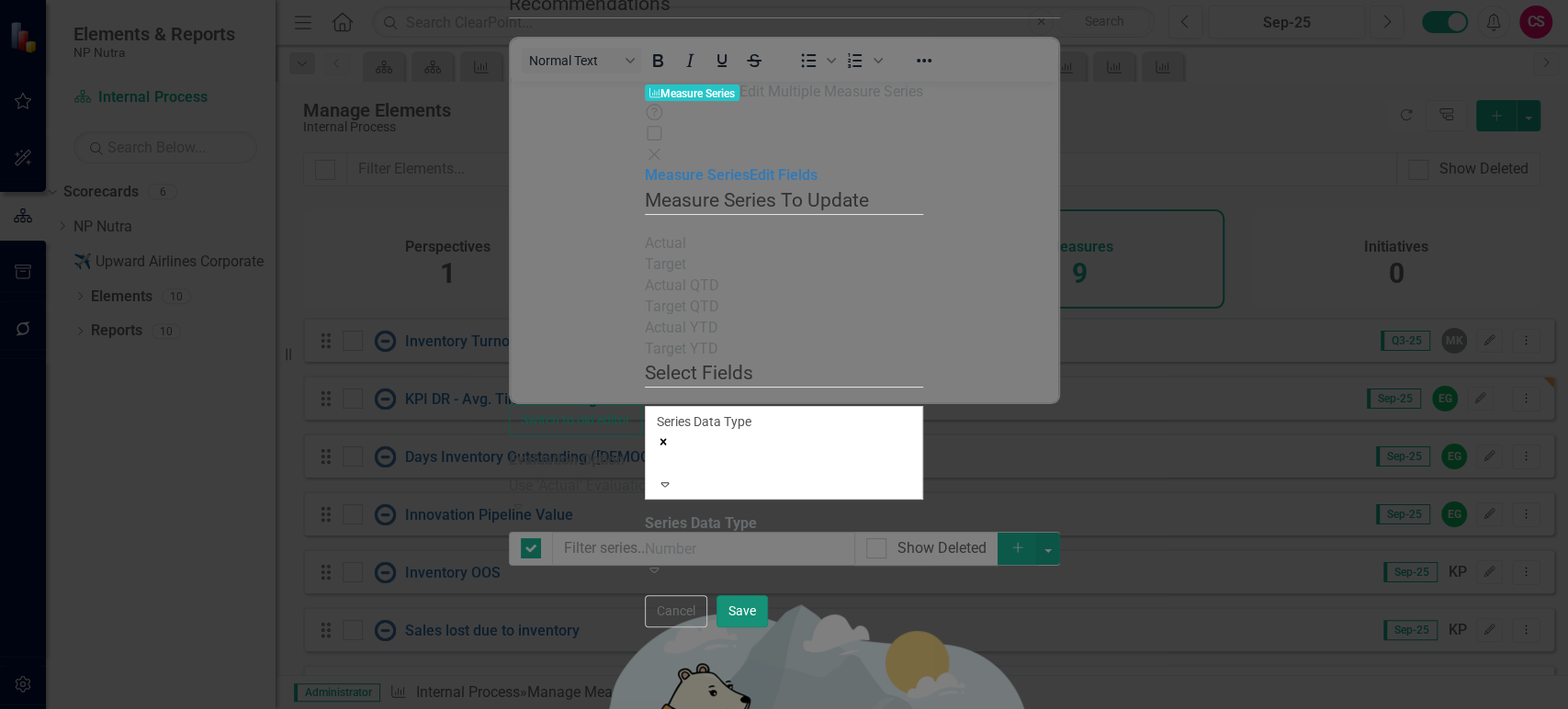
click at [768, 627] on button "Save" at bounding box center [742, 611] width 51 height 32
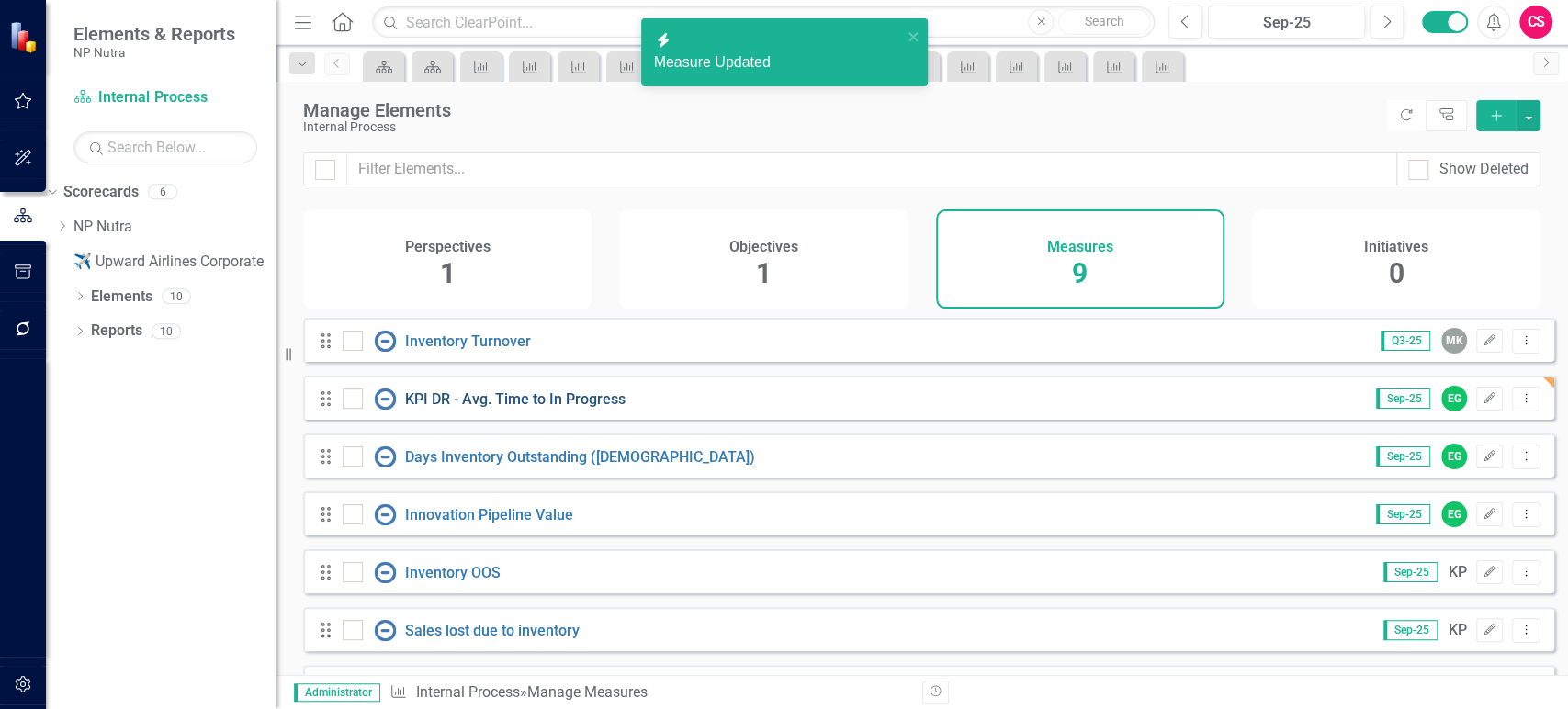
click at [595, 402] on link "KPI DR - Avg. Time to In Progress" at bounding box center [515, 399] width 220 height 17
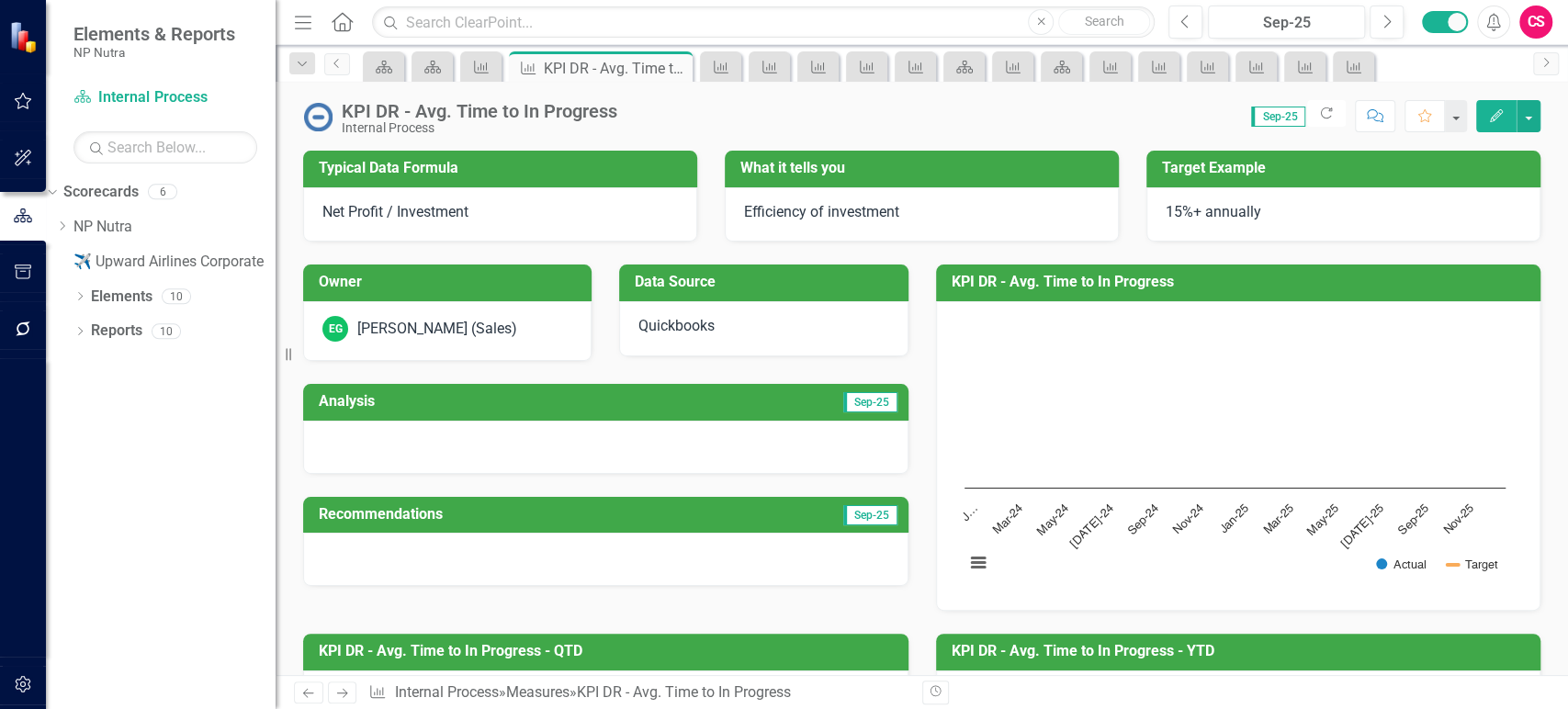
click at [510, 215] on div "Net Profit / Investment" at bounding box center [499, 215] width 394 height 55
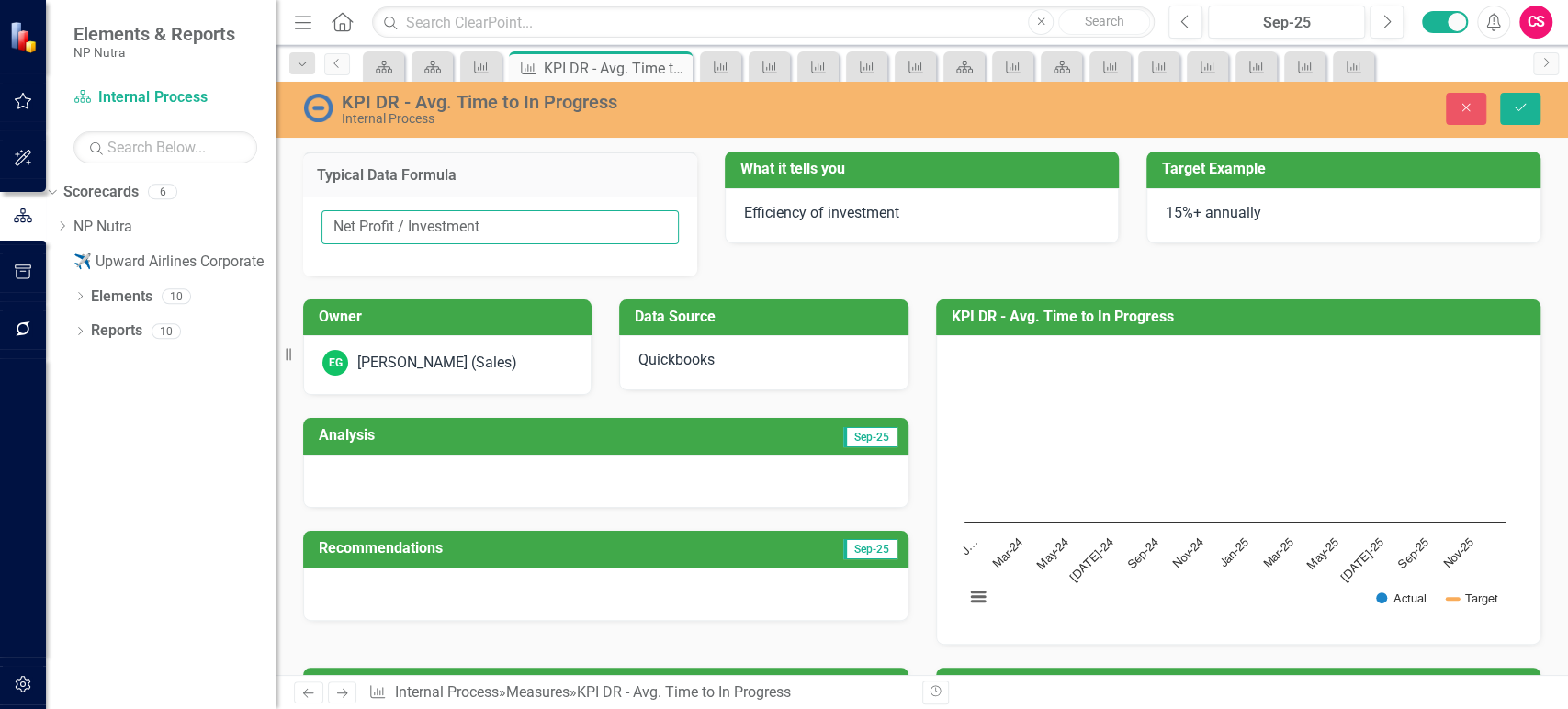
click at [508, 232] on input "Net Profit / Investment" at bounding box center [500, 228] width 358 height 34
paste input "Ibiz formulates"
type input "Ibiz formulates"
click at [861, 233] on div "Efficiency of investment" at bounding box center [922, 215] width 394 height 55
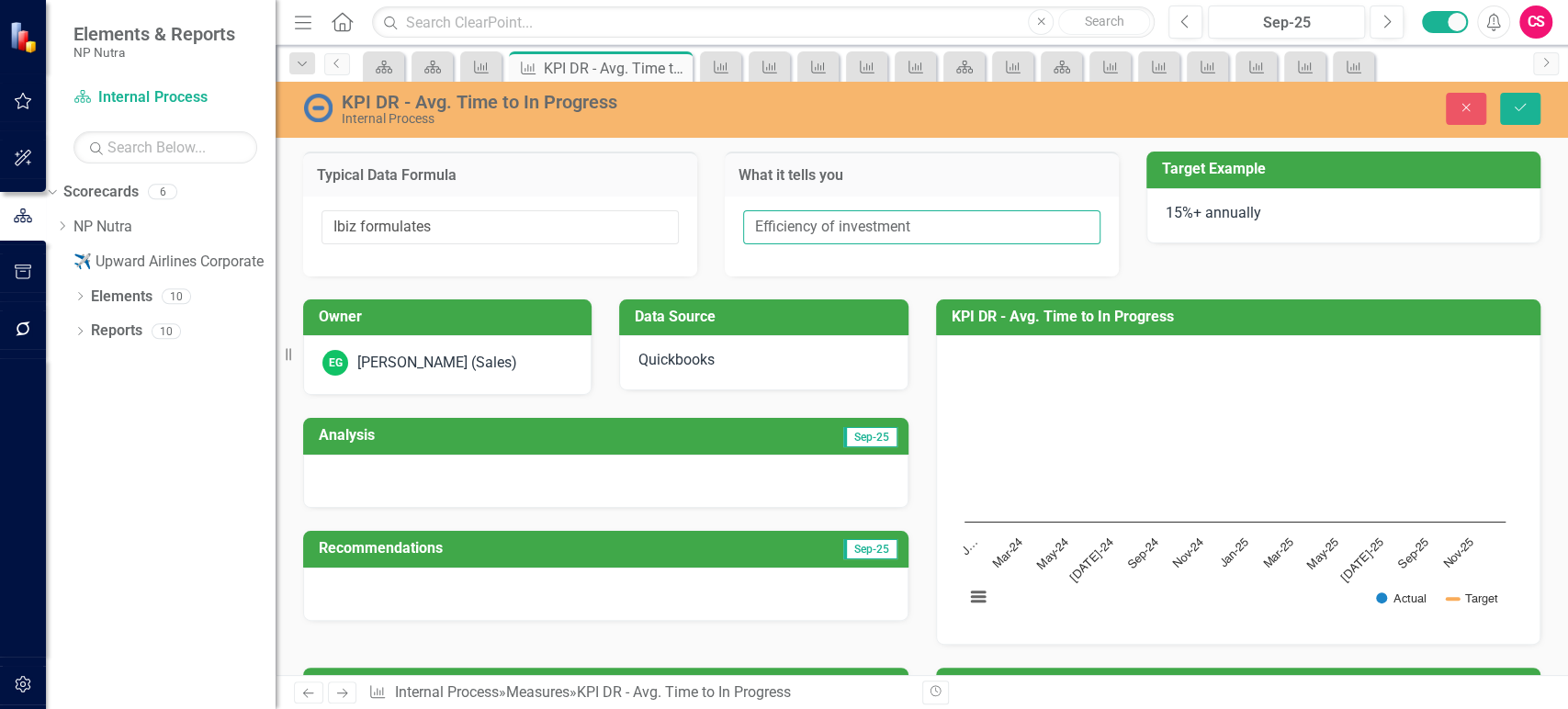
click at [861, 233] on input "Efficiency of investment" at bounding box center [922, 228] width 358 height 34
click at [1182, 227] on div "15%+ annually" at bounding box center [1343, 215] width 394 height 55
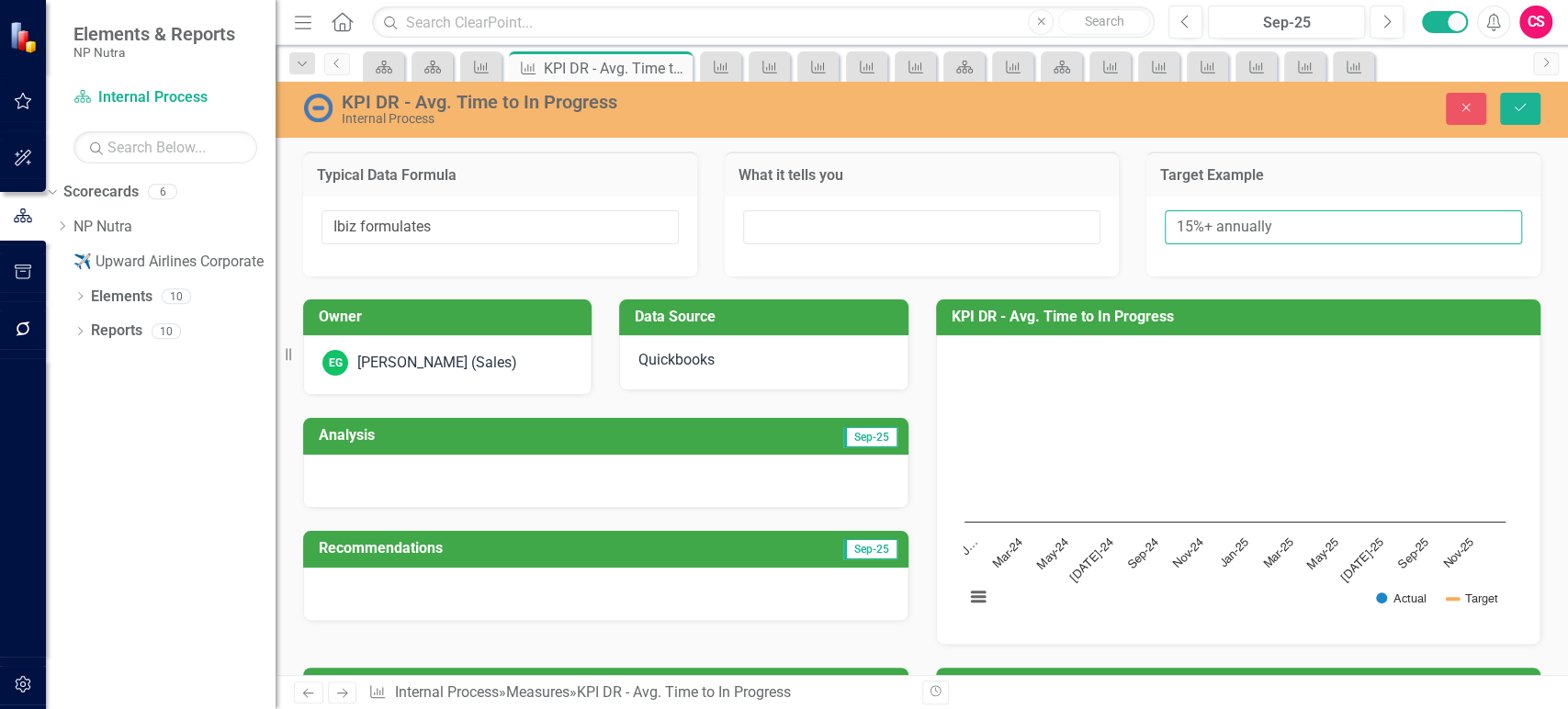
click at [1207, 229] on input "15%+ annually" at bounding box center [1343, 228] width 358 height 34
click at [485, 345] on div "Owner EG [PERSON_NAME] (Sales)" at bounding box center [447, 348] width 289 height 97
click at [483, 349] on div "EG [PERSON_NAME] (Sales)" at bounding box center [447, 364] width 289 height 60
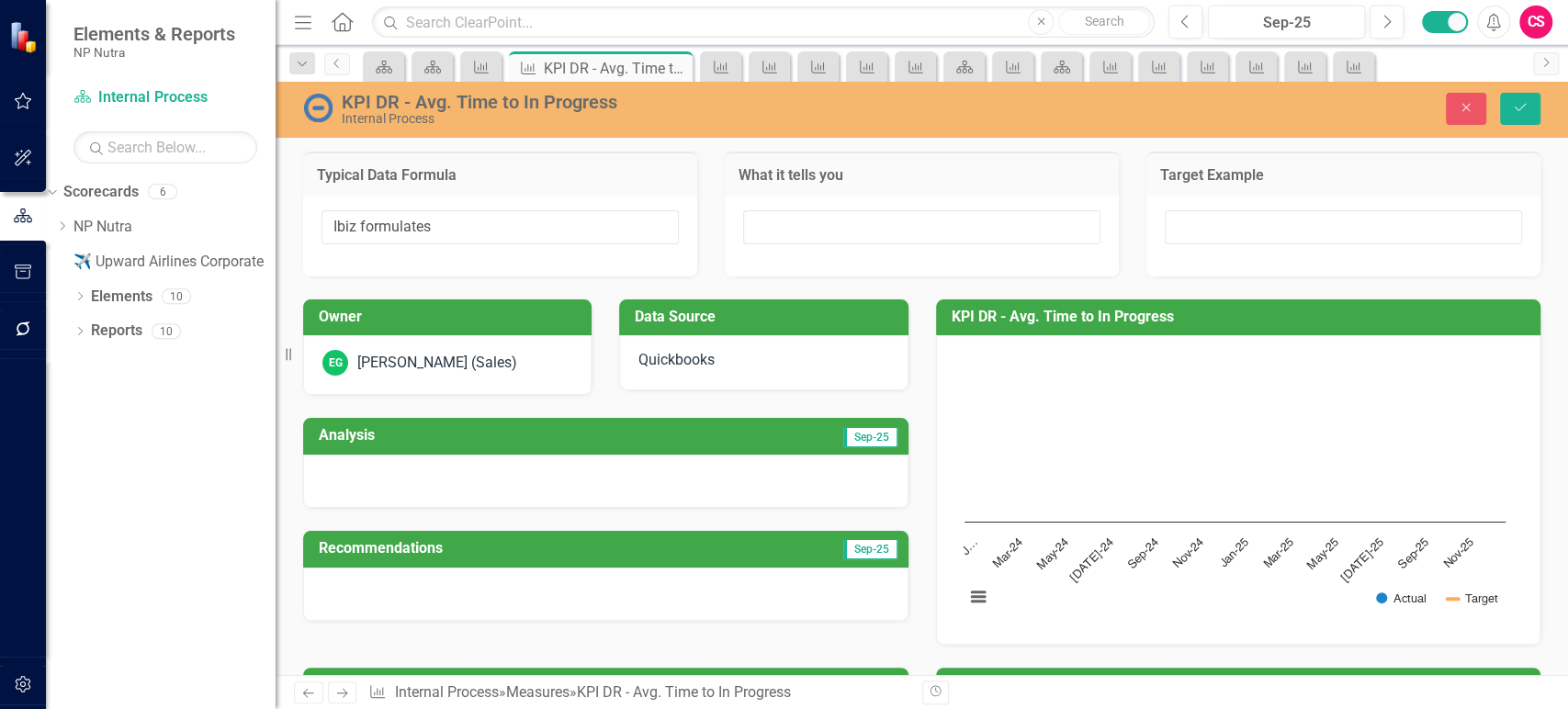
click at [483, 350] on div "EG [PERSON_NAME] (Sales)" at bounding box center [447, 363] width 250 height 26
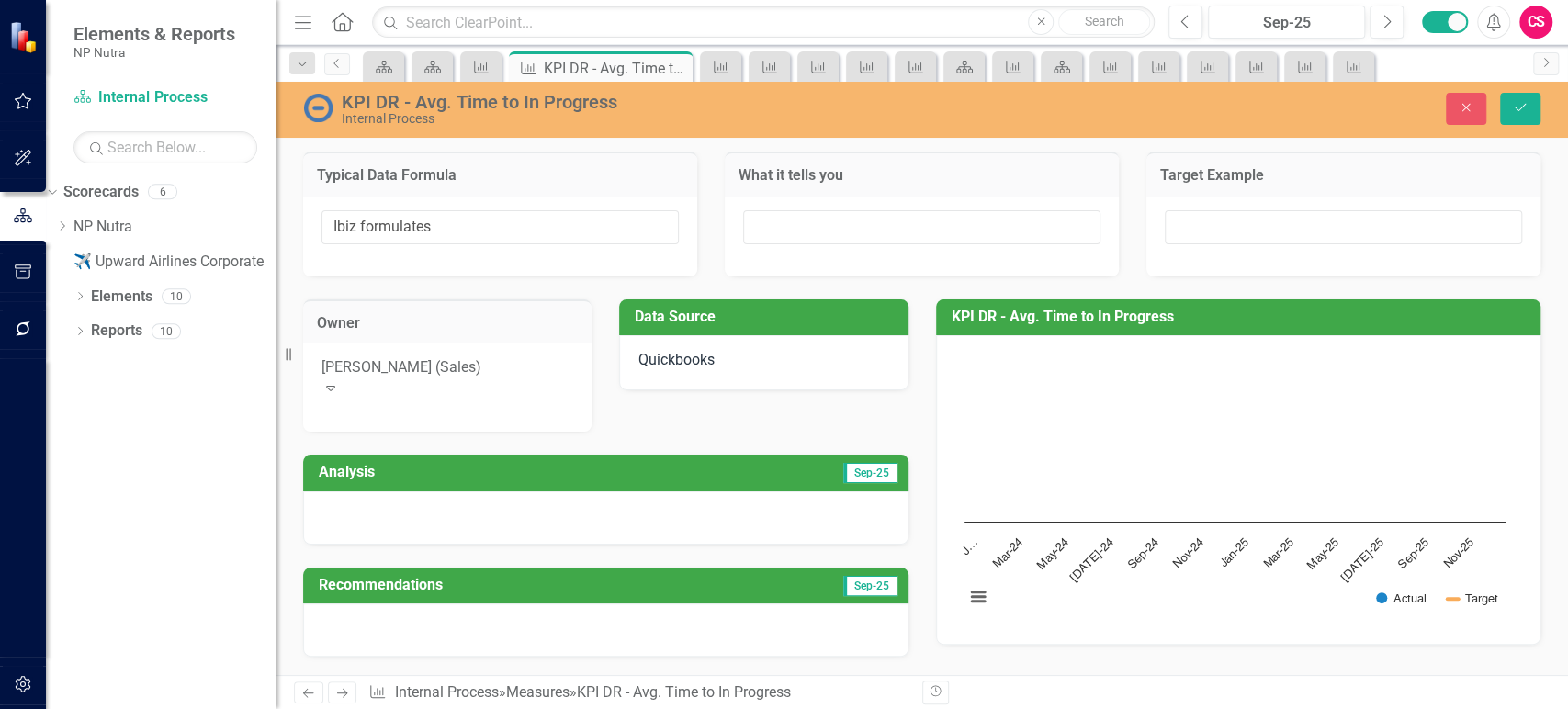
click at [473, 371] on div "[PERSON_NAME] (Sales)" at bounding box center [447, 368] width 252 height 21
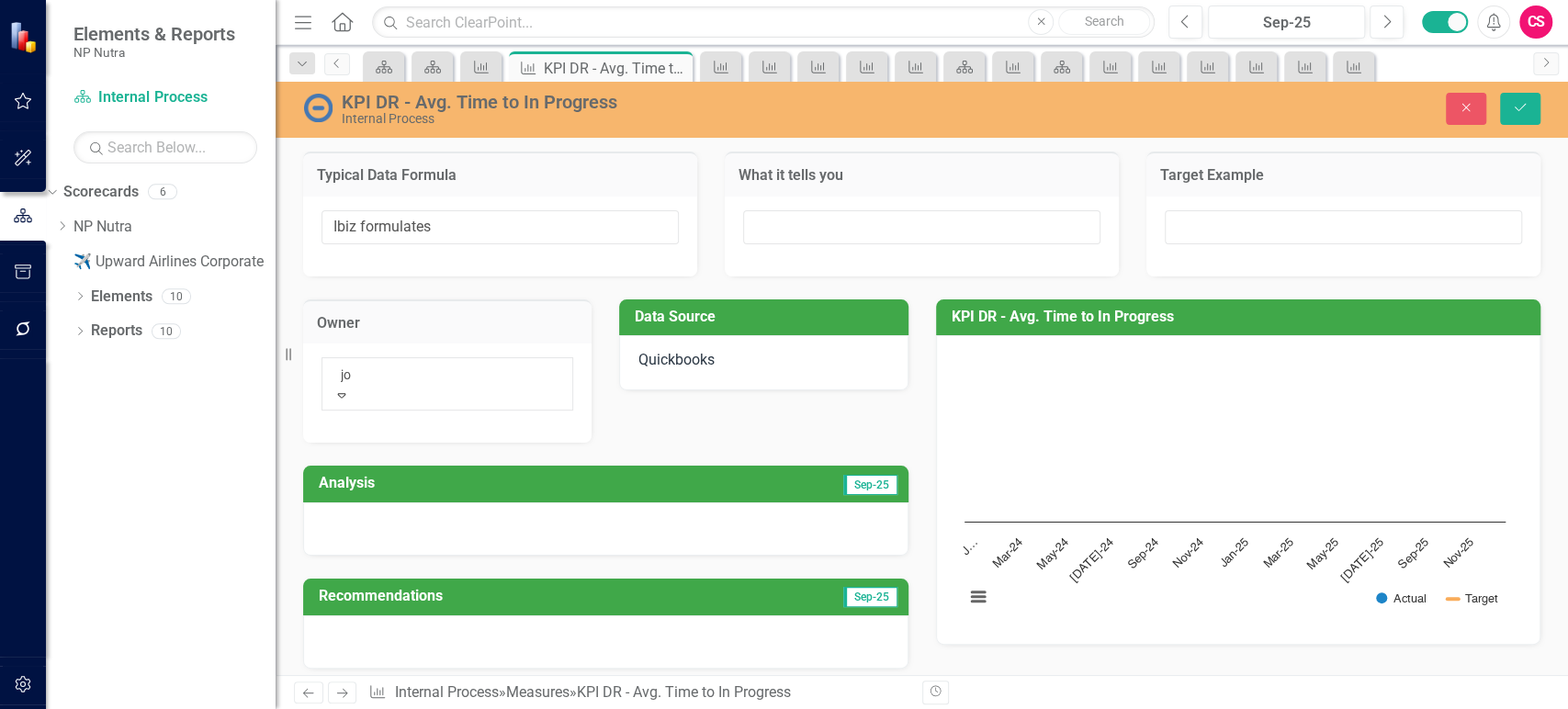
type input "joy"
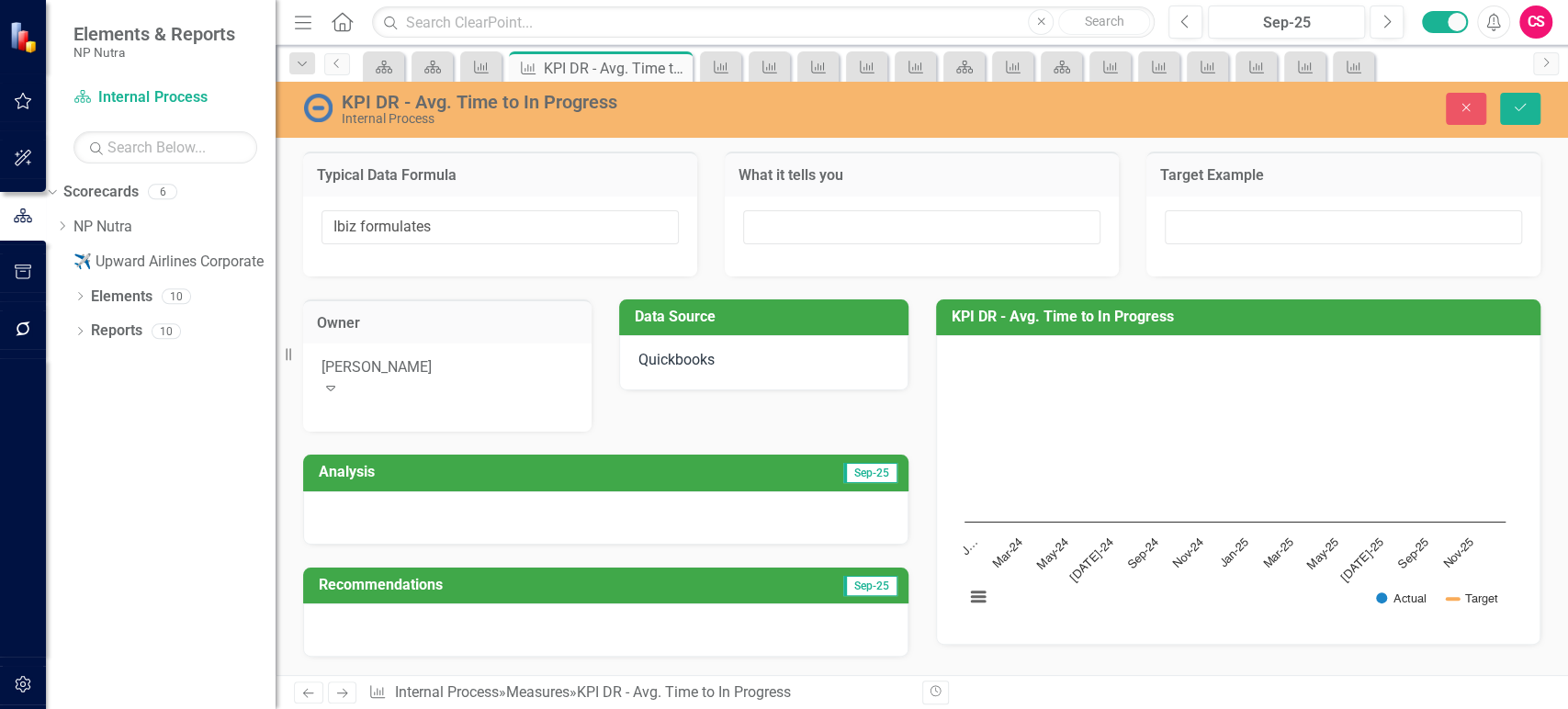
click at [734, 370] on div "Quickbooks" at bounding box center [763, 363] width 289 height 55
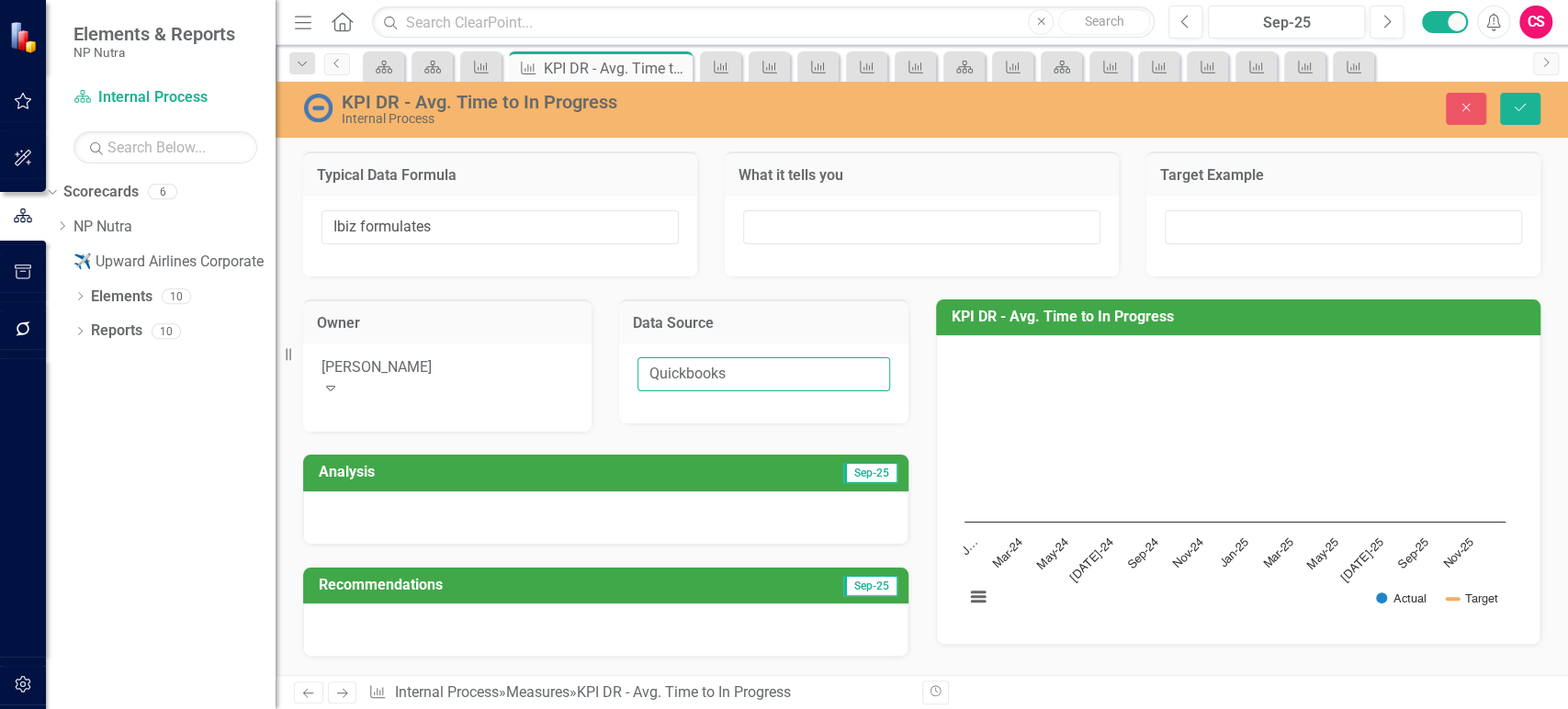
click at [734, 370] on input "Quickbooks" at bounding box center [763, 375] width 252 height 34
click at [755, 374] on input "Quickbooks" at bounding box center [763, 375] width 252 height 34
paste input "IBIZ"
click at [755, 374] on input "IBIZ" at bounding box center [763, 375] width 252 height 34
type input "IBIZ"
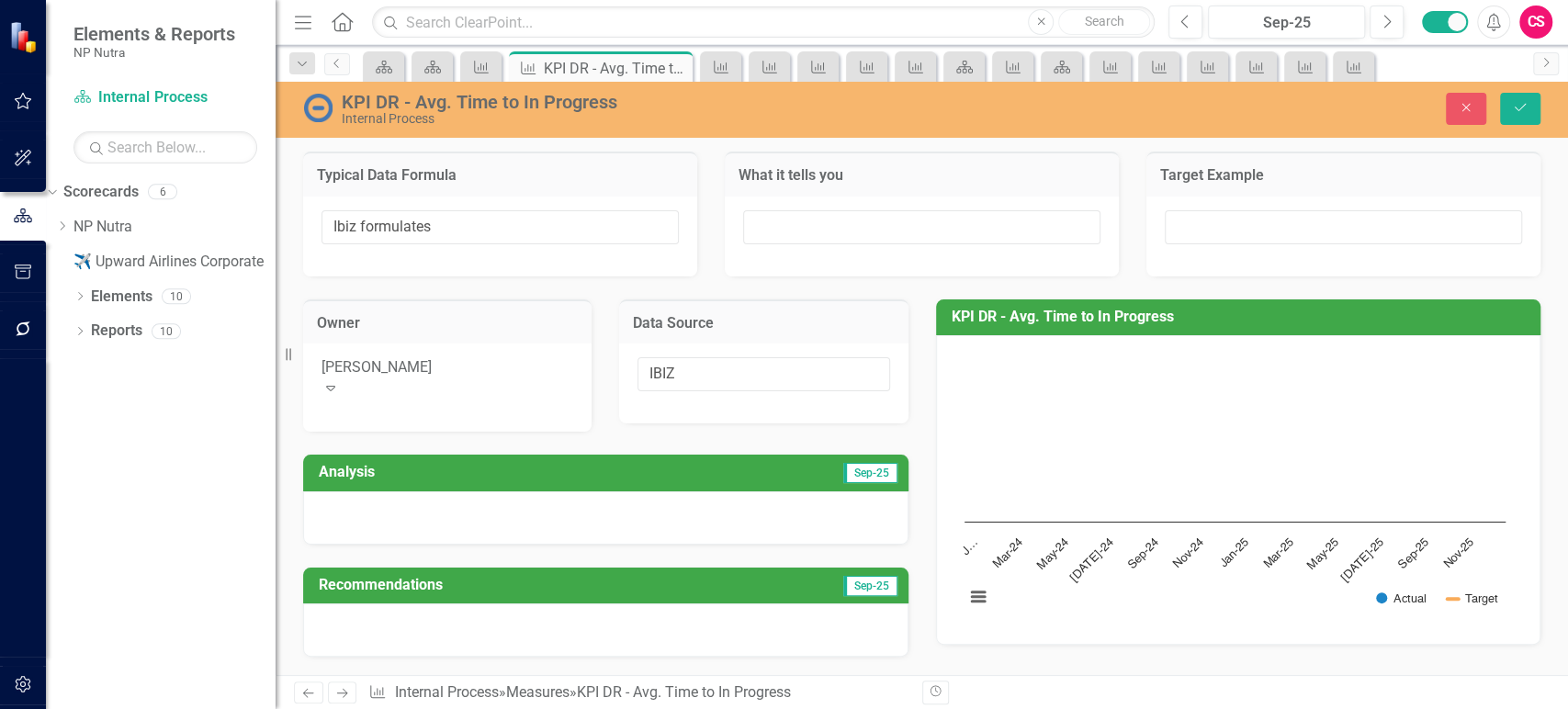
click at [751, 420] on div "IBIZ" at bounding box center [763, 383] width 289 height 80
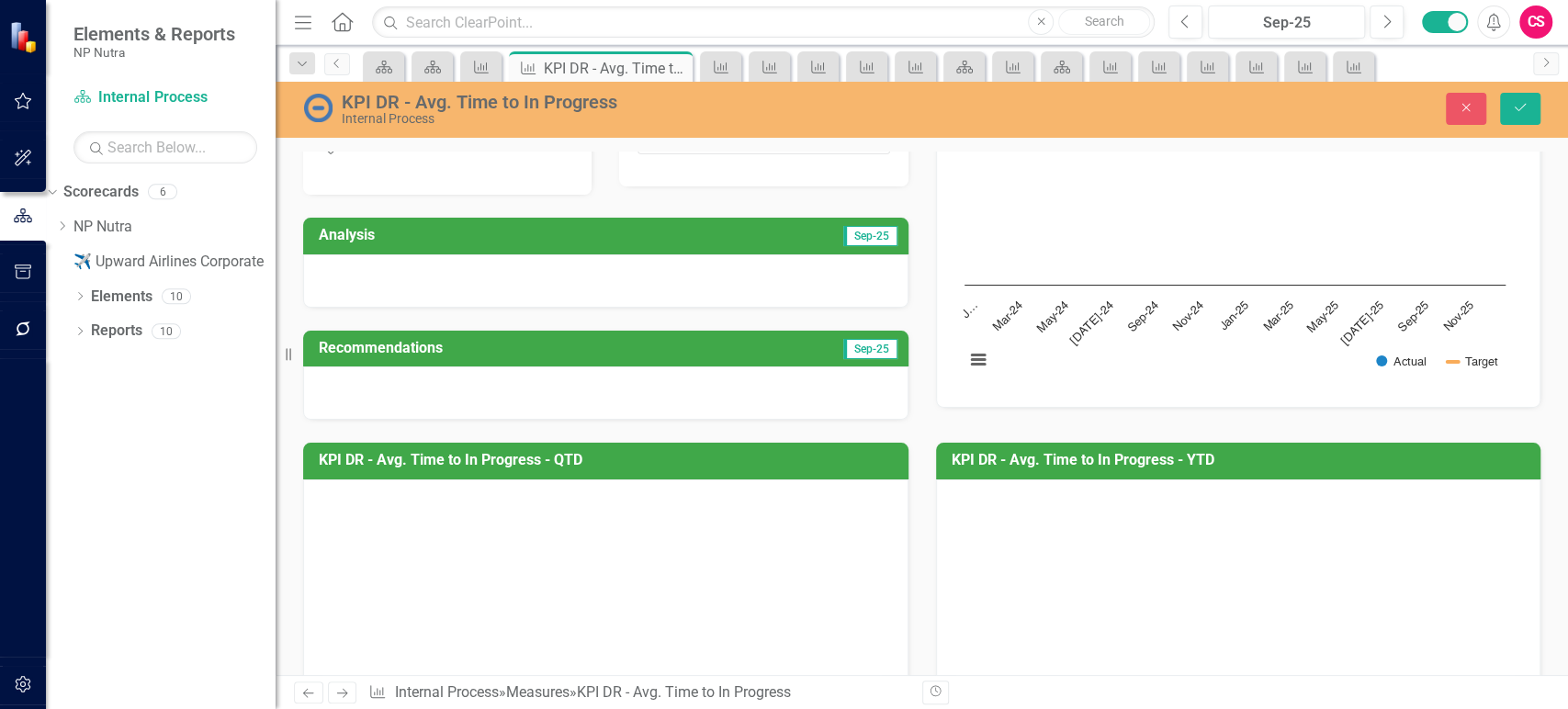
scroll to position [241, 0]
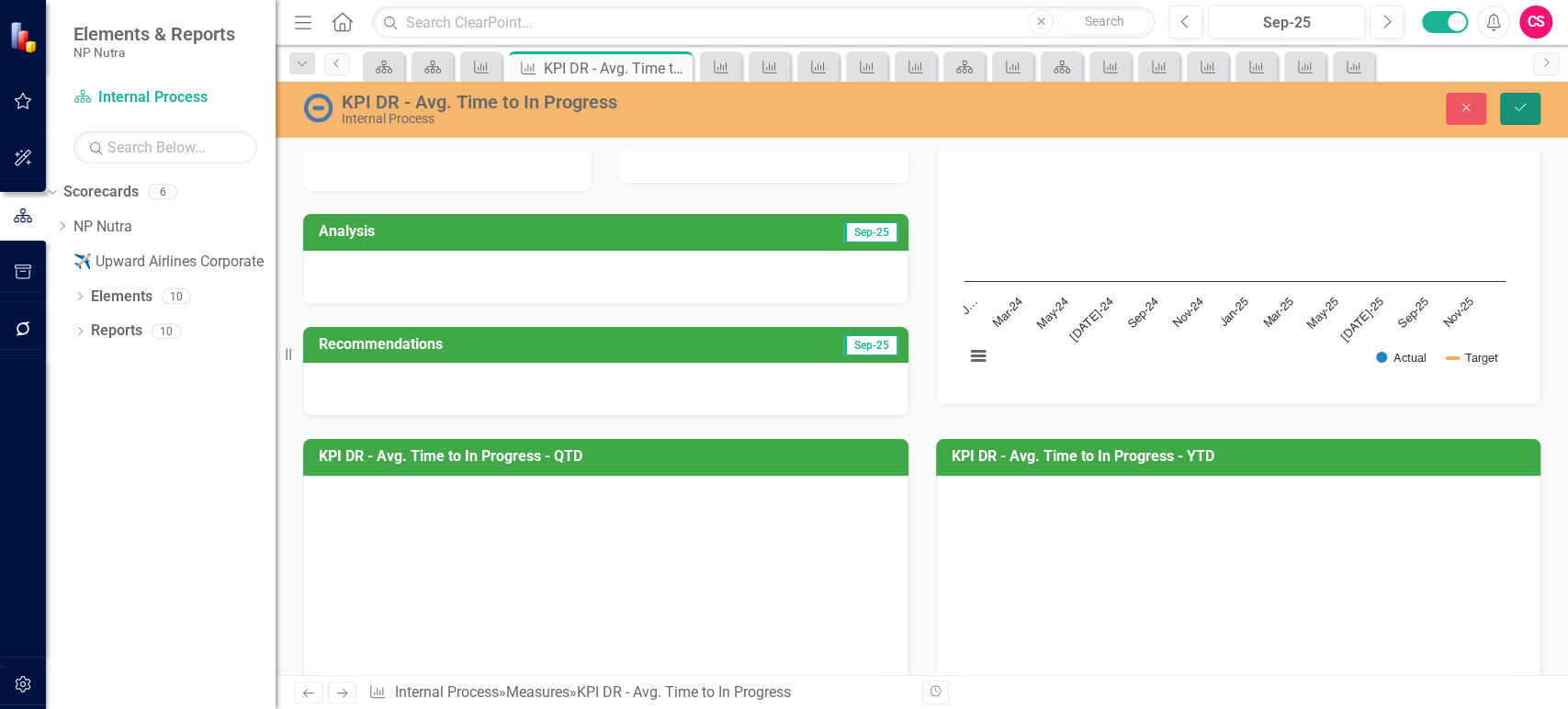
drag, startPoint x: 1533, startPoint y: 118, endPoint x: 978, endPoint y: 389, distance: 617.6
click at [1532, 116] on button "Save" at bounding box center [1521, 109] width 41 height 32
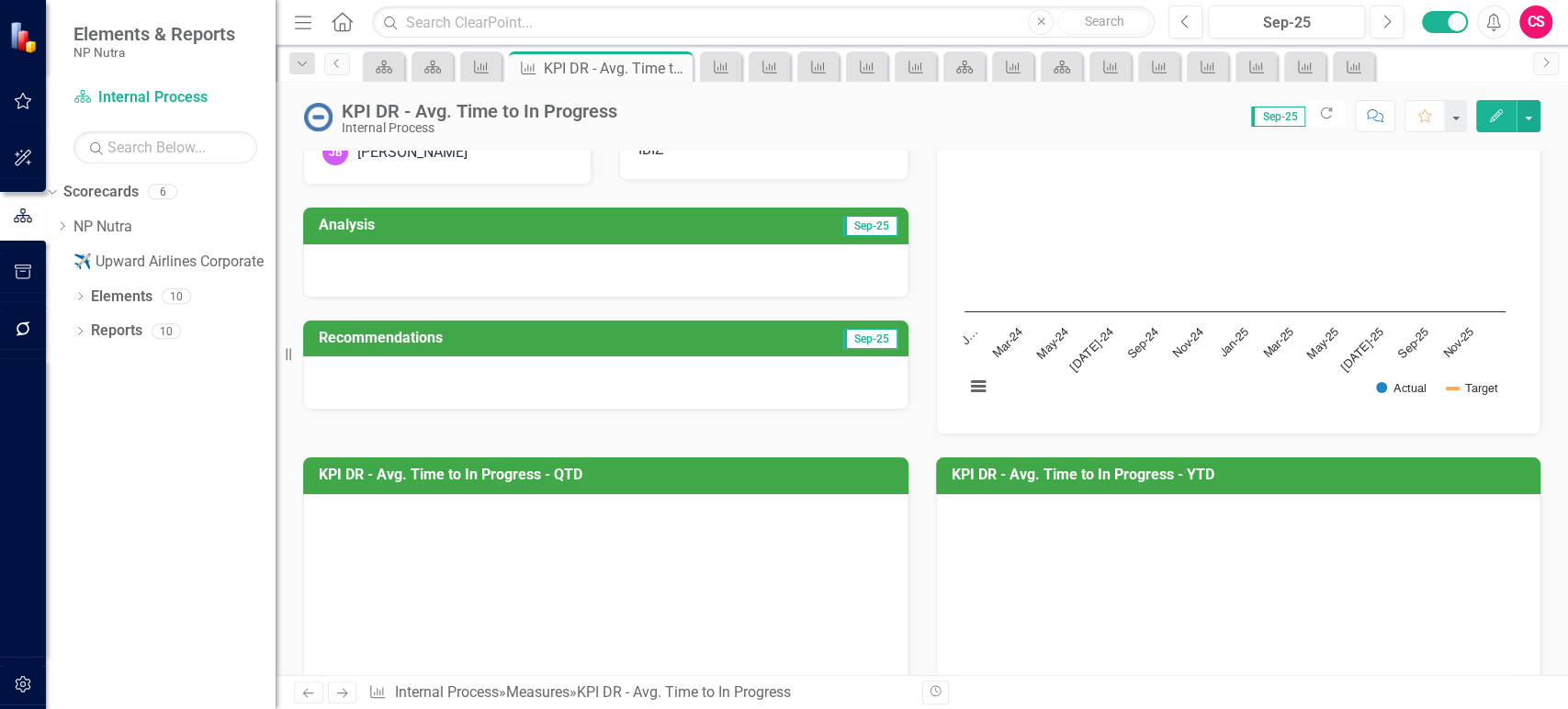
scroll to position [176, 0]
click at [121, 293] on link "Elements" at bounding box center [121, 297] width 62 height 21
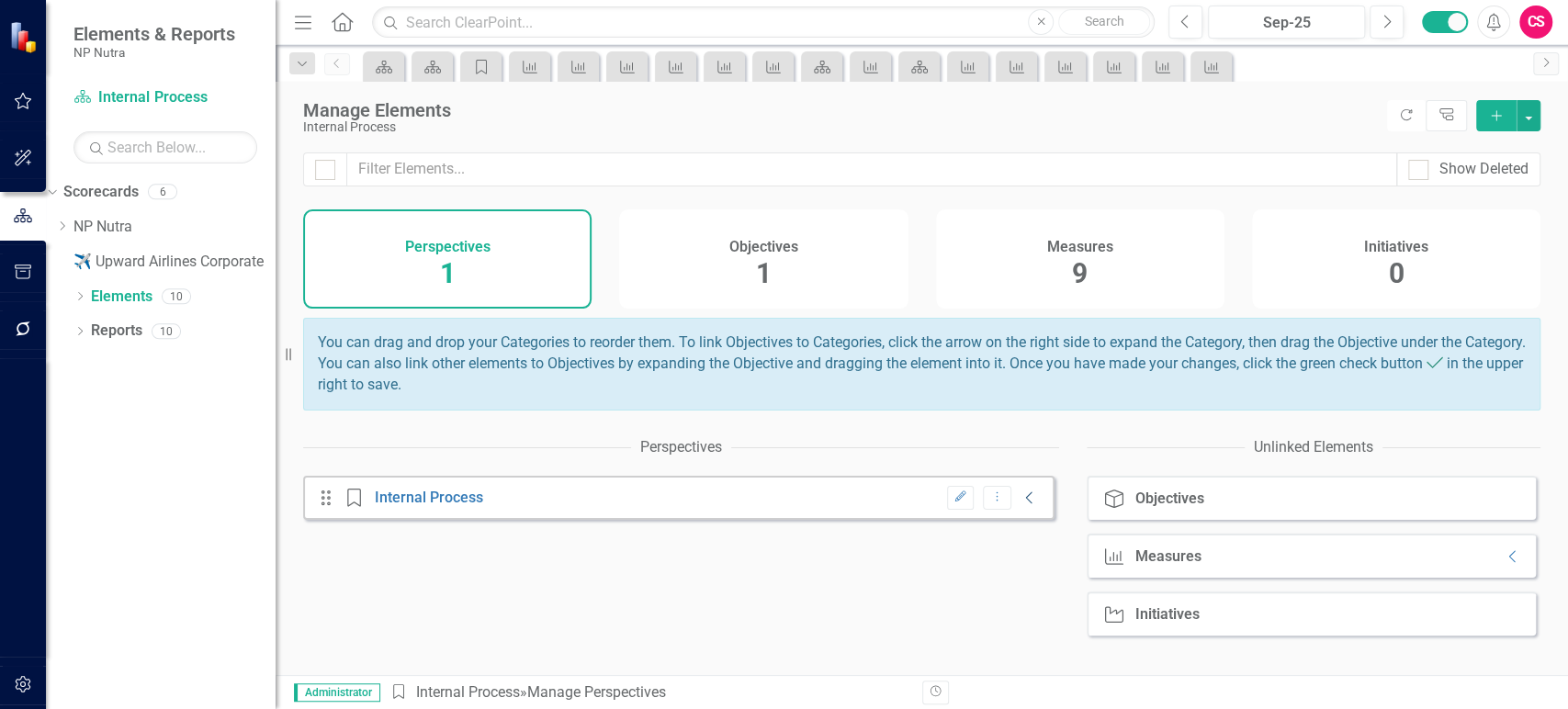
click at [1020, 505] on icon "Collapse" at bounding box center [1029, 497] width 18 height 14
click at [1504, 564] on icon "Collapse" at bounding box center [1513, 556] width 18 height 14
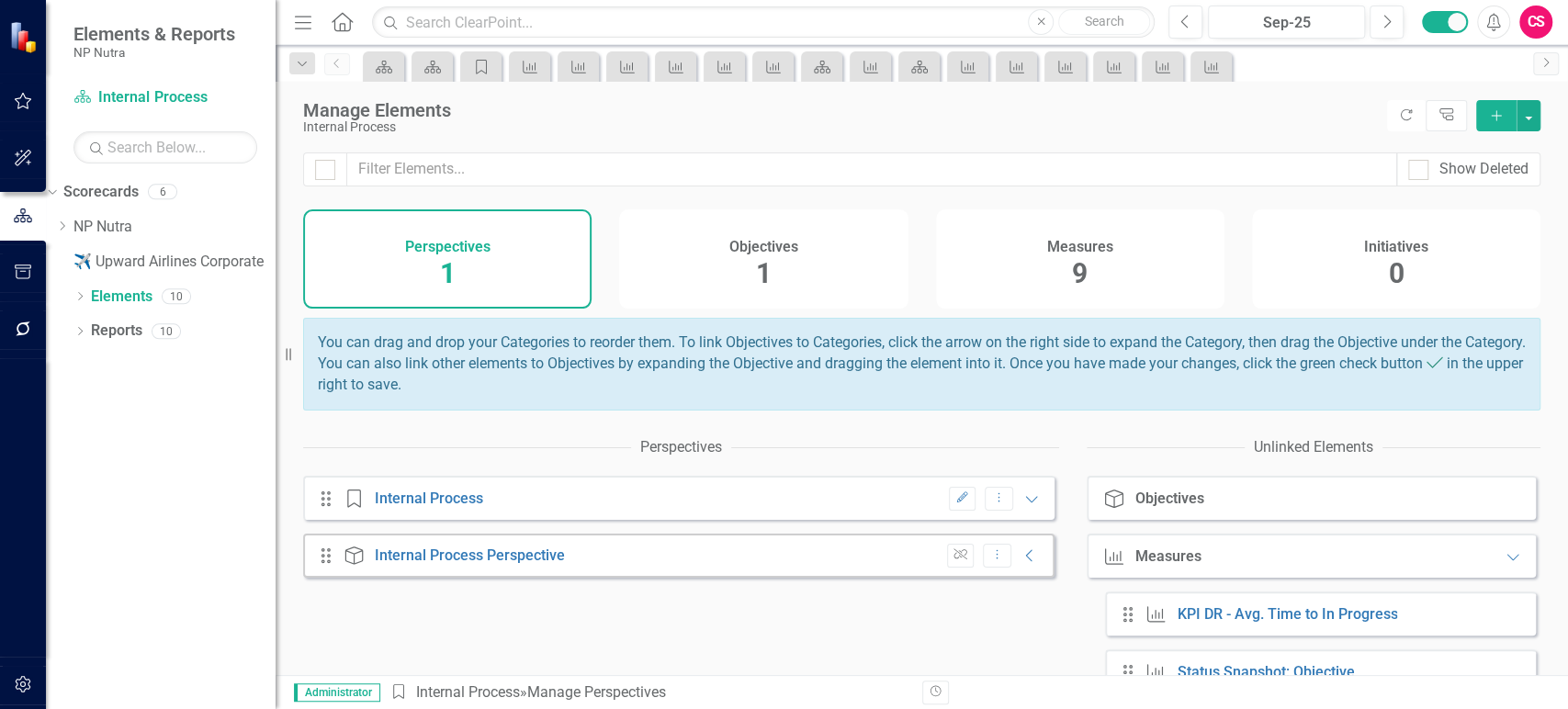
scroll to position [216, 0]
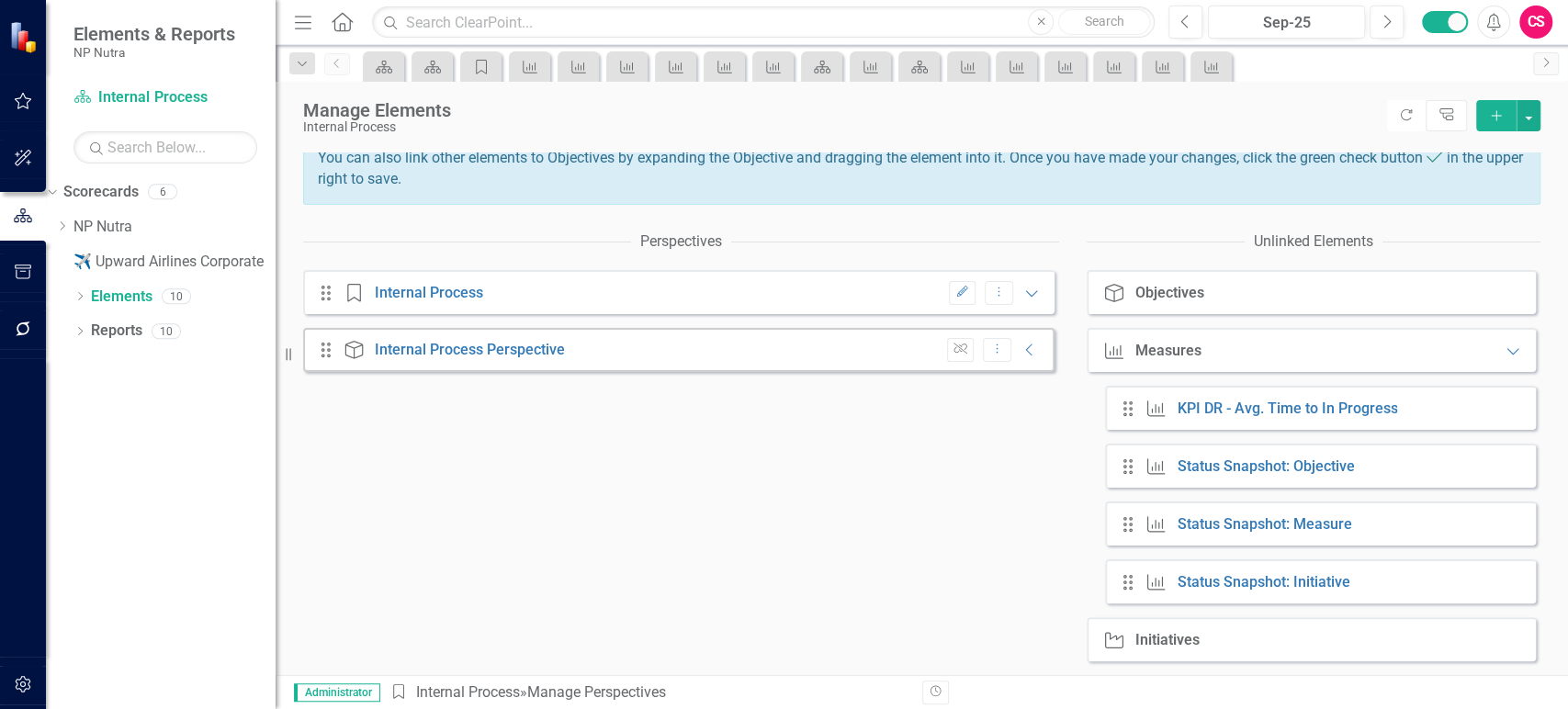
click at [1008, 341] on div "Unlink Dropdown Menu Collapse" at bounding box center [988, 350] width 102 height 25
click at [1020, 344] on icon "Collapse" at bounding box center [1029, 349] width 18 height 14
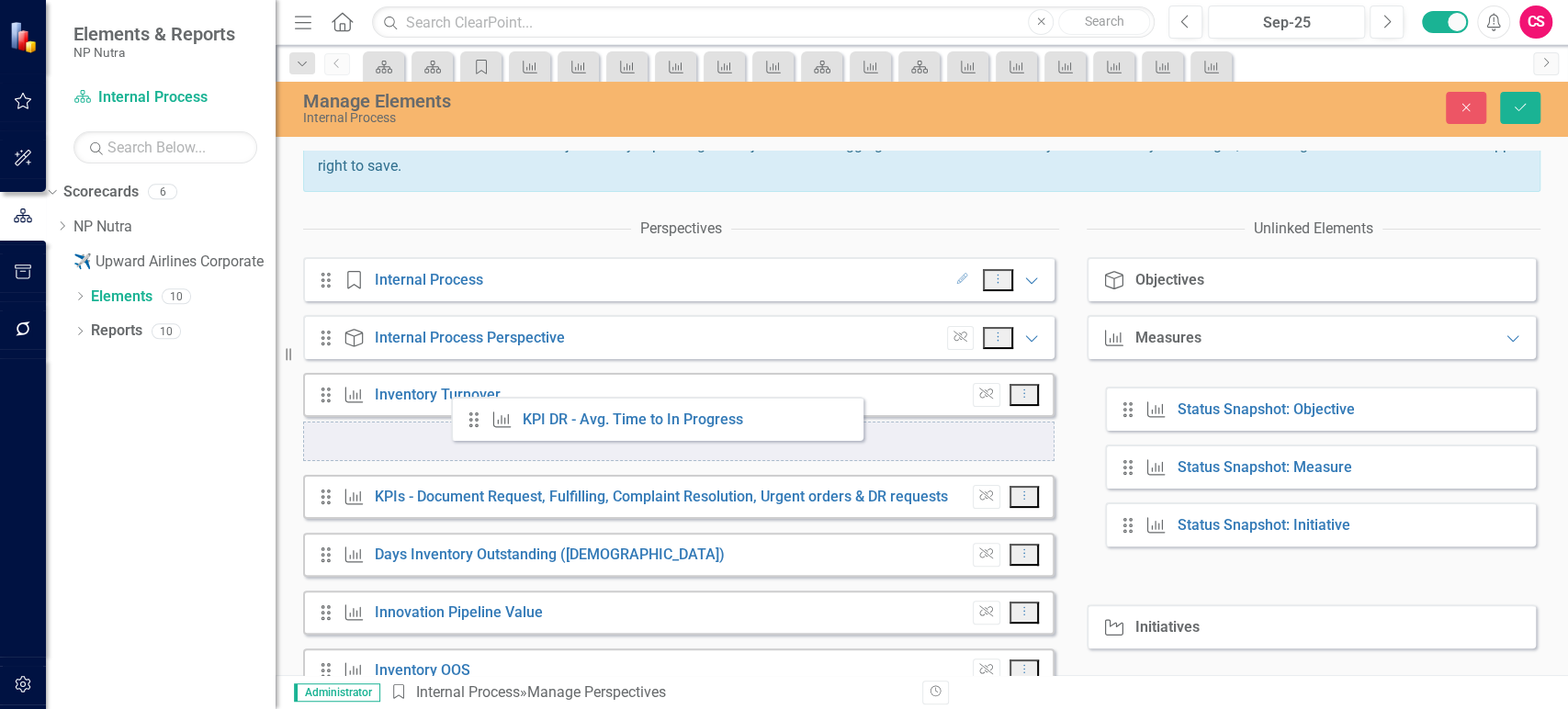
drag, startPoint x: 1130, startPoint y: 413, endPoint x: 473, endPoint y: 449, distance: 658.0
click at [473, 449] on div "Perspectives Drag Perspective Internal Process Edit Dropdown Menu Expanded Drag…" at bounding box center [922, 488] width 1238 height 554
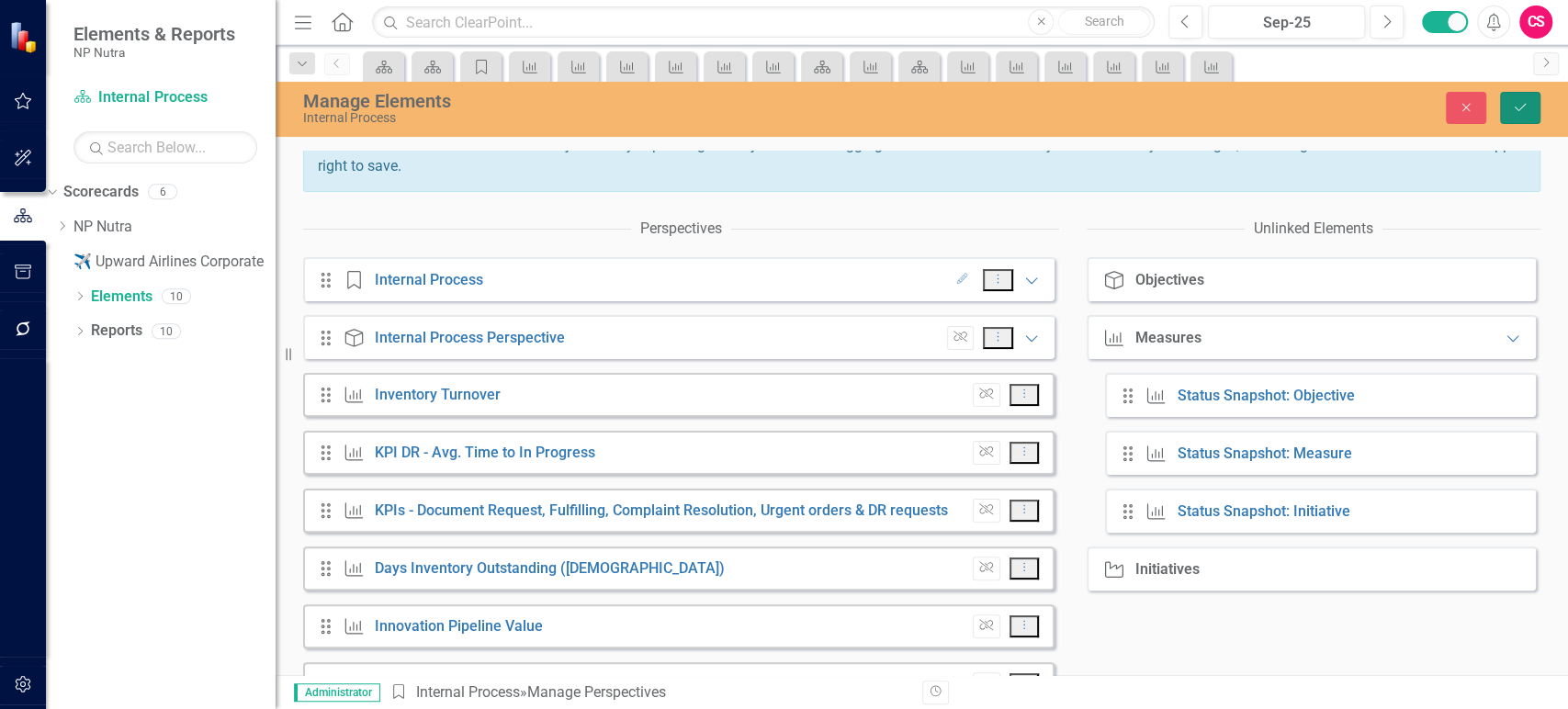
click at [1516, 104] on icon "Save" at bounding box center [1520, 107] width 16 height 13
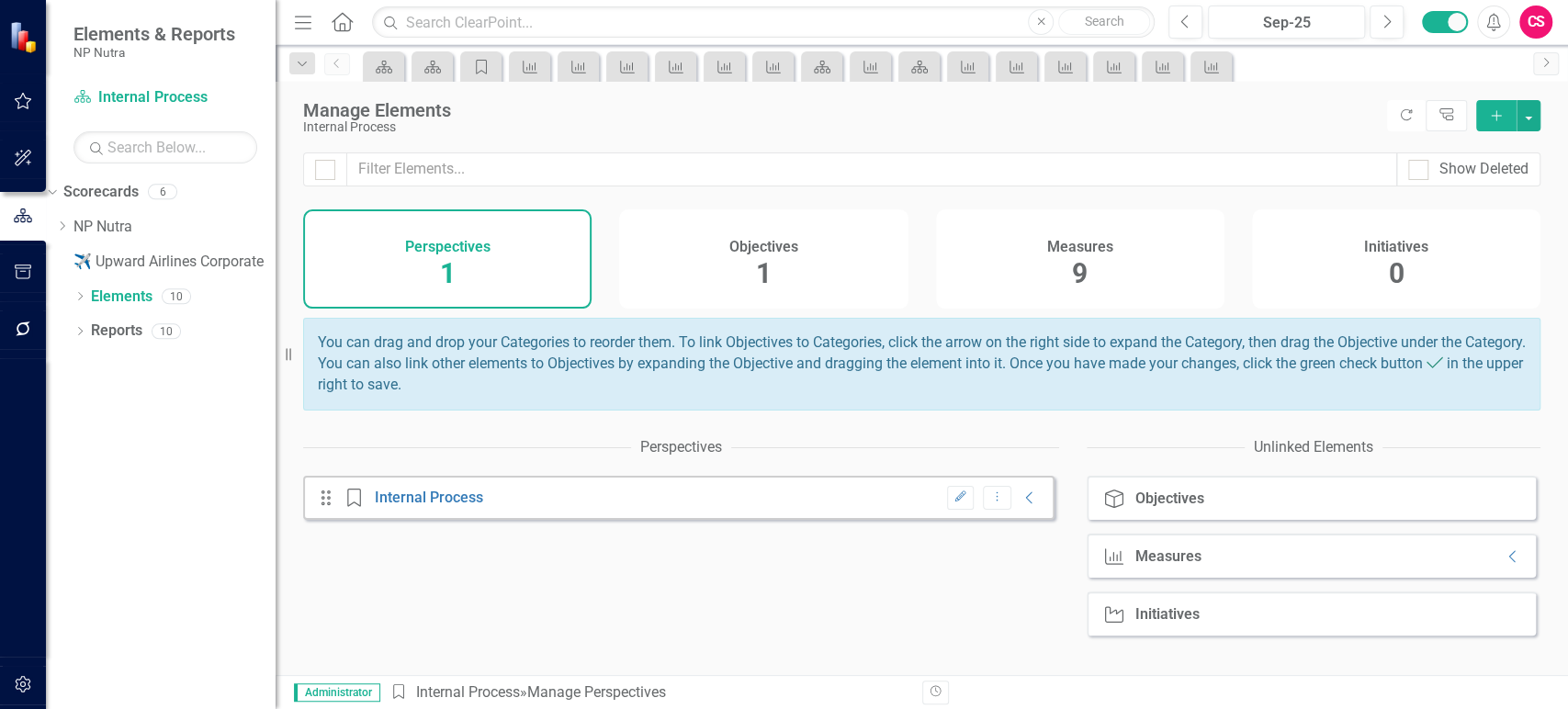
click at [1099, 244] on h4 "Measures" at bounding box center [1080, 247] width 66 height 16
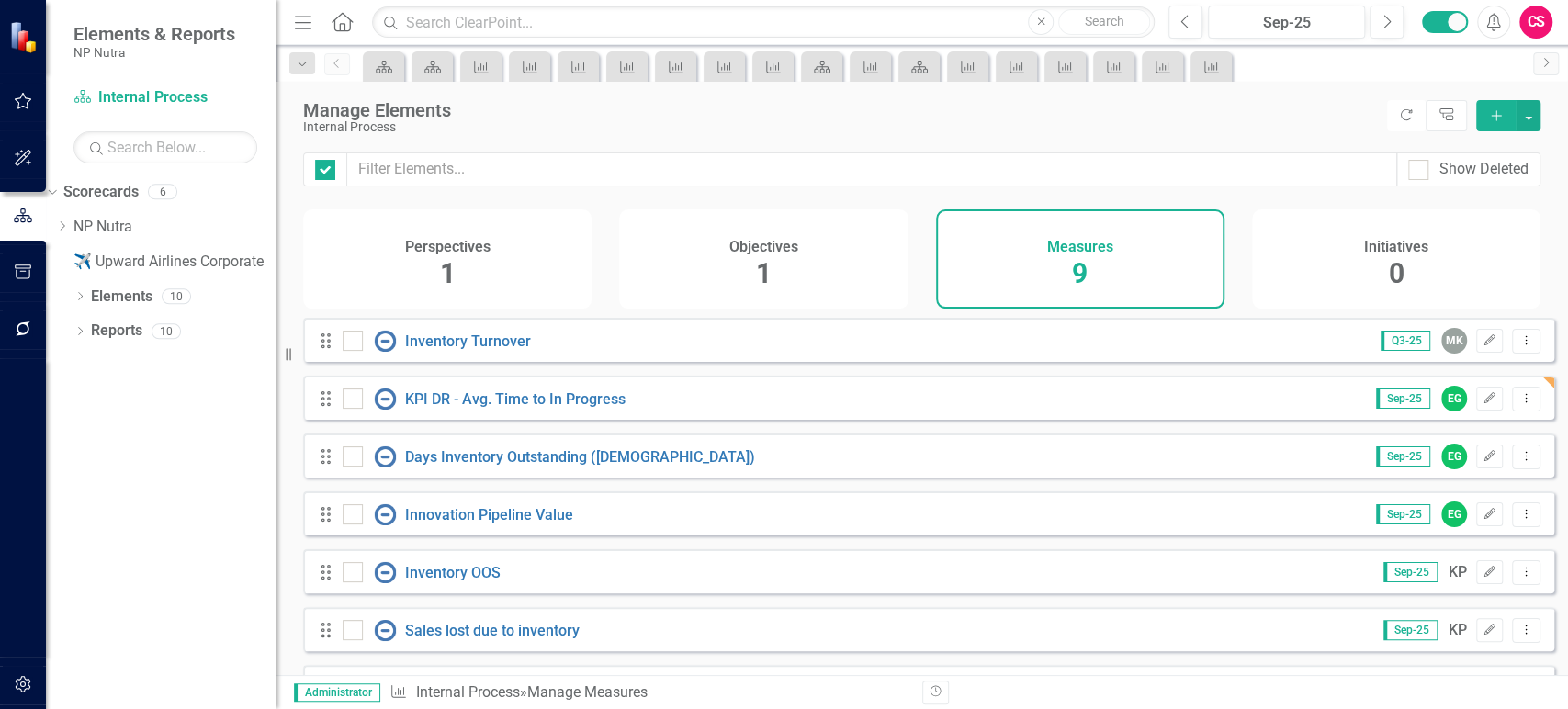
checkbox input "false"
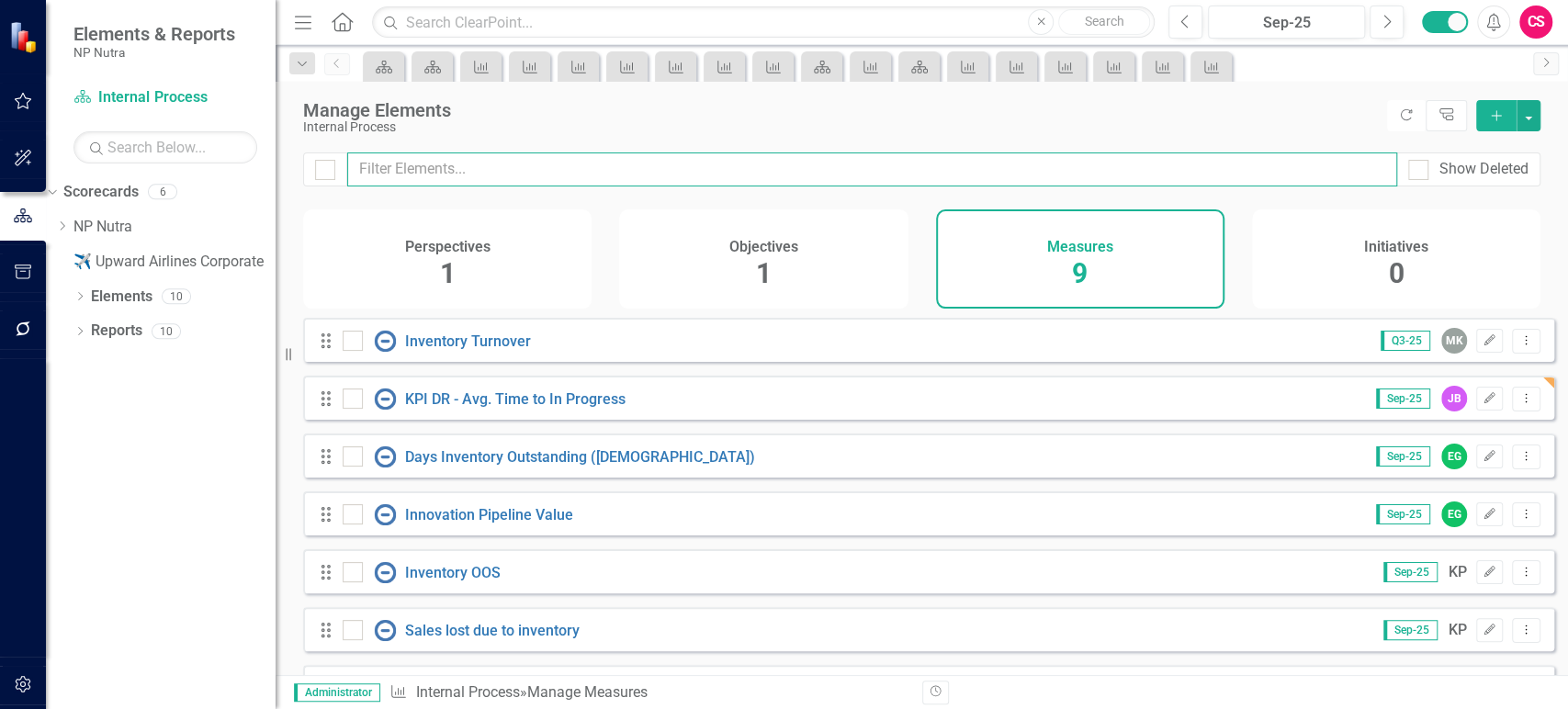
click at [1032, 172] on input "text" at bounding box center [872, 170] width 1050 height 34
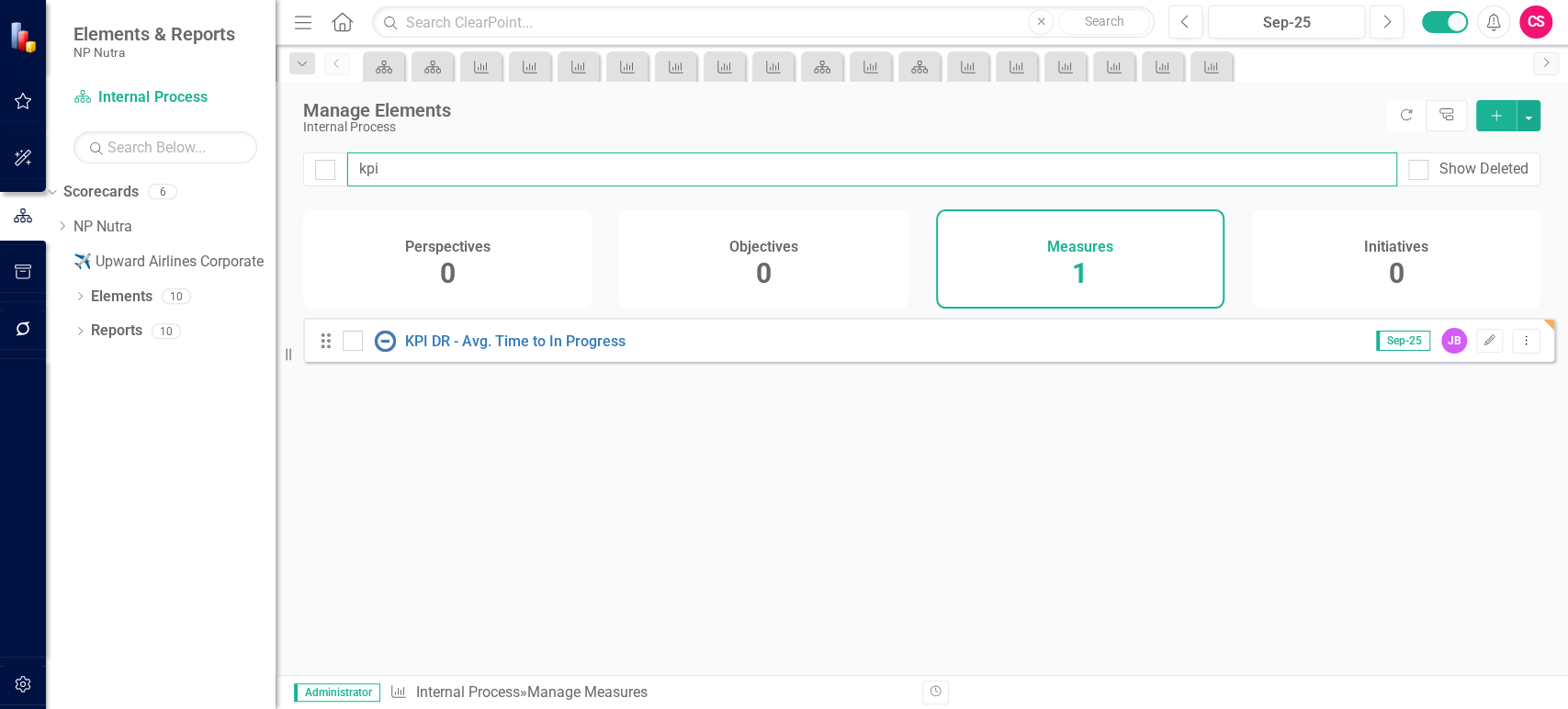
type input "kpi"
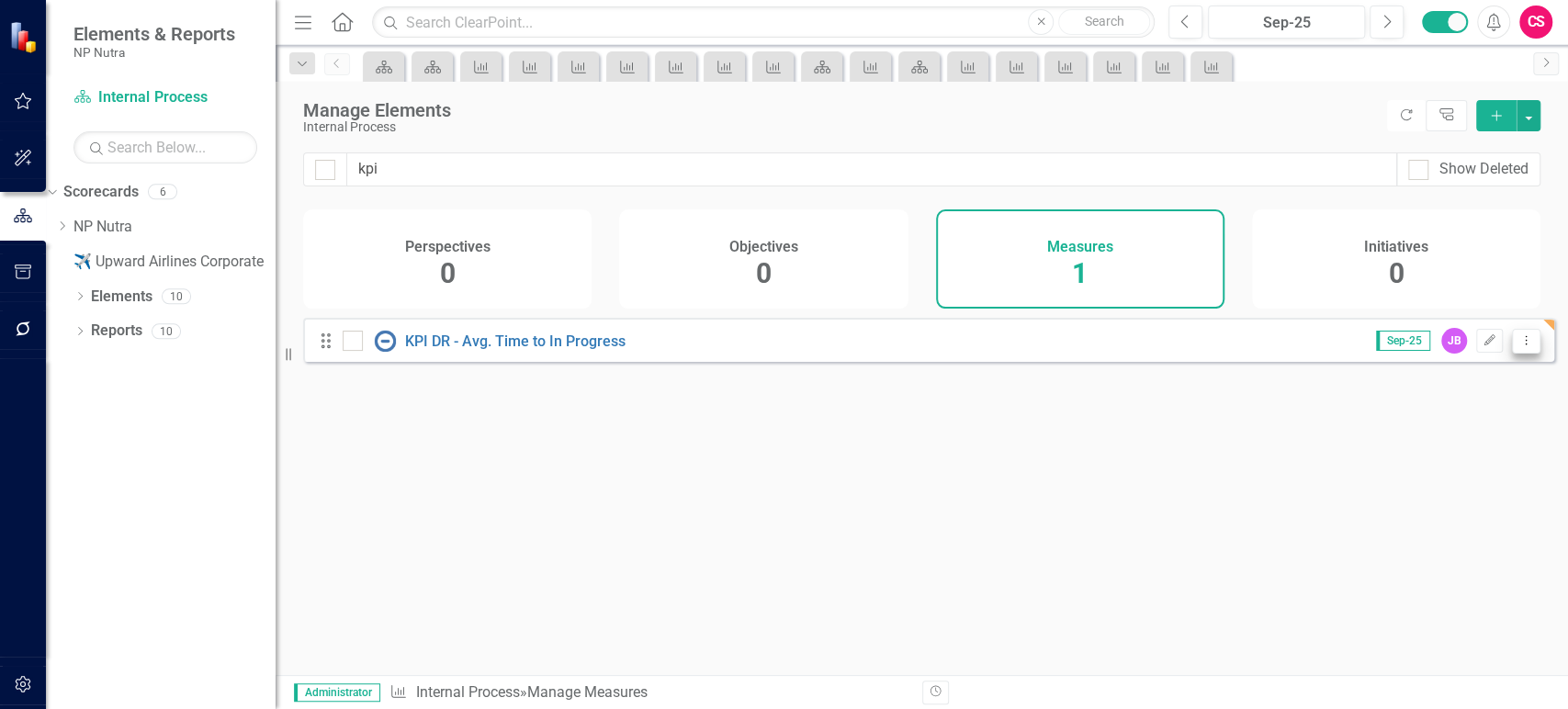
click at [1512, 354] on button "Dropdown Menu" at bounding box center [1526, 342] width 28 height 25
click at [1440, 438] on link "Copy Duplicate Measure" at bounding box center [1444, 452] width 165 height 34
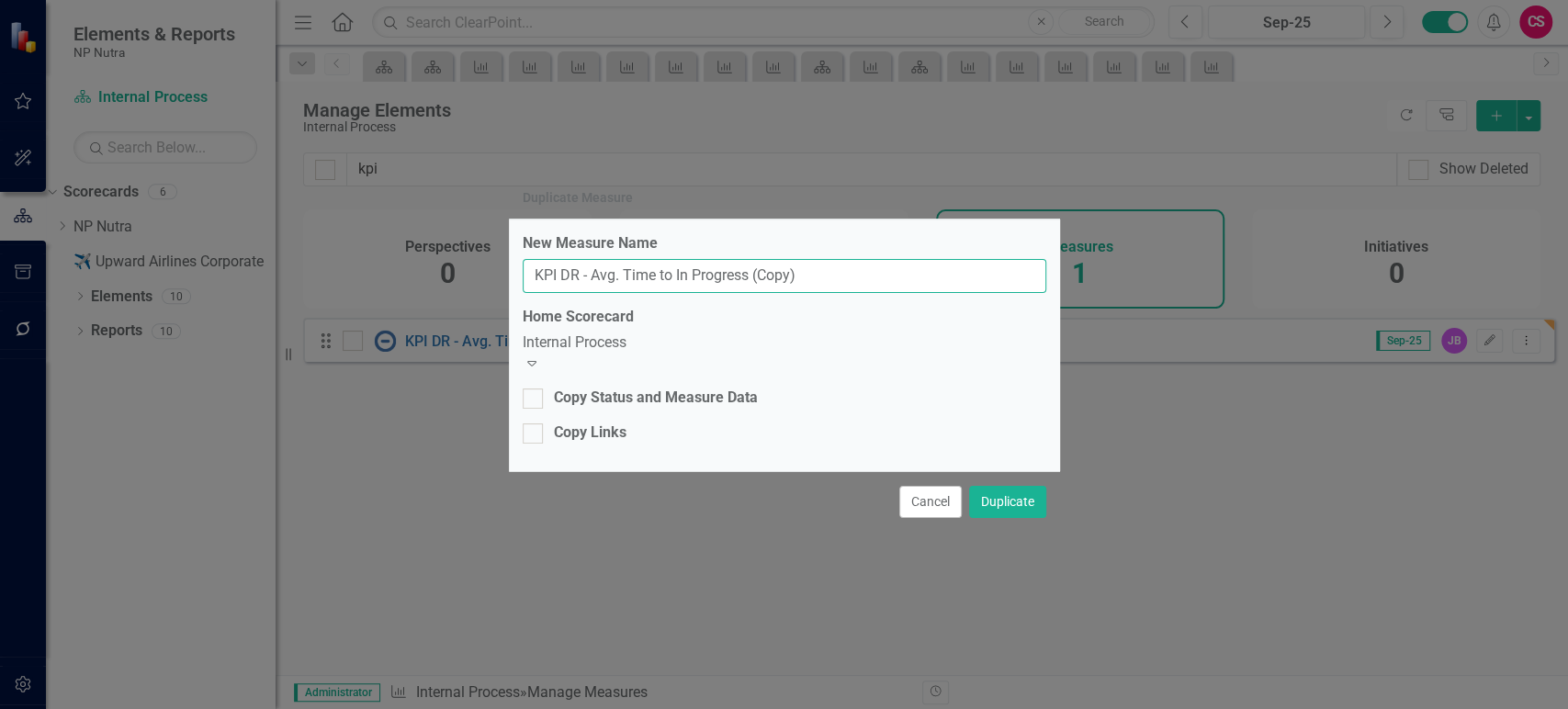
click at [778, 278] on input "KPI DR - Avg. Time to In Progress (Copy)" at bounding box center [785, 276] width 524 height 34
paste input "Completed"
type input "KPI DR - Avg. Time to Completed"
click at [581, 422] on div "Copy Links" at bounding box center [590, 433] width 72 height 21
click at [534, 423] on input "Copy Links" at bounding box center [529, 429] width 12 height 12
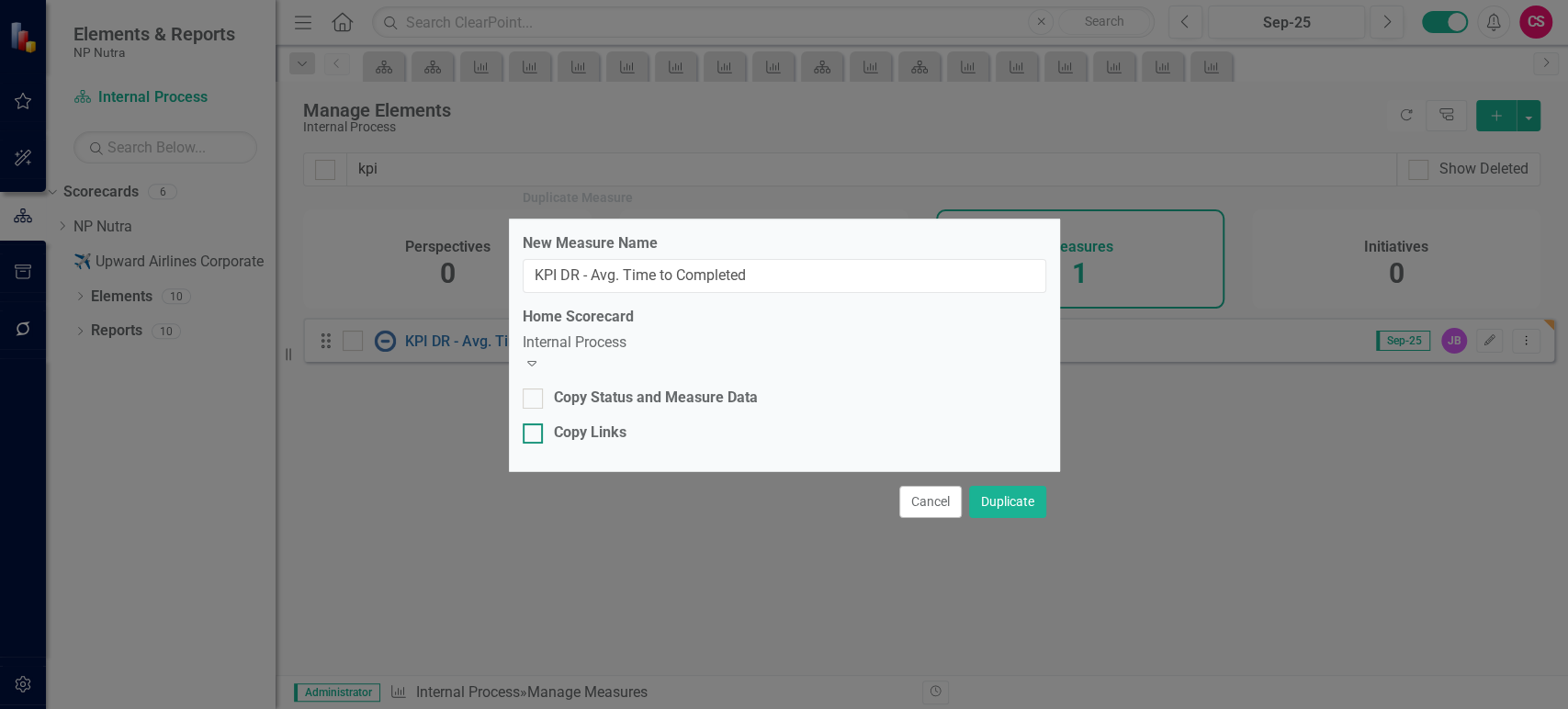
checkbox input "true"
click at [992, 492] on button "Duplicate" at bounding box center [1007, 502] width 77 height 32
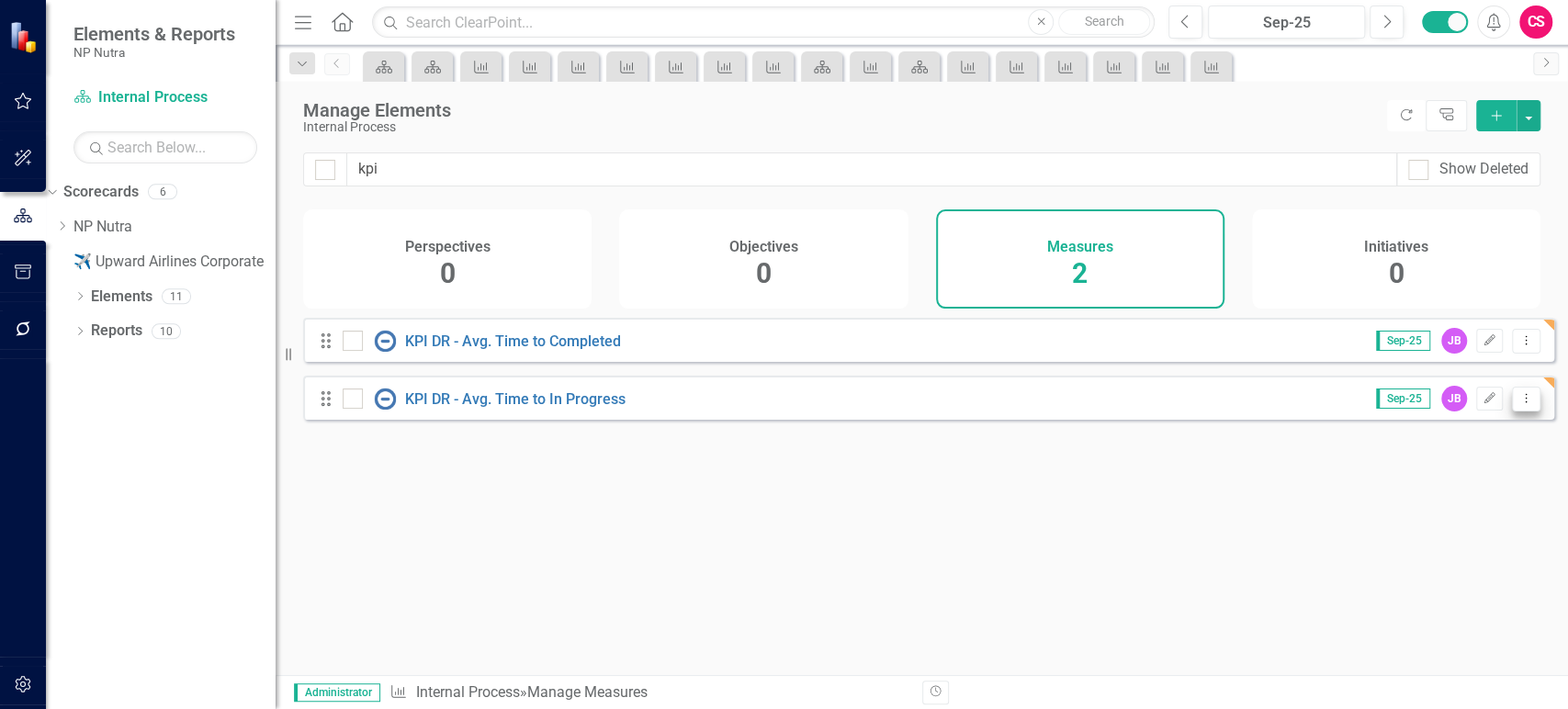
drag, startPoint x: 1522, startPoint y: 410, endPoint x: 1514, endPoint y: 421, distance: 13.6
click at [1522, 410] on button "Dropdown Menu" at bounding box center [1526, 399] width 28 height 25
click at [1447, 502] on link "Copy Duplicate Measure" at bounding box center [1444, 510] width 165 height 34
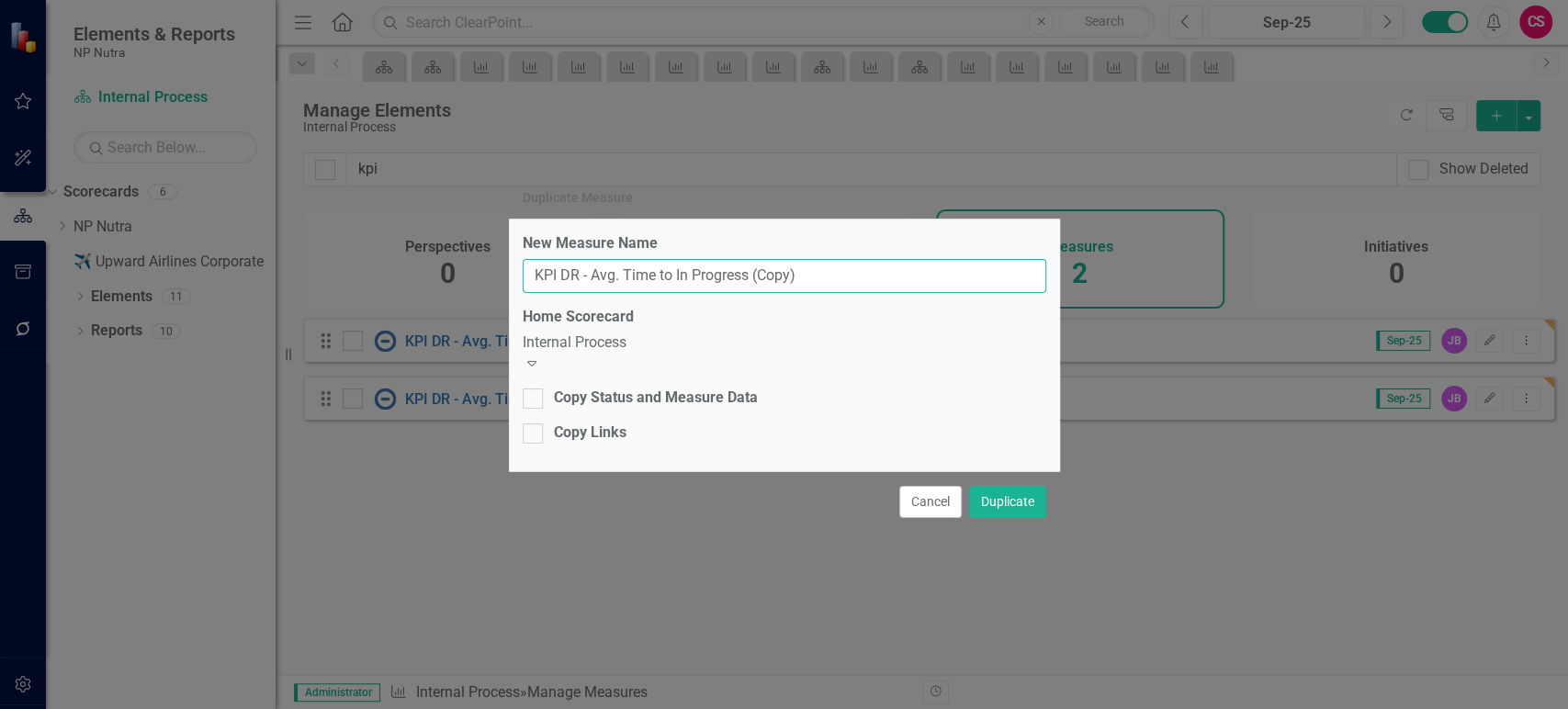
click at [691, 289] on input "KPI DR - Avg. Time to In Progress (Copy)" at bounding box center [785, 276] width 524 height 34
paste input "Completion time"
type input "KPI DR - Avg. Completion time"
click at [538, 423] on div at bounding box center [532, 433] width 20 height 20
click at [534, 423] on input "Copy Links" at bounding box center [529, 429] width 12 height 12
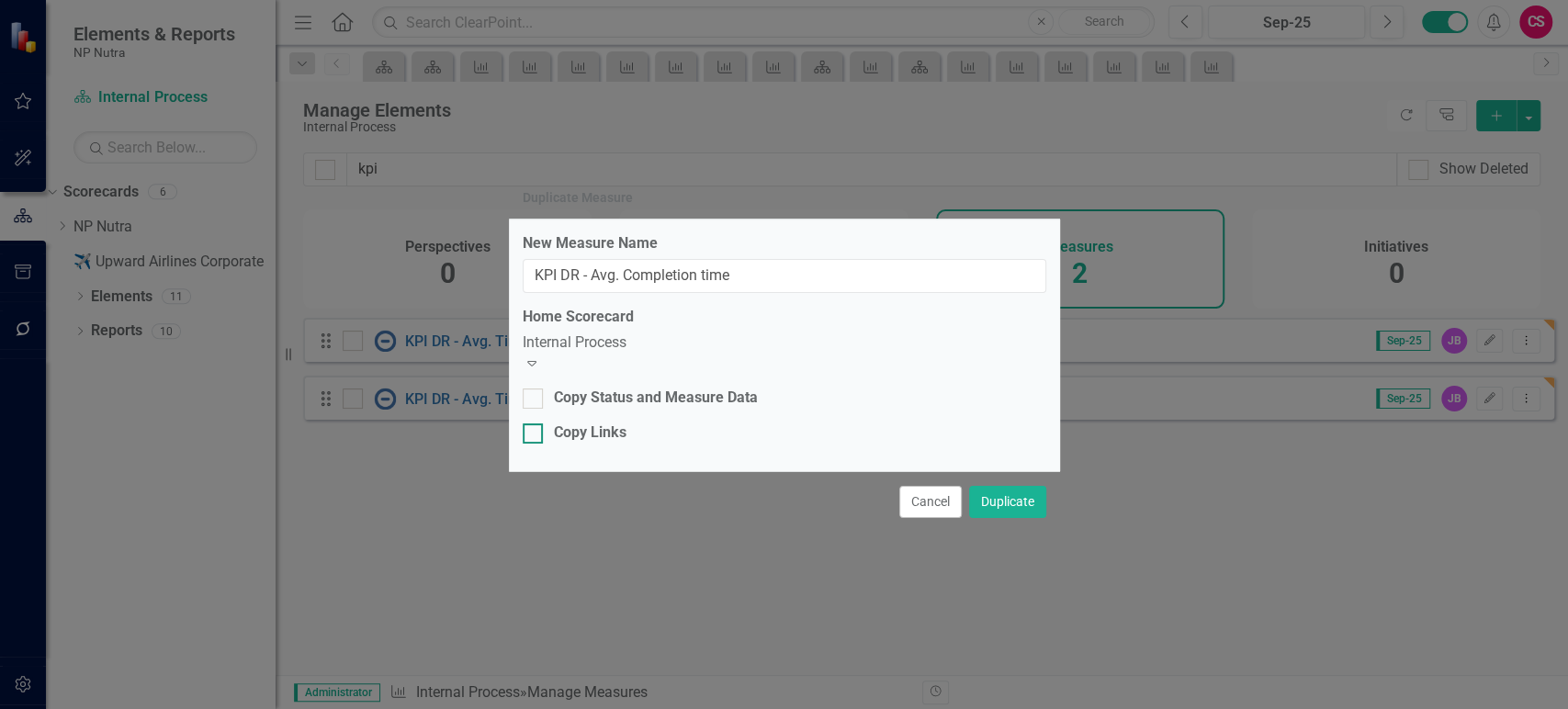
checkbox input "true"
click at [1019, 490] on button "Duplicate" at bounding box center [1007, 502] width 77 height 32
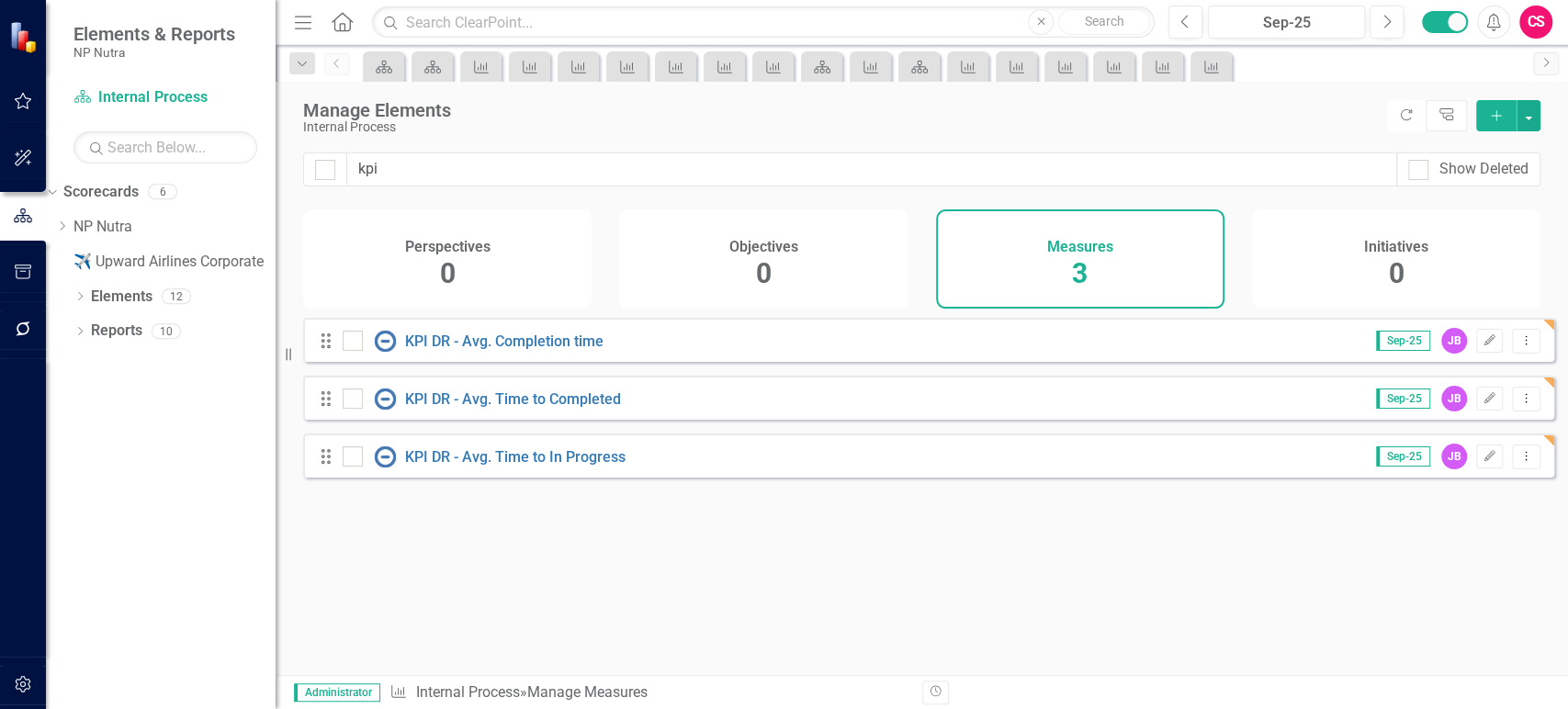
click at [1518, 477] on div "Drag KPI DR - Avg. Time to In Progress Sep-25 JB Edit Dropdown Menu" at bounding box center [928, 456] width 1251 height 44
click at [1519, 462] on icon "Dropdown Menu" at bounding box center [1526, 456] width 15 height 12
click at [1412, 551] on link "Copy Duplicate Measure" at bounding box center [1444, 568] width 165 height 34
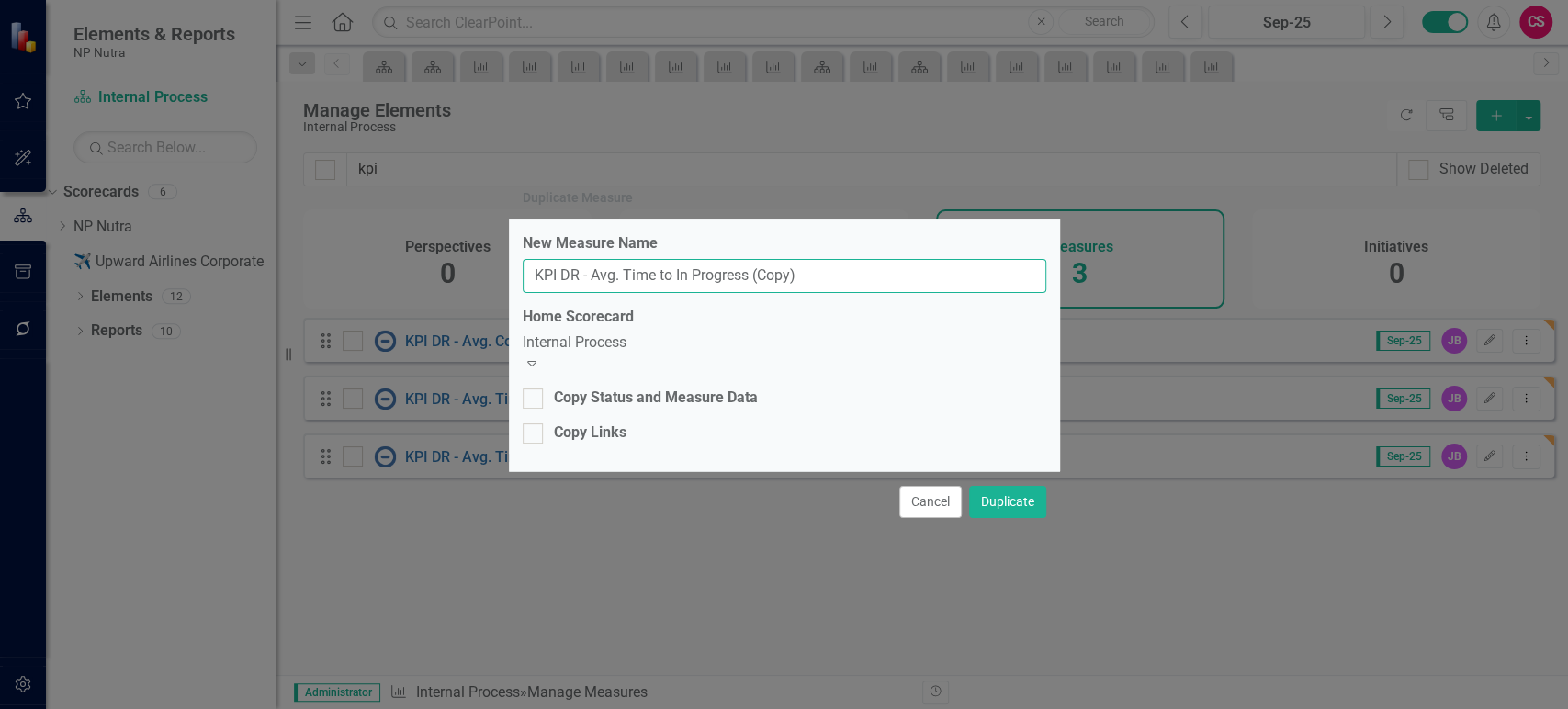
click at [663, 285] on input "KPI DR - Avg. Time to In Progress (Copy)" at bounding box center [785, 276] width 524 height 34
paste input "- Fullfiling - Avg Shipping Time"
click at [581, 278] on input "KPI - Fullfiling - Avg Shipping Time" at bounding box center [785, 276] width 524 height 34
type input "KPI - Fulfilling - Avg Shipping Time"
click at [601, 389] on div "Copy Status and Measure Data" at bounding box center [656, 398] width 204 height 21
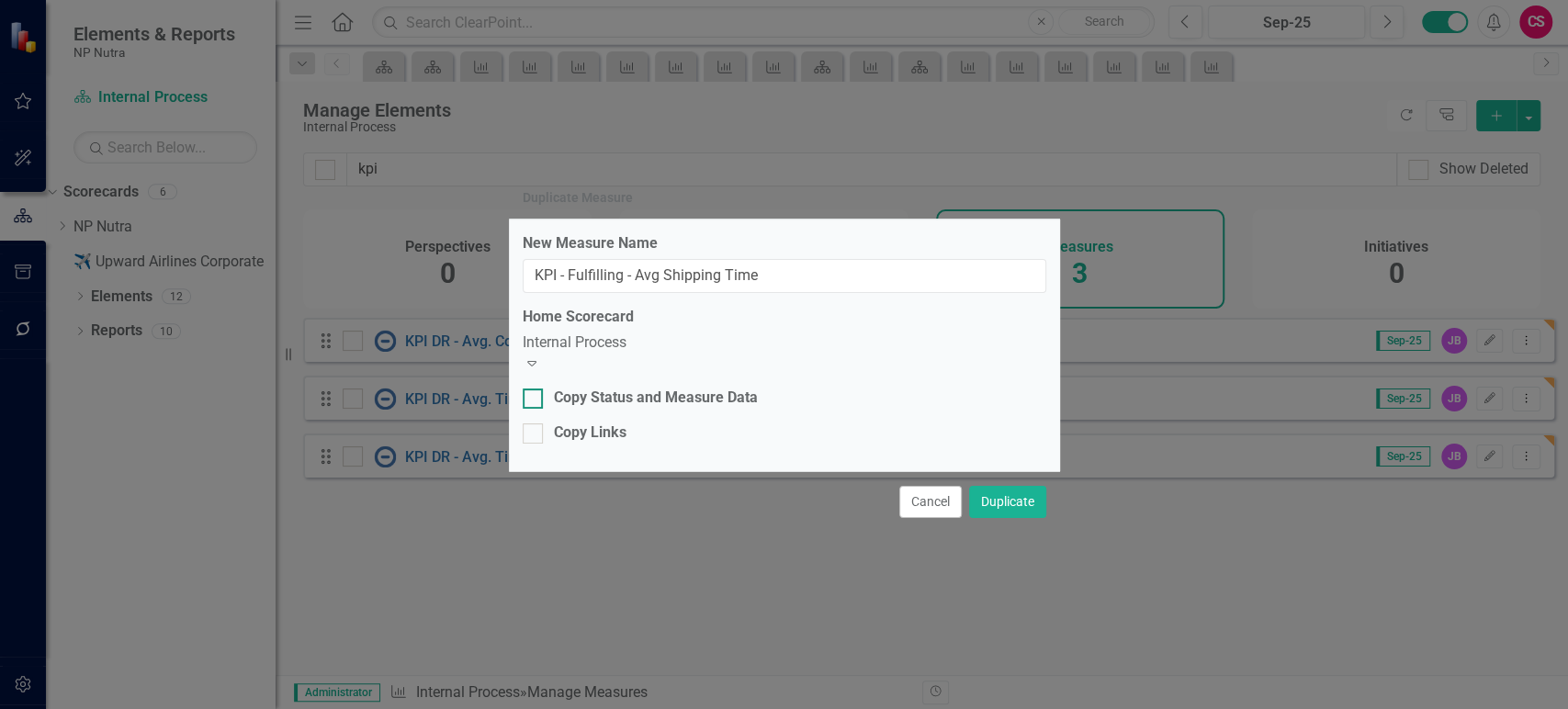
click at [534, 389] on input "Copy Status and Measure Data" at bounding box center [529, 394] width 12 height 12
checkbox input "true"
click at [997, 501] on button "Duplicate" at bounding box center [1007, 502] width 77 height 32
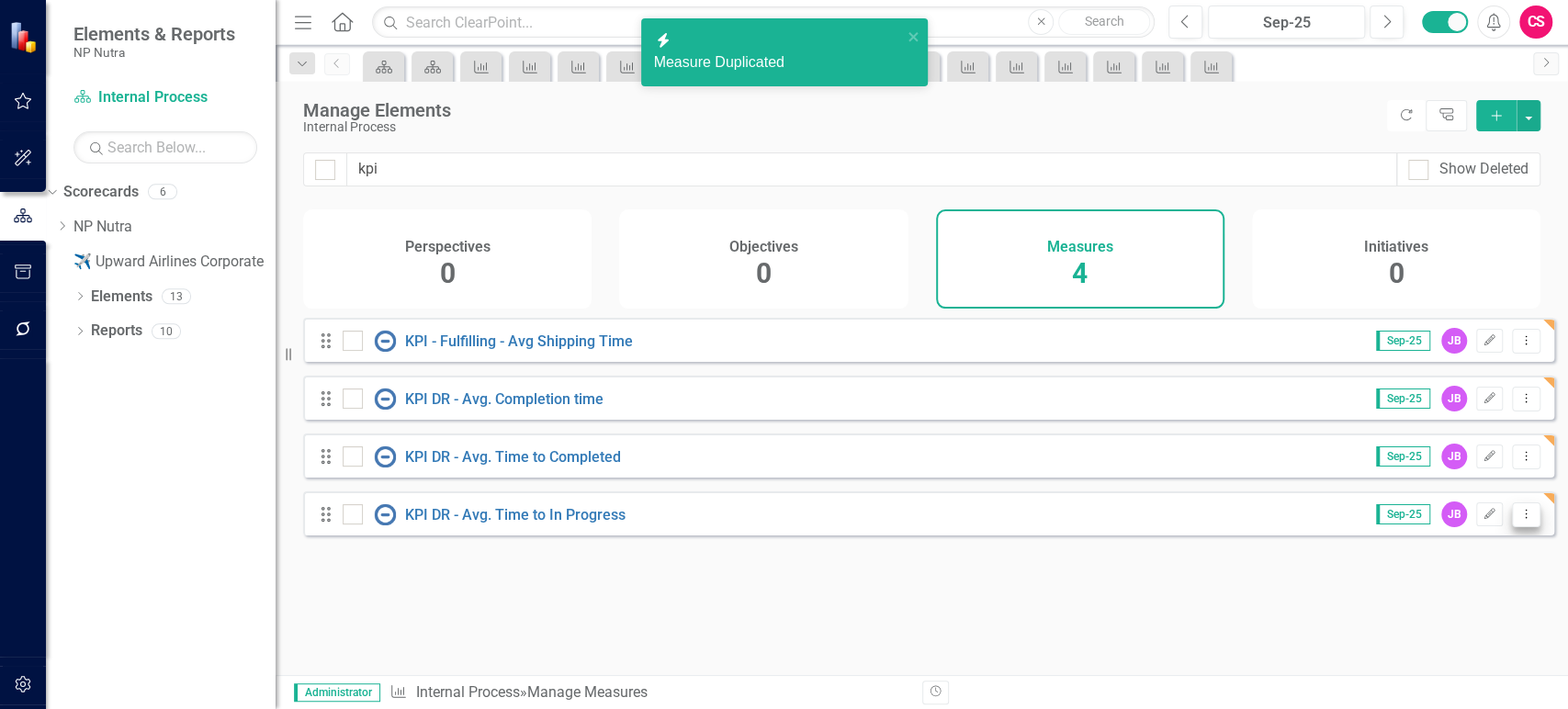
click at [1521, 528] on button "Dropdown Menu" at bounding box center [1526, 514] width 28 height 25
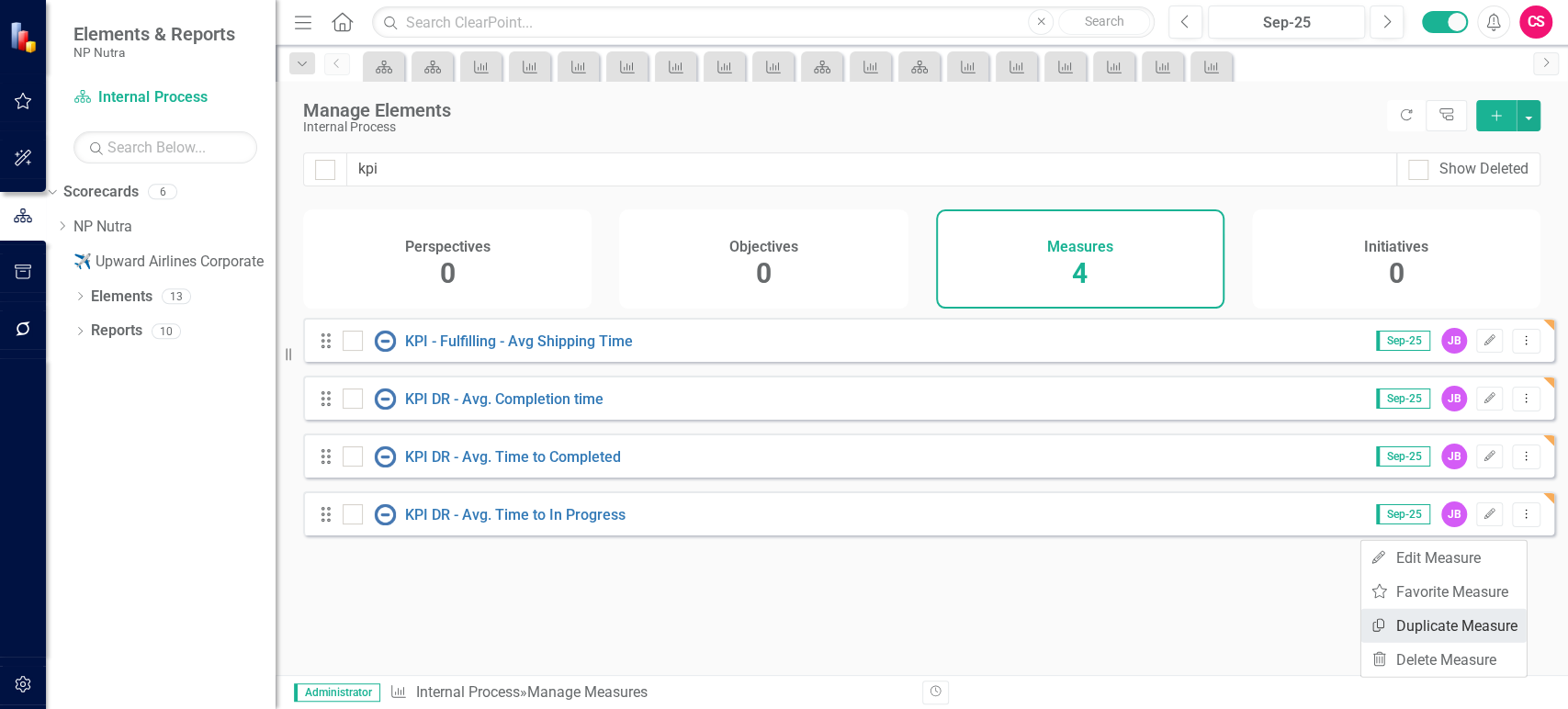
click at [1432, 623] on link "Copy Duplicate Measure" at bounding box center [1444, 626] width 165 height 34
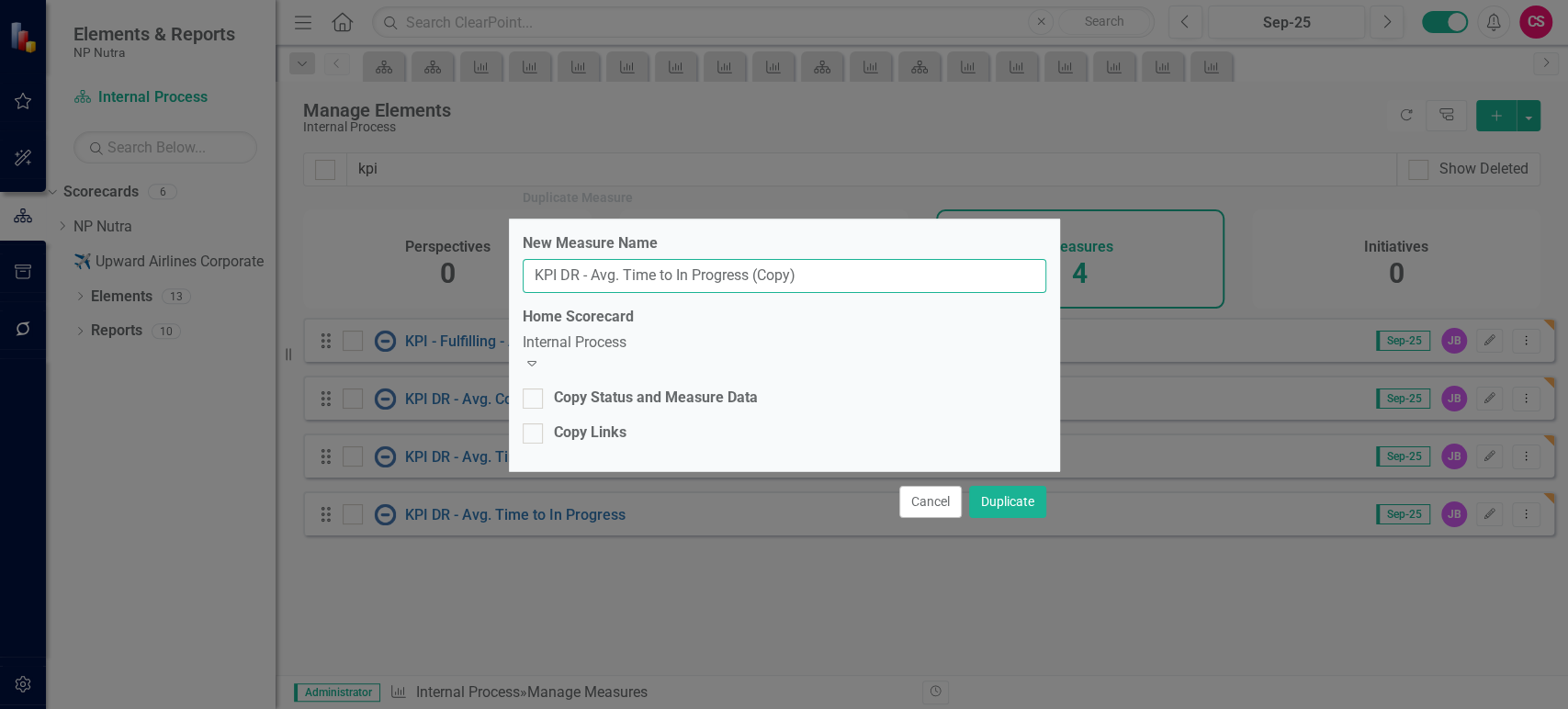
click at [735, 287] on input "KPI DR - Avg. Time to In Progress (Copy)" at bounding box center [785, 276] width 524 height 34
paste input "- Complaints - Avg Age of Unresolved Complaints"
type input "KPI - Complaints - Avg Age of Unresolved Complaints"
click at [574, 435] on div "Copy Links" at bounding box center [590, 433] width 72 height 21
click at [534, 435] on input "Copy Links" at bounding box center [529, 429] width 12 height 12
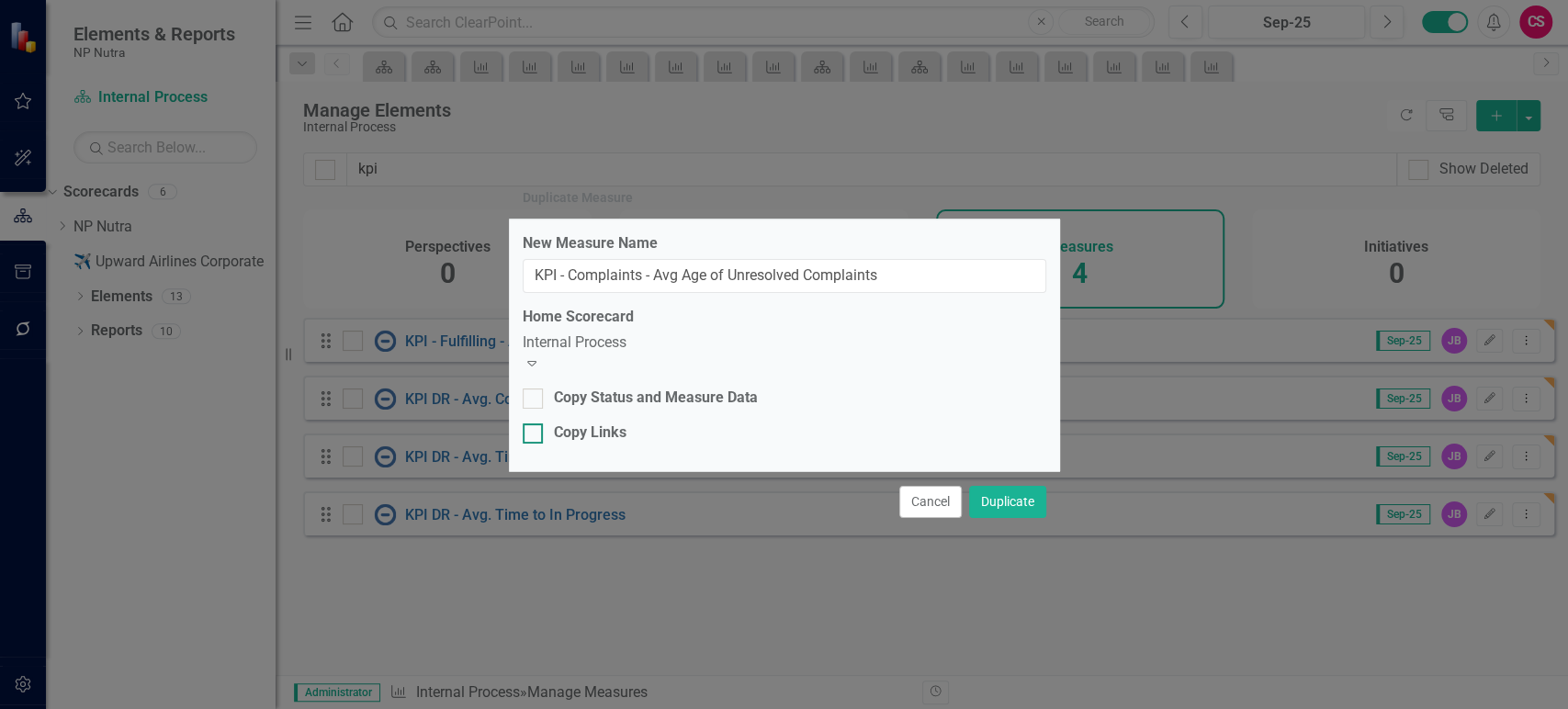
checkbox input "true"
click at [1019, 493] on button "Duplicate" at bounding box center [1007, 502] width 77 height 32
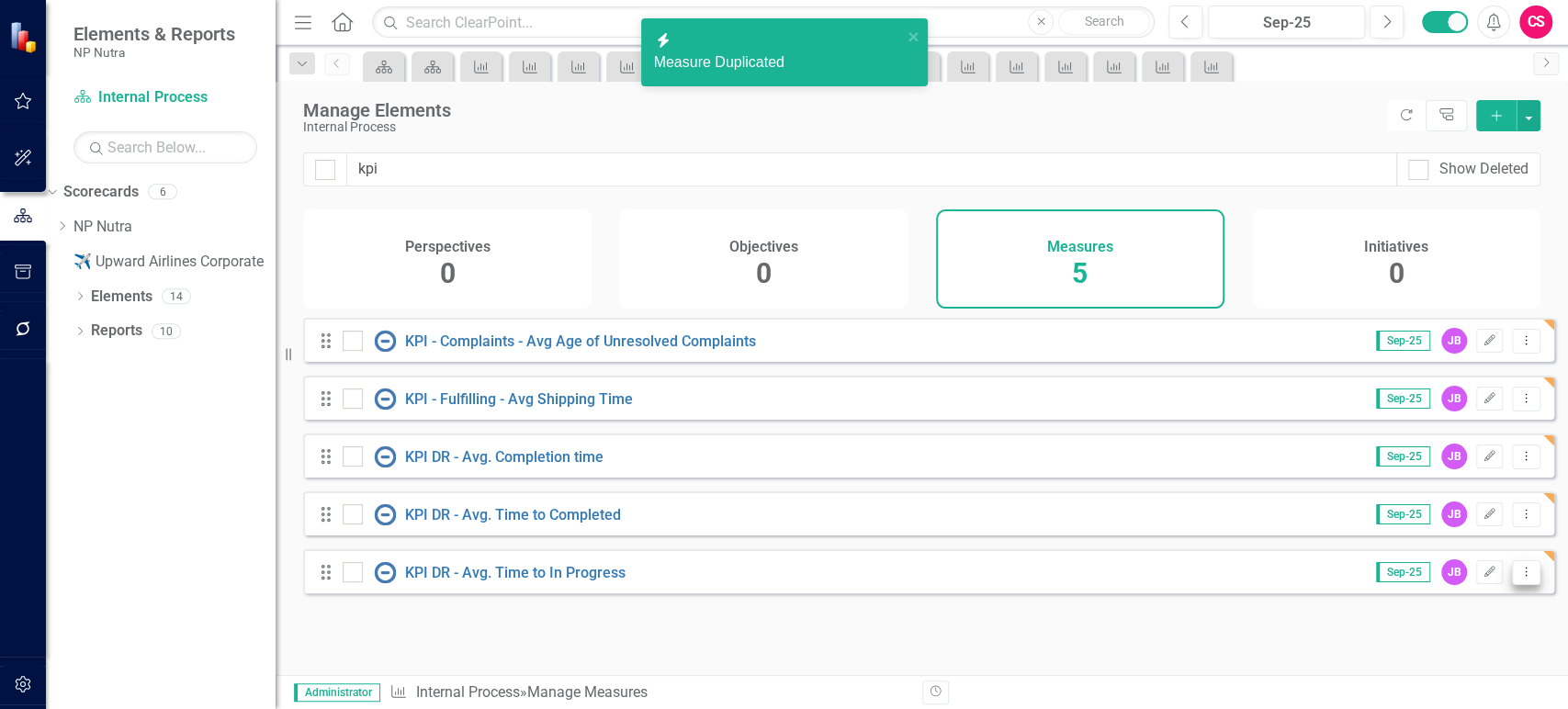
click at [1519, 578] on icon "Dropdown Menu" at bounding box center [1526, 571] width 15 height 12
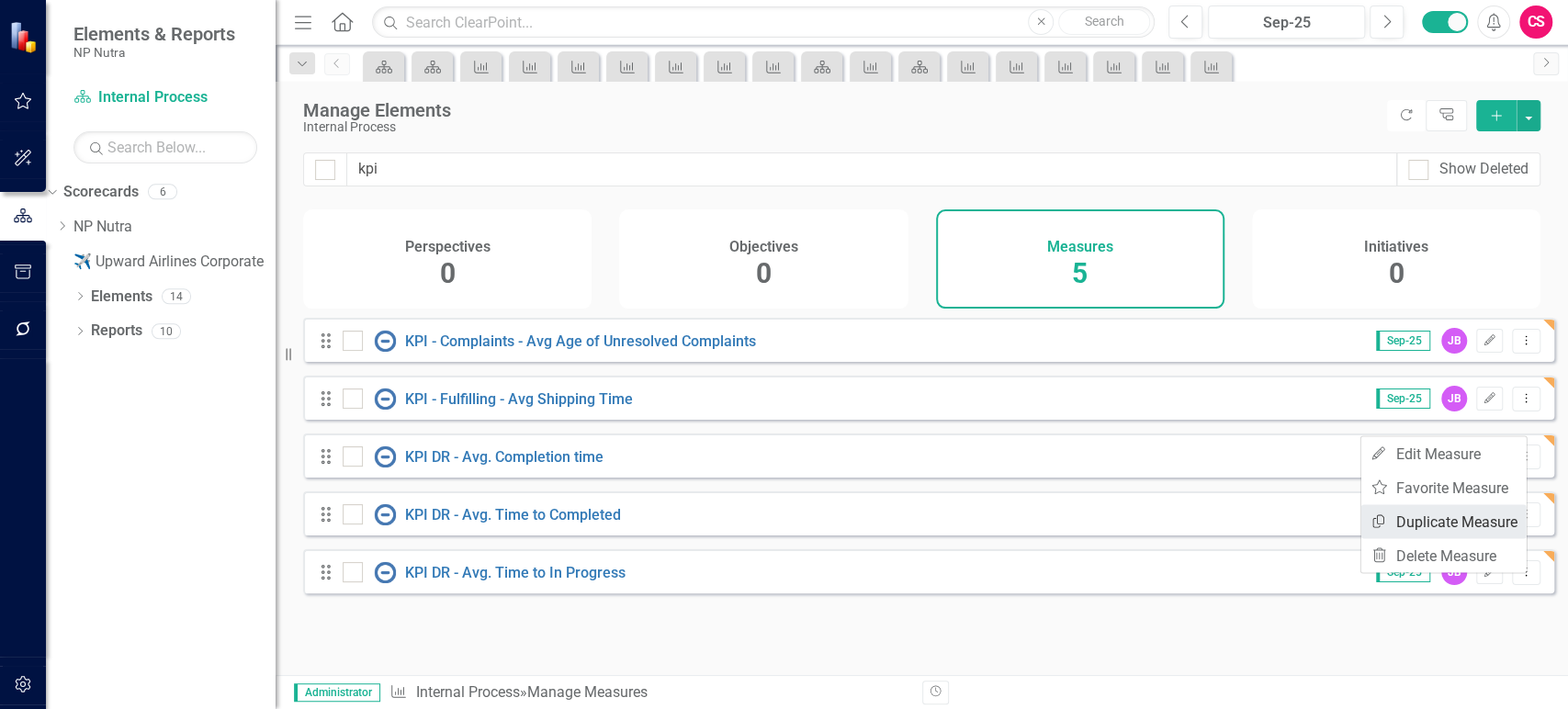
click at [1446, 530] on link "Copy Duplicate Measure" at bounding box center [1444, 521] width 165 height 34
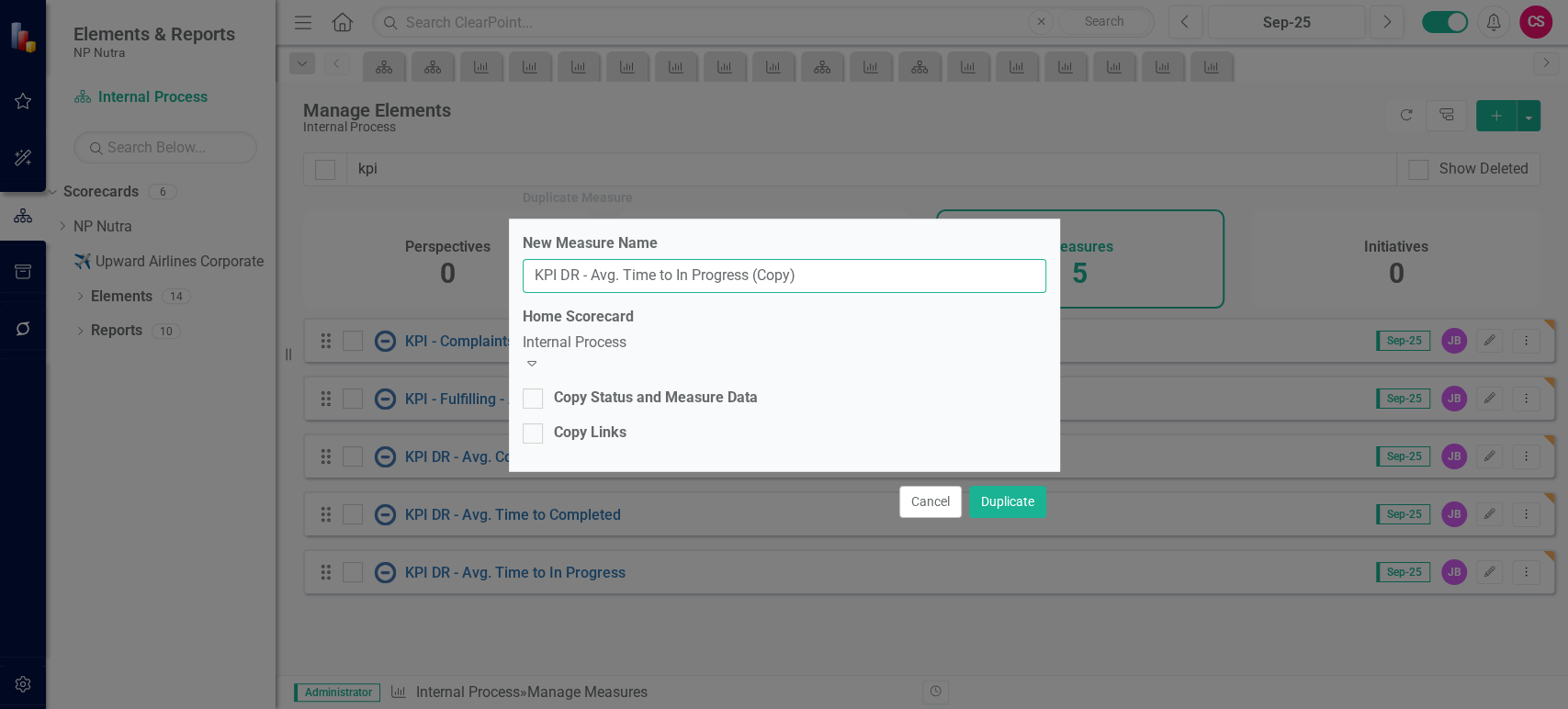
click at [719, 283] on input "KPI DR - Avg. Time to In Progress (Copy)" at bounding box center [785, 276] width 524 height 34
paste input "- Complaints - Avg Days until Complaints are Resolved"
type input "KPI - Complaints - Avg Days until Complaints are Resolved"
click at [995, 499] on button "Duplicate" at bounding box center [1007, 502] width 77 height 32
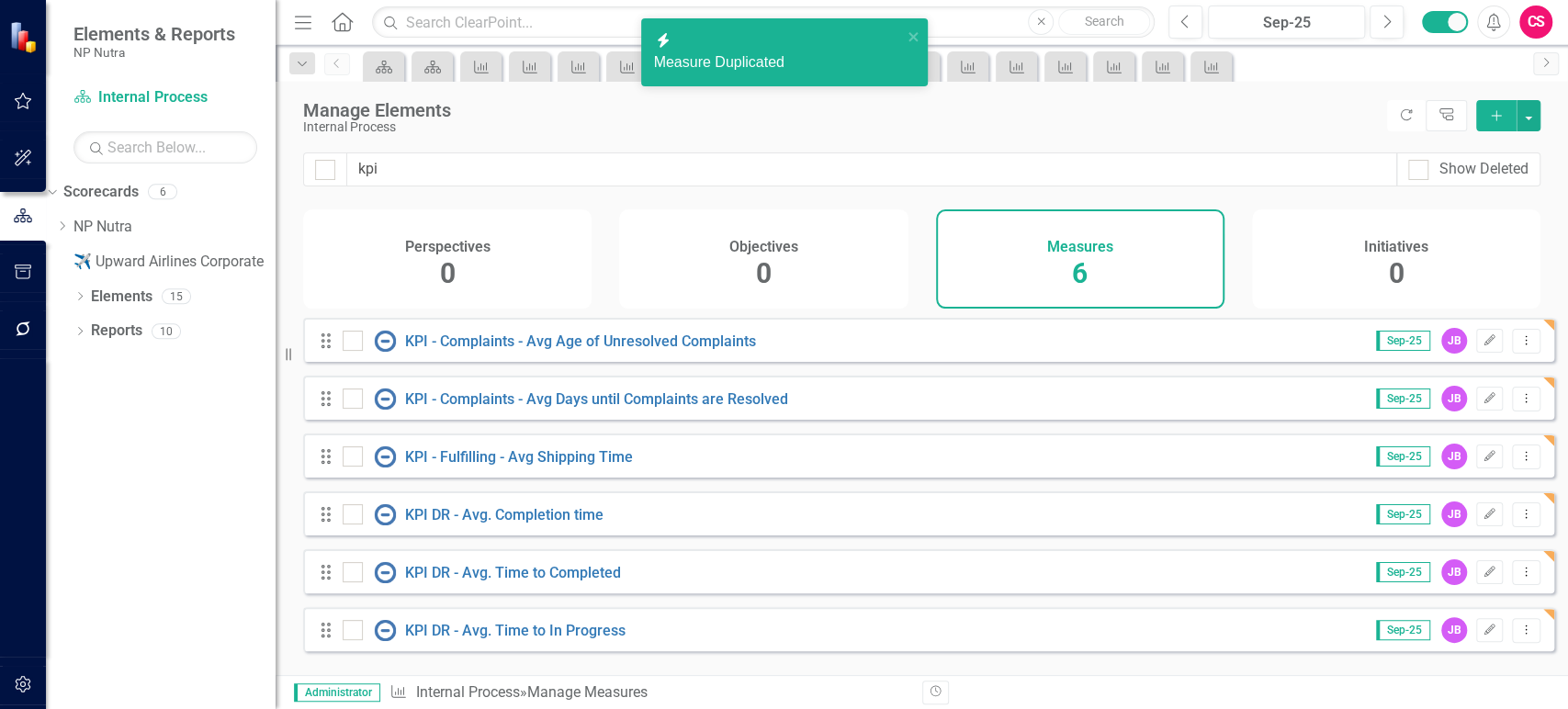
scroll to position [2, 0]
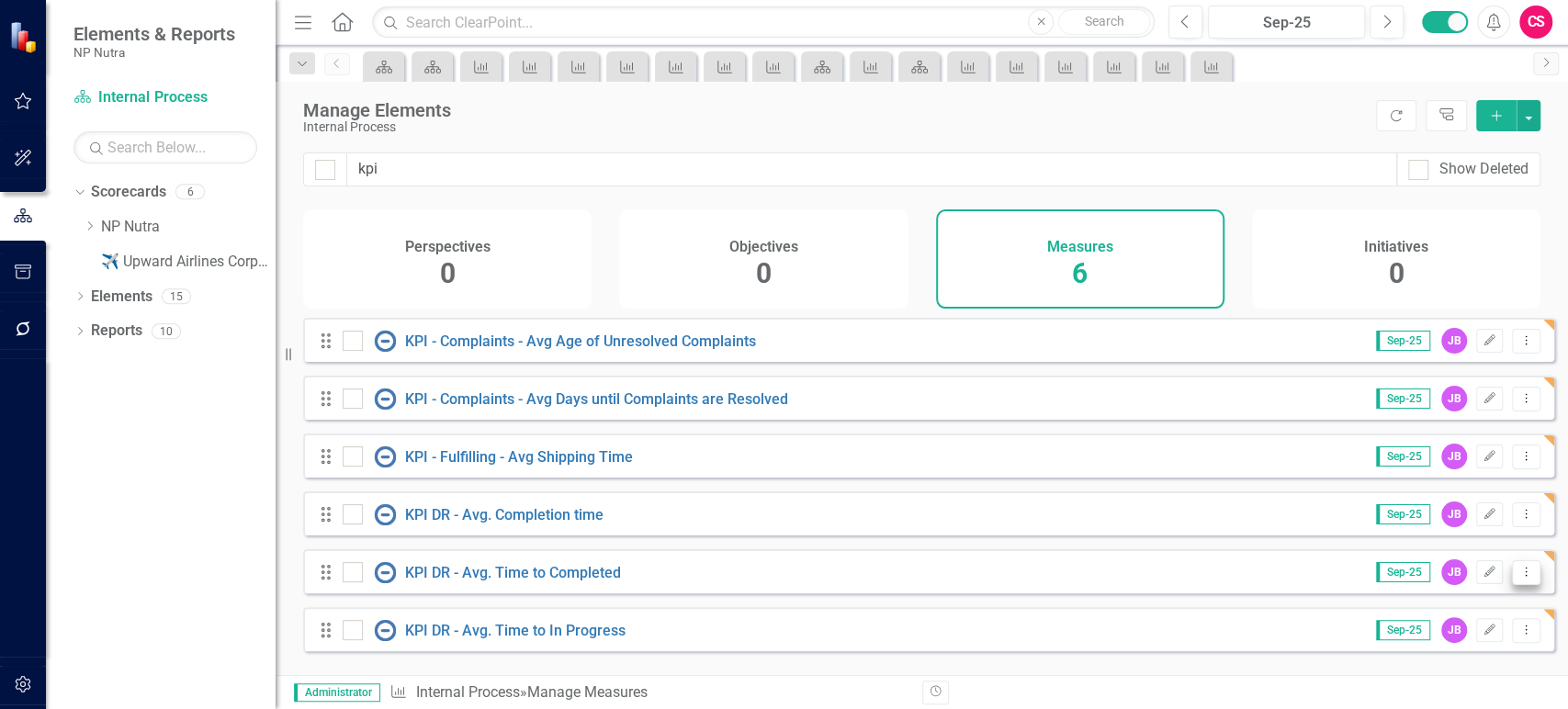
scroll to position [2, 0]
click at [1519, 578] on icon "Dropdown Menu" at bounding box center [1526, 571] width 15 height 12
click at [1426, 512] on link "Copy Duplicate Measure" at bounding box center [1444, 519] width 165 height 34
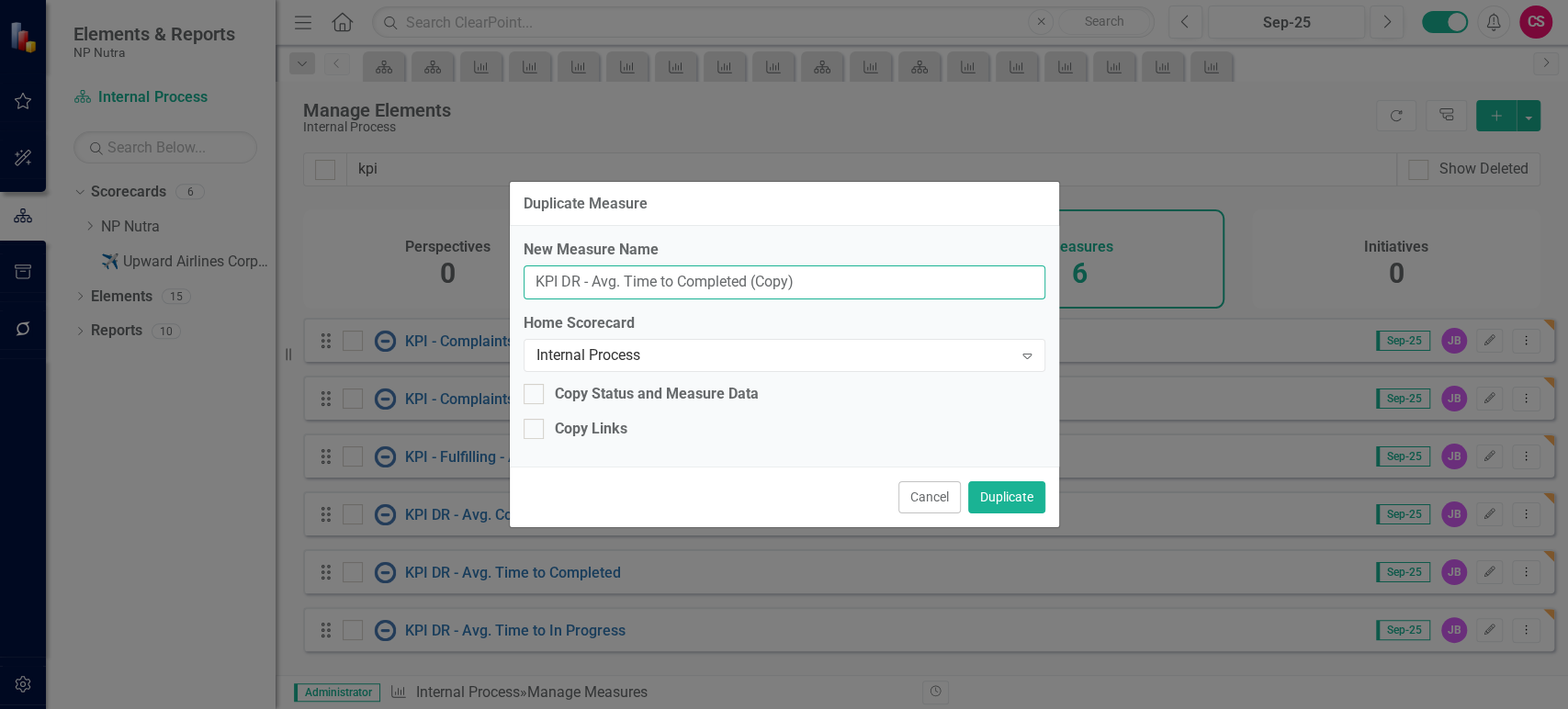
click at [663, 278] on input "KPI DR - Avg. Time to Completed (Copy)" at bounding box center [785, 283] width 522 height 34
paste input "- Complaints - Avg Days until Complaints are Investigated"
type input "KPI - Complaints - Avg Days until Complaints are Investigated"
click at [587, 432] on div "Copy Links" at bounding box center [591, 429] width 72 height 21
click at [535, 431] on input "Copy Links" at bounding box center [530, 424] width 12 height 12
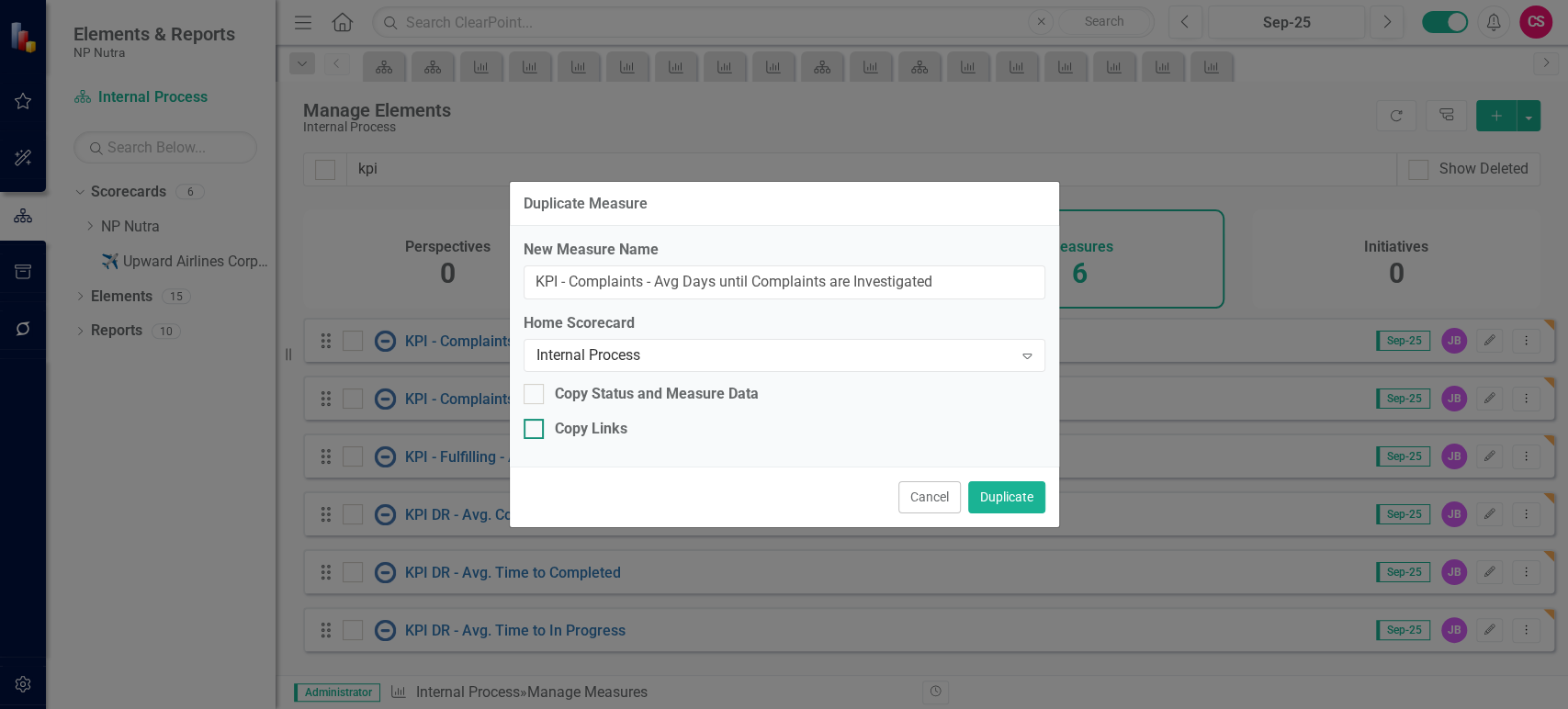
checkbox input "true"
click at [1018, 491] on button "Duplicate" at bounding box center [1006, 497] width 77 height 32
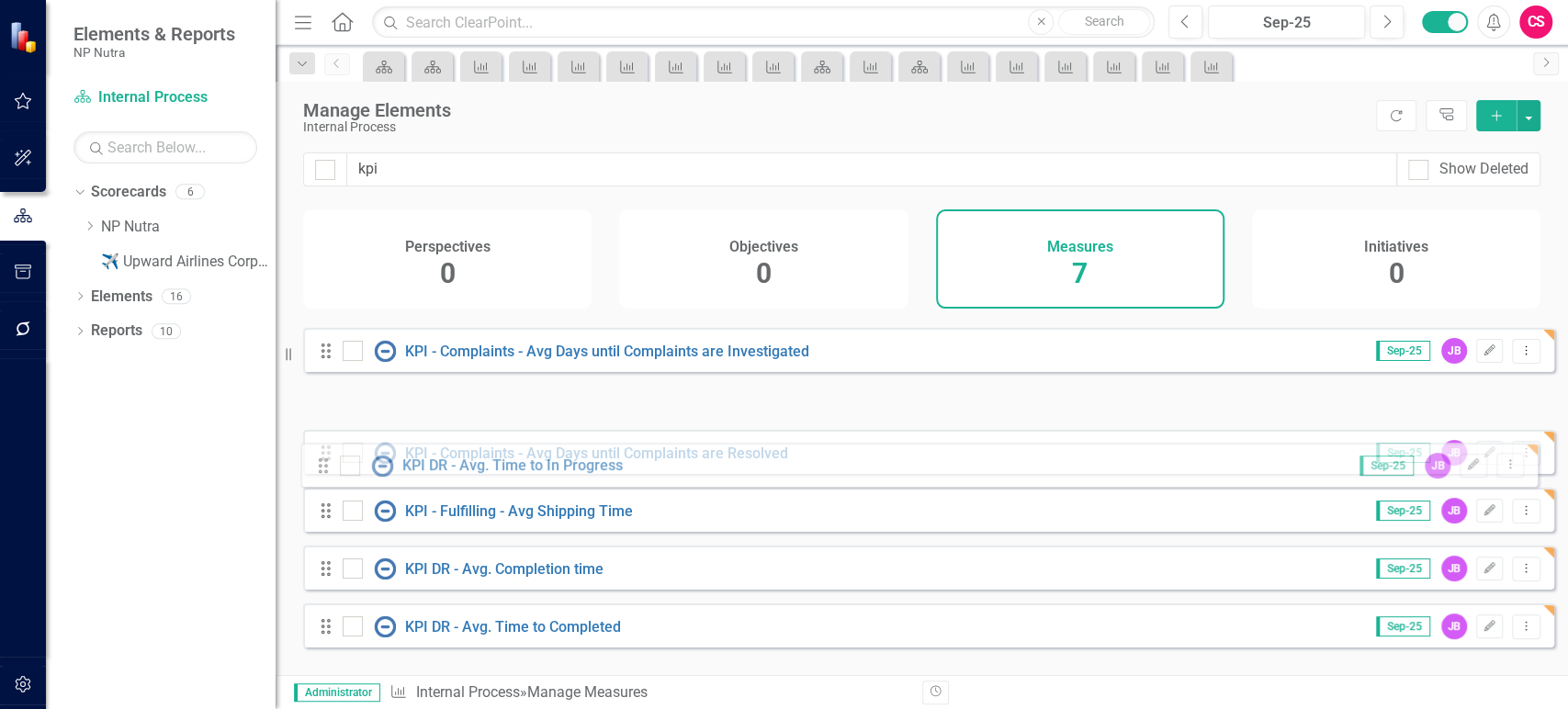
scroll to position [0, 0]
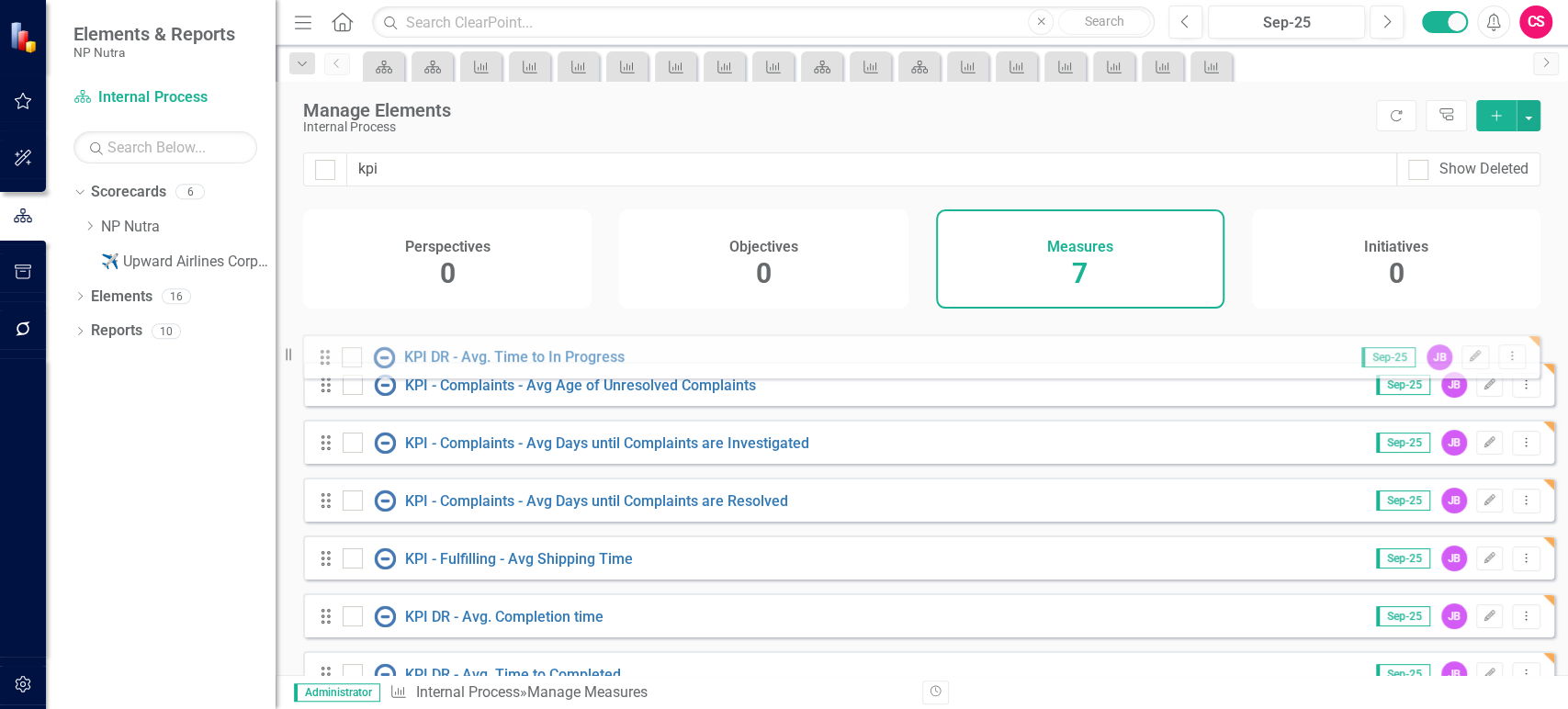
drag, startPoint x: 330, startPoint y: 643, endPoint x: 329, endPoint y: 358, distance: 285.0
click at [329, 358] on div "Drag KPI - Complaints - Avg Age of Unresolved Complaints Sep-25 JB Edit Dropdow…" at bounding box center [928, 513] width 1251 height 391
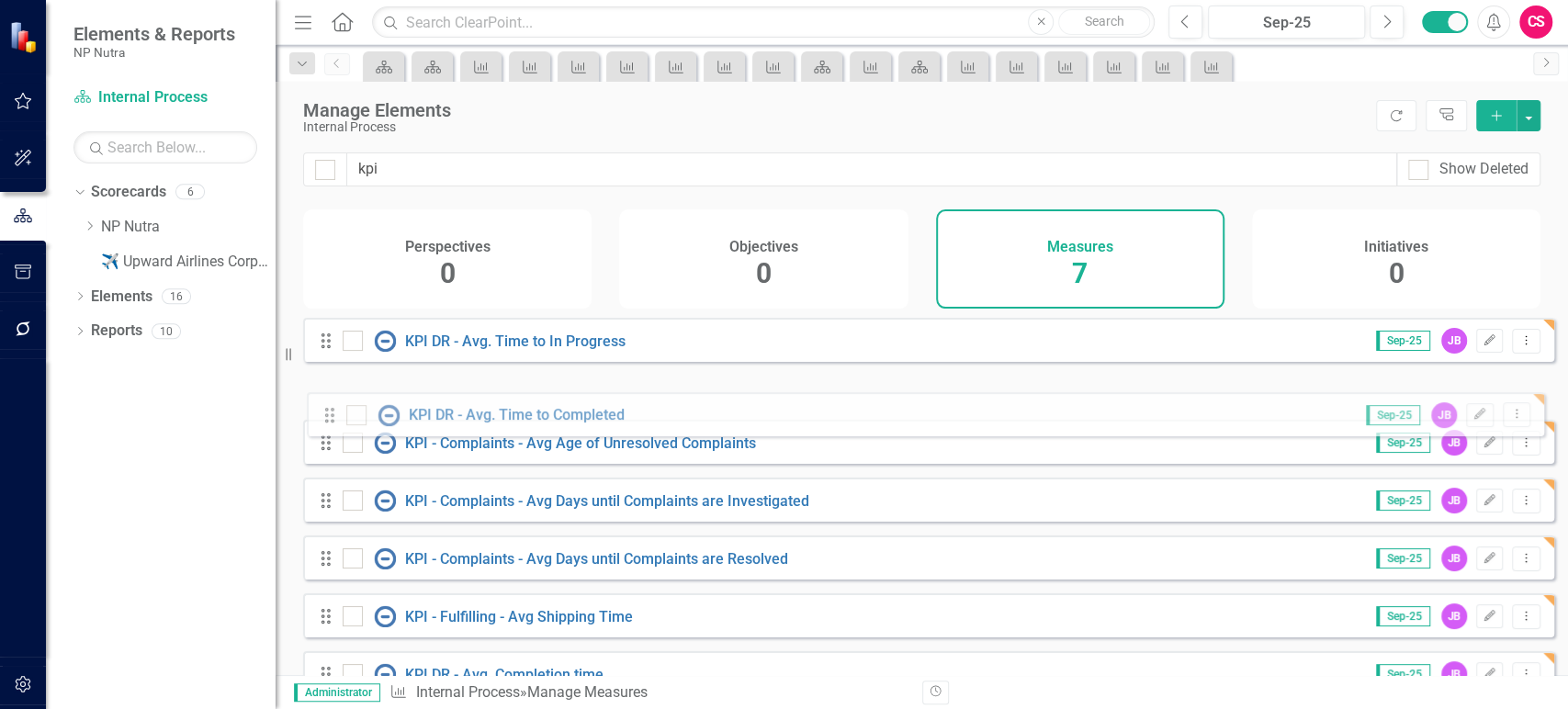
drag, startPoint x: 320, startPoint y: 640, endPoint x: 324, endPoint y: 412, distance: 228.0
click at [324, 412] on div "Drag KPI DR - Avg. Time to In Progress Sep-25 JB Edit Dropdown Menu Drag KPI - …" at bounding box center [928, 513] width 1251 height 391
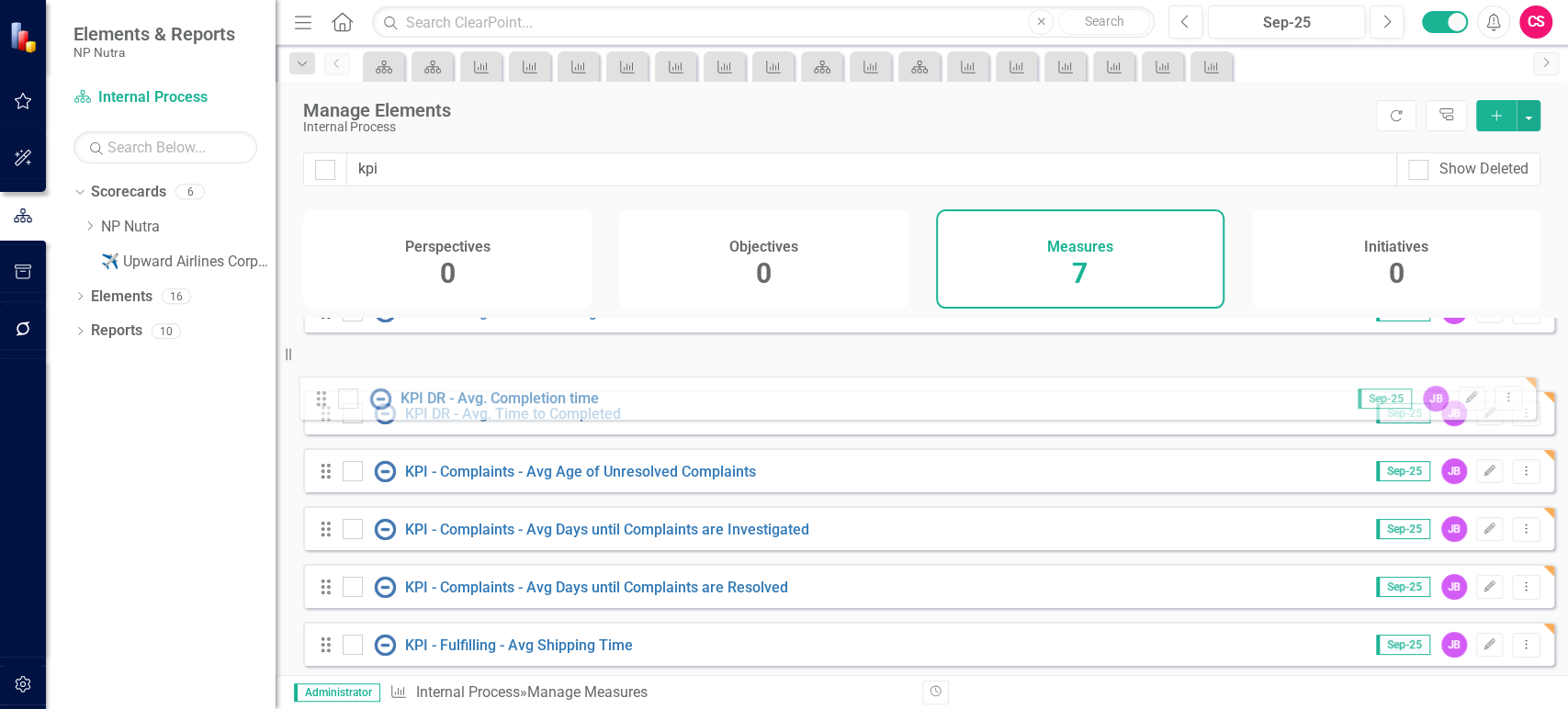
scroll to position [9, 0]
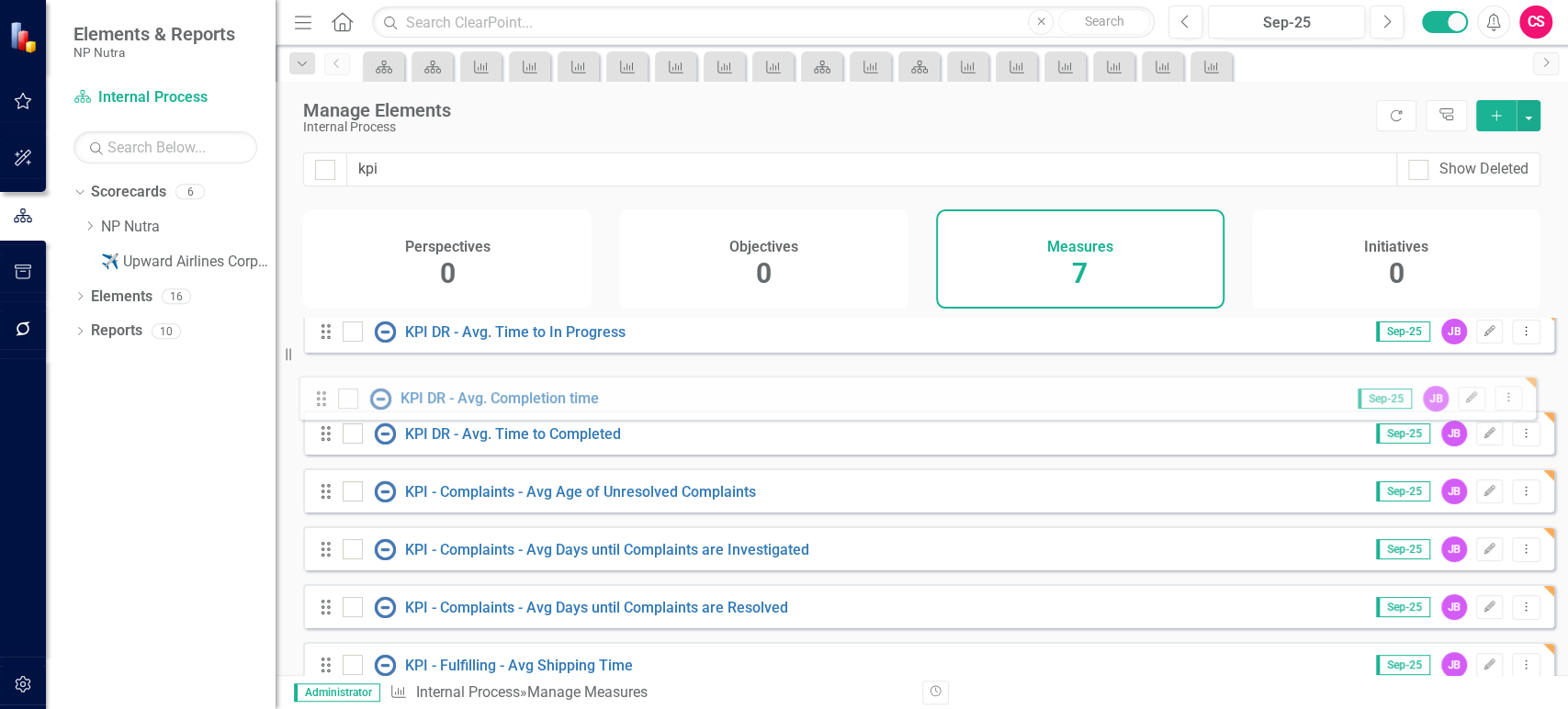
drag, startPoint x: 324, startPoint y: 644, endPoint x: 320, endPoint y: 401, distance: 243.0
click at [320, 401] on div "Drag KPI DR - Avg. Time to In Progress Sep-25 JB Edit Dropdown Menu Drag KPI DR…" at bounding box center [928, 504] width 1251 height 391
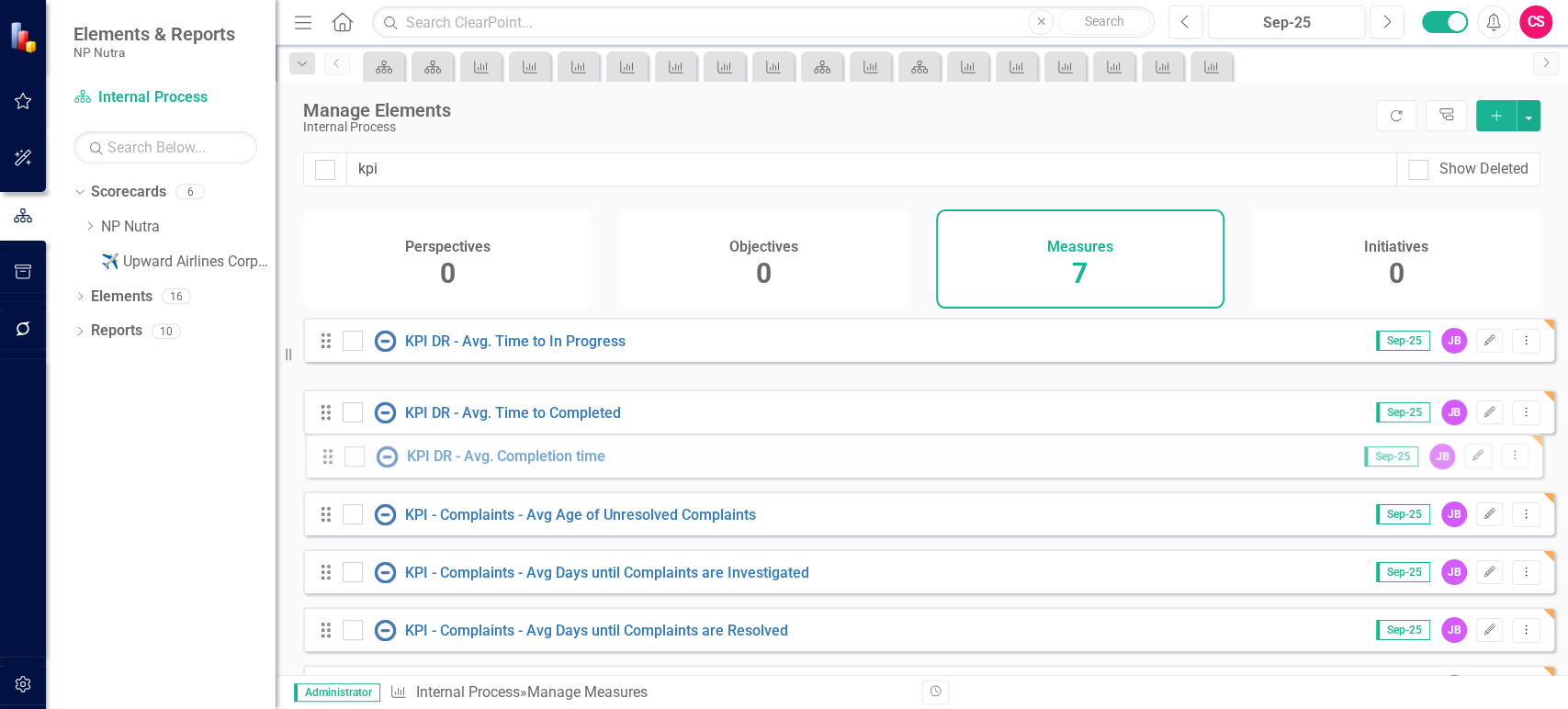
drag, startPoint x: 323, startPoint y: 404, endPoint x: 325, endPoint y: 448, distance: 44.0
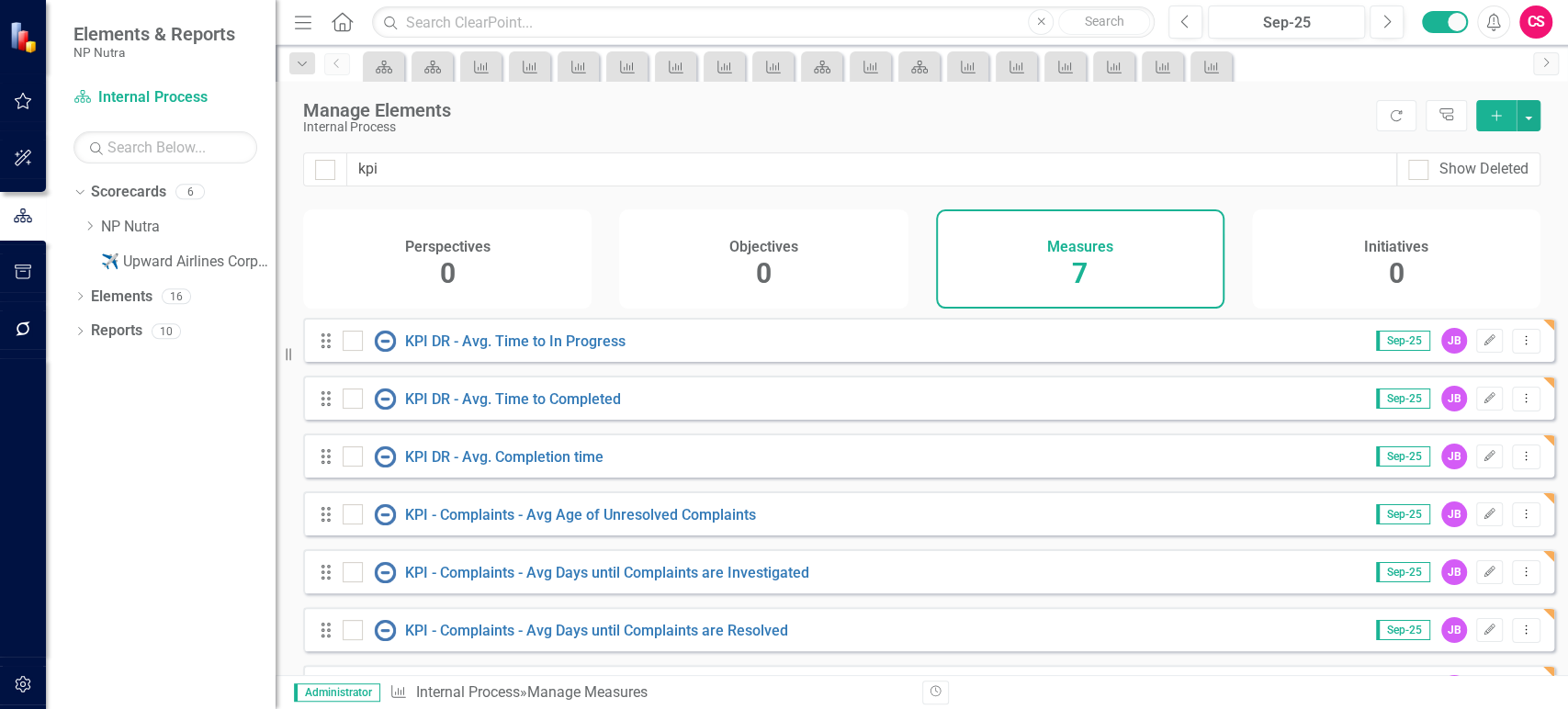
scroll to position [60, 0]
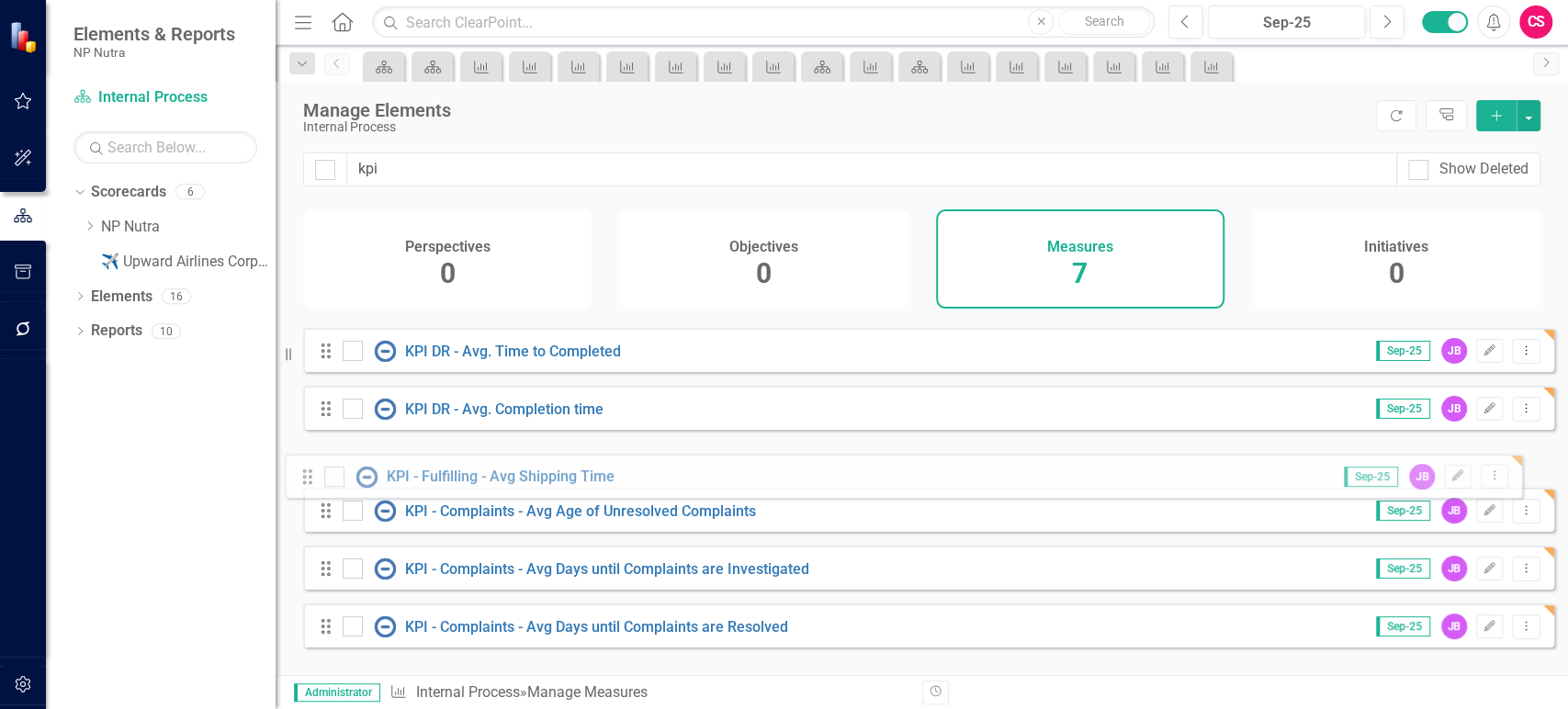
drag, startPoint x: 327, startPoint y: 644, endPoint x: 308, endPoint y: 480, distance: 165.1
click at [308, 480] on div "Drag KPI DR - Avg. Time to In Progress Sep-25 JB Edit Dropdown Menu Drag KPI DR…" at bounding box center [928, 466] width 1251 height 391
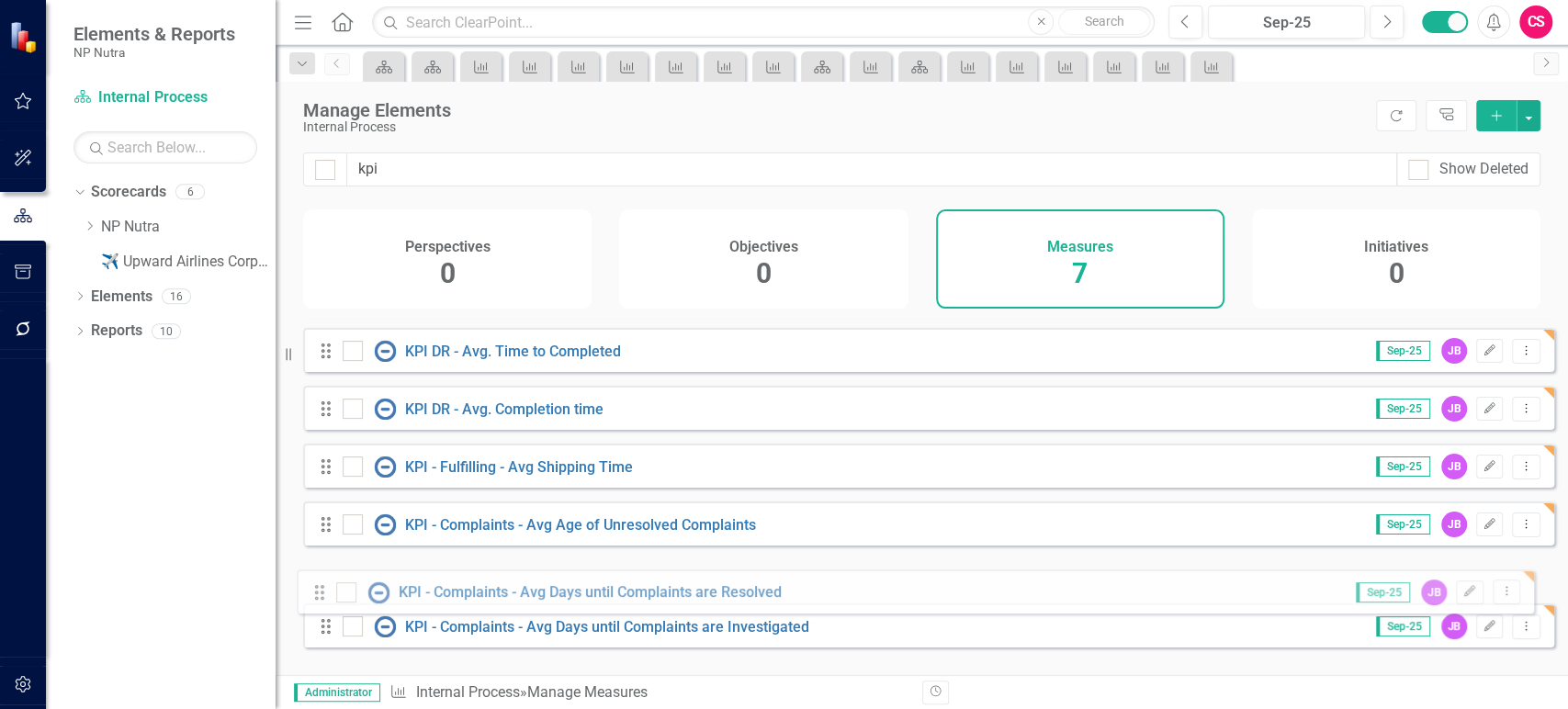
drag, startPoint x: 329, startPoint y: 644, endPoint x: 324, endPoint y: 588, distance: 56.2
click at [324, 588] on div "Drag KPI DR - Avg. Time to In Progress Sep-25 JB Edit Dropdown Menu Drag KPI DR…" at bounding box center [928, 466] width 1251 height 391
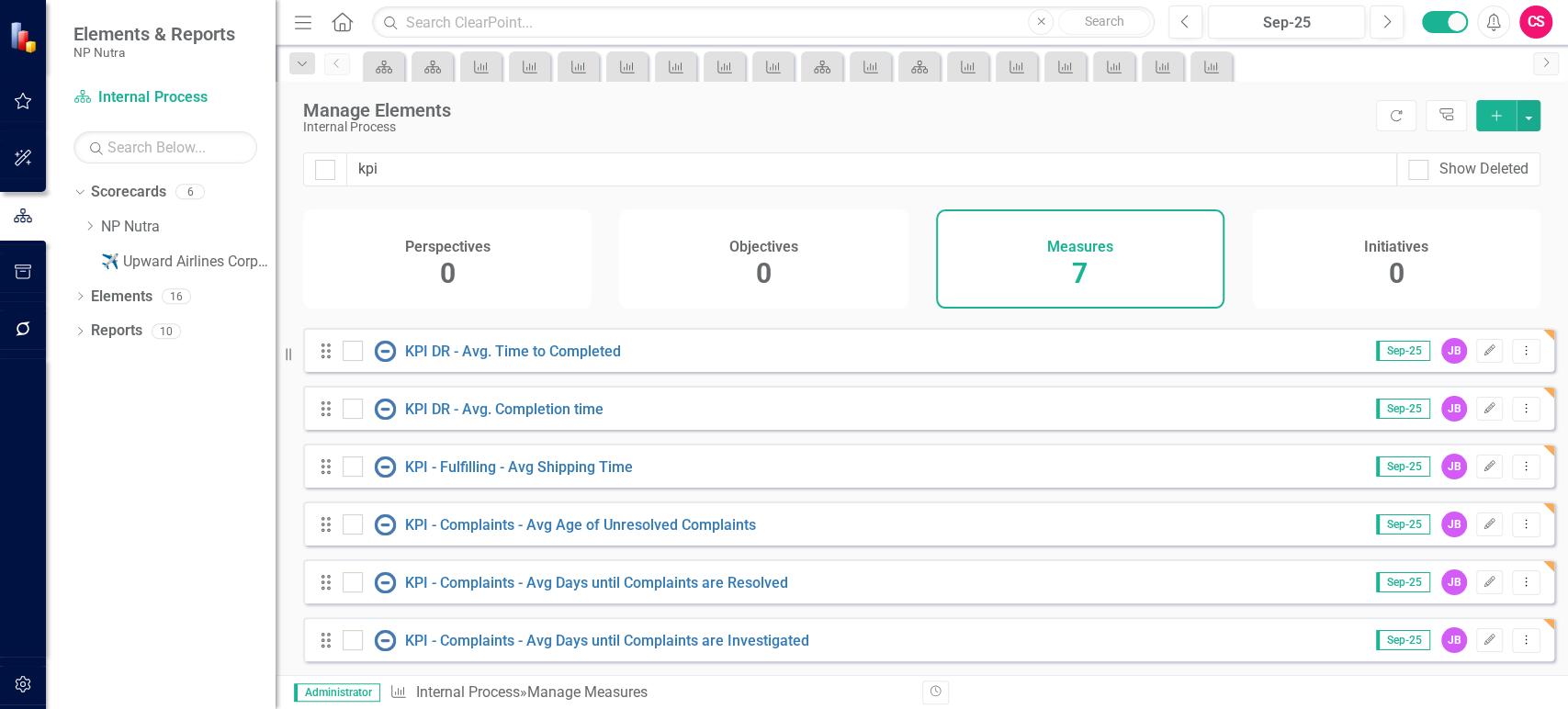
scroll to position [0, 0]
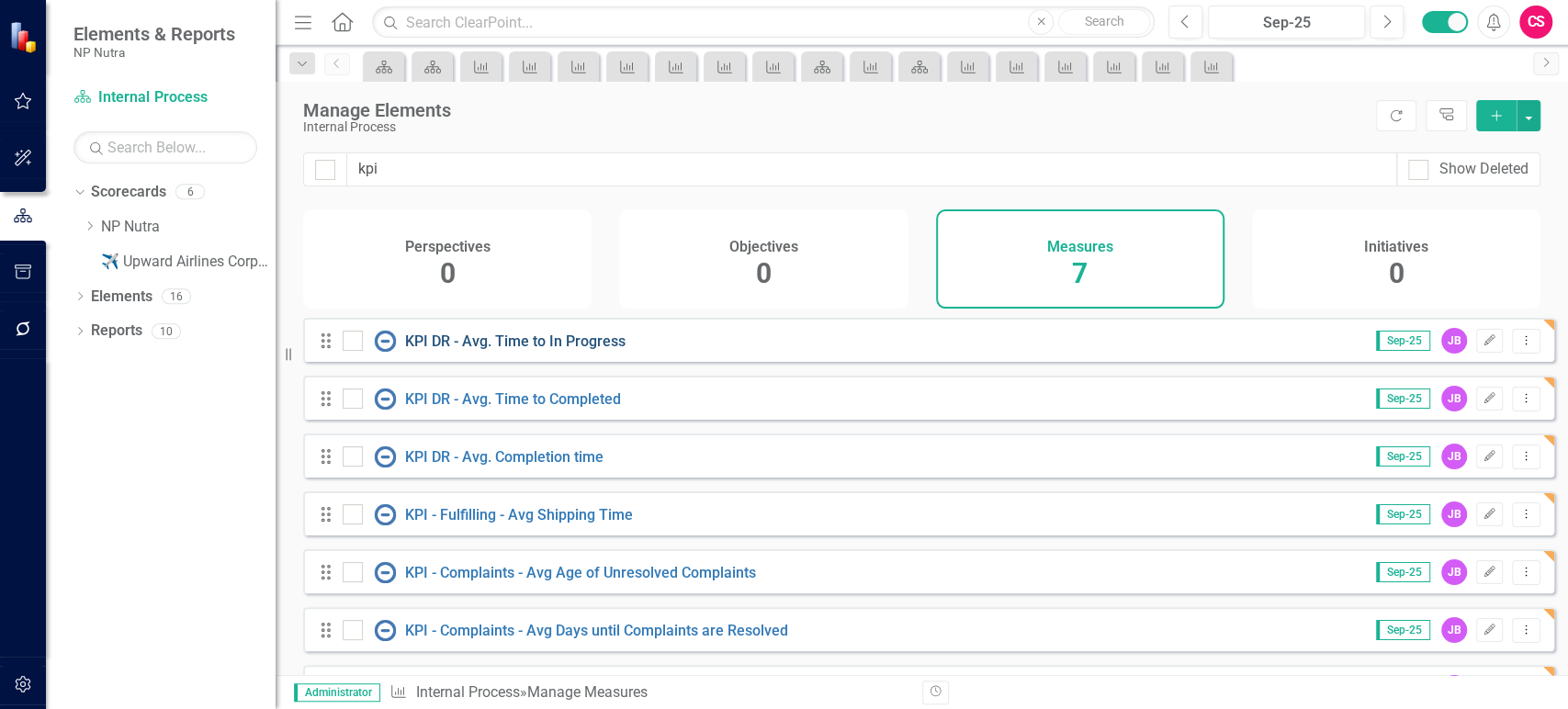
click at [481, 350] on link "KPI DR - Avg. Time to In Progress" at bounding box center [515, 341] width 220 height 17
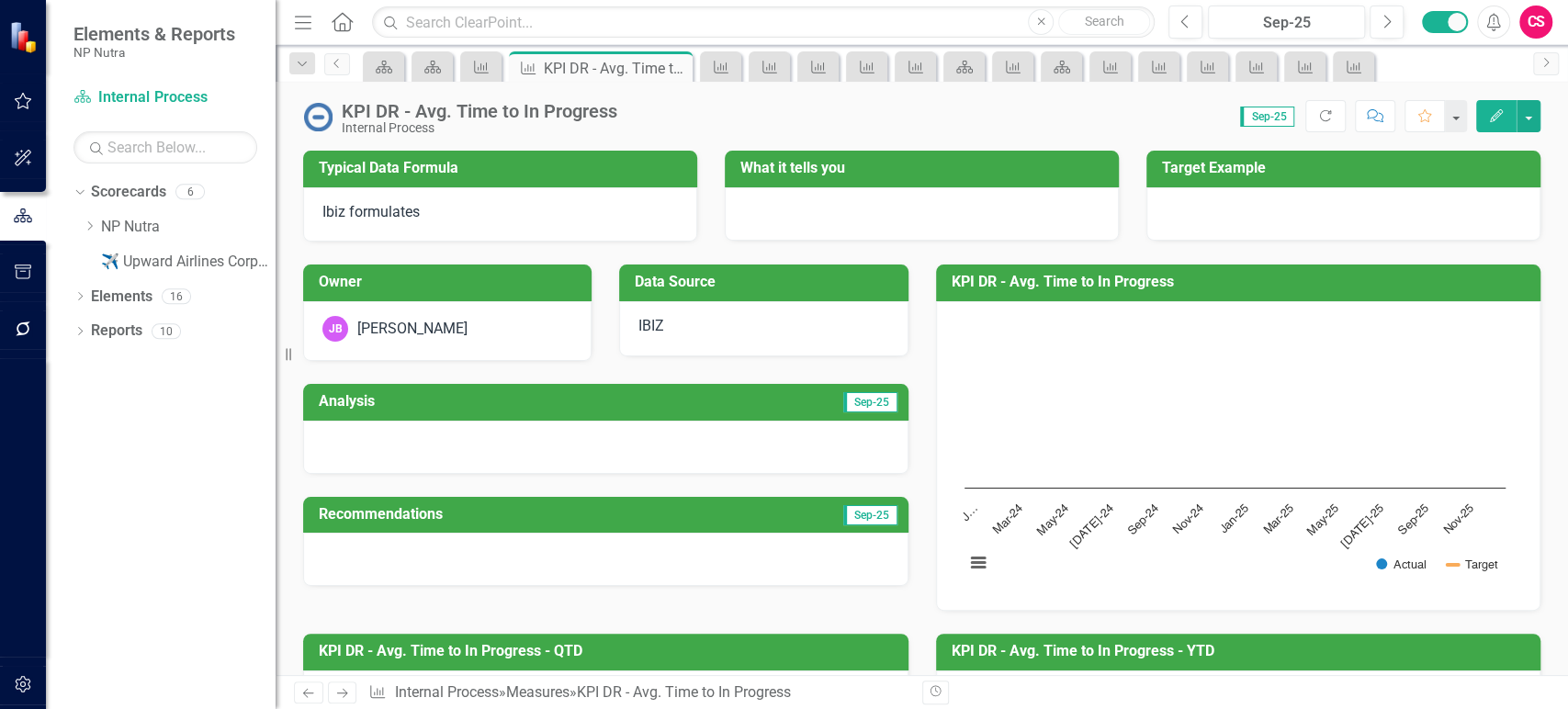
click at [956, 206] on div at bounding box center [922, 214] width 394 height 53
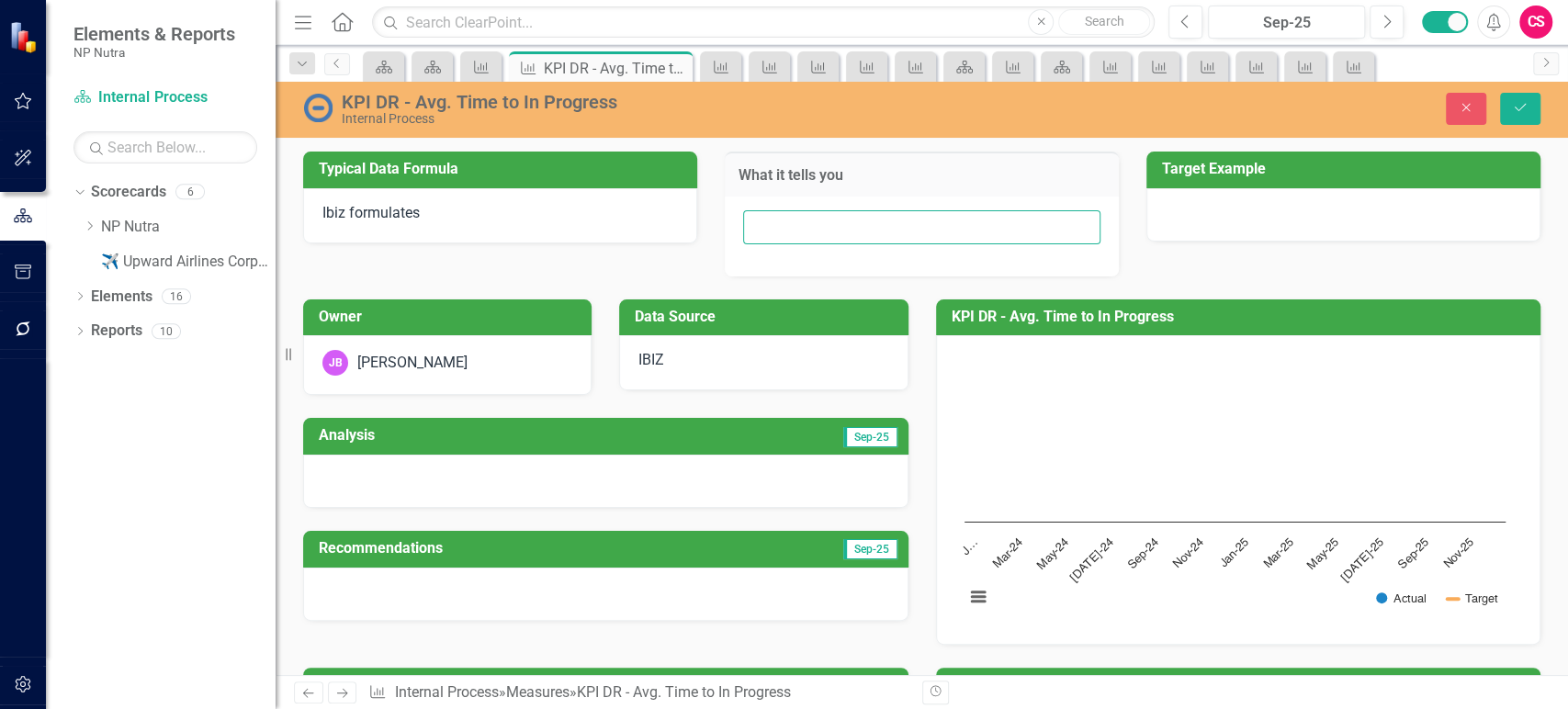
click at [878, 222] on input "text" at bounding box center [922, 228] width 358 height 34
paste input "Avg Time it takes for Doc Team to begin DR"
type input "Avg Time it takes for Doc Team to begin DR"
click at [1513, 102] on icon "Save" at bounding box center [1520, 107] width 16 height 13
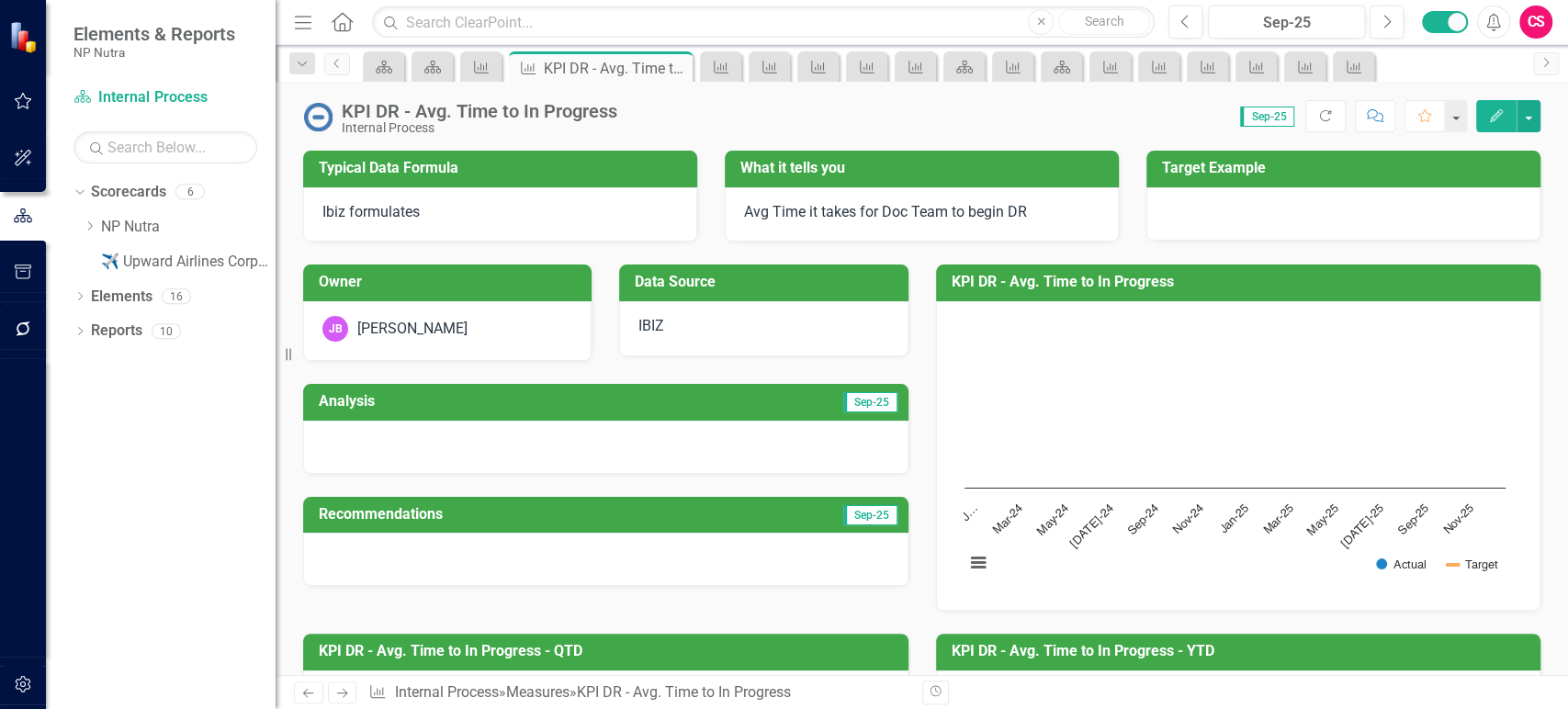
click at [344, 694] on icon at bounding box center [343, 694] width 11 height 9
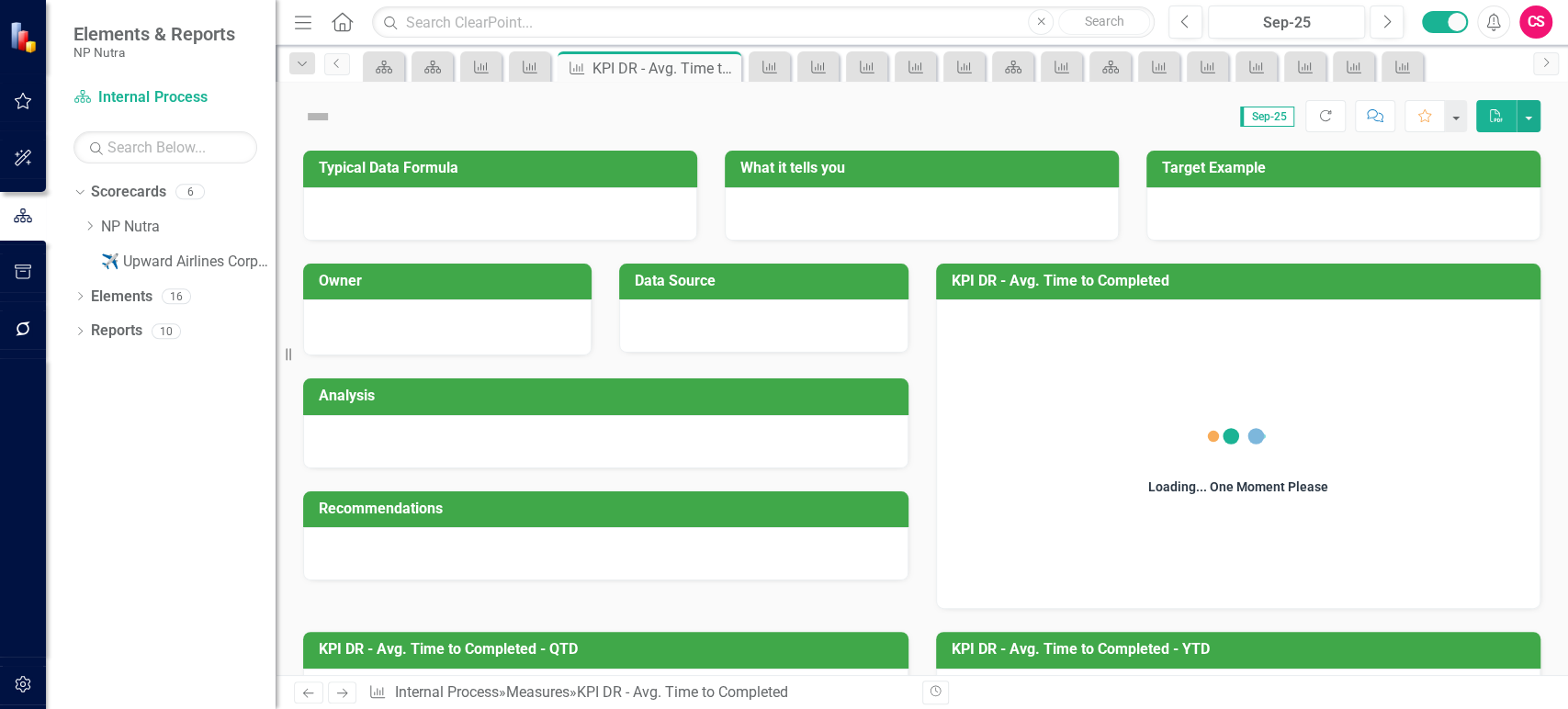
click at [800, 215] on div at bounding box center [922, 214] width 394 height 53
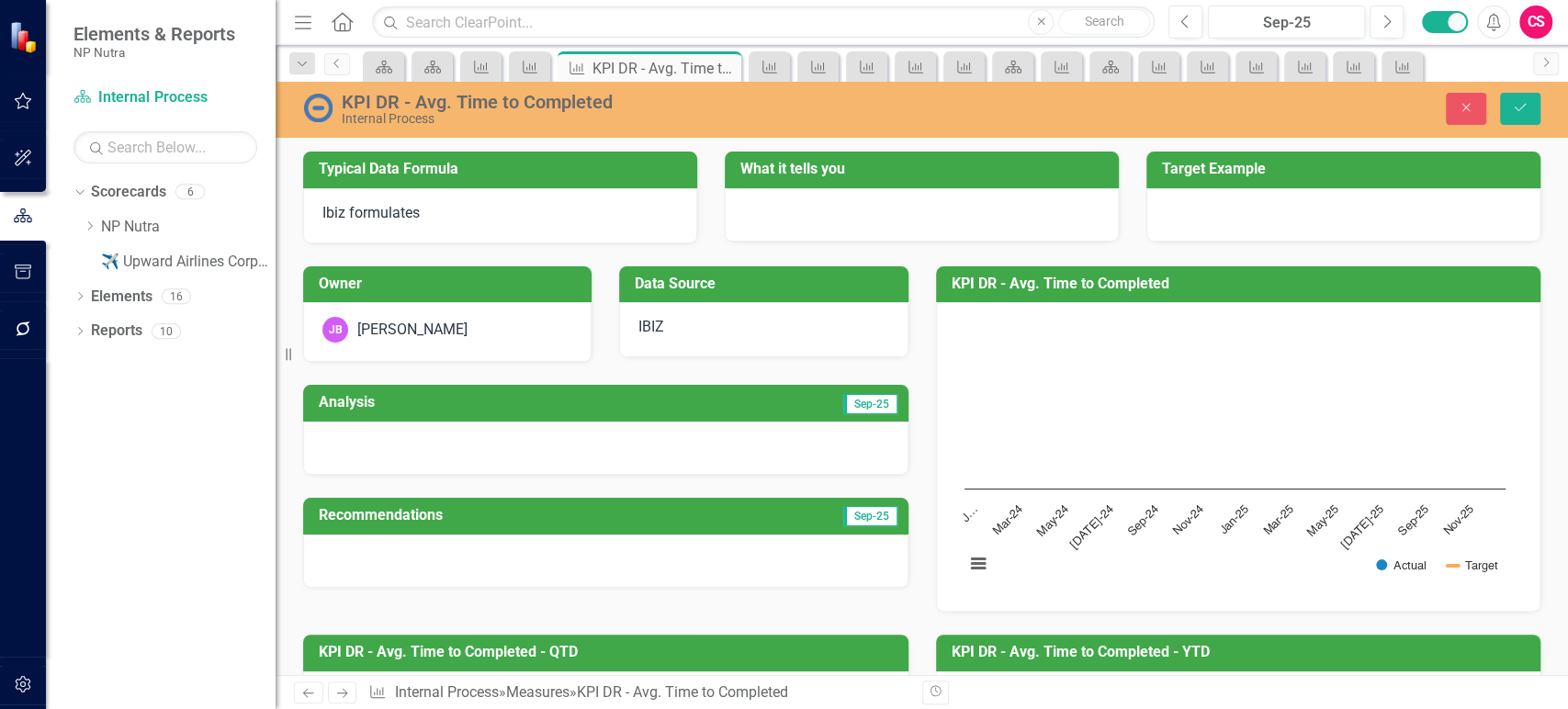
click at [823, 214] on div at bounding box center [922, 215] width 394 height 53
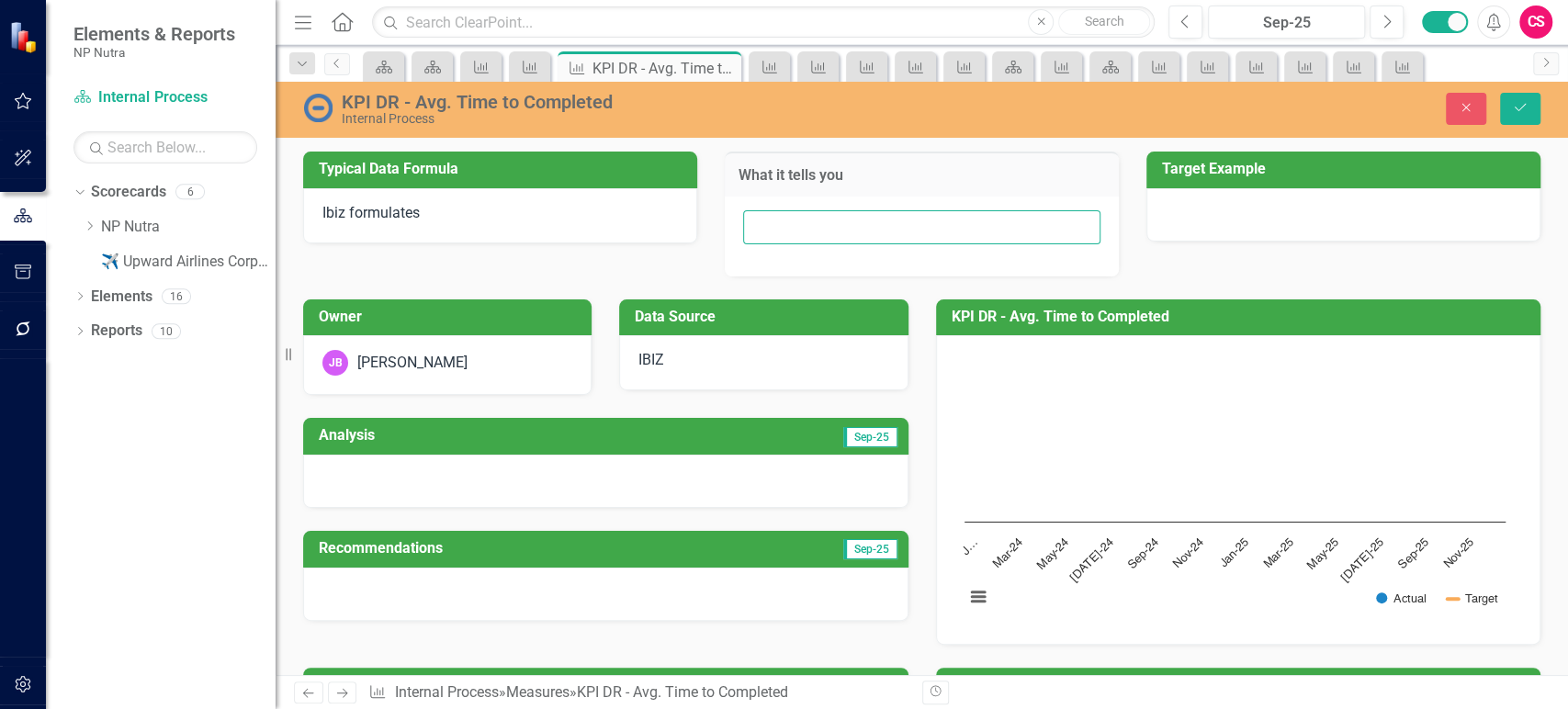
click at [829, 222] on input "text" at bounding box center [922, 228] width 358 height 34
paste input "Avg Time it takes for Doc Team to complete DR"
type input "Avg Time it takes for Doc Team to complete DR"
click at [1521, 91] on div "KPI DR - Avg. Time to Completed Internal Process Close Save" at bounding box center [922, 108] width 1293 height 35
click at [1521, 104] on icon "Save" at bounding box center [1520, 107] width 16 height 13
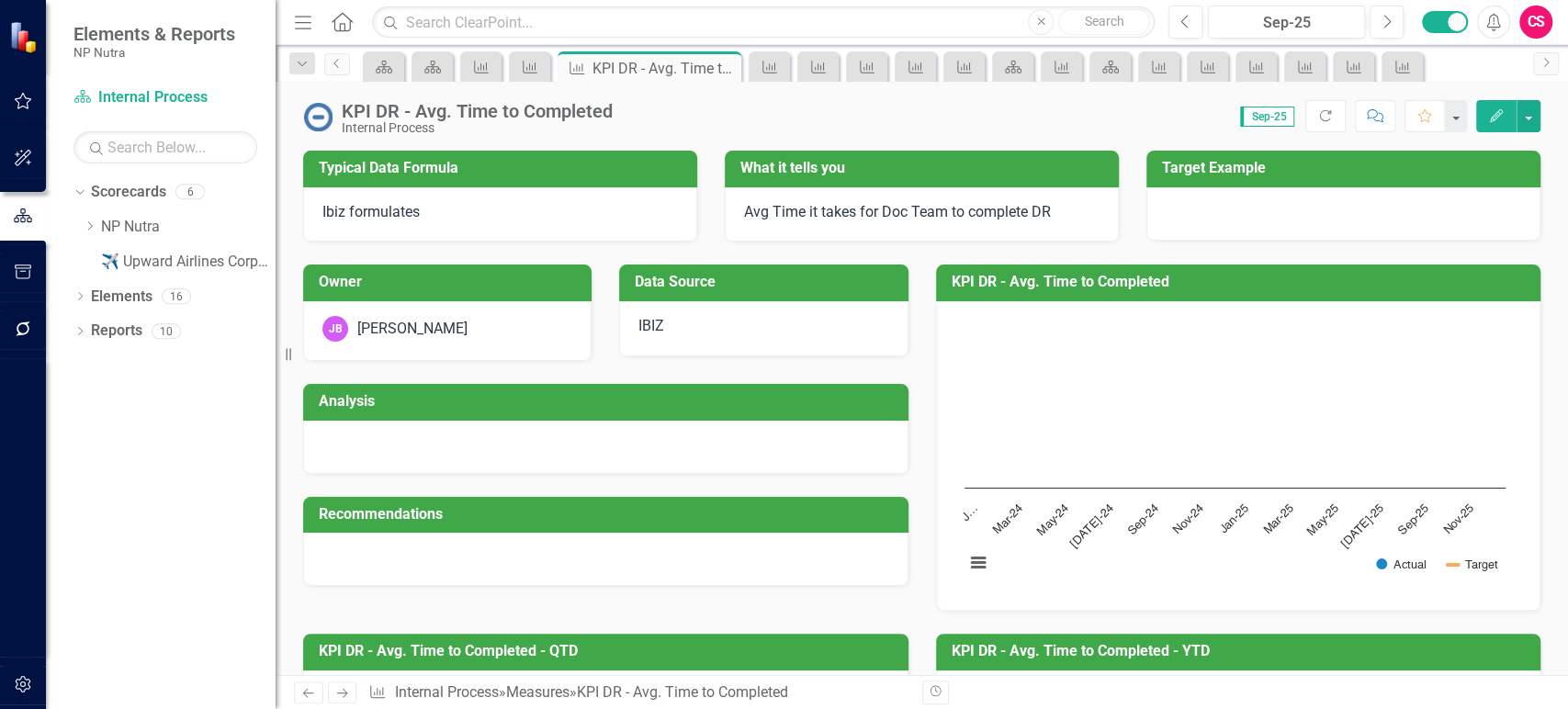
click at [343, 700] on icon "Next" at bounding box center [342, 693] width 15 height 12
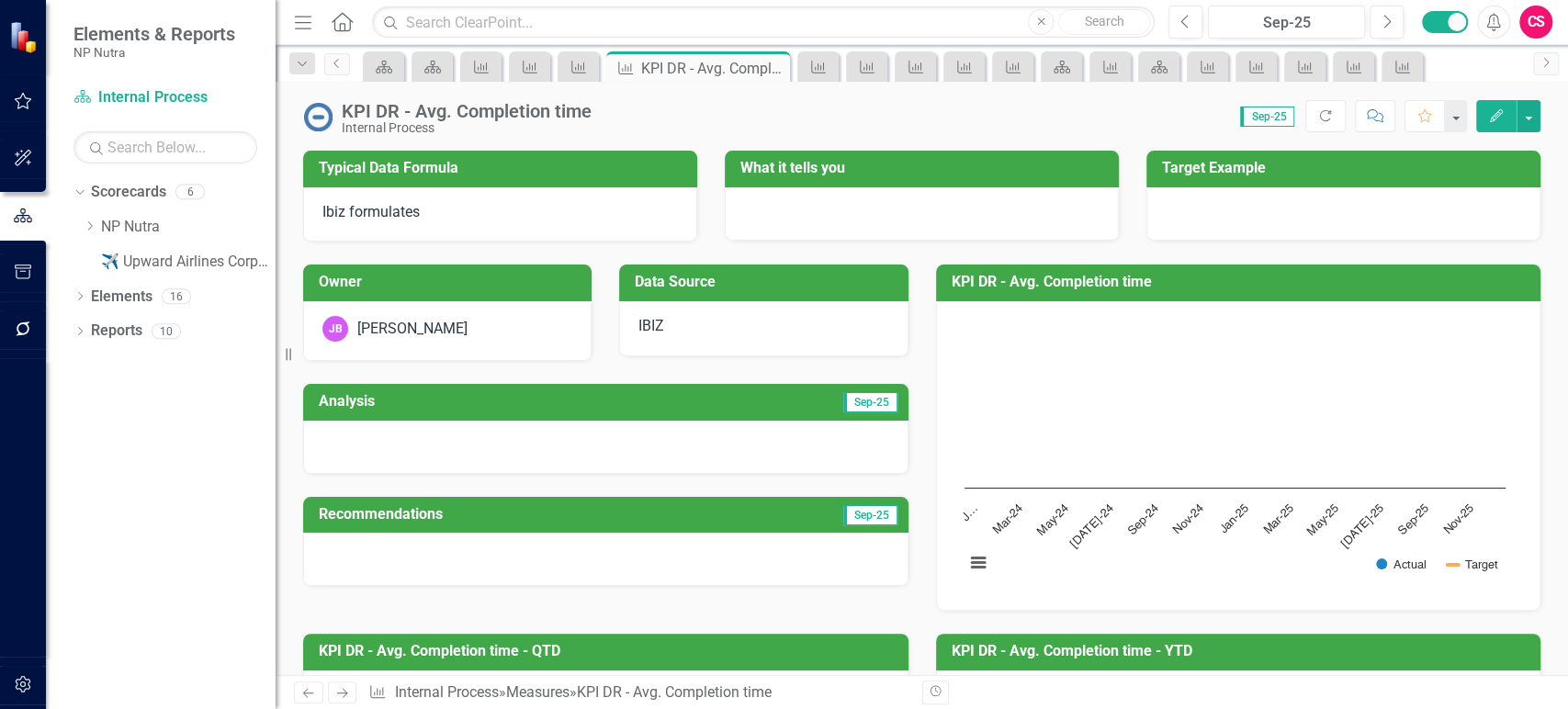
click at [898, 198] on div at bounding box center [922, 214] width 394 height 53
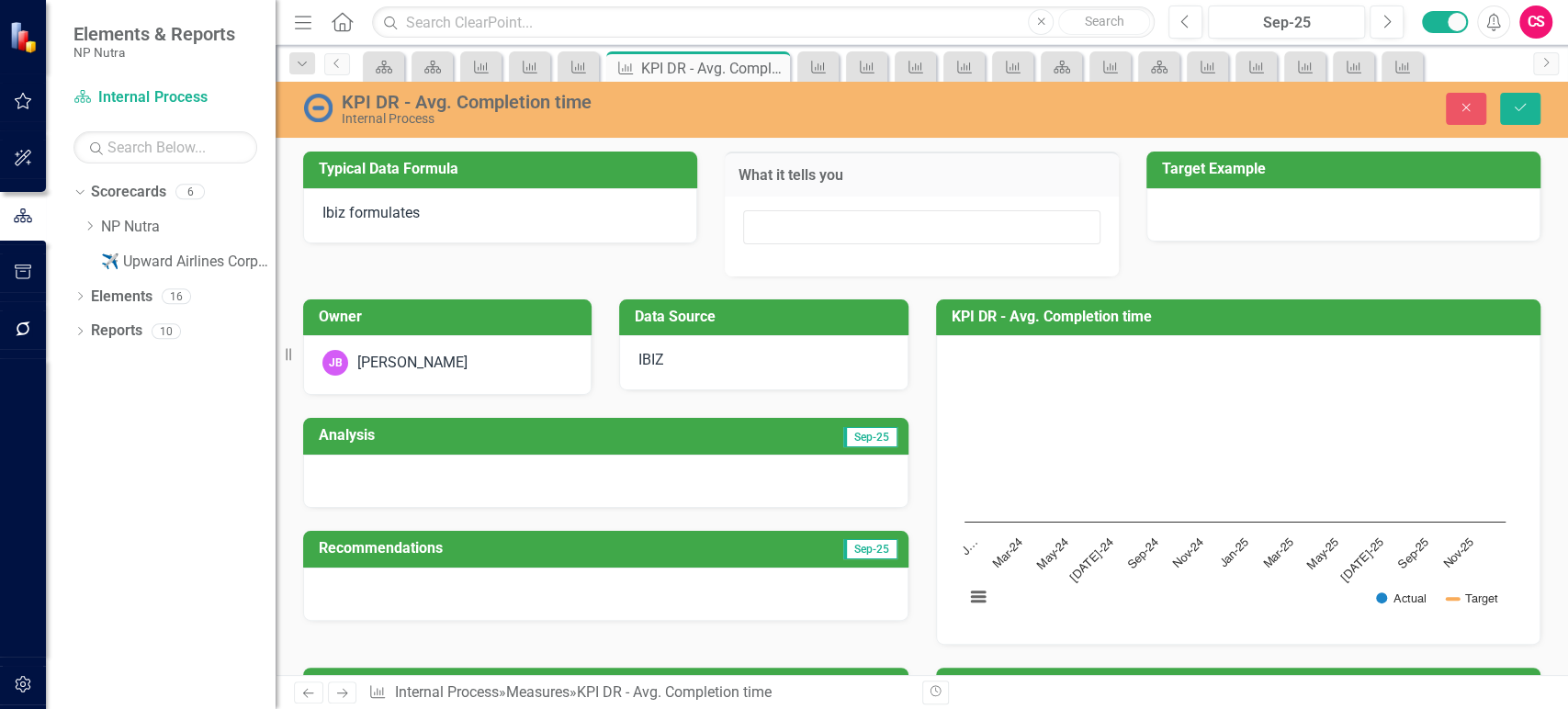
click at [898, 198] on div at bounding box center [922, 236] width 394 height 80
click at [890, 219] on input "text" at bounding box center [922, 228] width 358 height 34
paste input "Avg Time it takes for DR to Finalize"
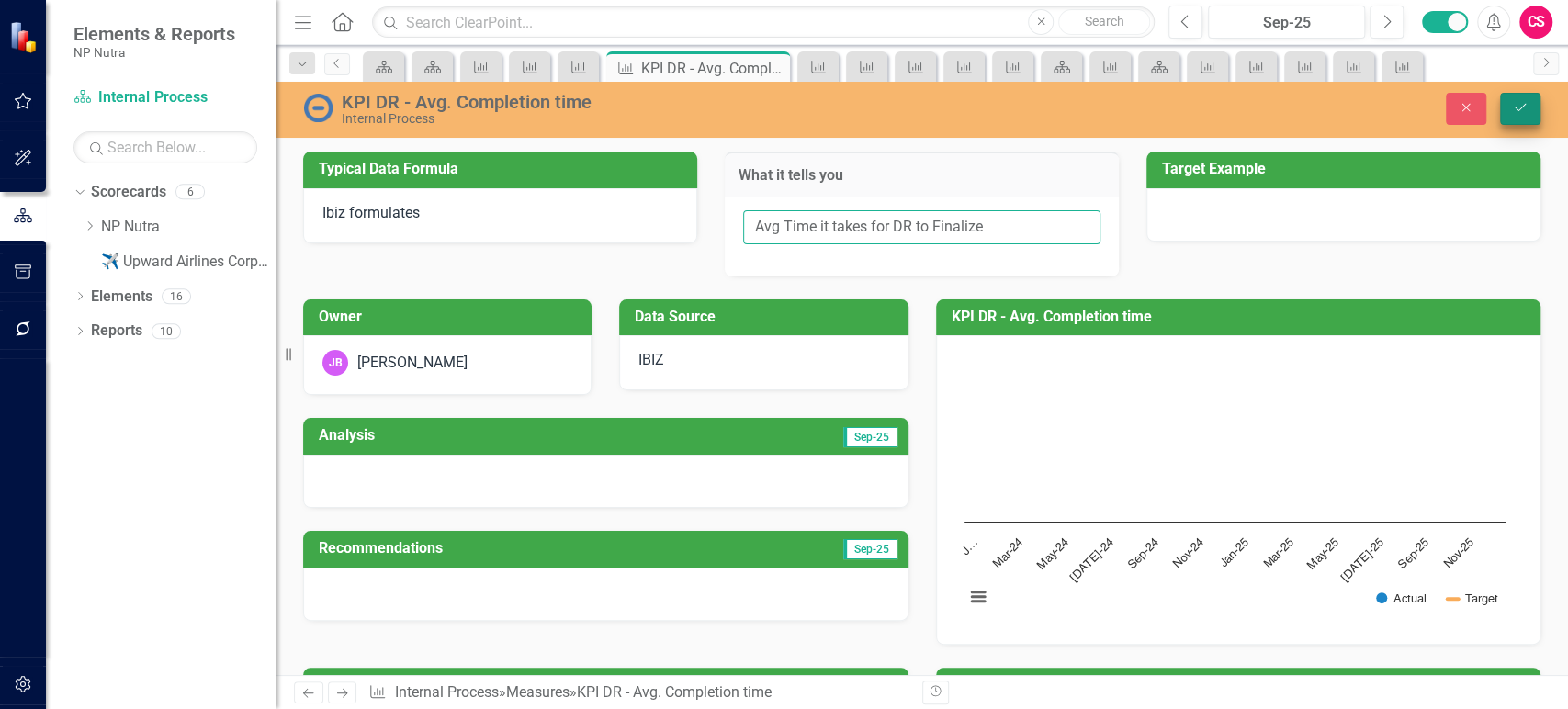
type input "Avg Time it takes for DR to Finalize"
click at [1520, 120] on button "Save" at bounding box center [1521, 109] width 41 height 32
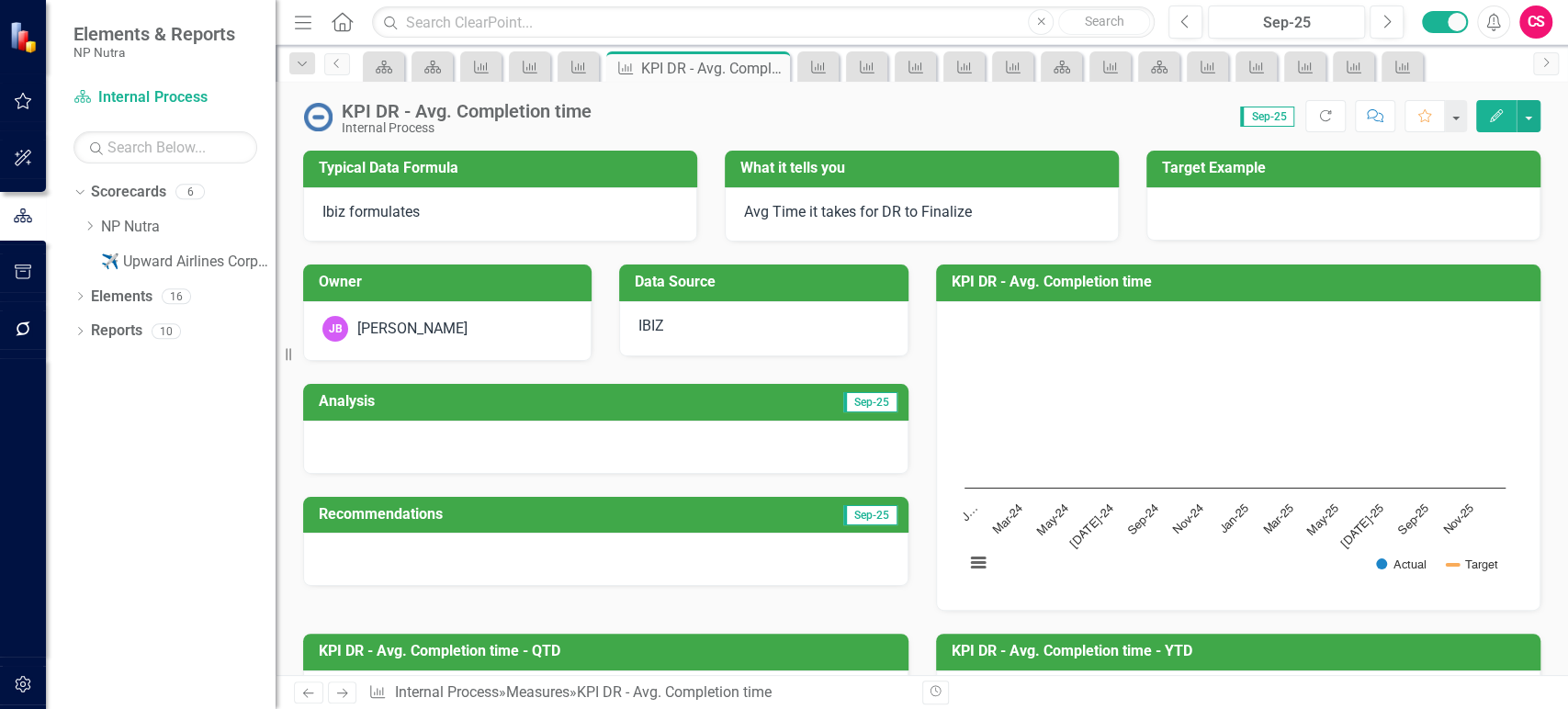
click at [345, 696] on icon "Next" at bounding box center [342, 693] width 15 height 12
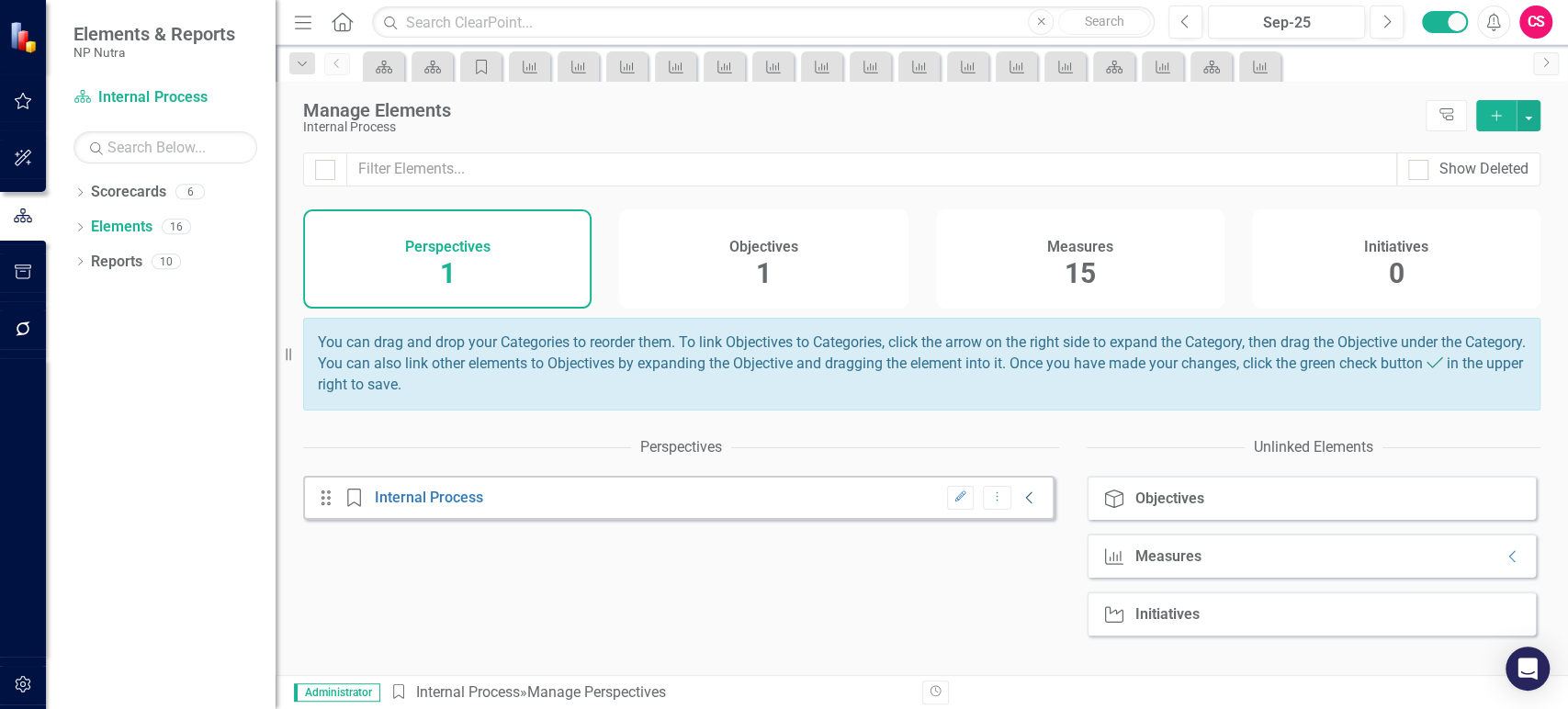
click at [1020, 505] on icon "Collapse" at bounding box center [1029, 497] width 18 height 14
click at [1504, 564] on icon "Collapse" at bounding box center [1513, 556] width 18 height 14
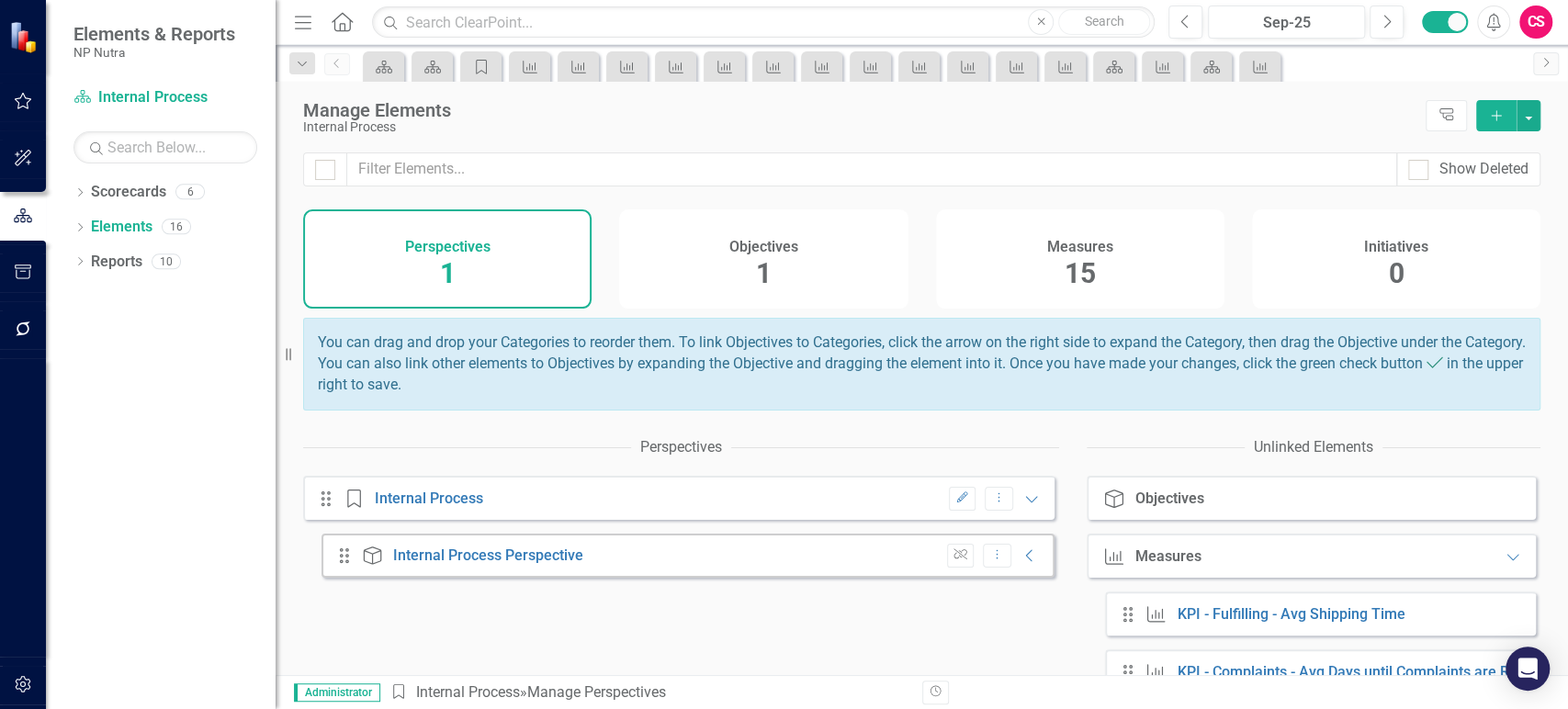
scroll to position [274, 0]
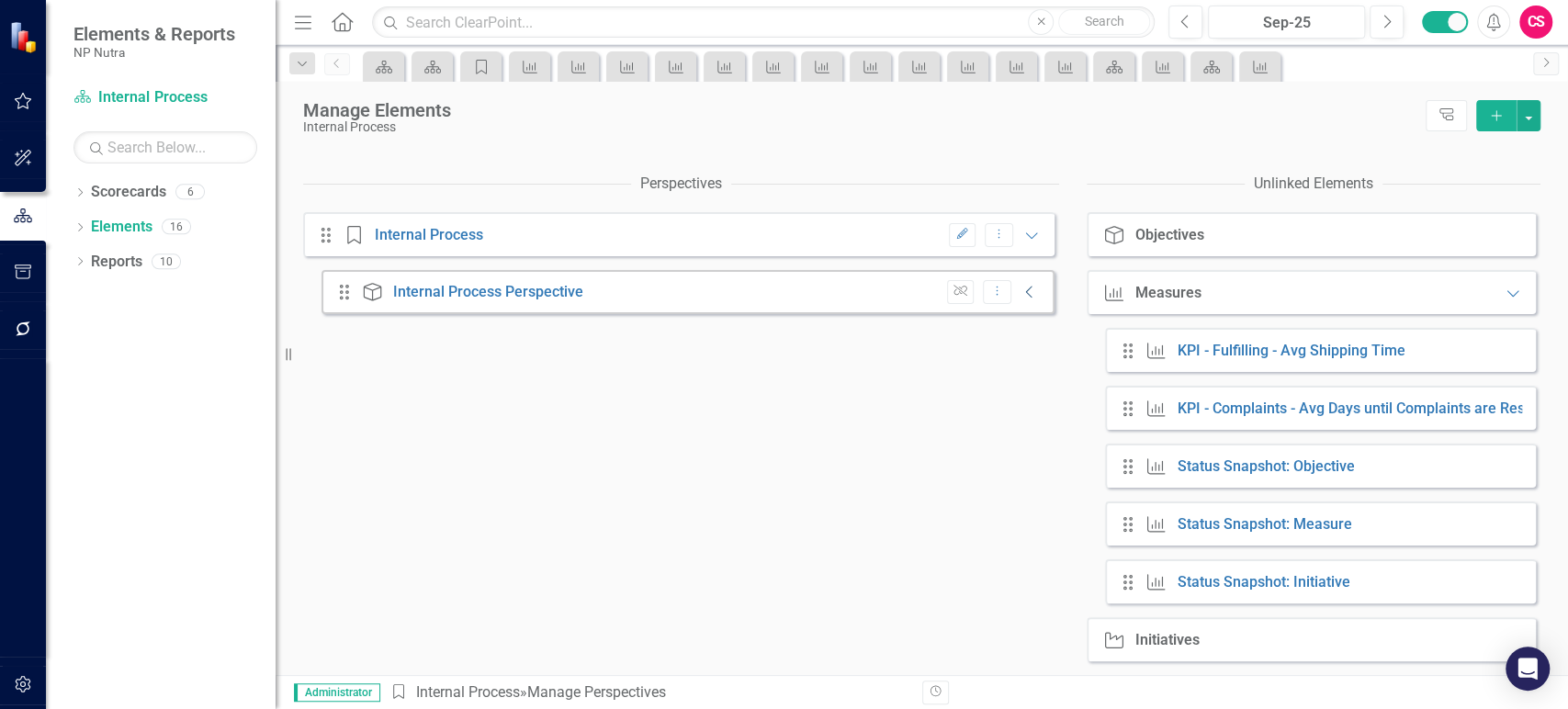
click at [1020, 297] on icon "Collapse" at bounding box center [1029, 291] width 18 height 14
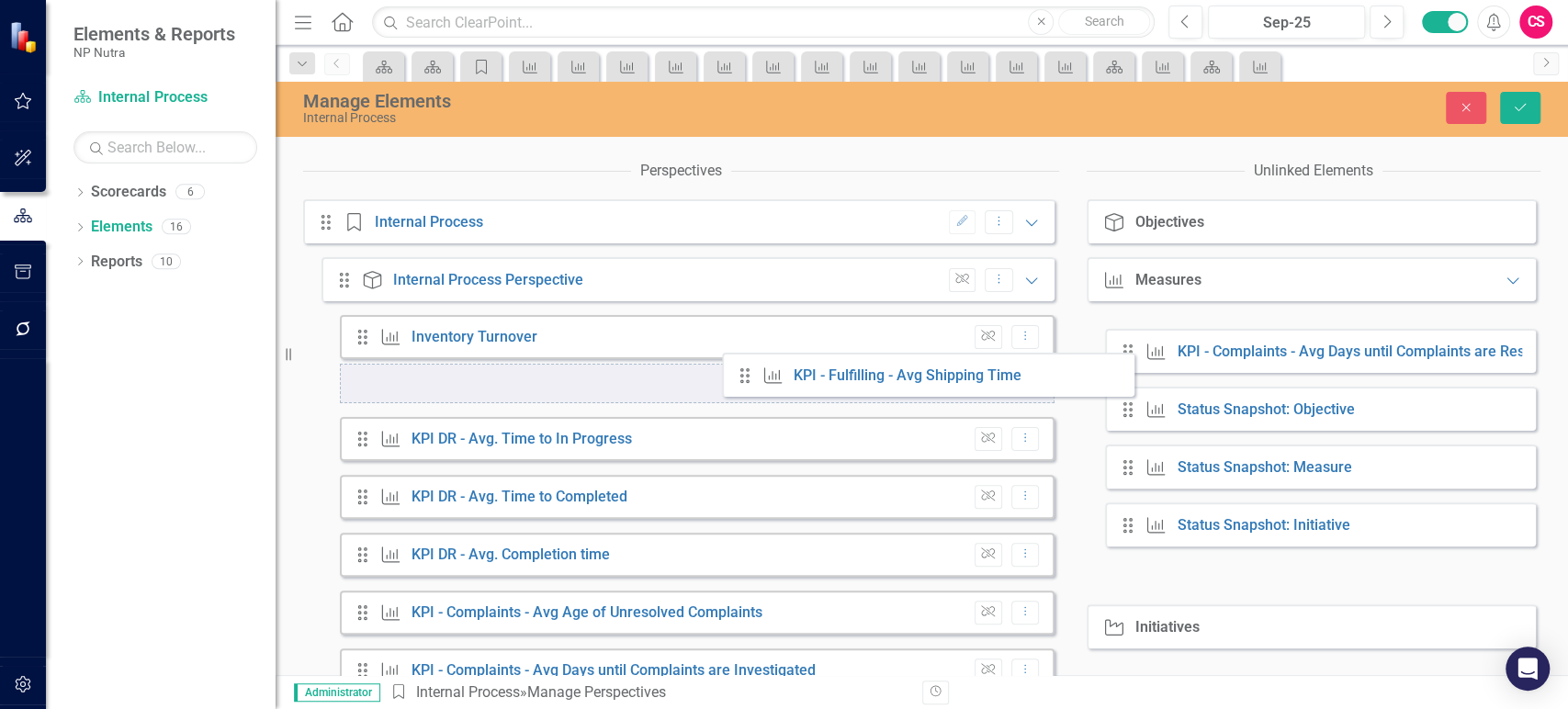
drag, startPoint x: 1131, startPoint y: 358, endPoint x: 759, endPoint y: 382, distance: 372.8
click at [758, 382] on div "Perspectives Drag Perspective Internal Process Edit Dropdown Menu Expanded Drag…" at bounding box center [922, 546] width 1238 height 786
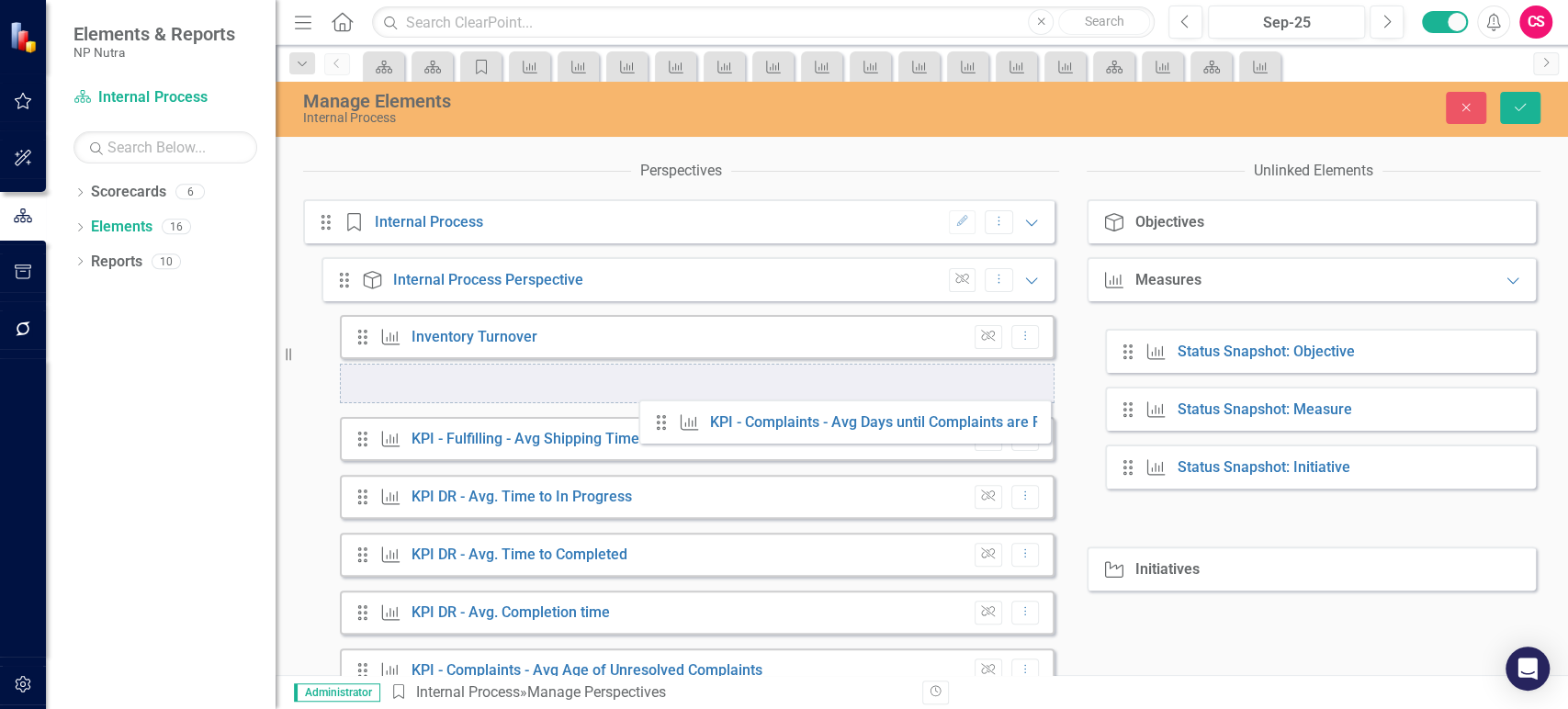
drag, startPoint x: 1122, startPoint y: 346, endPoint x: 663, endPoint y: 418, distance: 464.6
click at [663, 418] on div "Perspectives Drag Perspective Internal Process Edit Dropdown Menu Expanded Drag…" at bounding box center [922, 574] width 1238 height 844
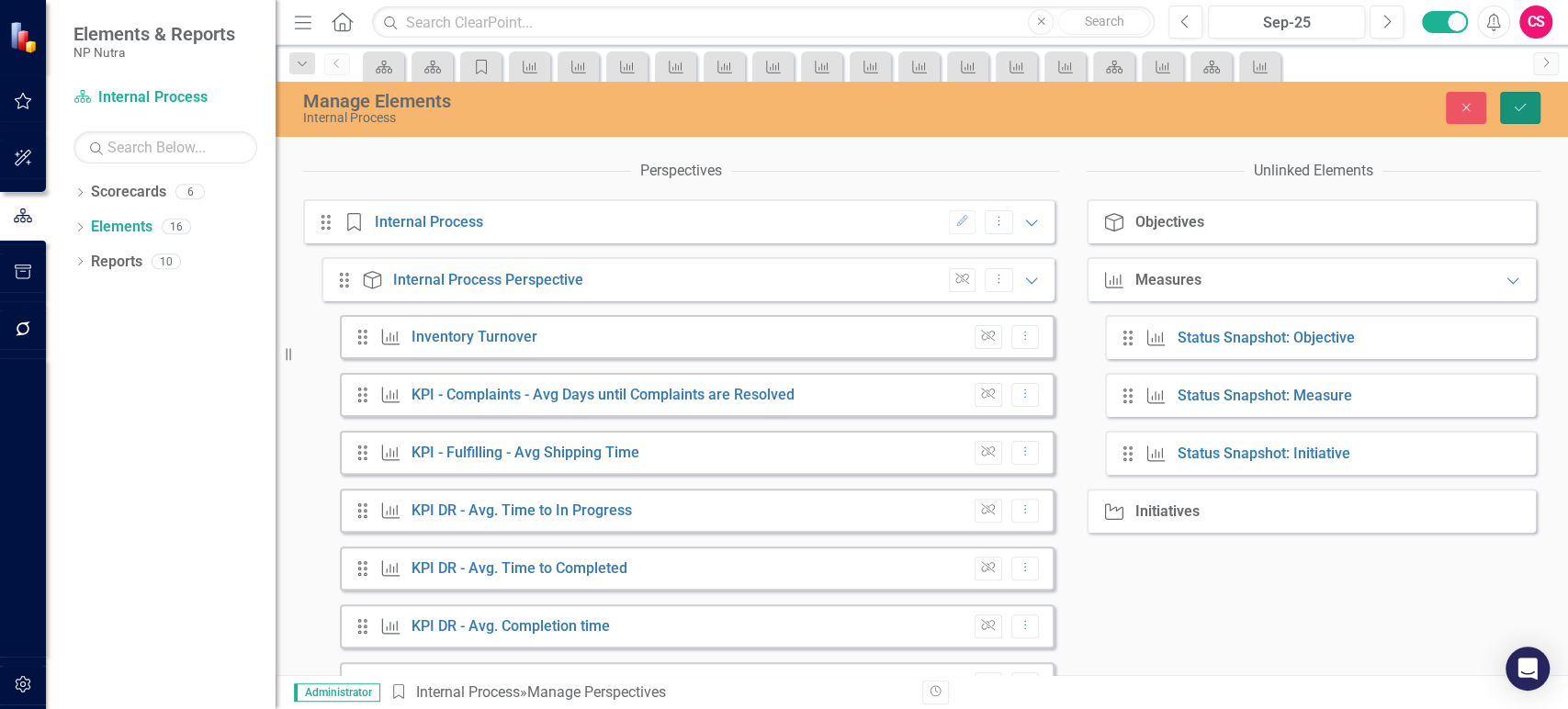
click at [1522, 99] on button "Save" at bounding box center [1521, 108] width 41 height 32
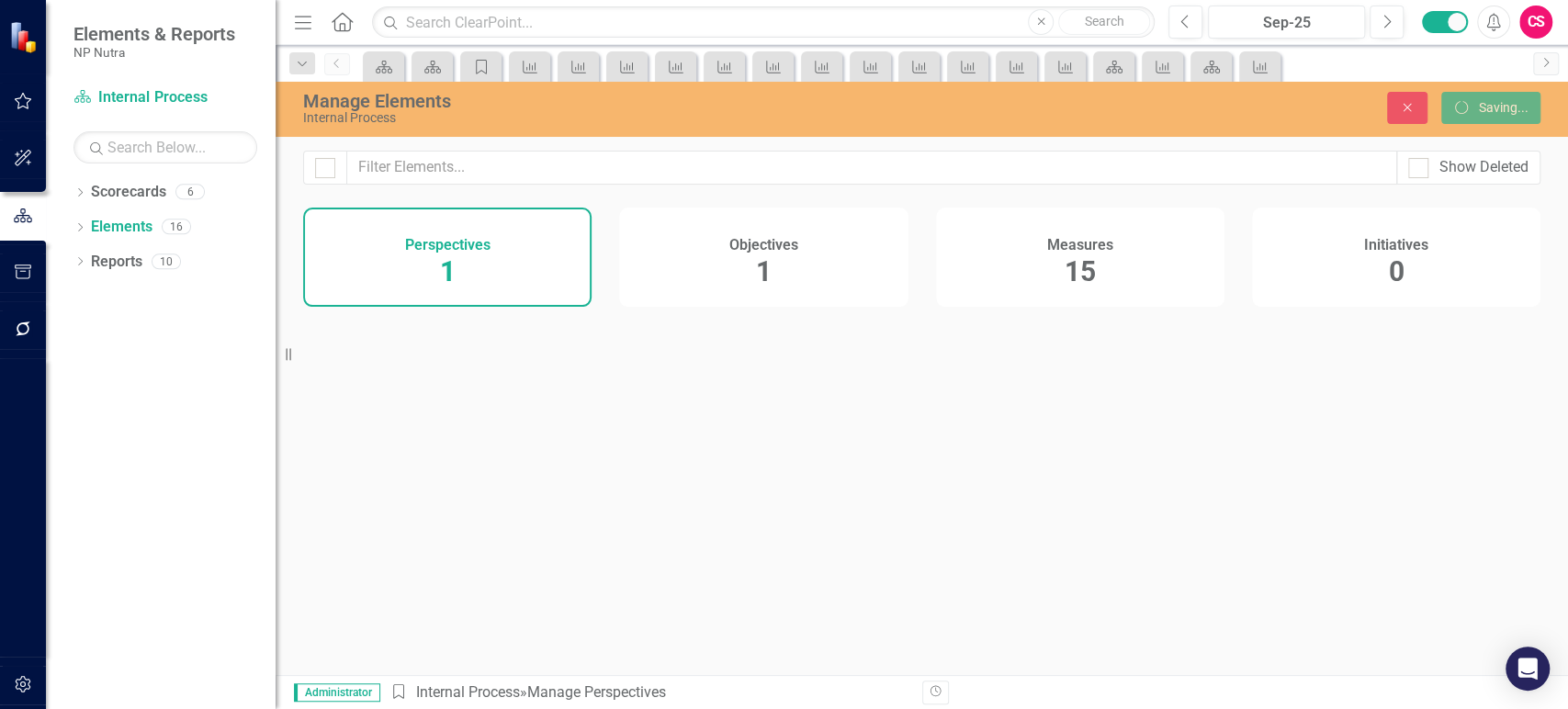
scroll to position [0, 0]
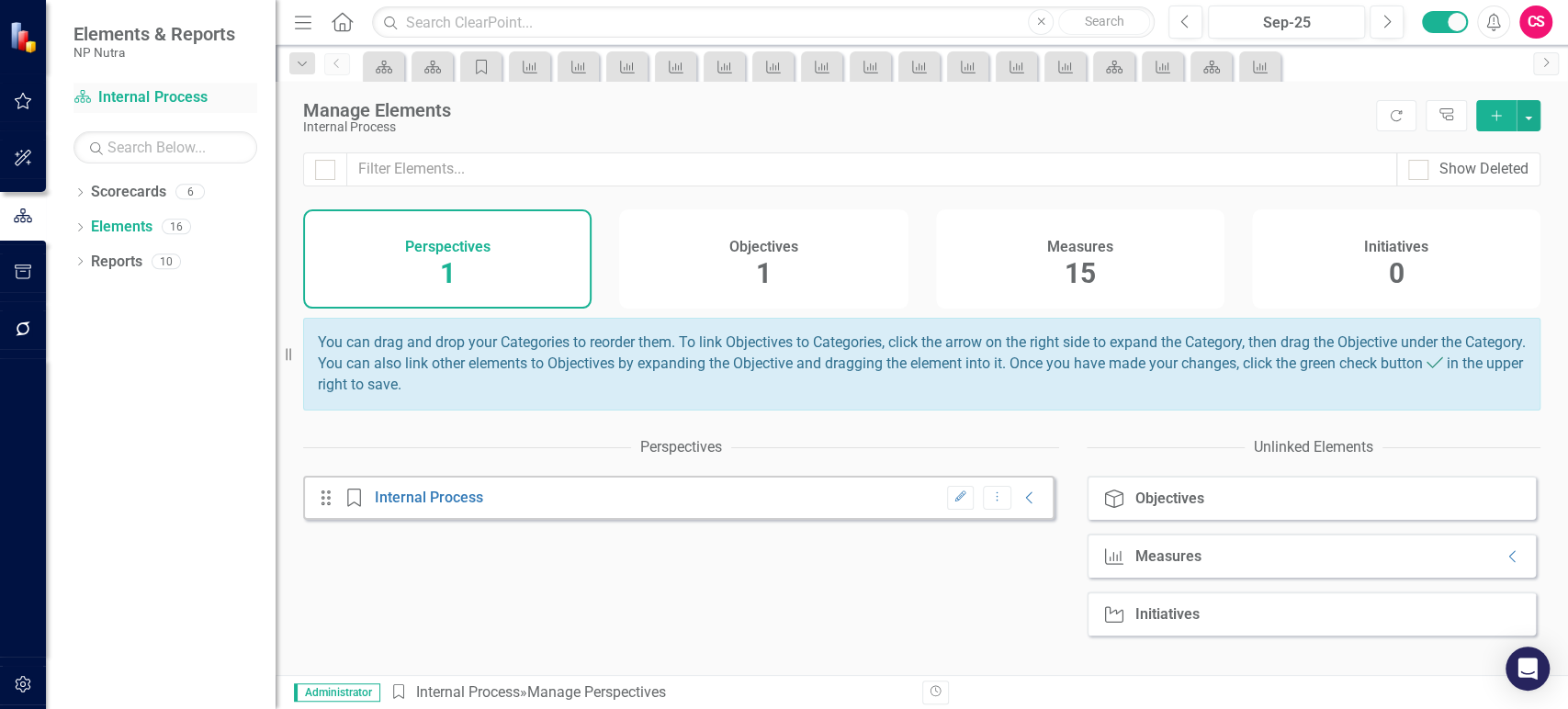
click at [140, 102] on link "Scorecard Internal Process" at bounding box center [165, 98] width 184 height 21
